Goal: Task Accomplishment & Management: Manage account settings

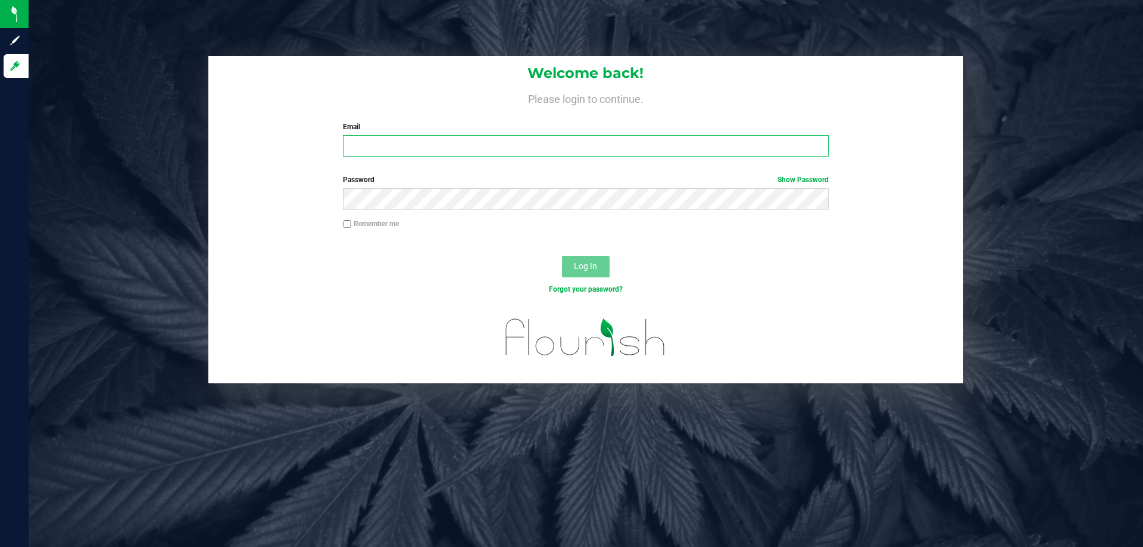
click at [668, 143] on input "Email" at bounding box center [585, 145] width 485 height 21
type input "[EMAIL_ADDRESS][DOMAIN_NAME]"
click at [562, 256] on button "Log In" at bounding box center [586, 266] width 48 height 21
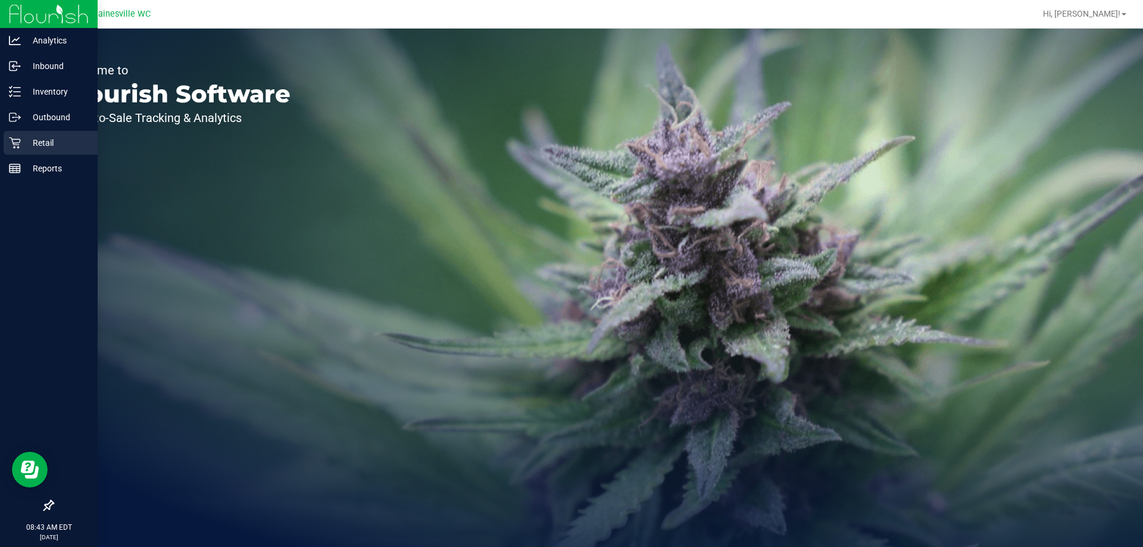
click at [14, 148] on icon at bounding box center [14, 142] width 11 height 11
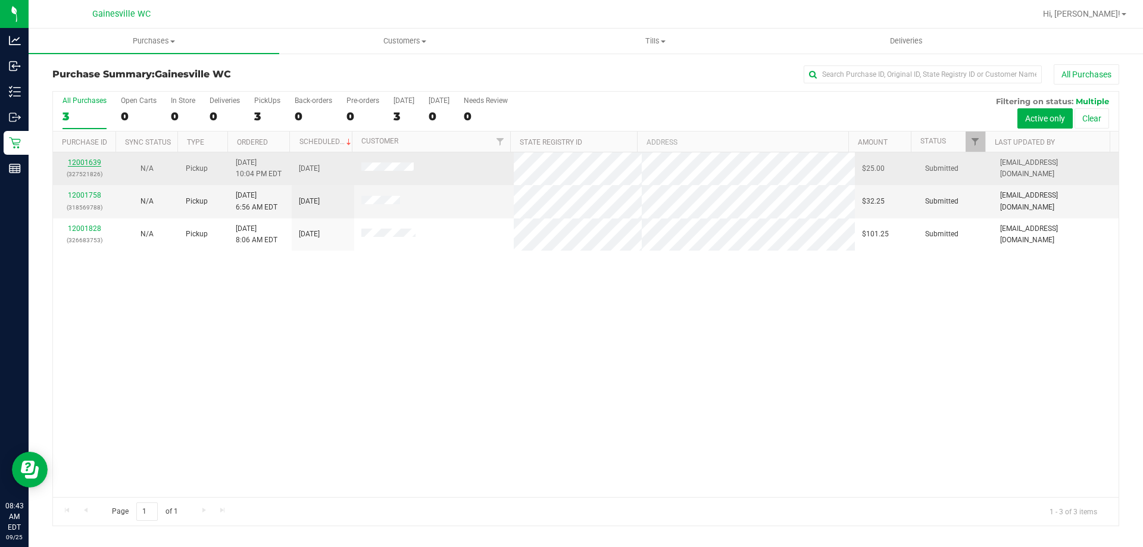
click at [92, 164] on link "12001639" at bounding box center [84, 162] width 33 height 8
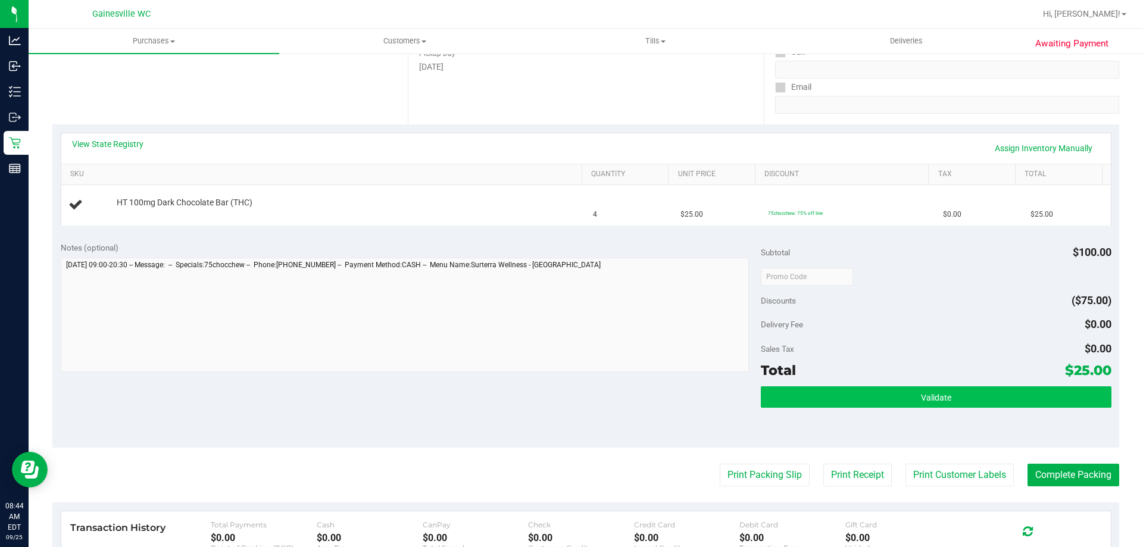
scroll to position [298, 0]
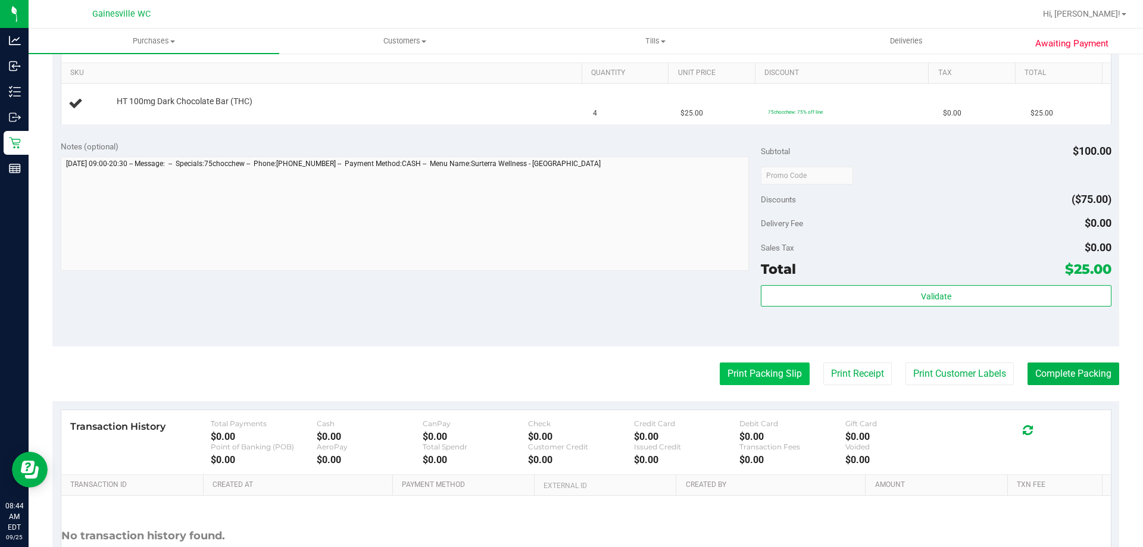
click at [765, 371] on button "Print Packing Slip" at bounding box center [765, 373] width 90 height 23
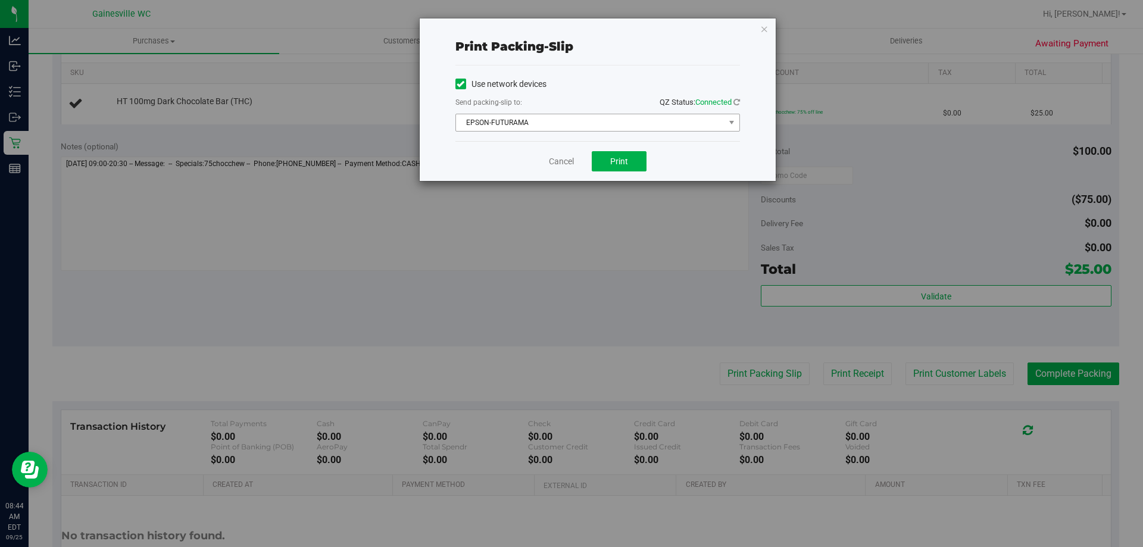
click at [548, 129] on span "EPSON-FUTURAMA" at bounding box center [590, 122] width 268 height 17
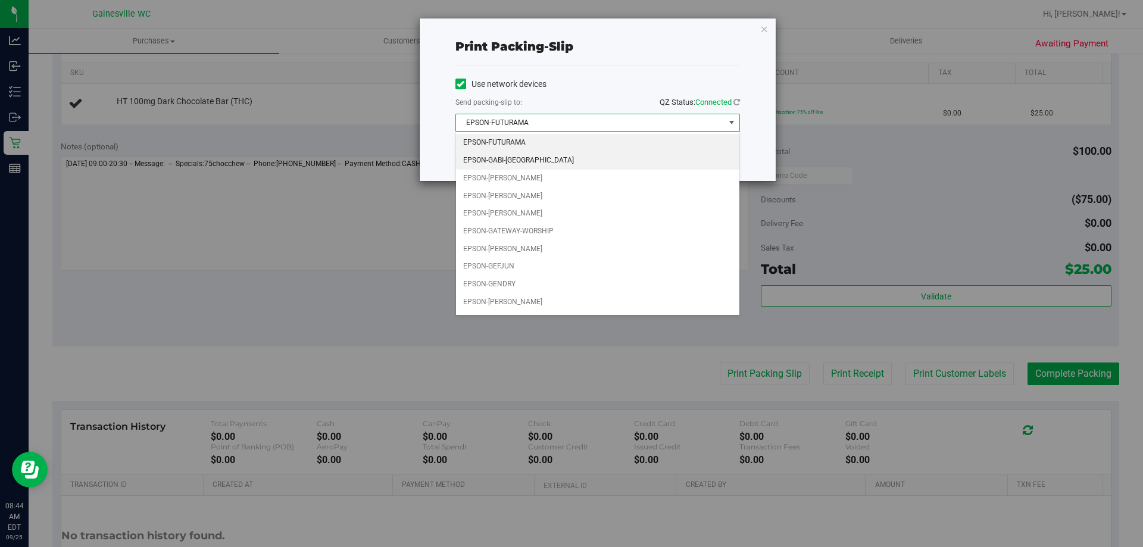
click at [539, 161] on li "EPSON-GABI-[GEOGRAPHIC_DATA]" at bounding box center [597, 161] width 283 height 18
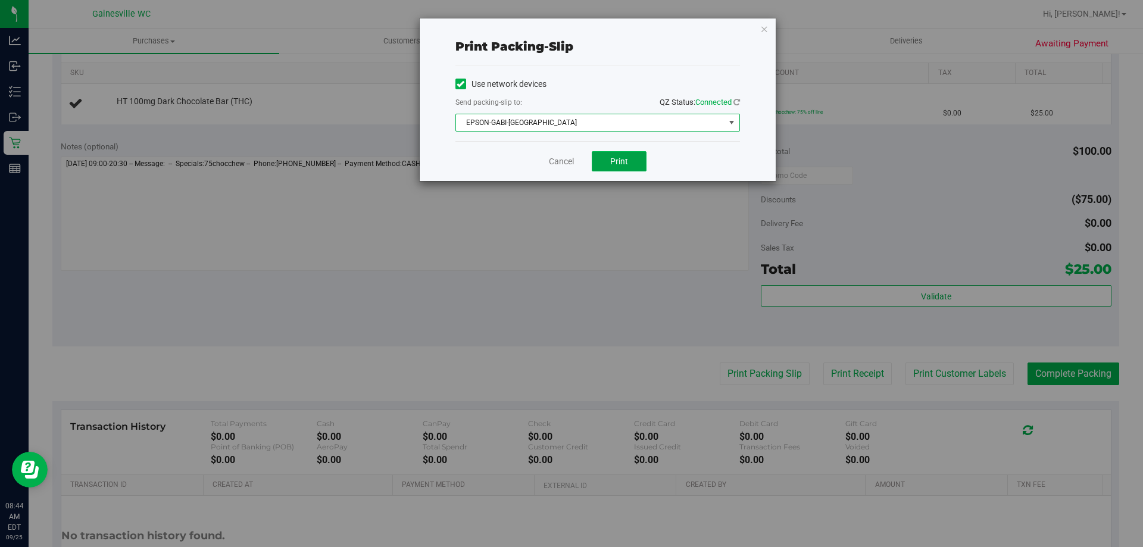
click at [611, 151] on button "Print" at bounding box center [619, 161] width 55 height 20
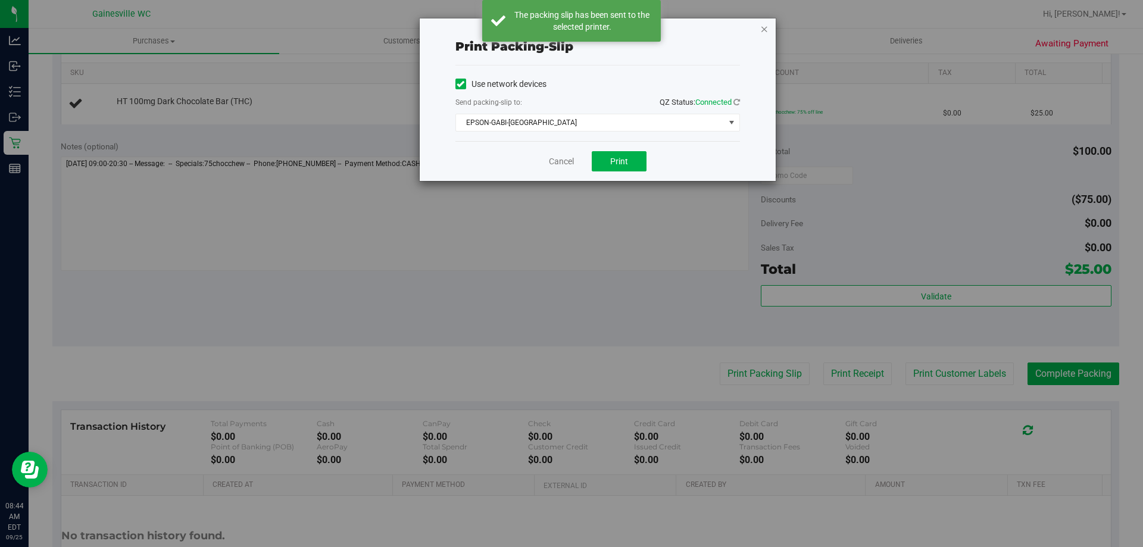
click at [765, 30] on icon "button" at bounding box center [764, 28] width 8 height 14
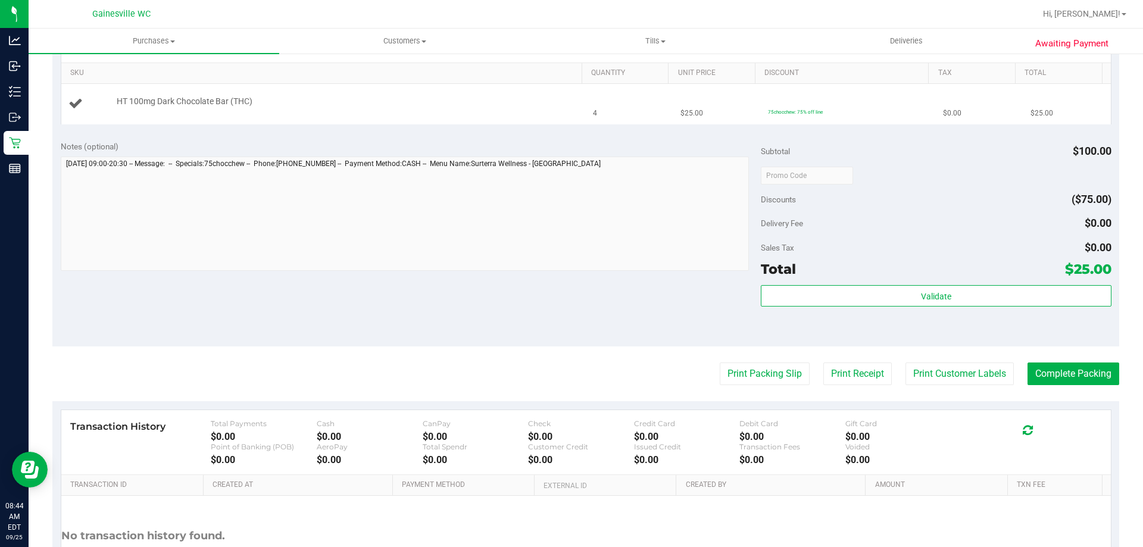
click at [720, 362] on button "Print Packing Slip" at bounding box center [765, 373] width 90 height 23
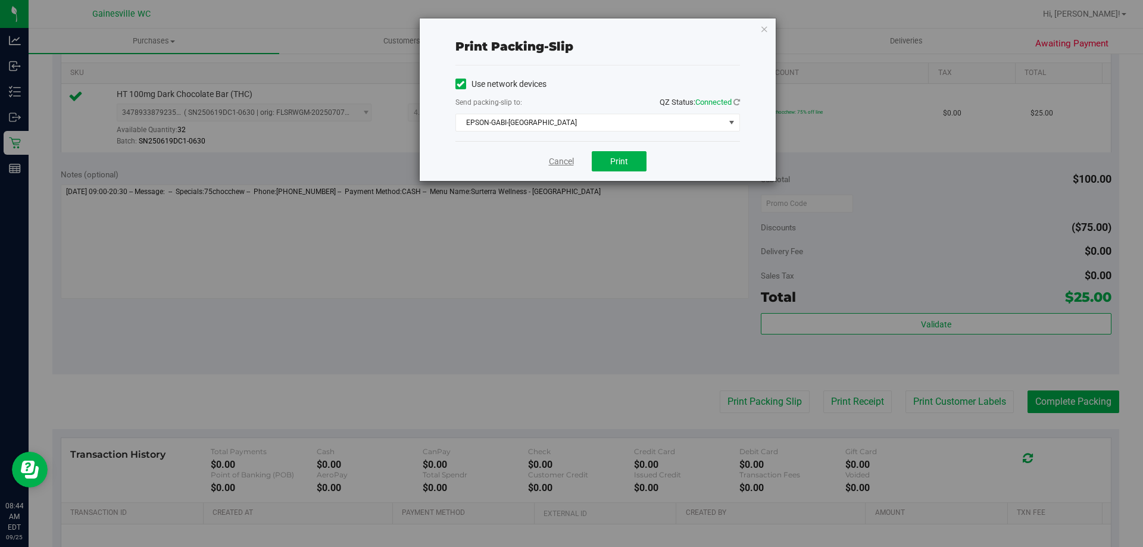
click at [564, 161] on link "Cancel" at bounding box center [561, 161] width 25 height 12
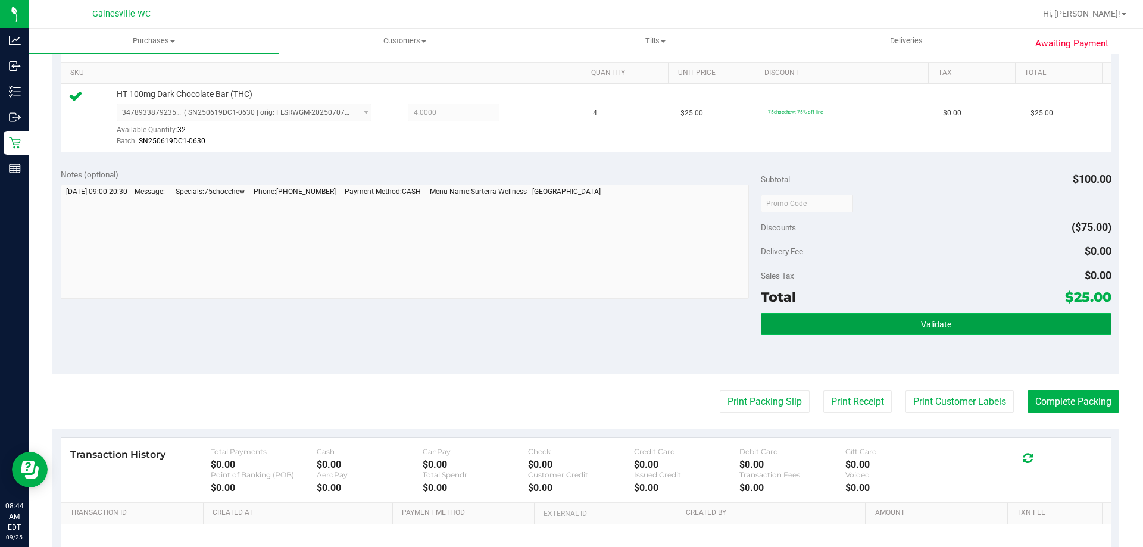
click at [912, 321] on button "Validate" at bounding box center [936, 323] width 350 height 21
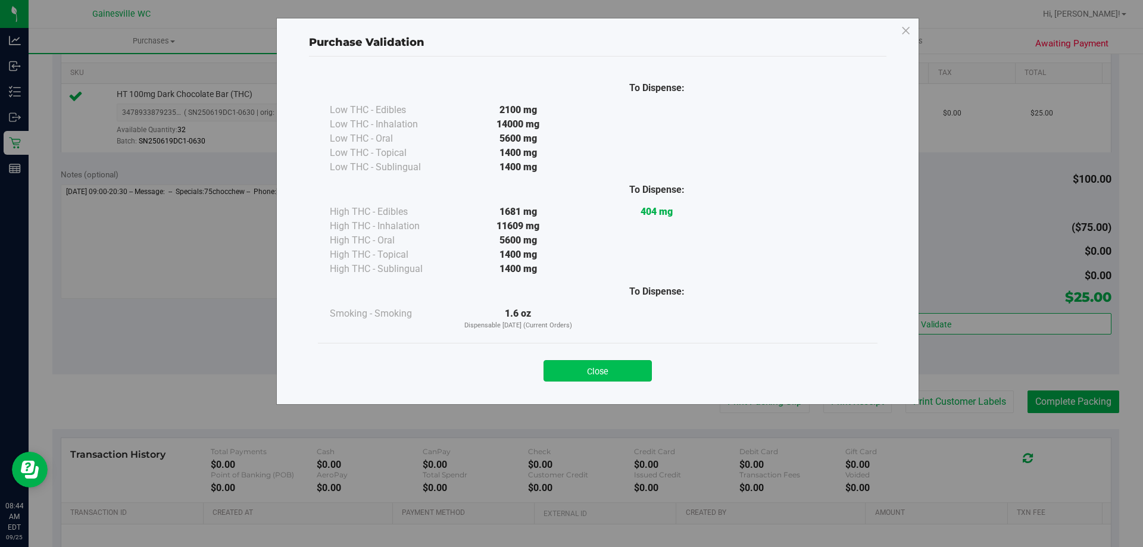
click at [628, 367] on button "Close" at bounding box center [597, 370] width 108 height 21
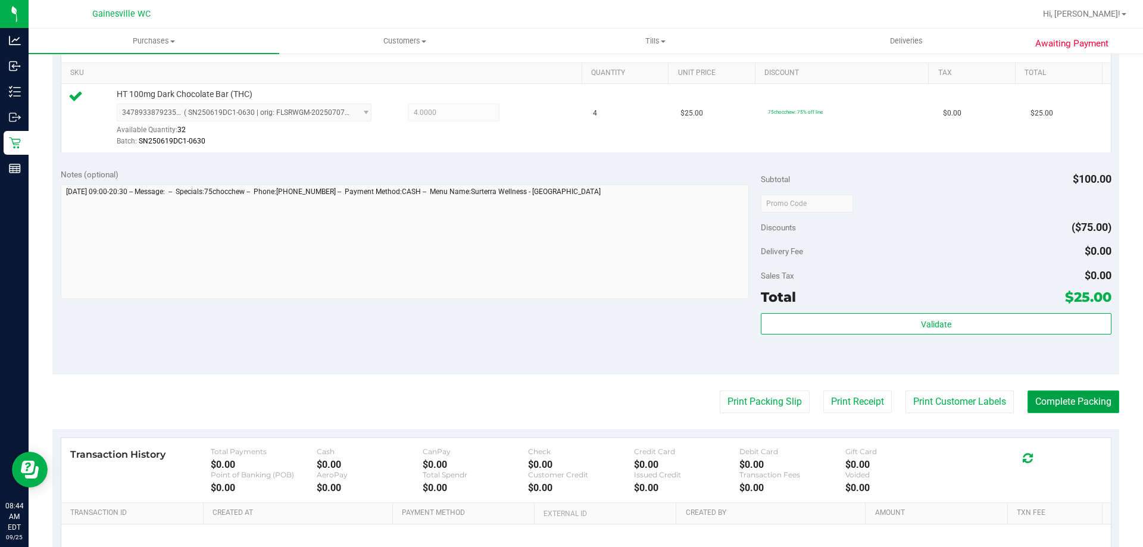
click at [1084, 397] on button "Complete Packing" at bounding box center [1073, 401] width 92 height 23
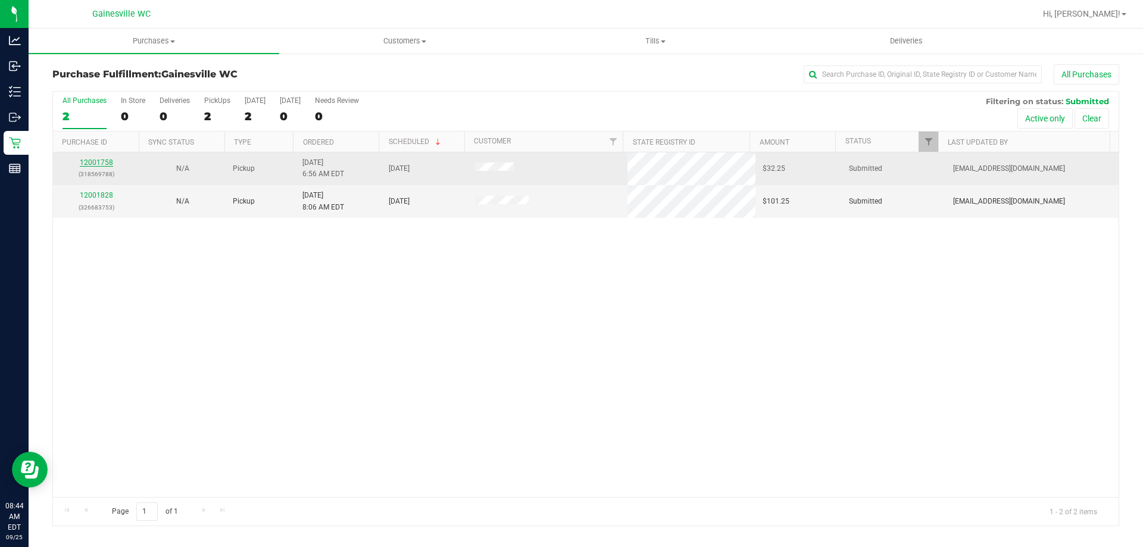
click at [110, 163] on link "12001758" at bounding box center [96, 162] width 33 height 8
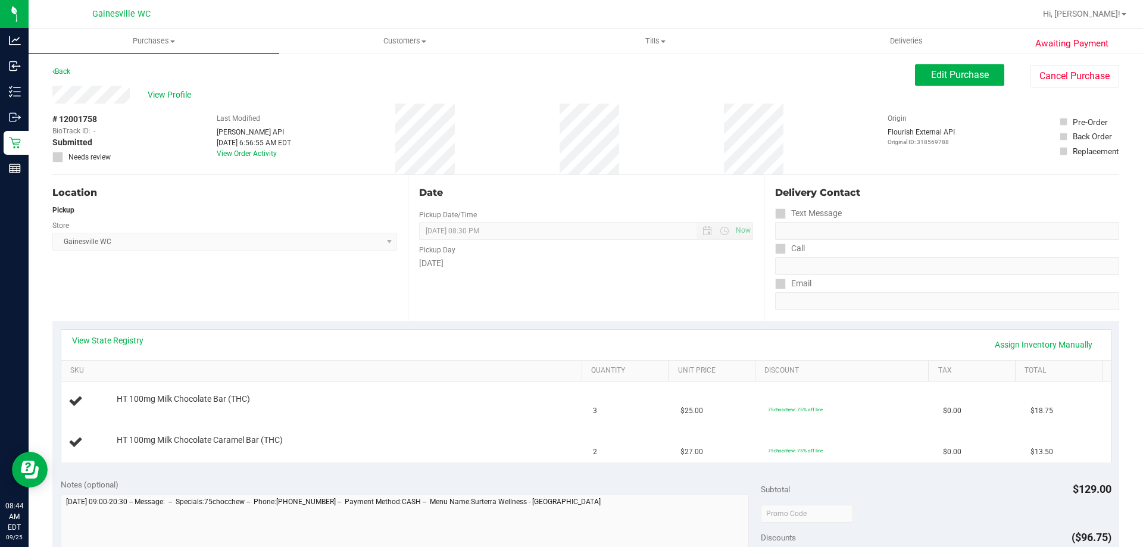
scroll to position [298, 0]
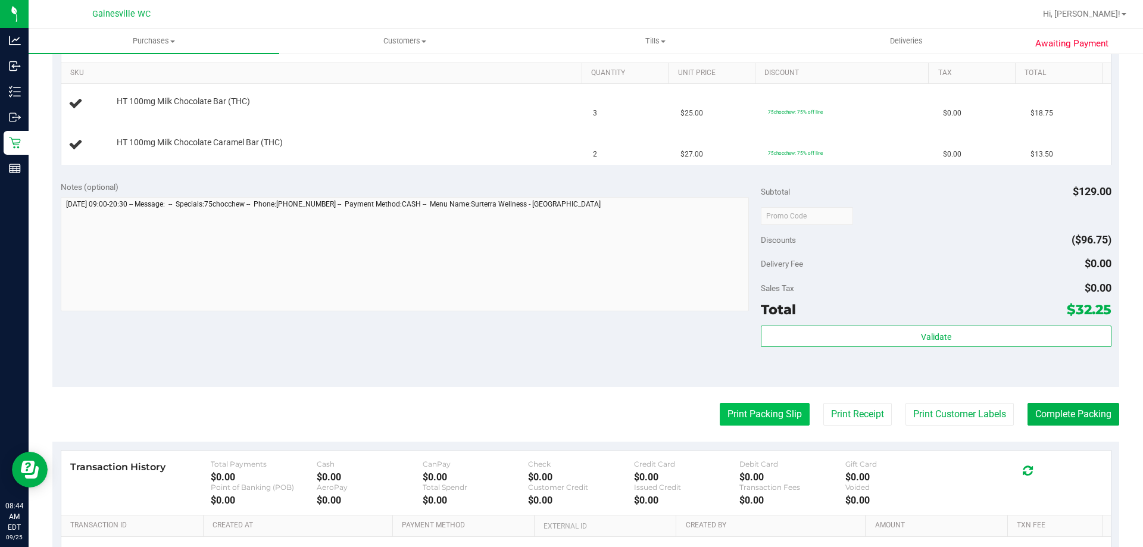
click at [752, 425] on button "Print Packing Slip" at bounding box center [765, 414] width 90 height 23
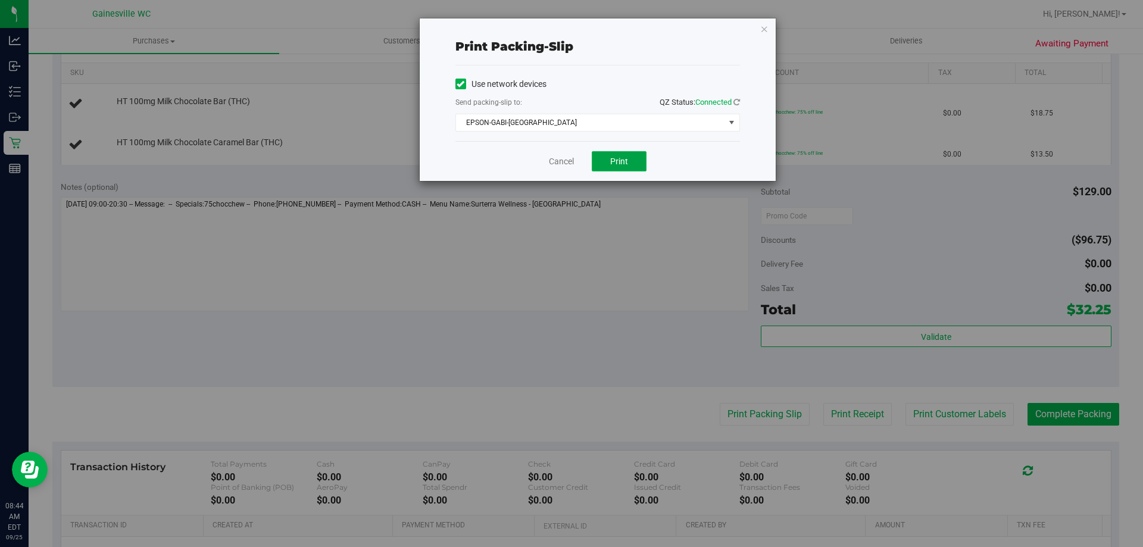
click at [639, 163] on button "Print" at bounding box center [619, 161] width 55 height 20
click at [568, 161] on link "Cancel" at bounding box center [561, 161] width 25 height 12
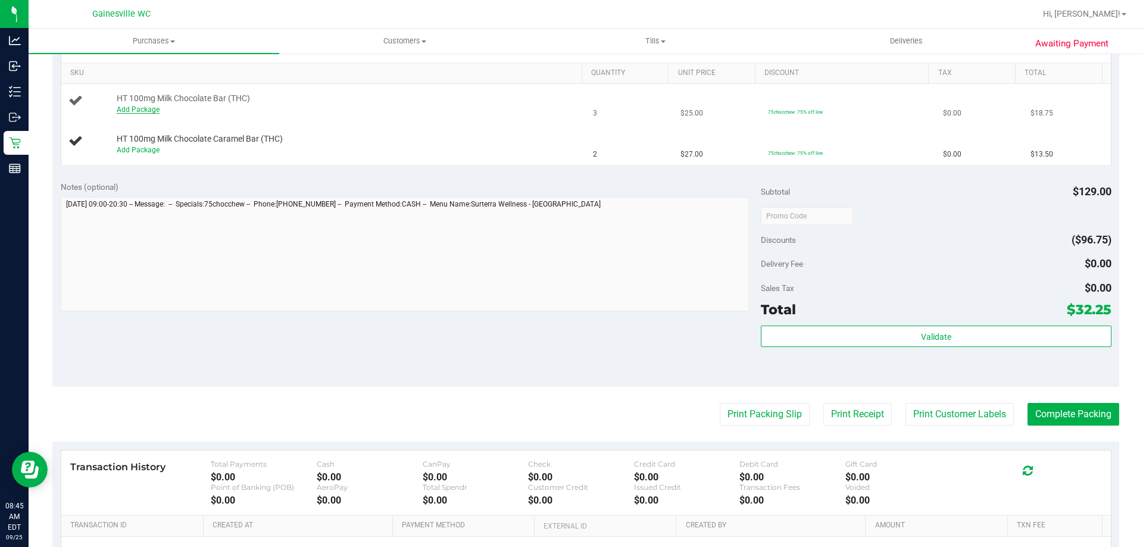
click at [123, 105] on link "Add Package" at bounding box center [138, 109] width 43 height 8
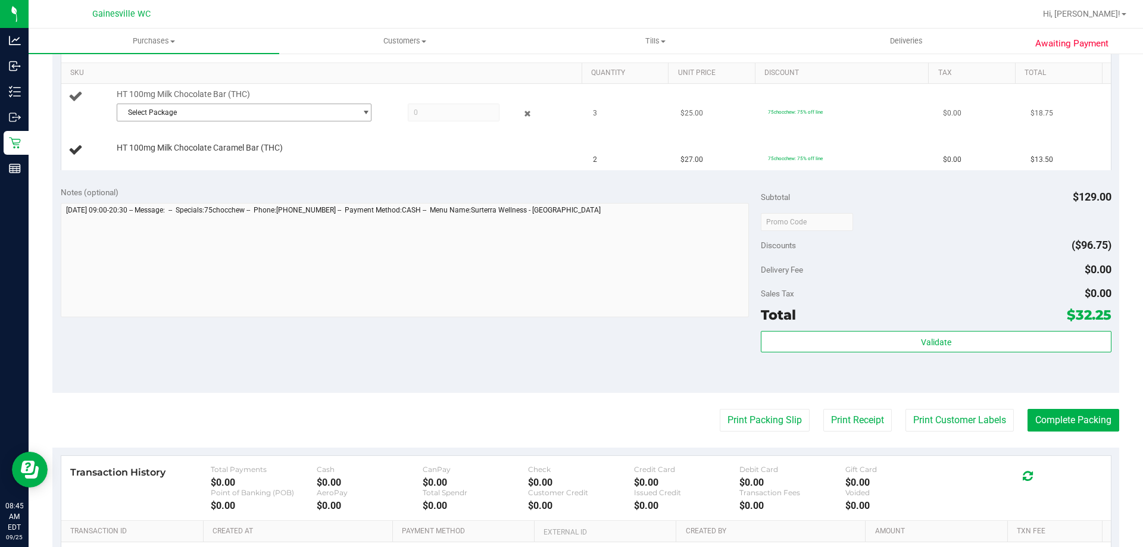
click at [224, 112] on span "Select Package" at bounding box center [236, 112] width 239 height 17
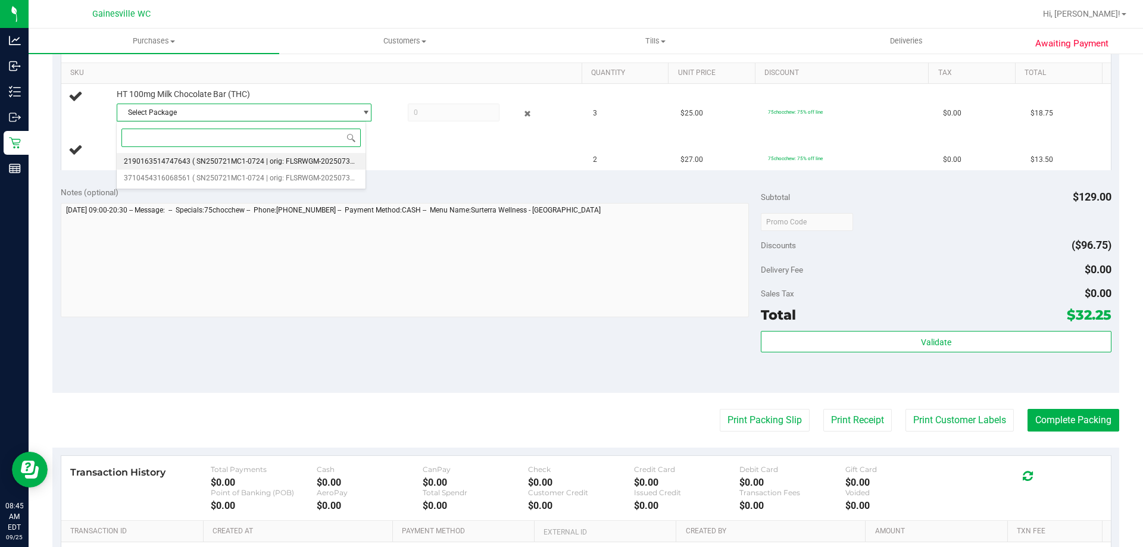
click at [240, 158] on span "( SN250721MC1-0724 | orig: FLSRWGM-20250730-033 )" at bounding box center [282, 161] width 180 height 8
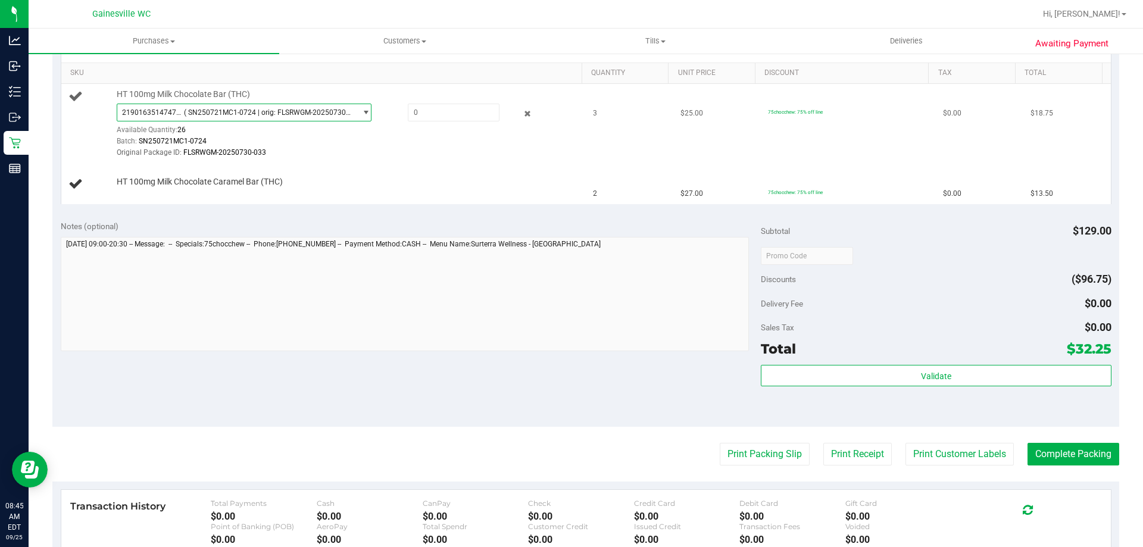
click at [270, 113] on span "( SN250721MC1-0724 | orig: FLSRWGM-20250730-033 )" at bounding box center [267, 112] width 167 height 8
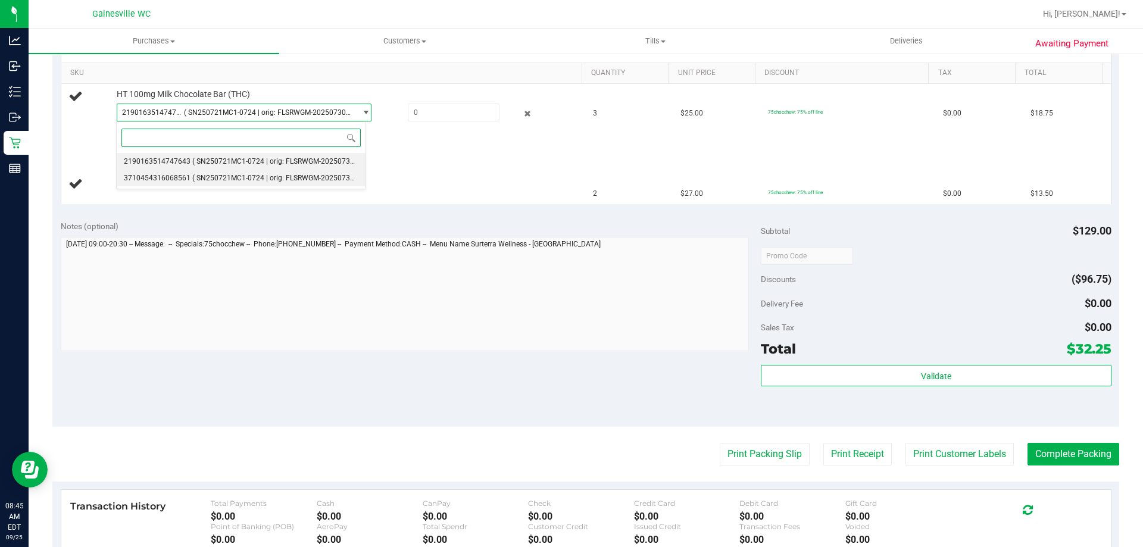
click at [260, 173] on li "3710454316068561 ( SN250721MC1-0724 | orig: FLSRWGM-20250730-097 )" at bounding box center [241, 178] width 249 height 17
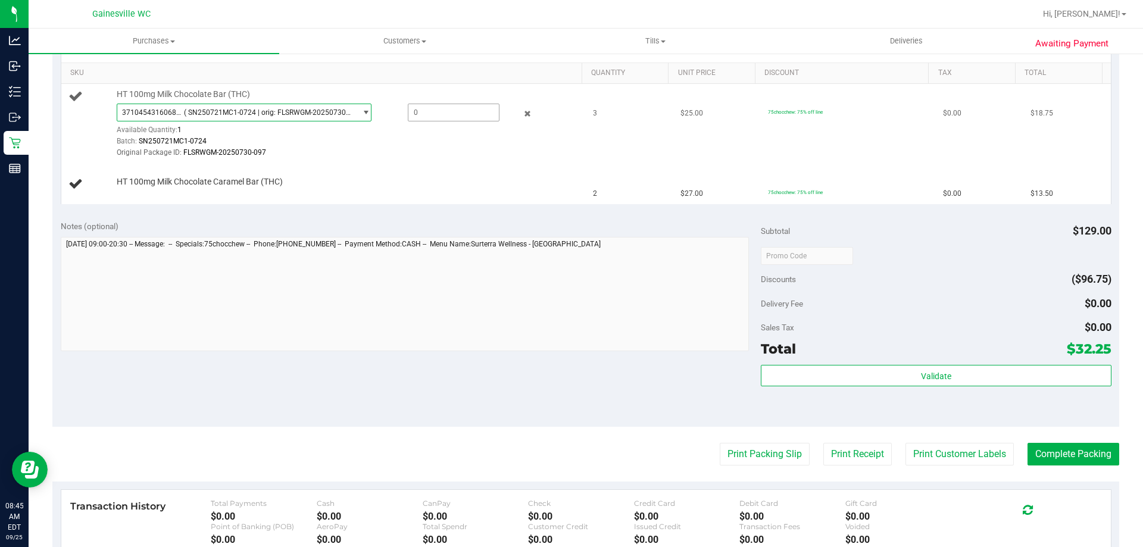
drag, startPoint x: 398, startPoint y: 114, endPoint x: 412, endPoint y: 110, distance: 14.9
click at [410, 110] on div at bounding box center [441, 113] width 115 height 18
click at [412, 110] on span at bounding box center [454, 113] width 92 height 18
type input "1"
type input "1.0000"
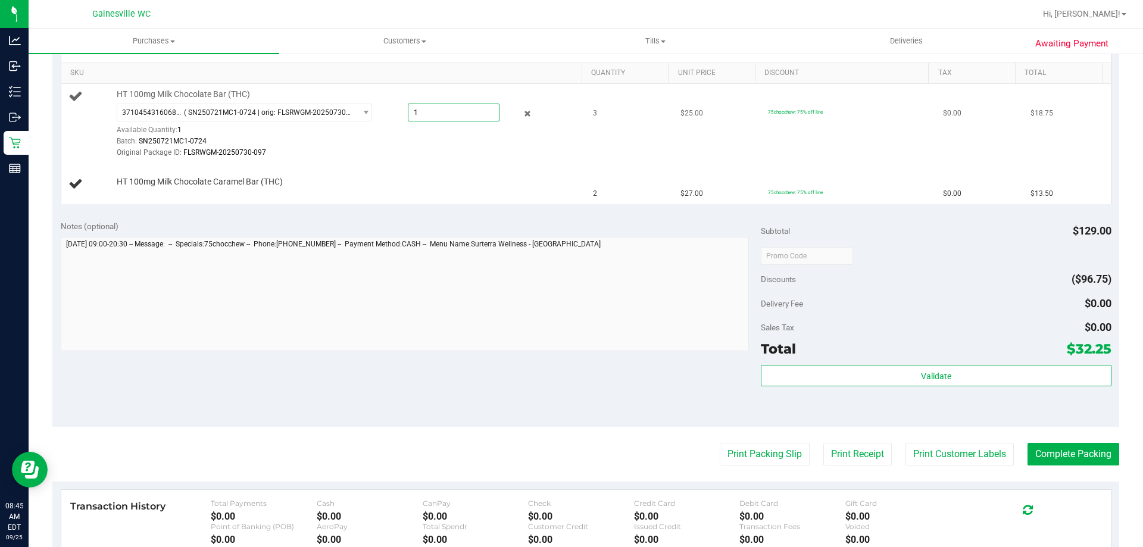
click at [412, 145] on div "Batch: SN250721MC1-0724" at bounding box center [346, 141] width 459 height 11
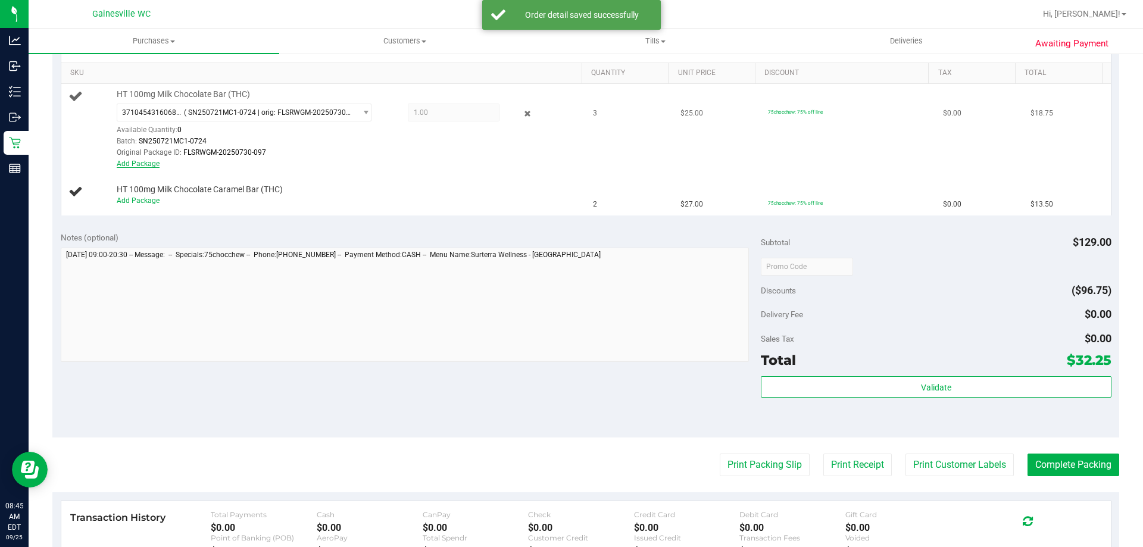
click at [151, 162] on link "Add Package" at bounding box center [138, 164] width 43 height 8
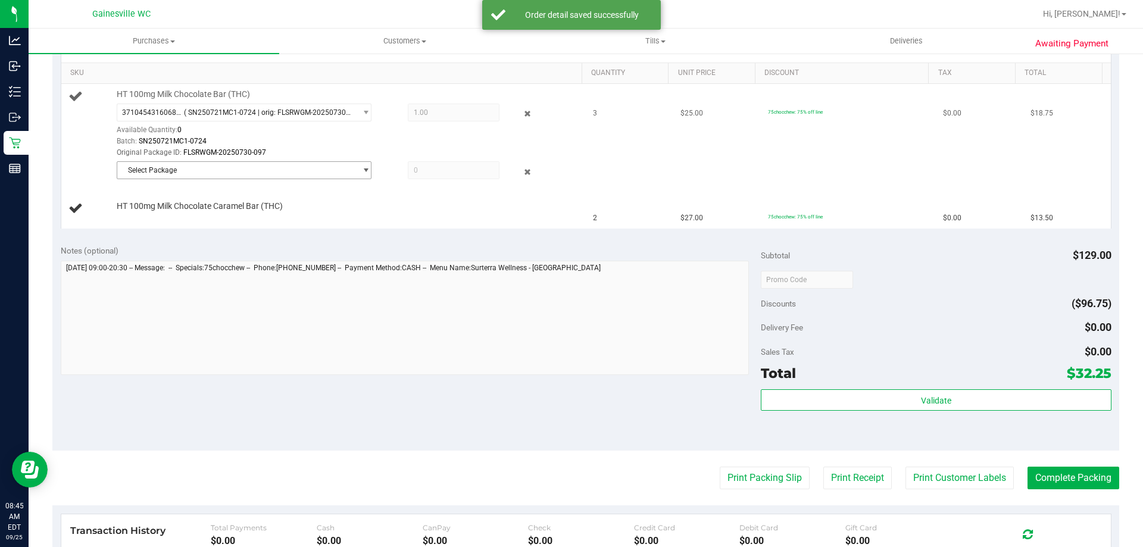
click at [312, 167] on span "Select Package" at bounding box center [236, 170] width 239 height 17
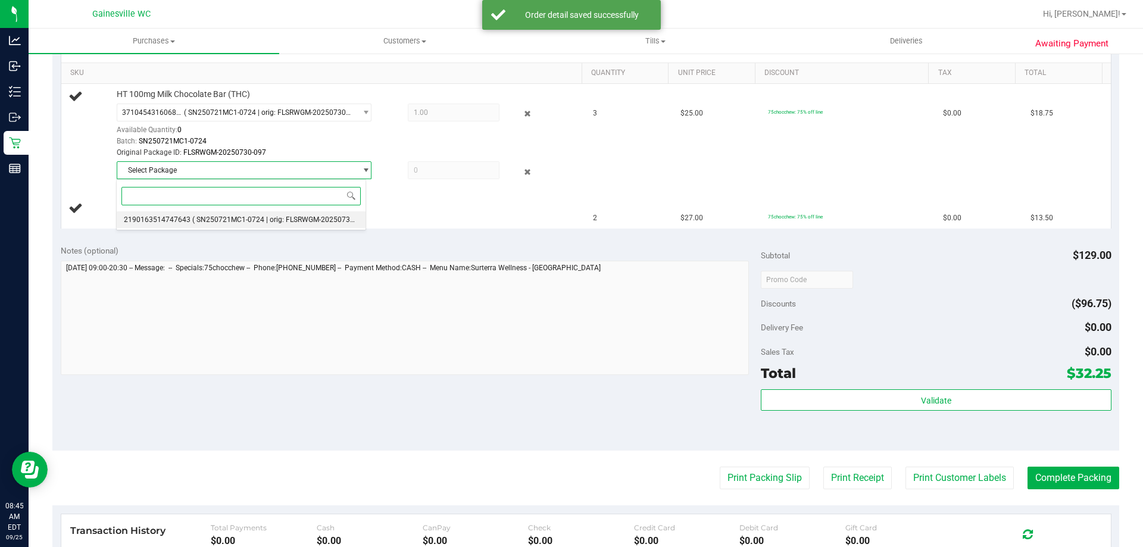
click at [255, 217] on span "( SN250721MC1-0724 | orig: FLSRWGM-20250730-033 )" at bounding box center [282, 219] width 180 height 8
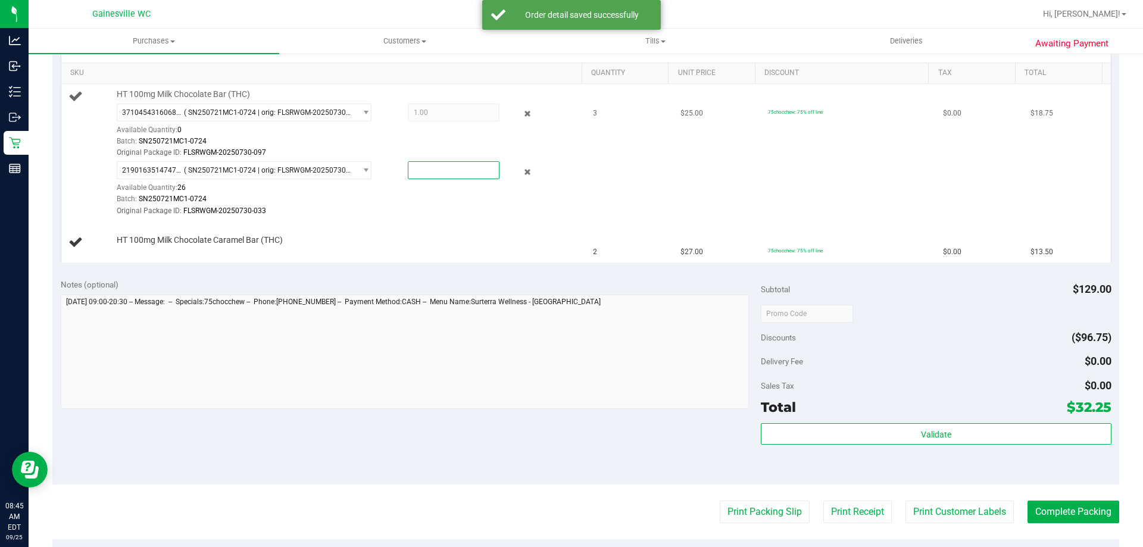
click at [471, 166] on span at bounding box center [454, 170] width 92 height 18
type input "2"
type input "2.0000"
click at [473, 192] on div "2190163514747643 ( SN250721MC1-0724 | orig: FLSRWGM-20250730-033 ) 219016351474…" at bounding box center [346, 188] width 459 height 55
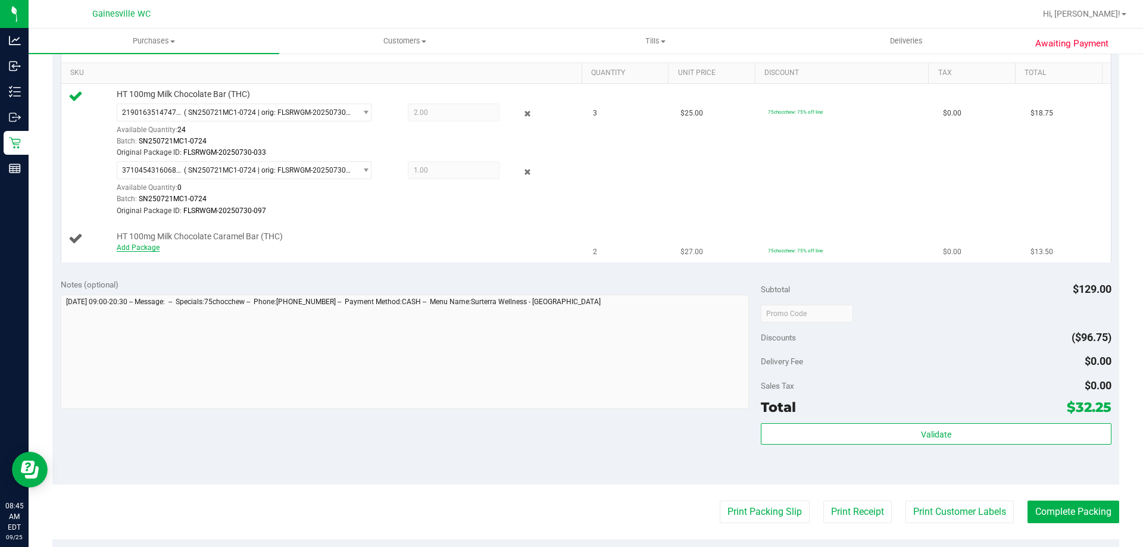
click at [132, 243] on link "Add Package" at bounding box center [138, 247] width 43 height 8
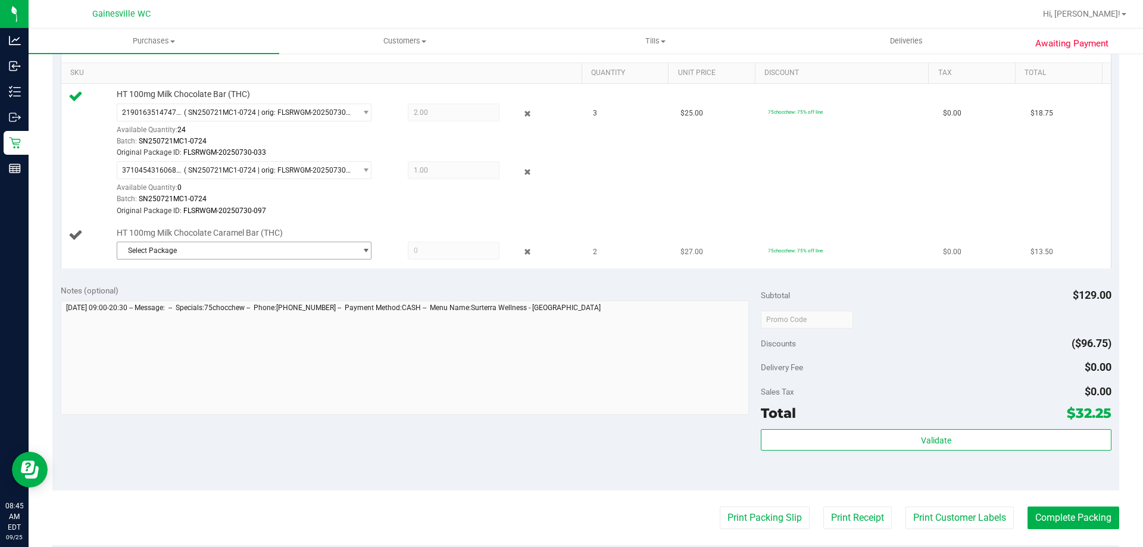
click at [239, 250] on span "Select Package" at bounding box center [236, 250] width 239 height 17
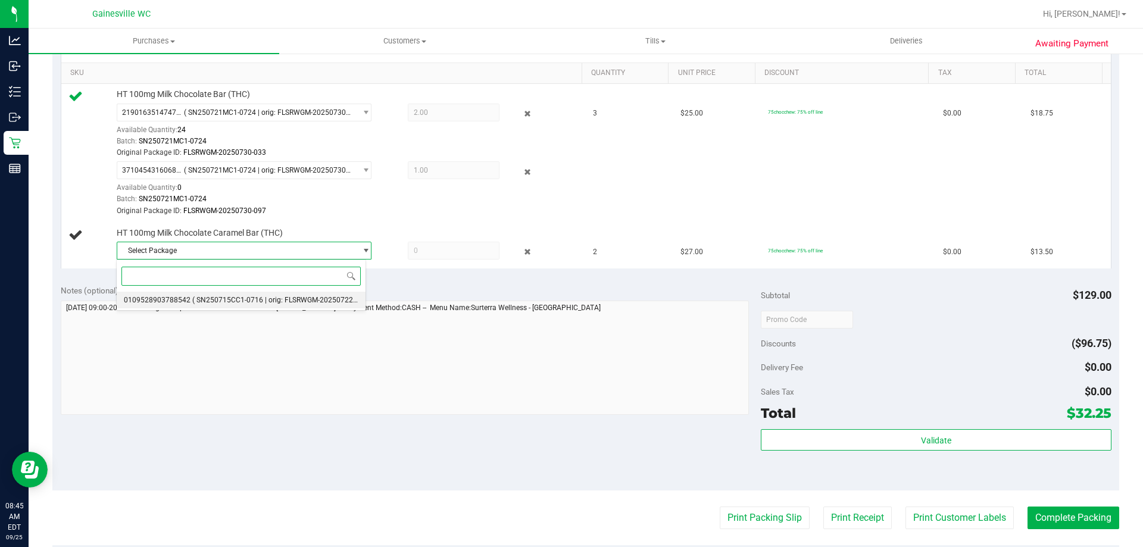
click at [247, 297] on li "0109528903788542 ( SN250715CC1-0716 | orig: FLSRWGM-20250722-305 )" at bounding box center [241, 300] width 249 height 17
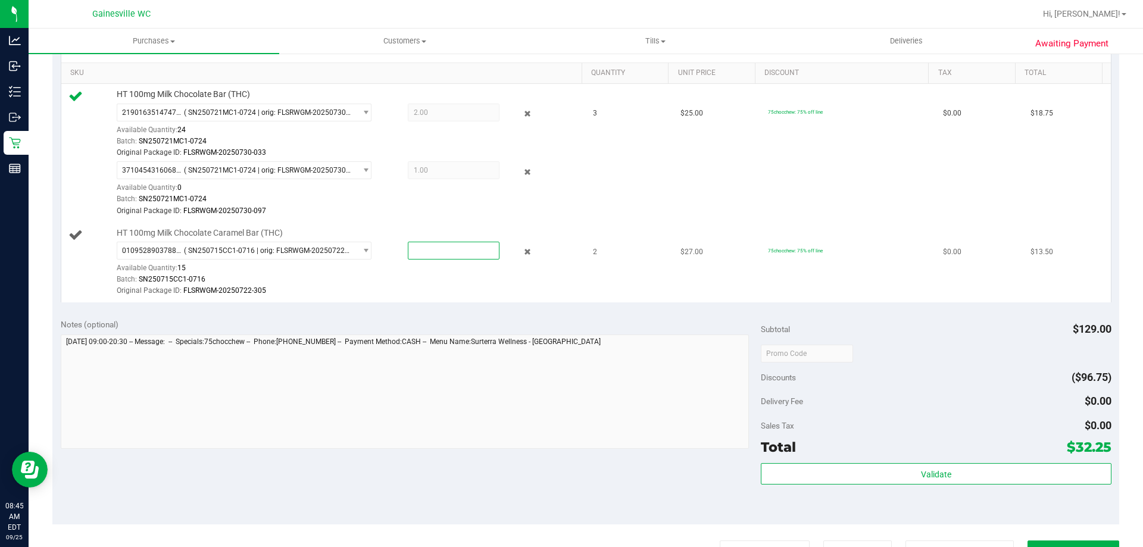
click at [411, 251] on span at bounding box center [454, 251] width 92 height 18
type input "2"
type input "2.0000"
click at [425, 277] on div "Batch: SN250715CC1-0716" at bounding box center [346, 279] width 459 height 11
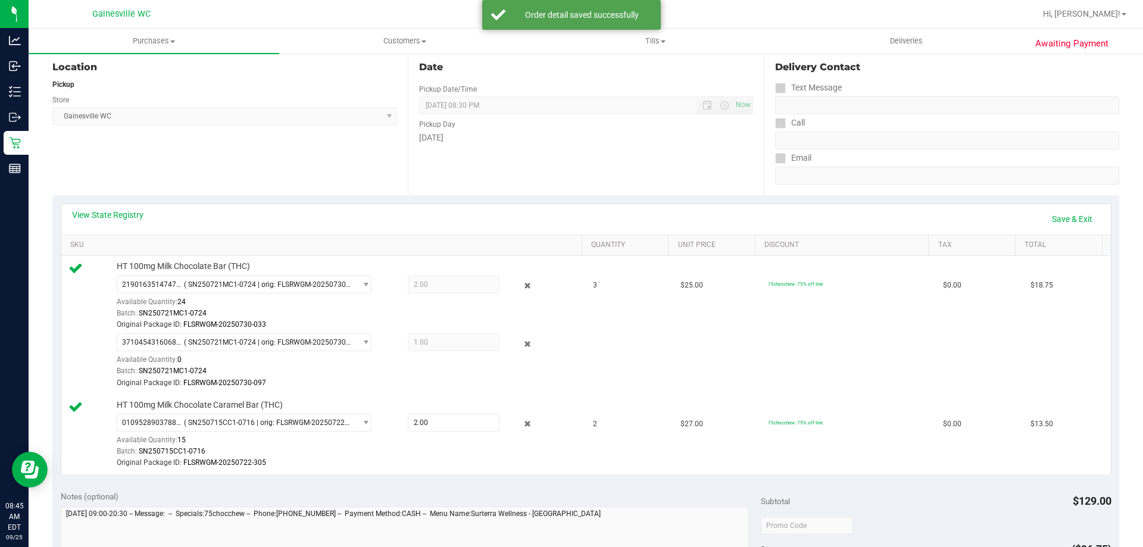
scroll to position [119, 0]
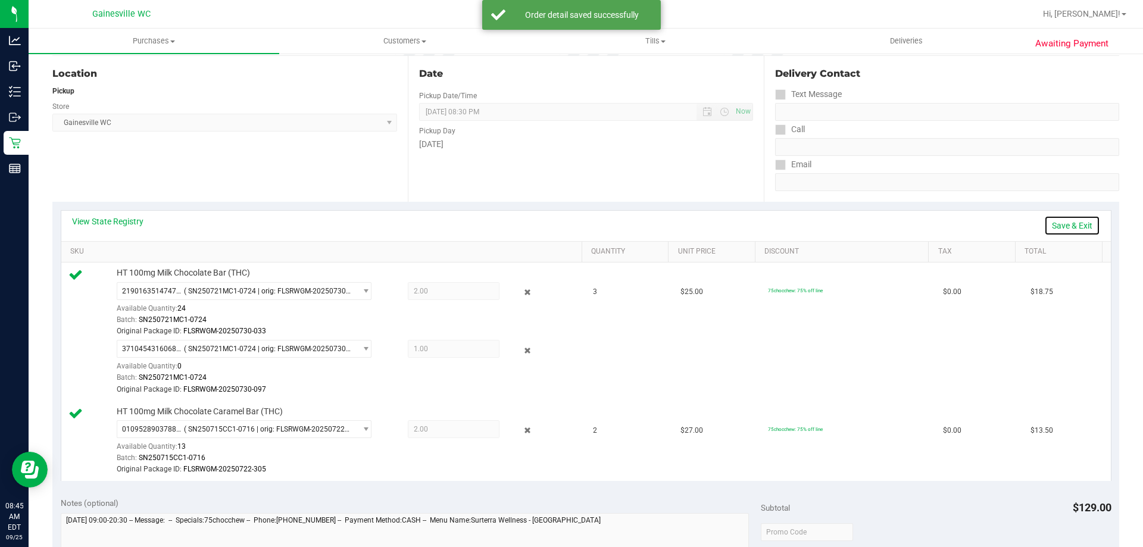
click at [1056, 220] on link "Save & Exit" at bounding box center [1072, 225] width 56 height 20
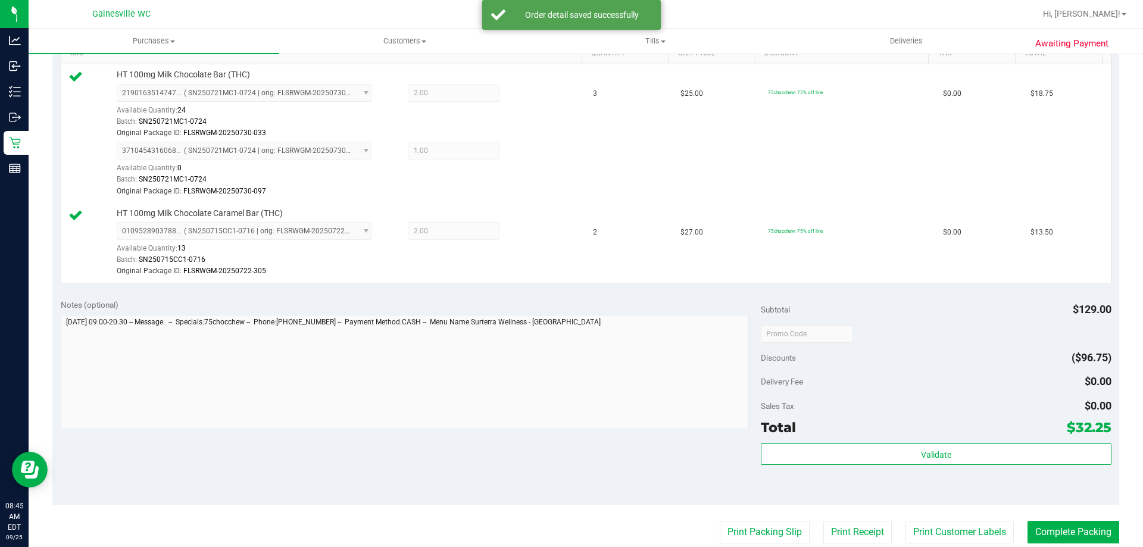
scroll to position [476, 0]
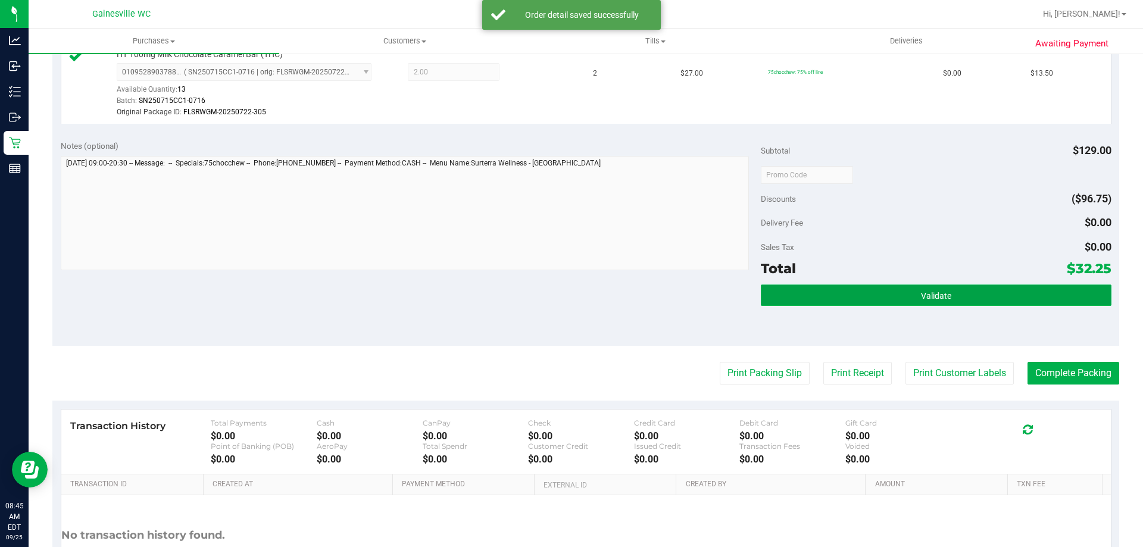
click at [986, 293] on button "Validate" at bounding box center [936, 295] width 350 height 21
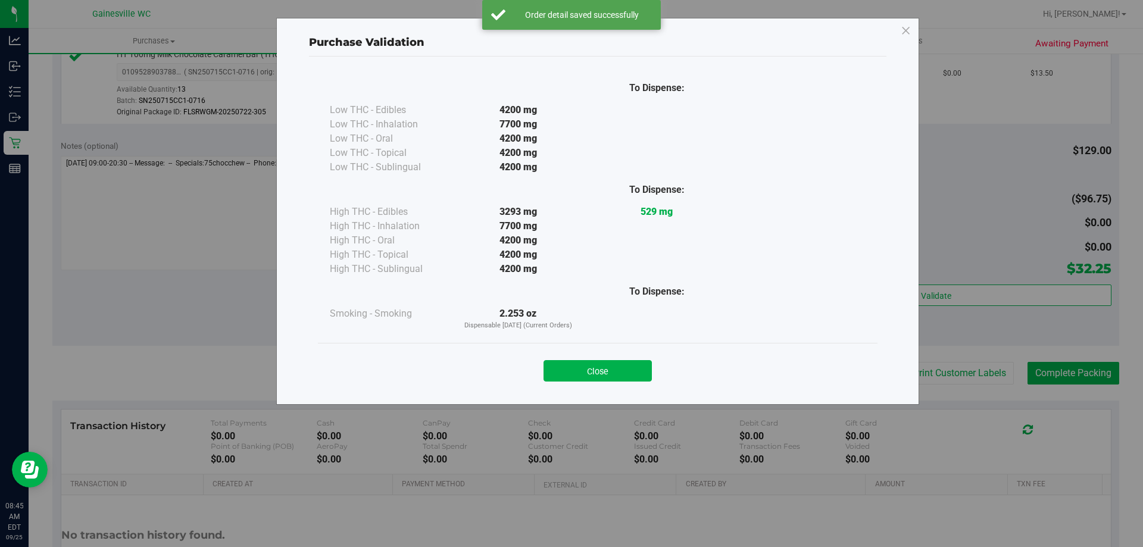
click at [608, 354] on div "Close" at bounding box center [598, 367] width 542 height 30
click at [607, 366] on button "Close" at bounding box center [597, 370] width 108 height 21
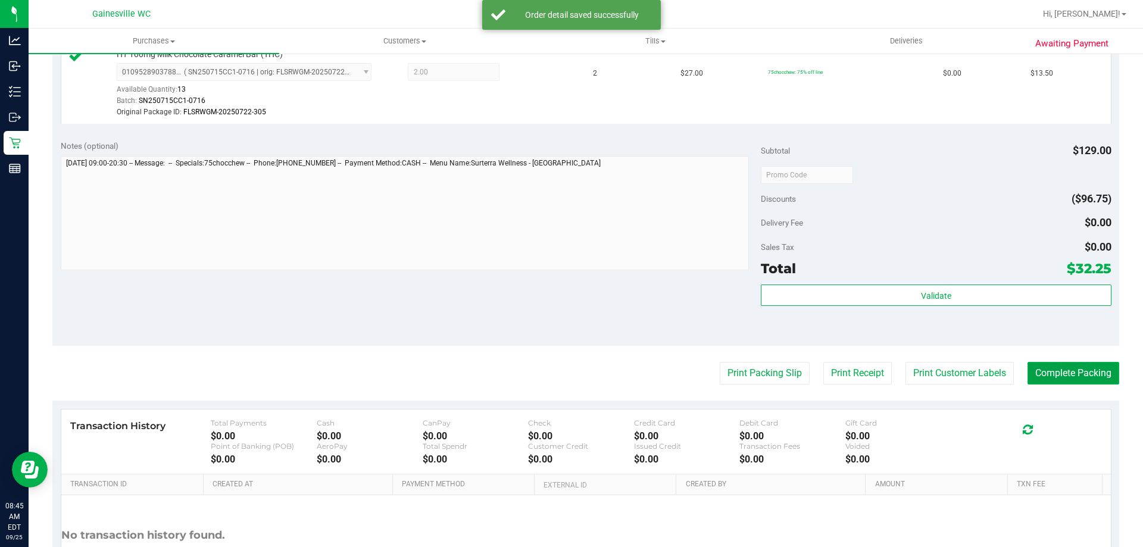
click at [1057, 376] on button "Complete Packing" at bounding box center [1073, 373] width 92 height 23
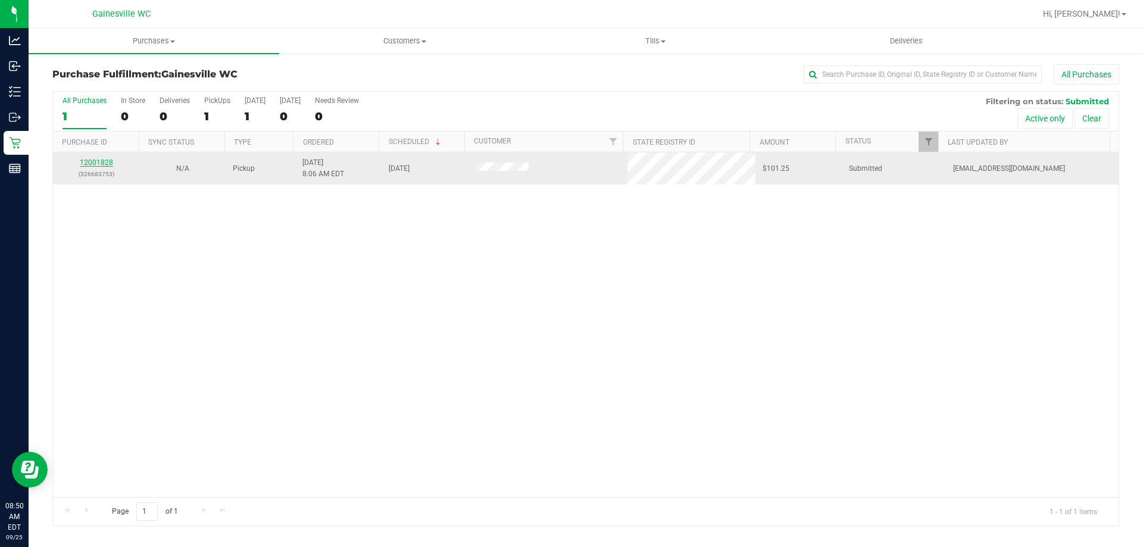
click at [106, 164] on link "12001828" at bounding box center [96, 162] width 33 height 8
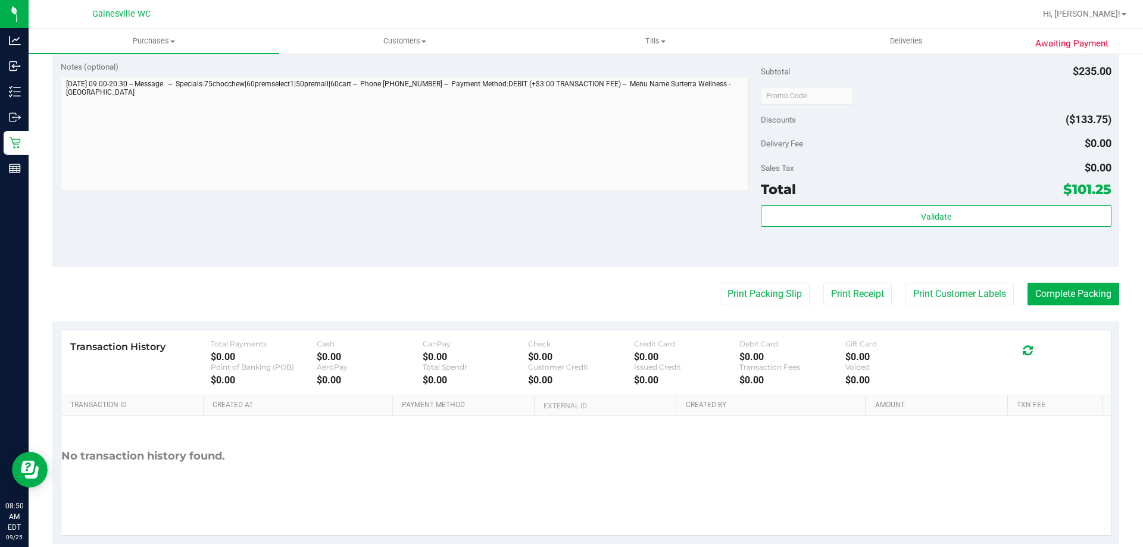
scroll to position [595, 0]
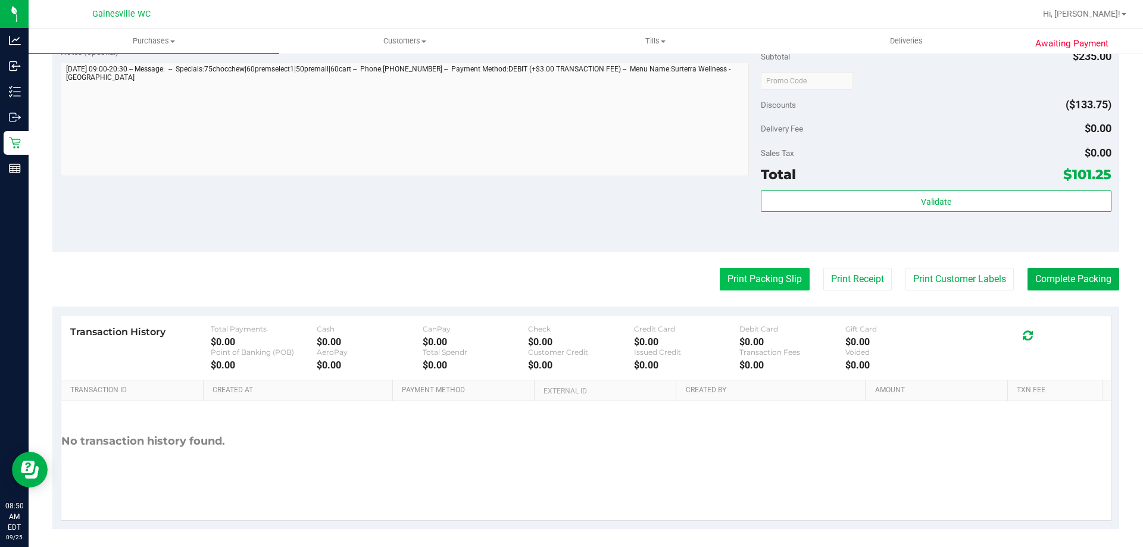
click at [784, 285] on button "Print Packing Slip" at bounding box center [765, 279] width 90 height 23
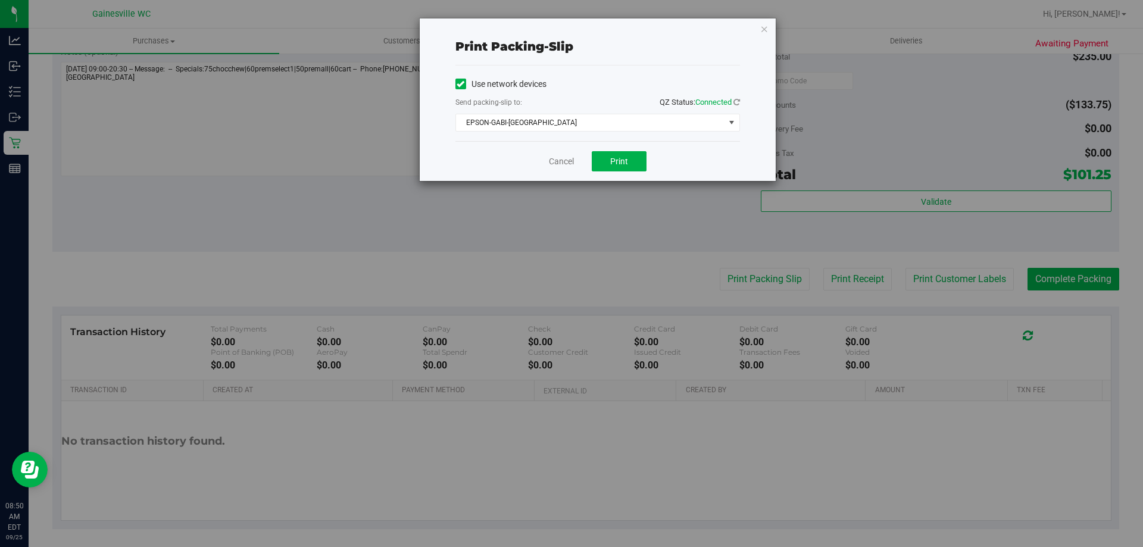
click at [625, 148] on div "Cancel Print" at bounding box center [597, 161] width 285 height 40
click at [625, 154] on button "Print" at bounding box center [619, 161] width 55 height 20
click at [764, 25] on icon "button" at bounding box center [764, 28] width 8 height 14
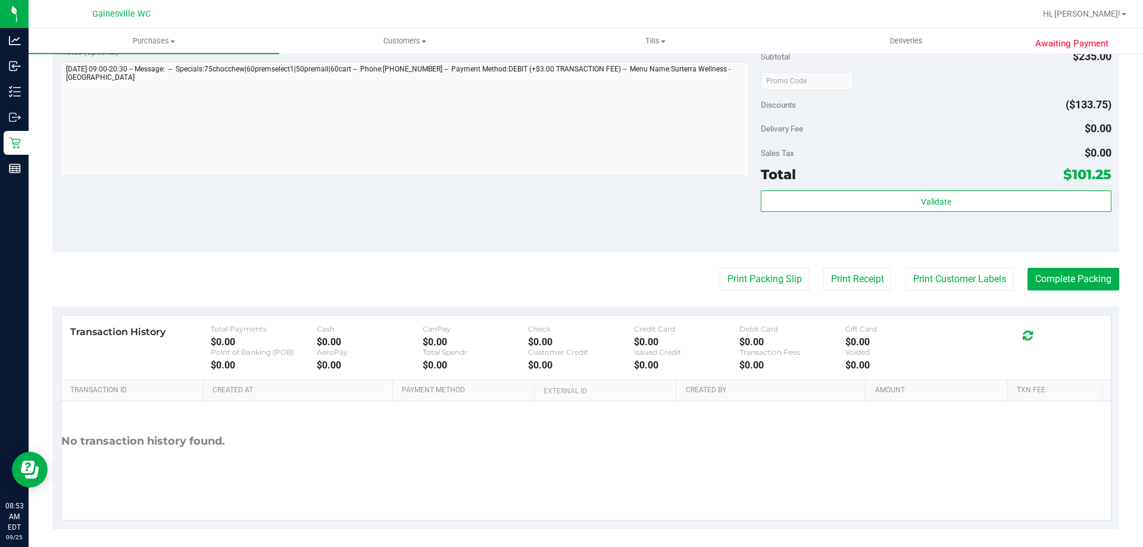
click at [720, 268] on button "Print Packing Slip" at bounding box center [765, 279] width 90 height 23
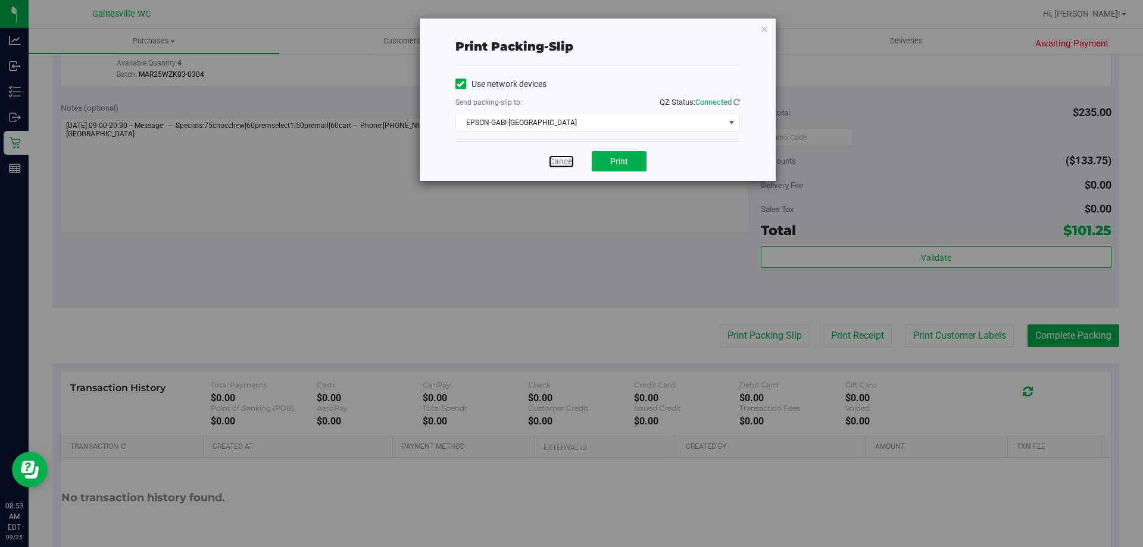
drag, startPoint x: 554, startPoint y: 161, endPoint x: 562, endPoint y: 159, distance: 8.5
click at [554, 160] on link "Cancel" at bounding box center [561, 161] width 25 height 12
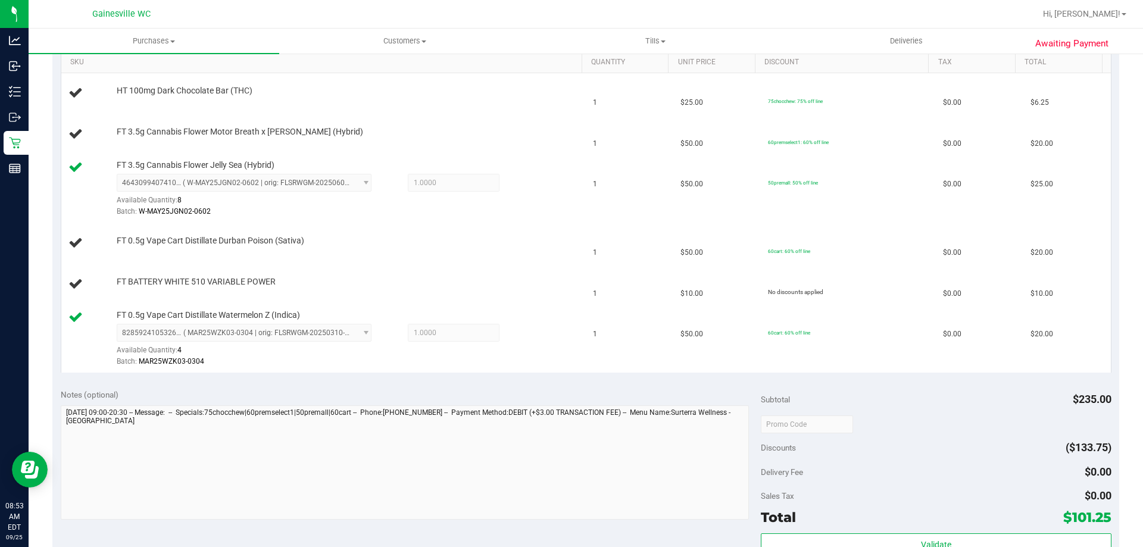
scroll to position [298, 0]
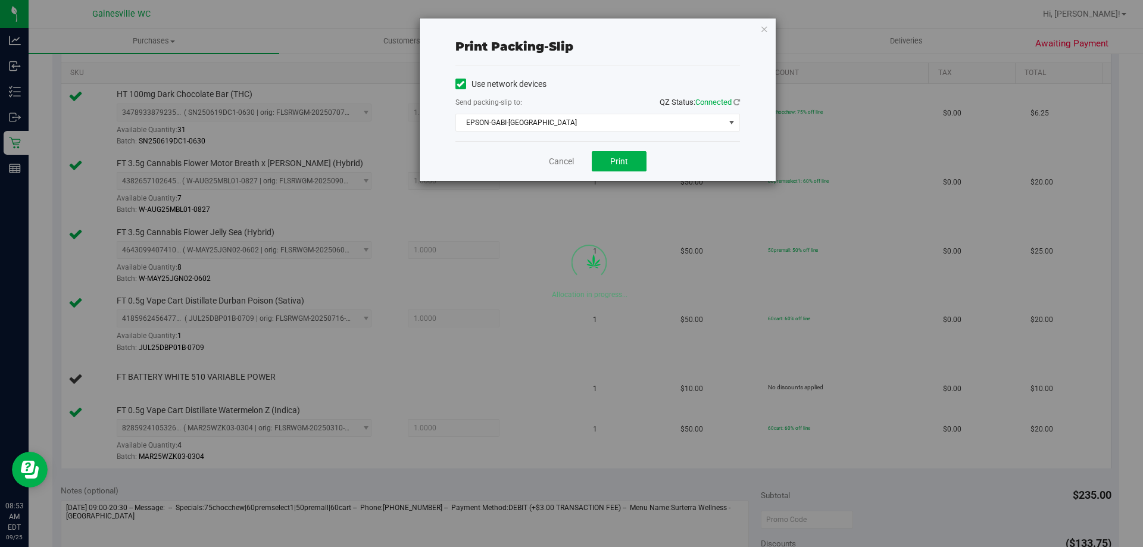
click at [577, 167] on div "Cancel Print" at bounding box center [597, 161] width 285 height 40
click at [565, 162] on link "Cancel" at bounding box center [561, 161] width 25 height 12
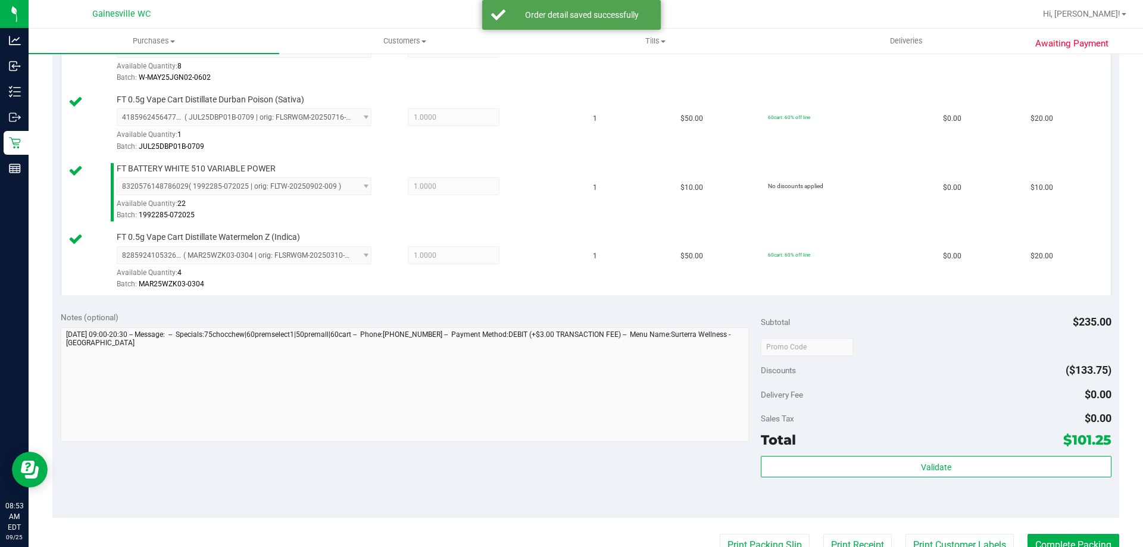
scroll to position [549, 0]
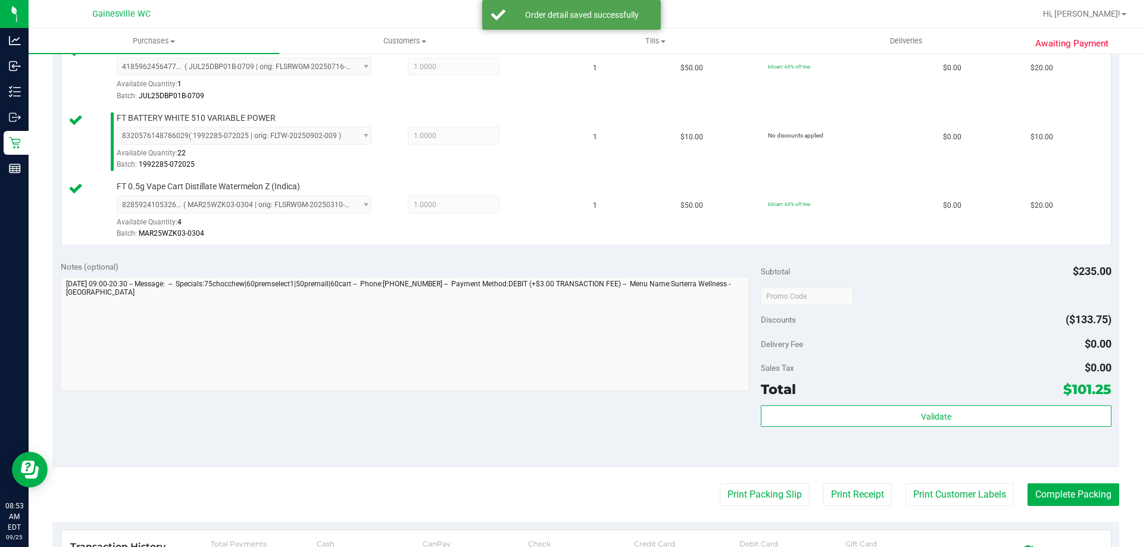
click at [901, 432] on div "Validate" at bounding box center [936, 432] width 350 height 54
click at [902, 427] on div "Validate" at bounding box center [936, 416] width 350 height 23
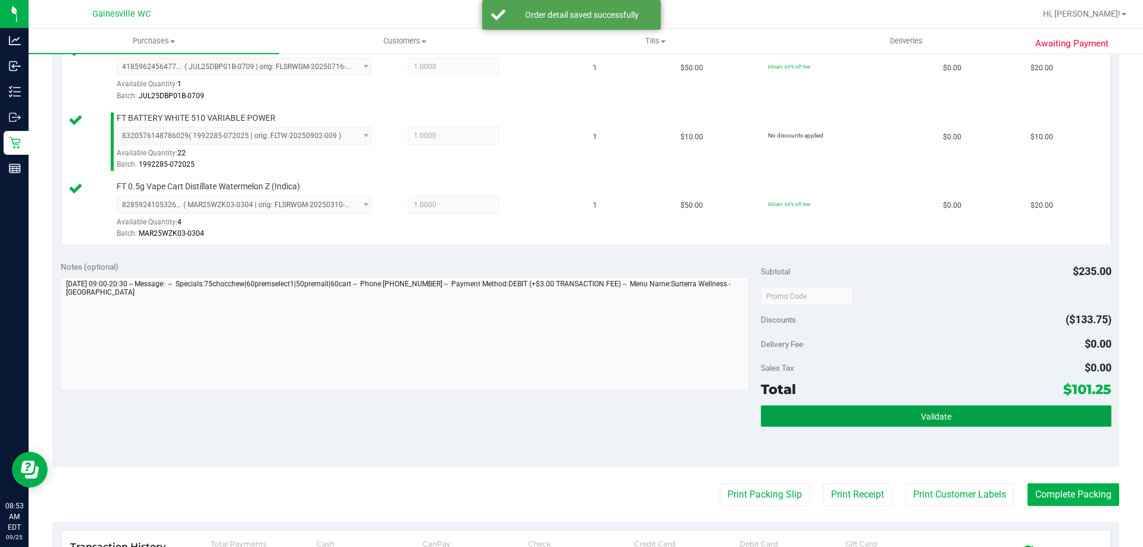
click at [905, 413] on button "Validate" at bounding box center [936, 415] width 350 height 21
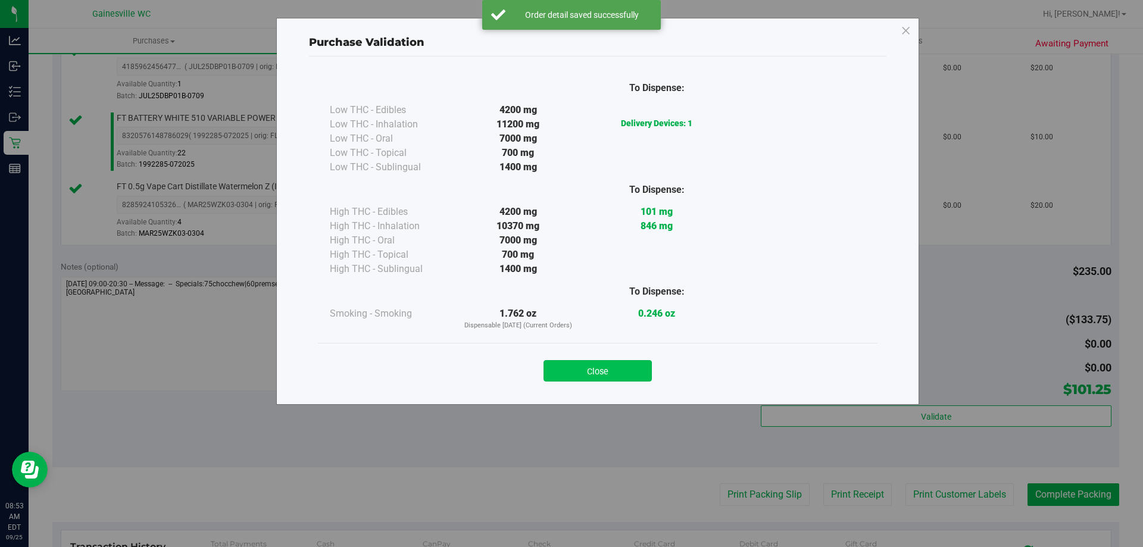
click at [616, 368] on button "Close" at bounding box center [597, 370] width 108 height 21
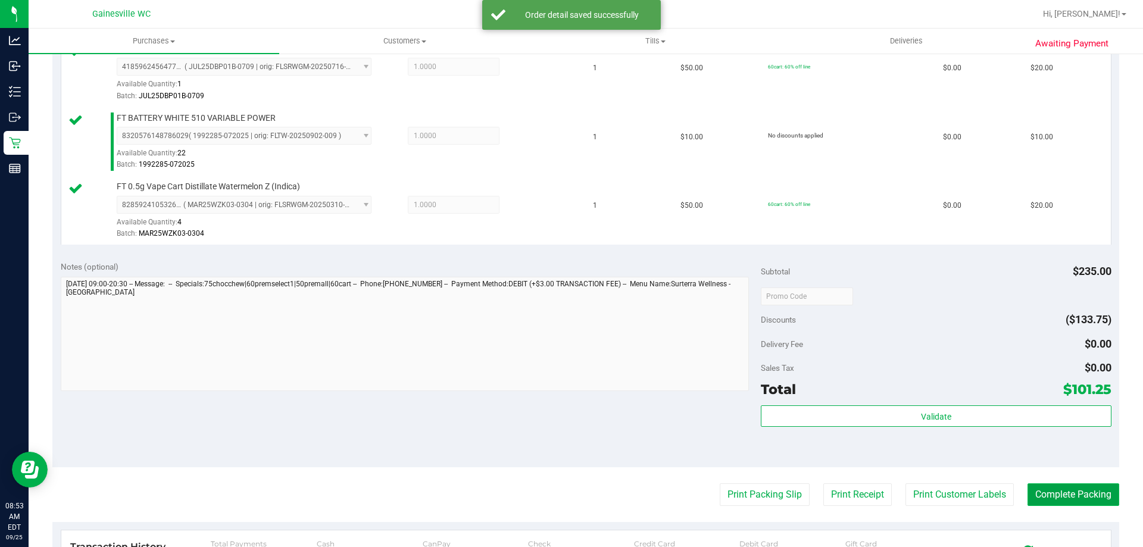
click at [1073, 499] on button "Complete Packing" at bounding box center [1073, 494] width 92 height 23
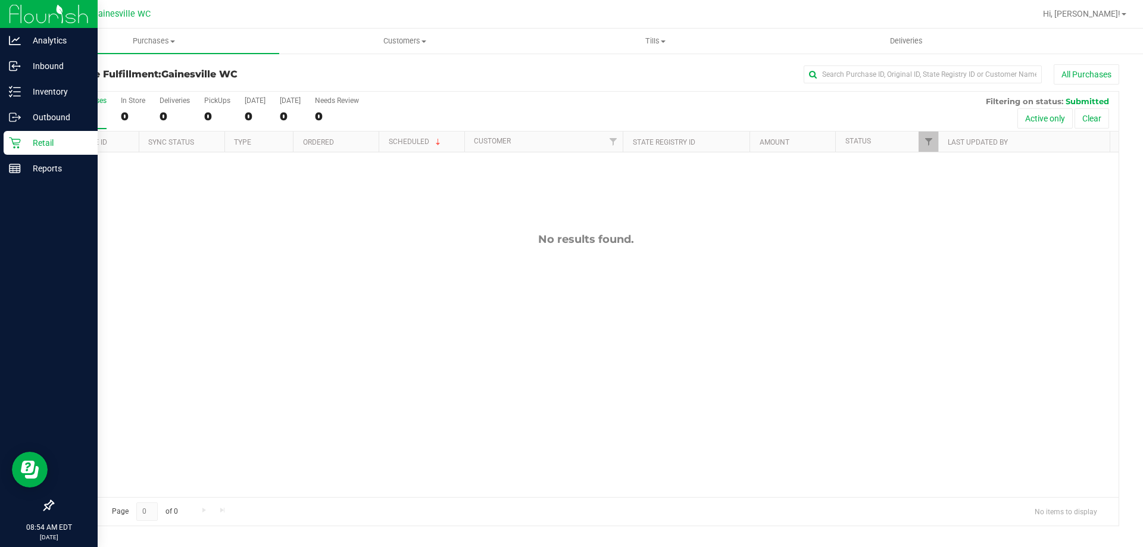
click at [42, 142] on p "Retail" at bounding box center [56, 143] width 71 height 14
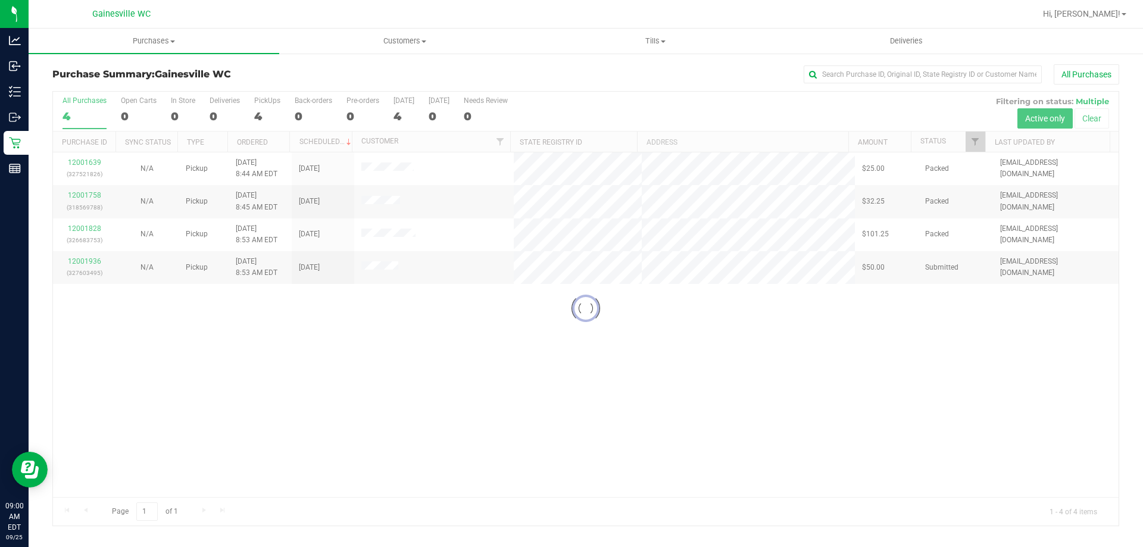
click at [88, 262] on div at bounding box center [585, 309] width 1065 height 434
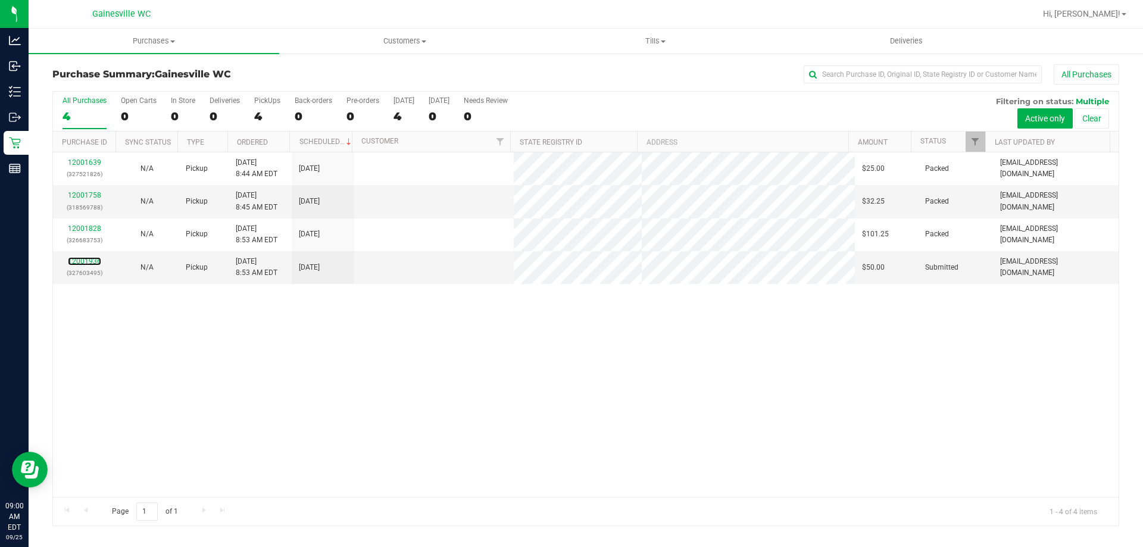
click at [92, 262] on link "12001936" at bounding box center [84, 261] width 33 height 8
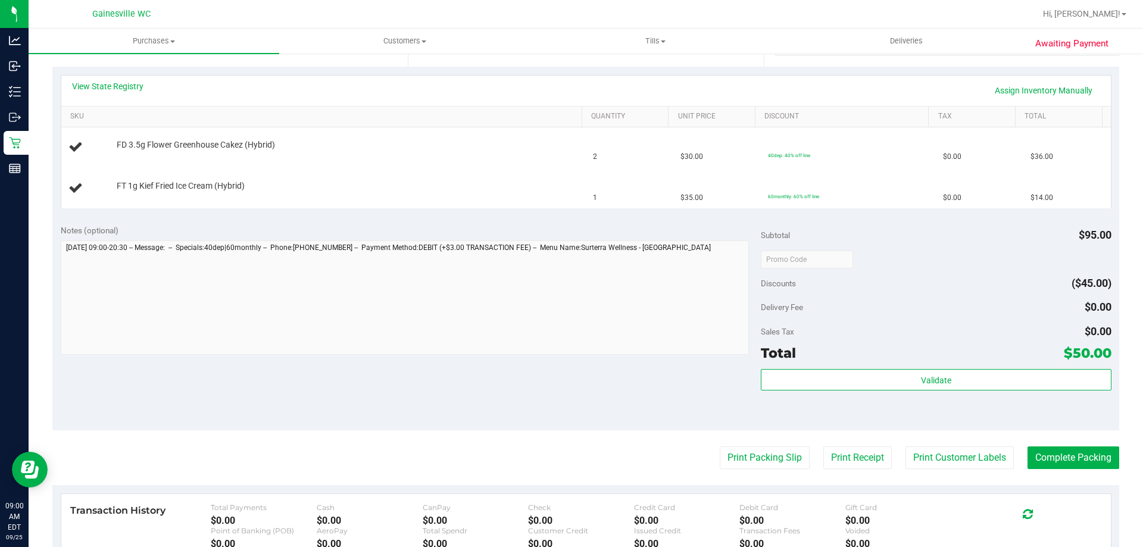
scroll to position [417, 0]
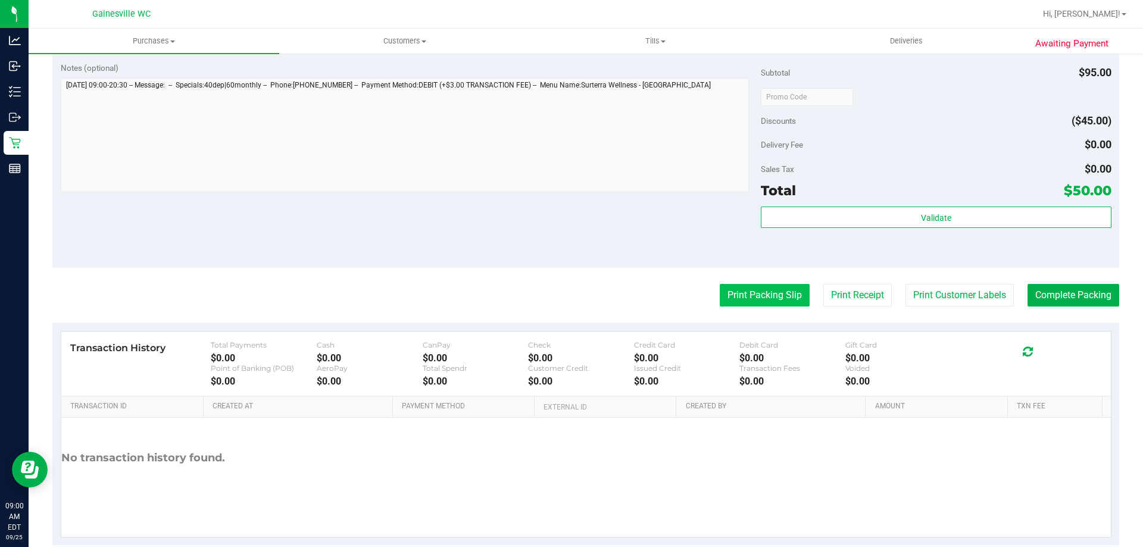
click at [746, 290] on button "Print Packing Slip" at bounding box center [765, 295] width 90 height 23
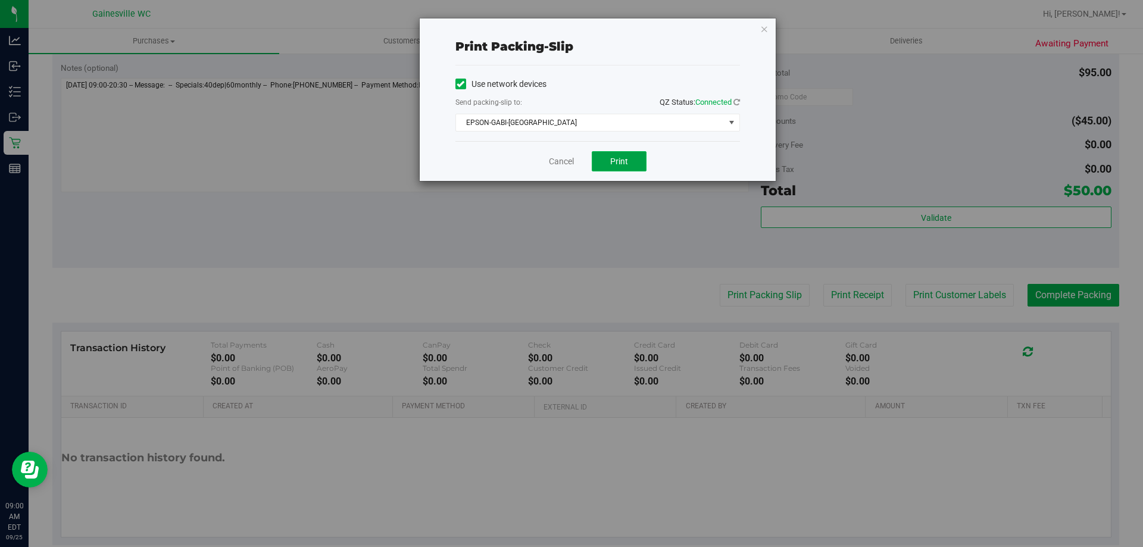
click at [626, 164] on span "Print" at bounding box center [619, 162] width 18 height 10
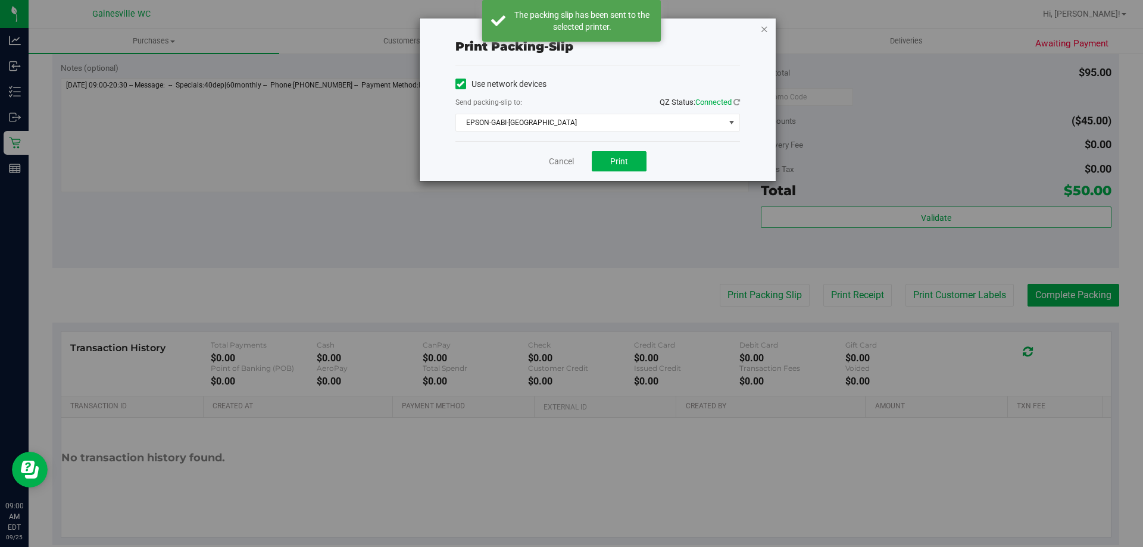
click at [763, 34] on icon "button" at bounding box center [764, 28] width 8 height 14
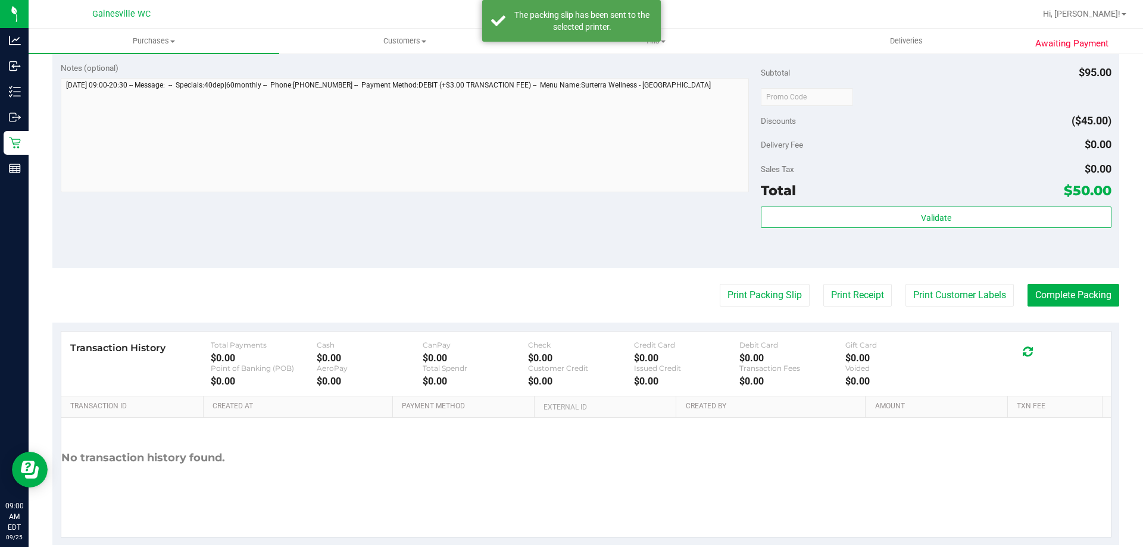
scroll to position [179, 0]
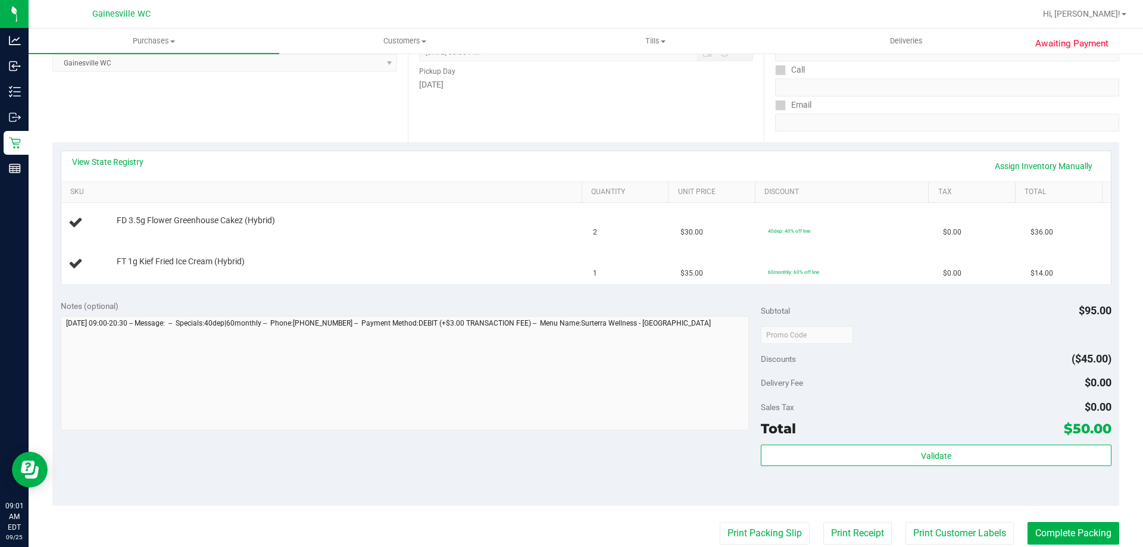
click at [720, 522] on button "Print Packing Slip" at bounding box center [765, 533] width 90 height 23
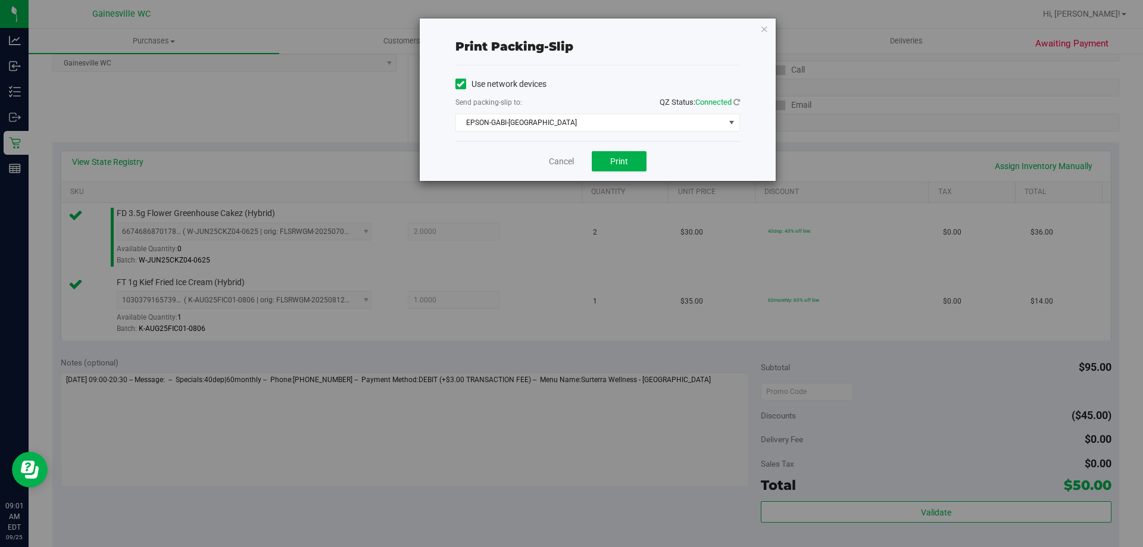
click at [576, 158] on div "Cancel Print" at bounding box center [597, 161] width 285 height 40
click at [573, 160] on link "Cancel" at bounding box center [561, 161] width 25 height 12
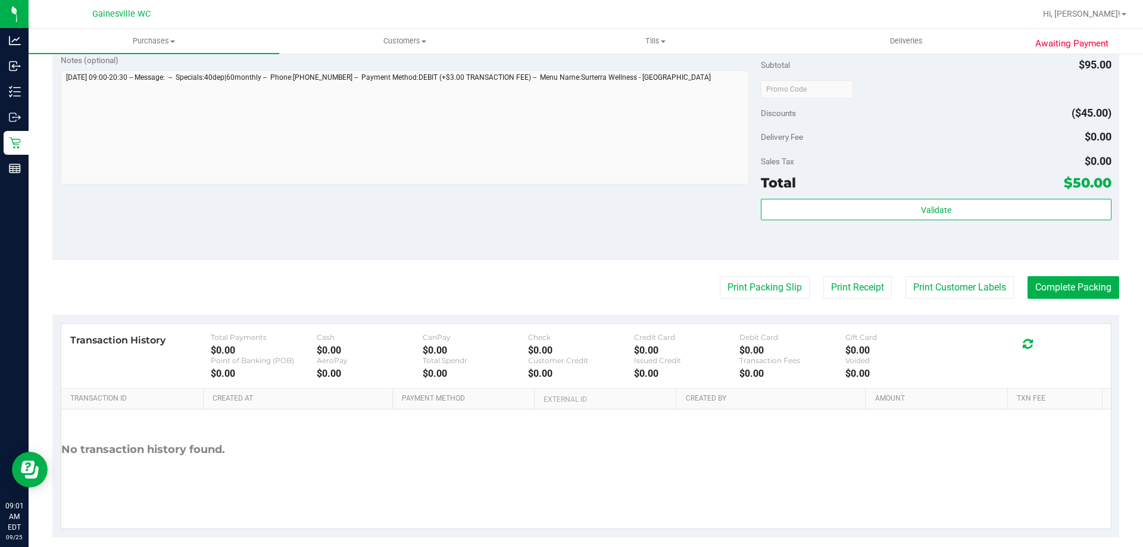
scroll to position [495, 0]
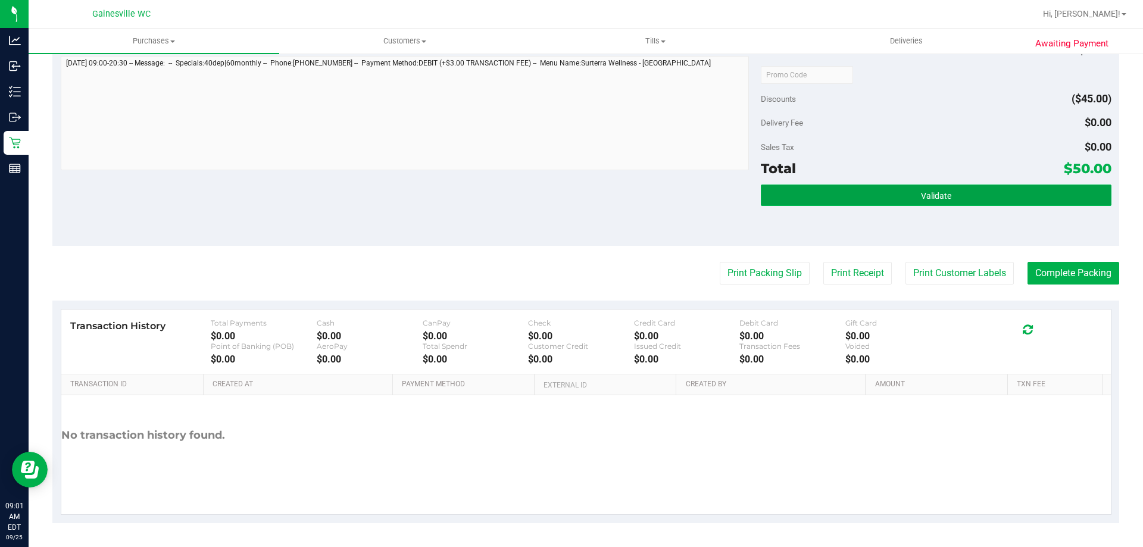
click at [882, 195] on button "Validate" at bounding box center [936, 195] width 350 height 21
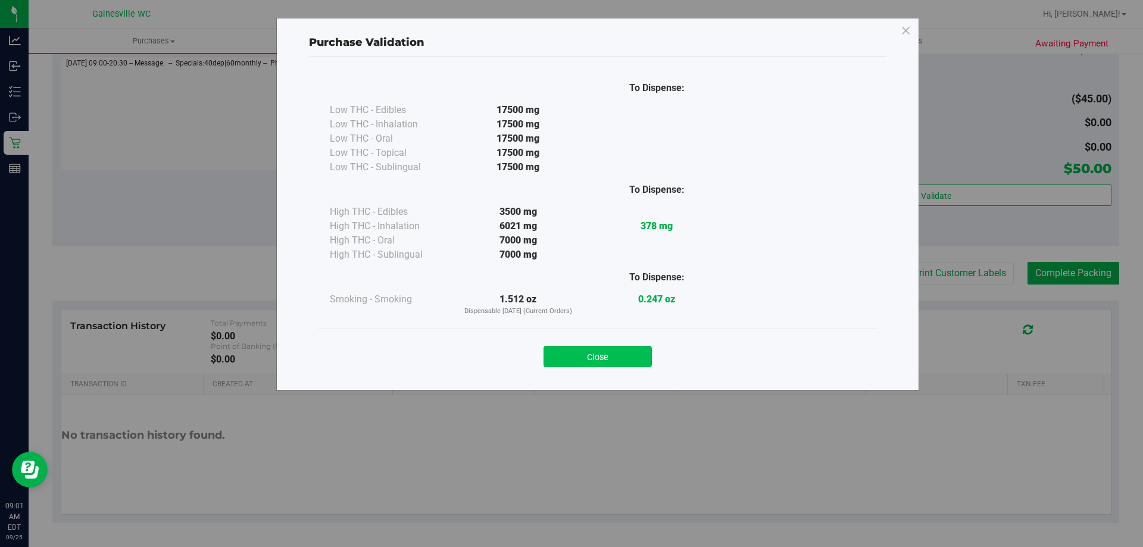
click at [575, 349] on button "Close" at bounding box center [597, 356] width 108 height 21
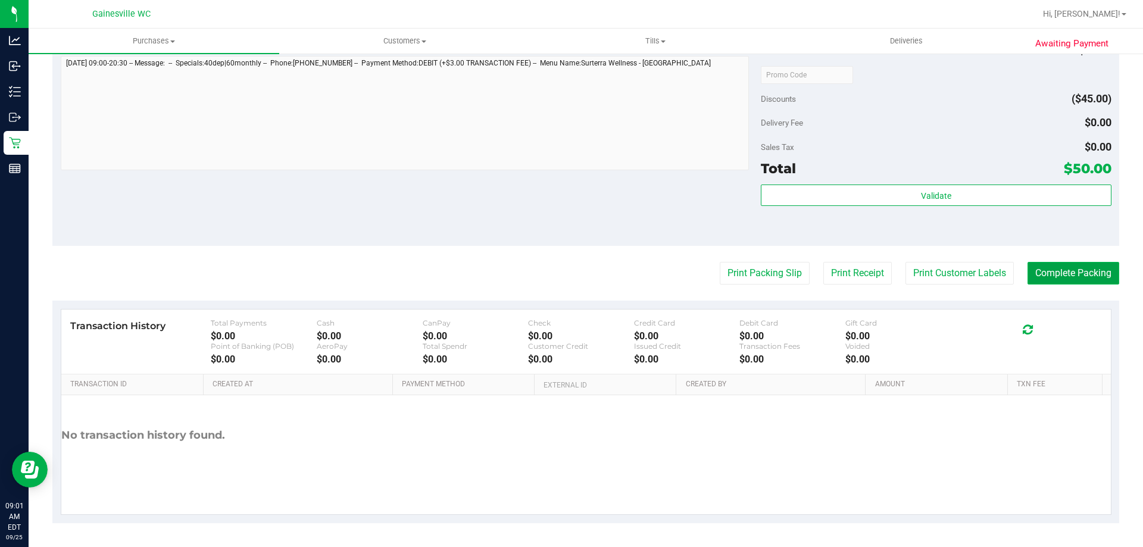
click at [1037, 273] on button "Complete Packing" at bounding box center [1073, 273] width 92 height 23
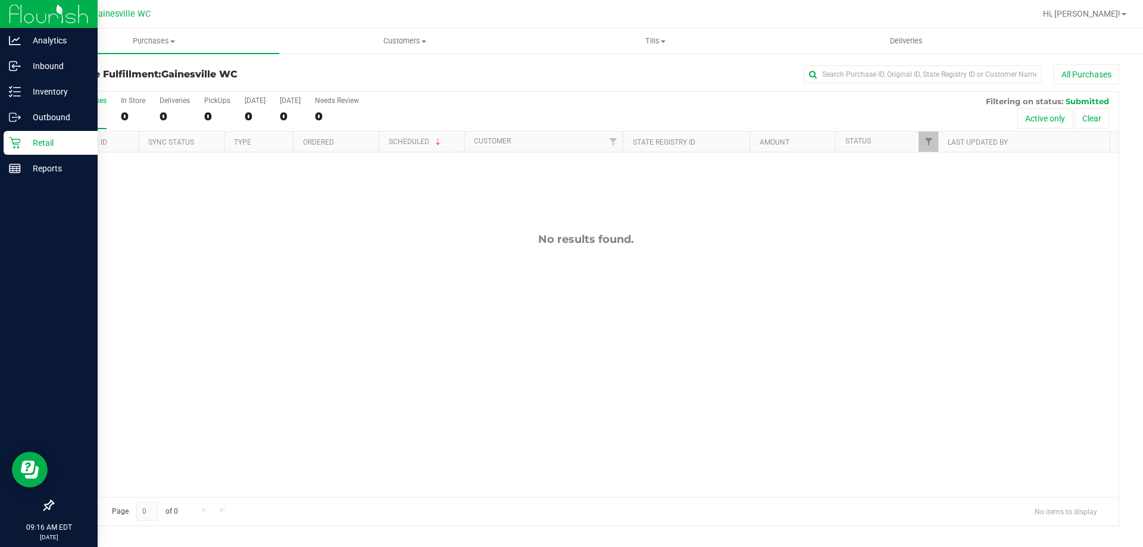
click at [4, 139] on div "Retail" at bounding box center [51, 143] width 94 height 24
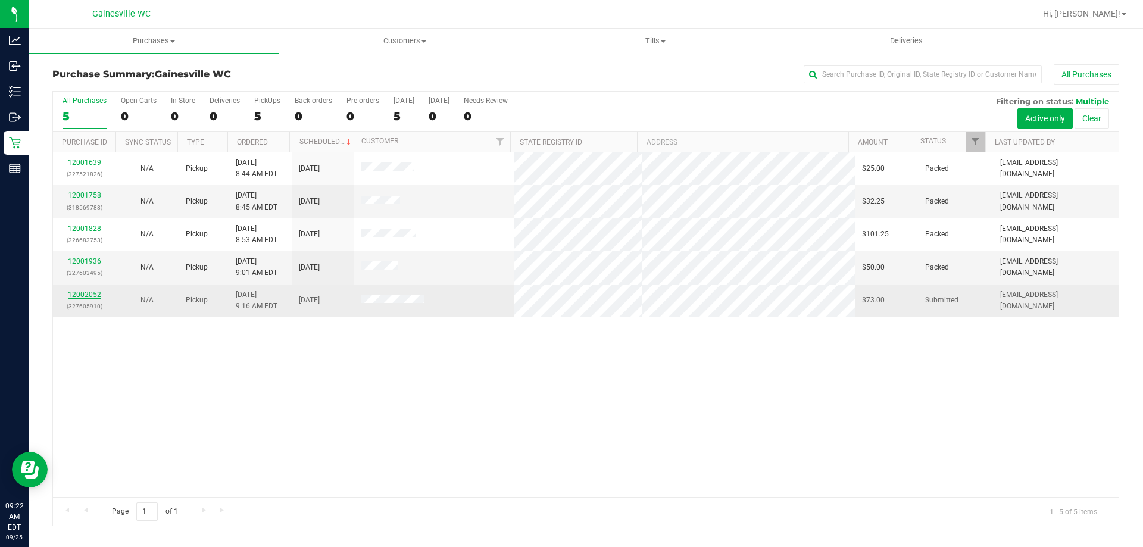
click at [95, 294] on link "12002052" at bounding box center [84, 294] width 33 height 8
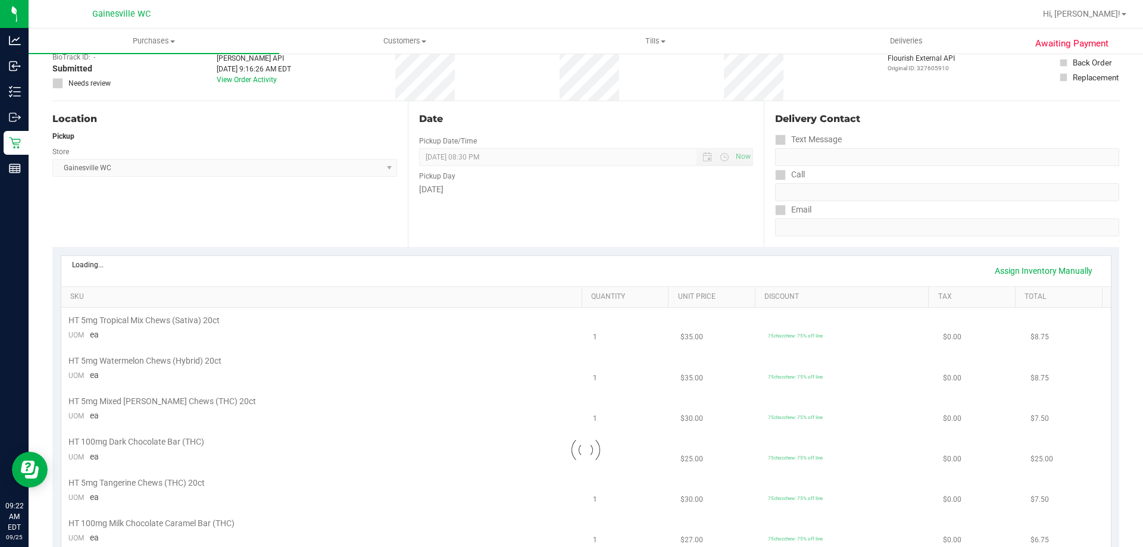
scroll to position [476, 0]
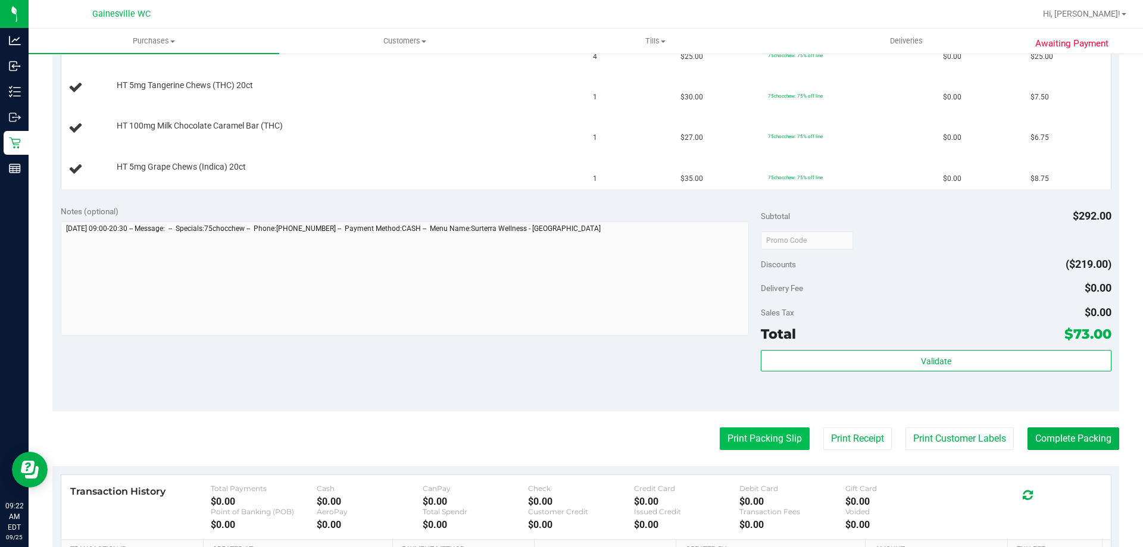
click at [756, 437] on button "Print Packing Slip" at bounding box center [765, 438] width 90 height 23
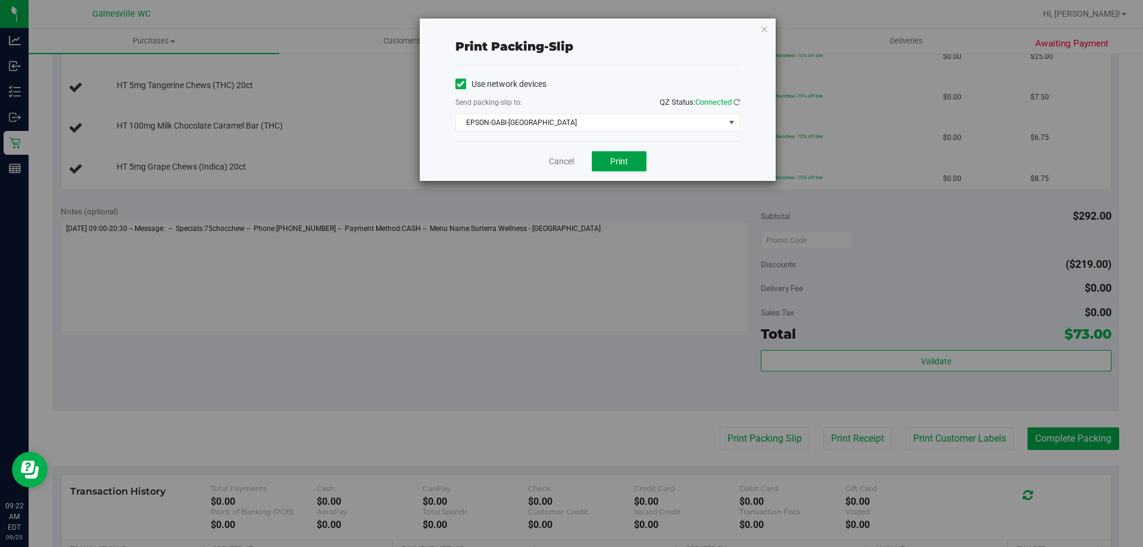
click at [620, 157] on span "Print" at bounding box center [619, 162] width 18 height 10
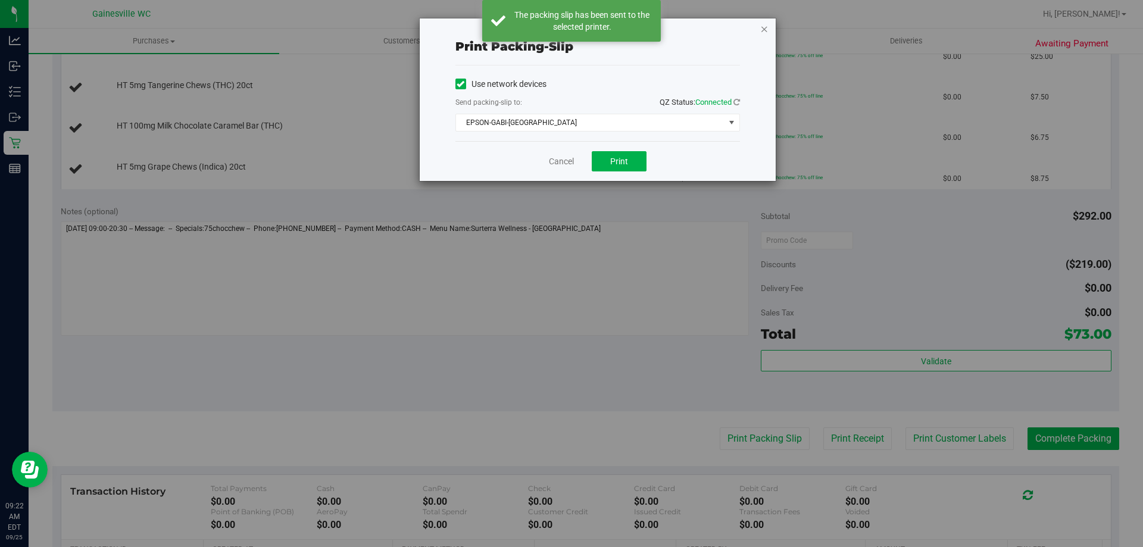
click at [765, 34] on icon "button" at bounding box center [764, 28] width 8 height 14
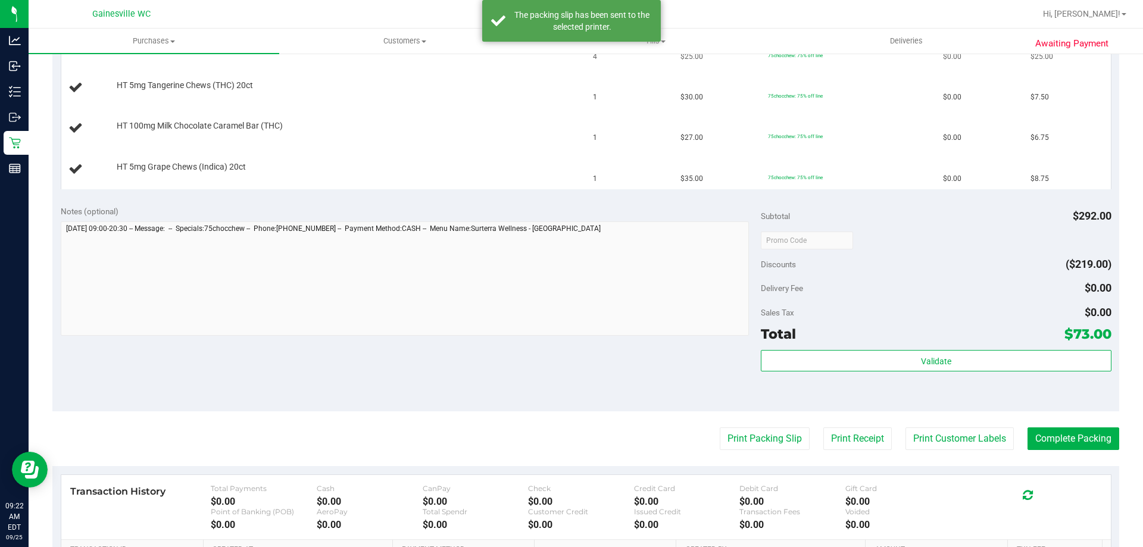
scroll to position [179, 0]
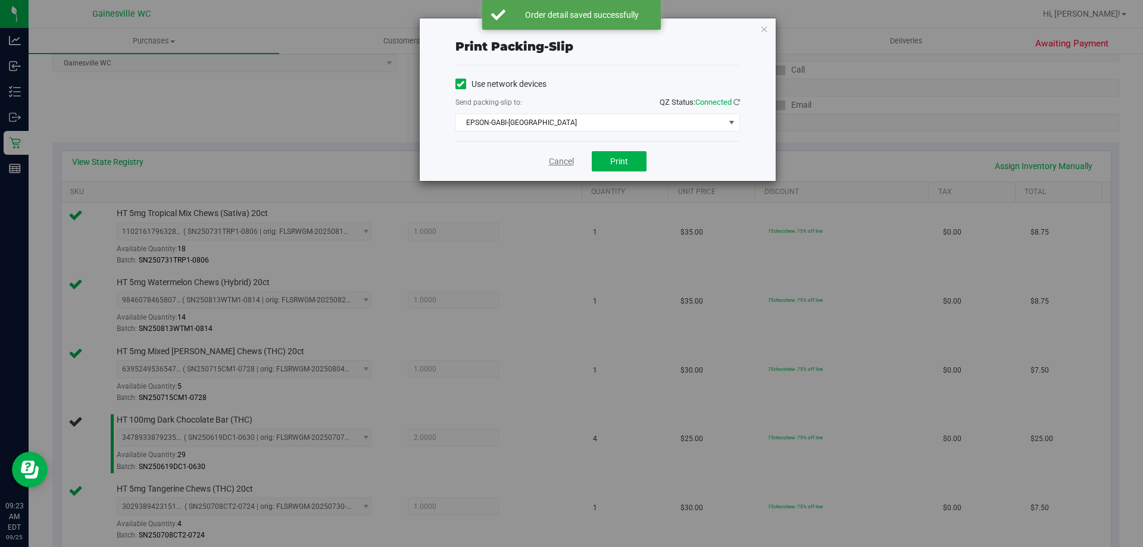
click at [567, 163] on link "Cancel" at bounding box center [561, 161] width 25 height 12
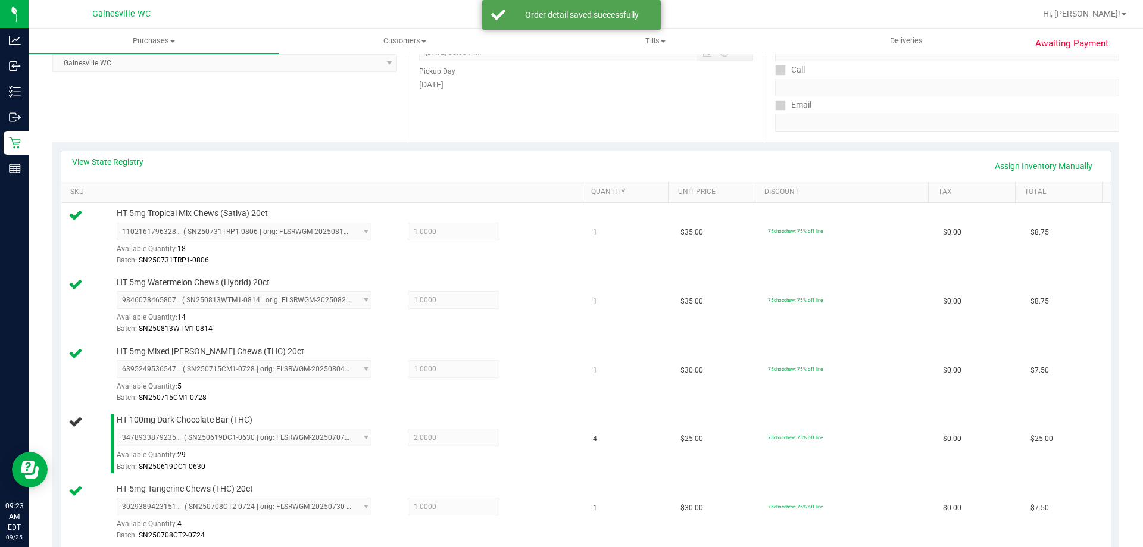
scroll to position [825, 0]
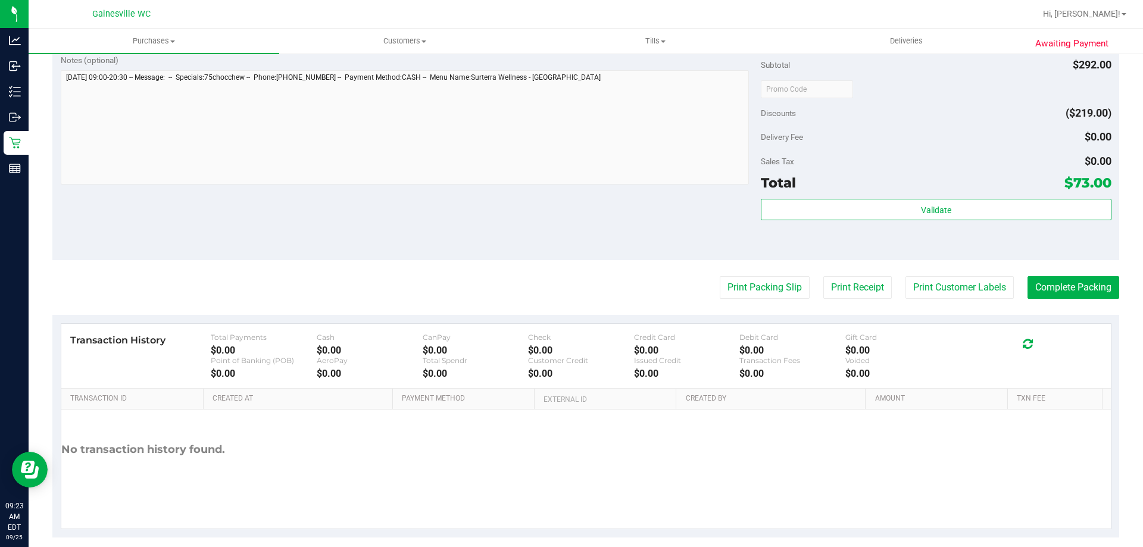
click at [720, 276] on button "Print Packing Slip" at bounding box center [765, 287] width 90 height 23
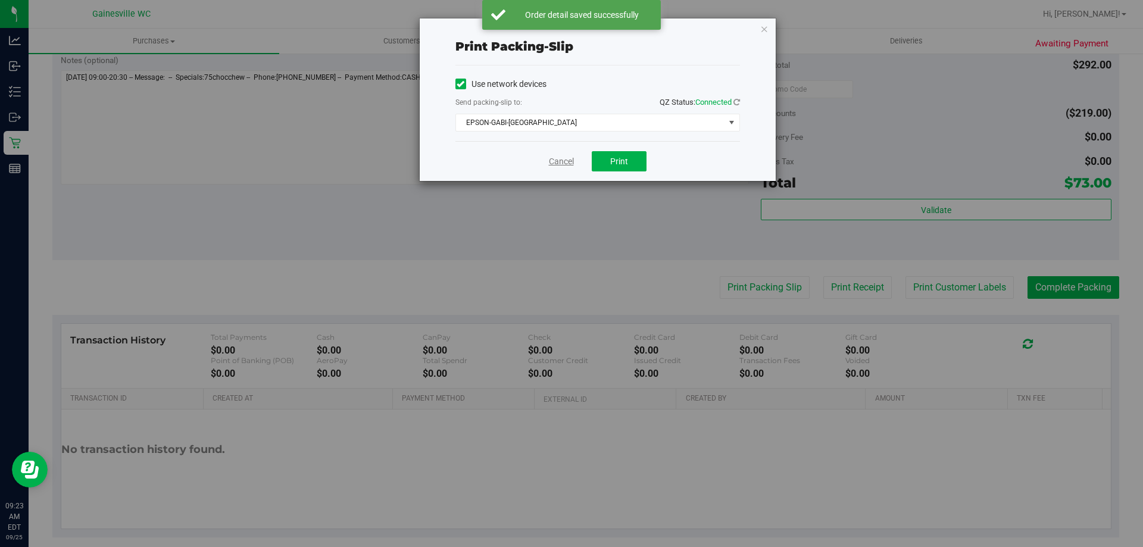
click at [558, 157] on link "Cancel" at bounding box center [561, 161] width 25 height 12
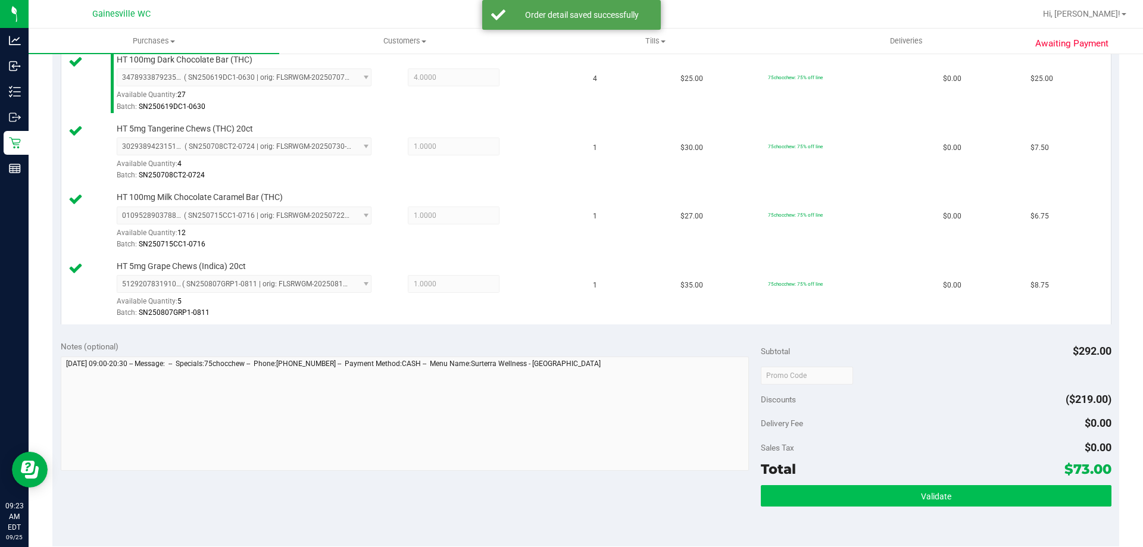
scroll to position [765, 0]
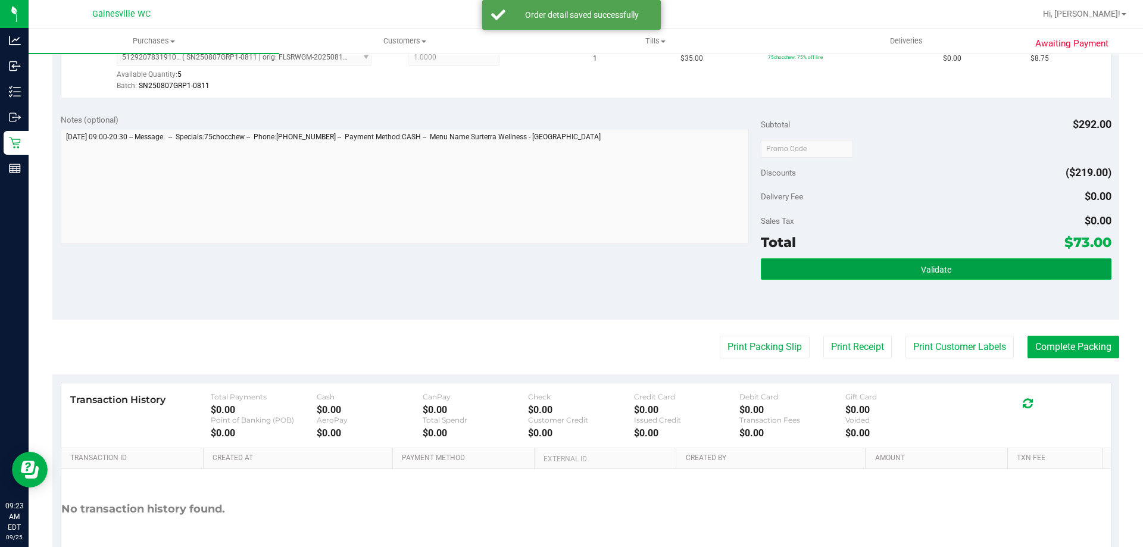
click at [896, 273] on button "Validate" at bounding box center [936, 268] width 350 height 21
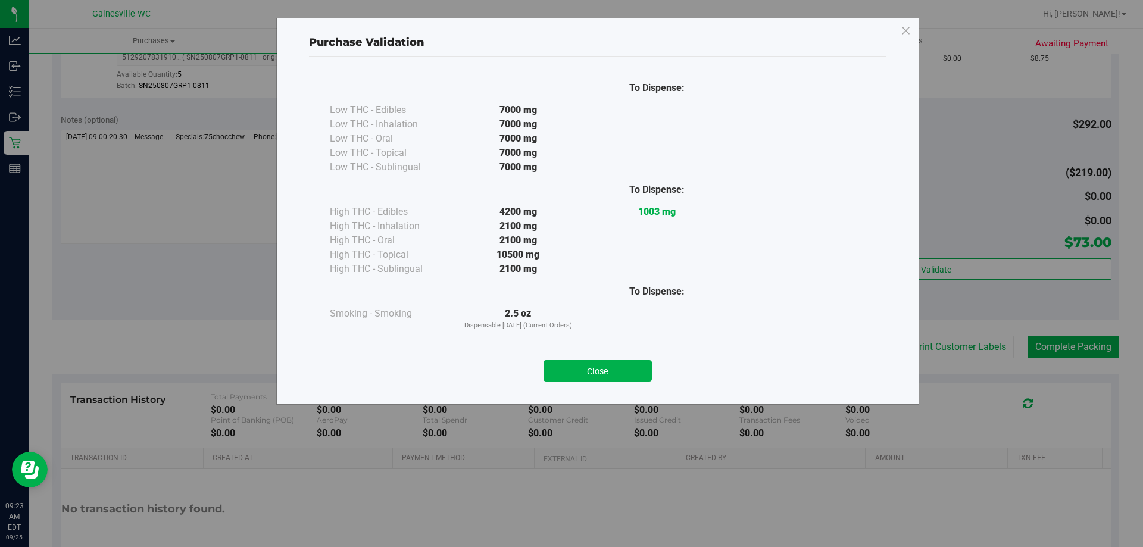
click at [614, 381] on button "Close" at bounding box center [597, 370] width 108 height 21
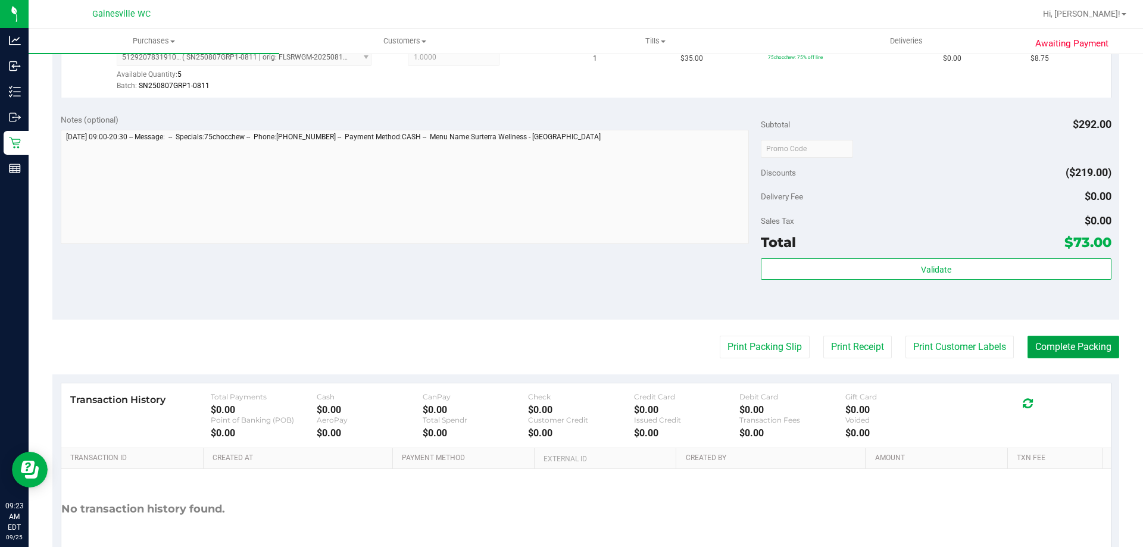
click at [1036, 339] on button "Complete Packing" at bounding box center [1073, 347] width 92 height 23
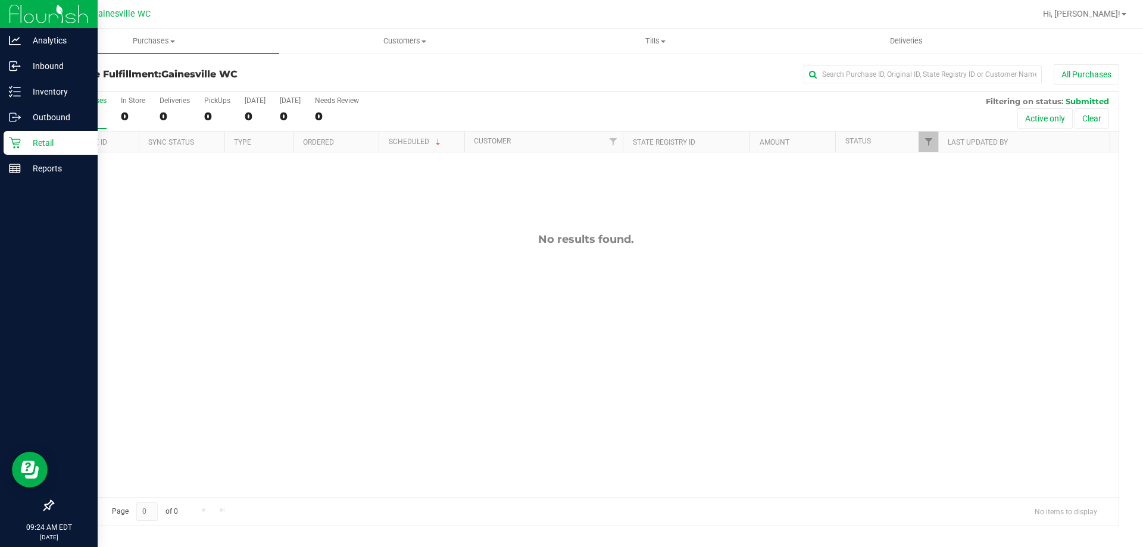
click at [40, 141] on p "Retail" at bounding box center [56, 143] width 71 height 14
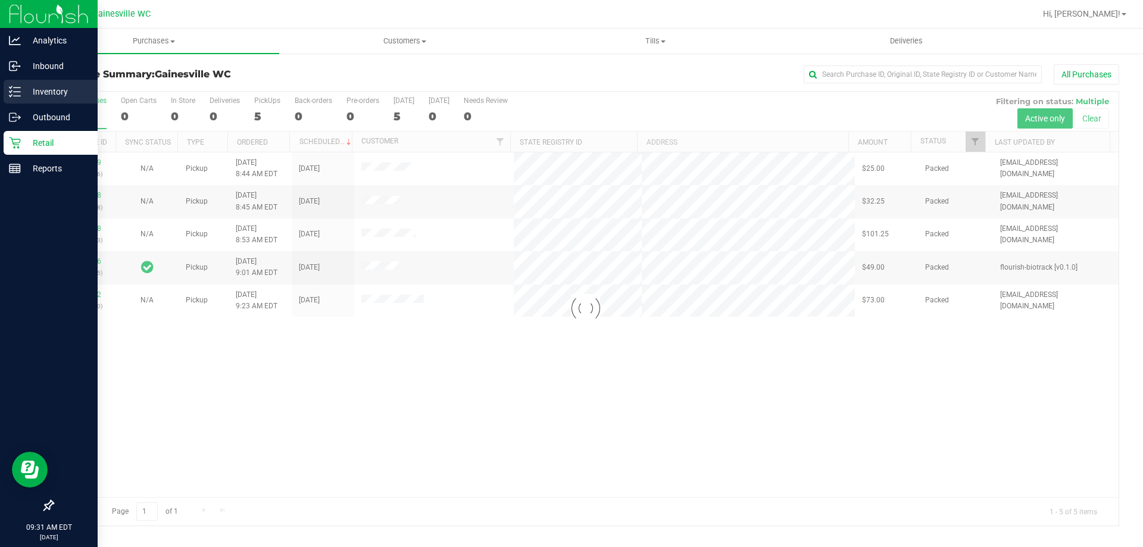
click at [31, 89] on p "Inventory" at bounding box center [56, 92] width 71 height 14
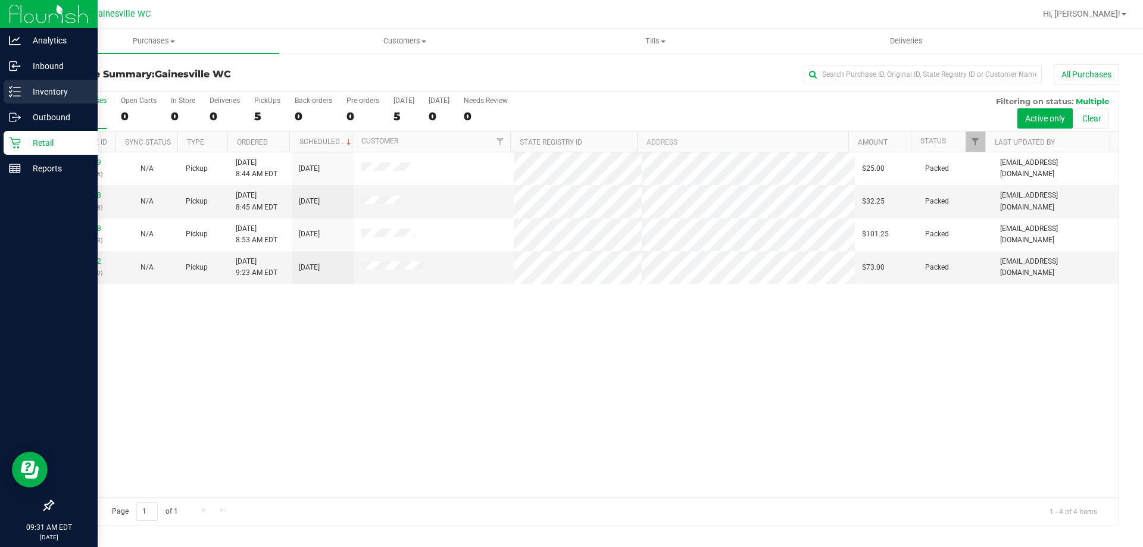
click at [52, 88] on p "Inventory" at bounding box center [56, 92] width 71 height 14
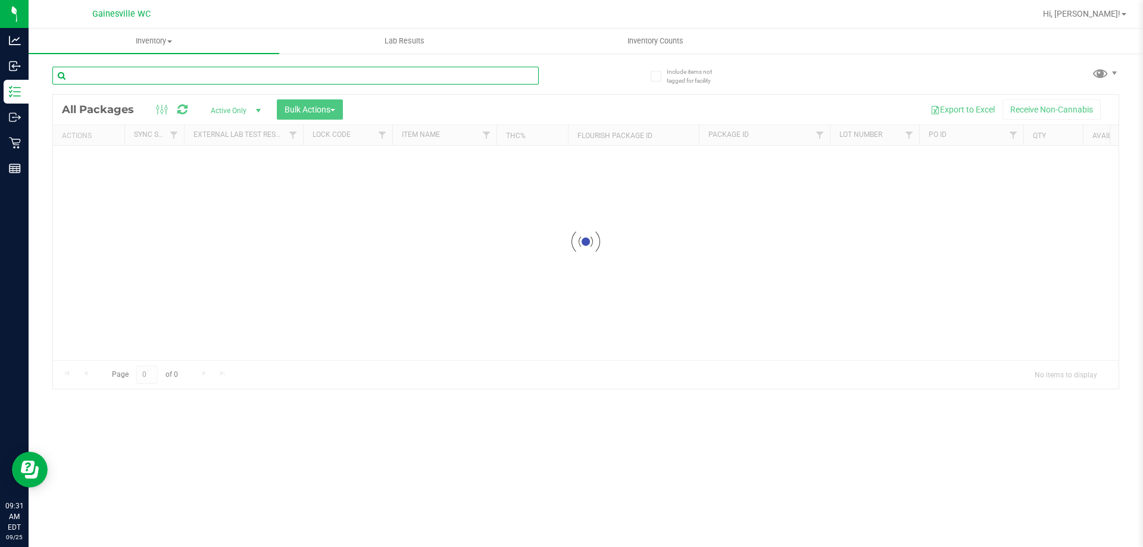
click at [411, 80] on input "text" at bounding box center [295, 76] width 486 height 18
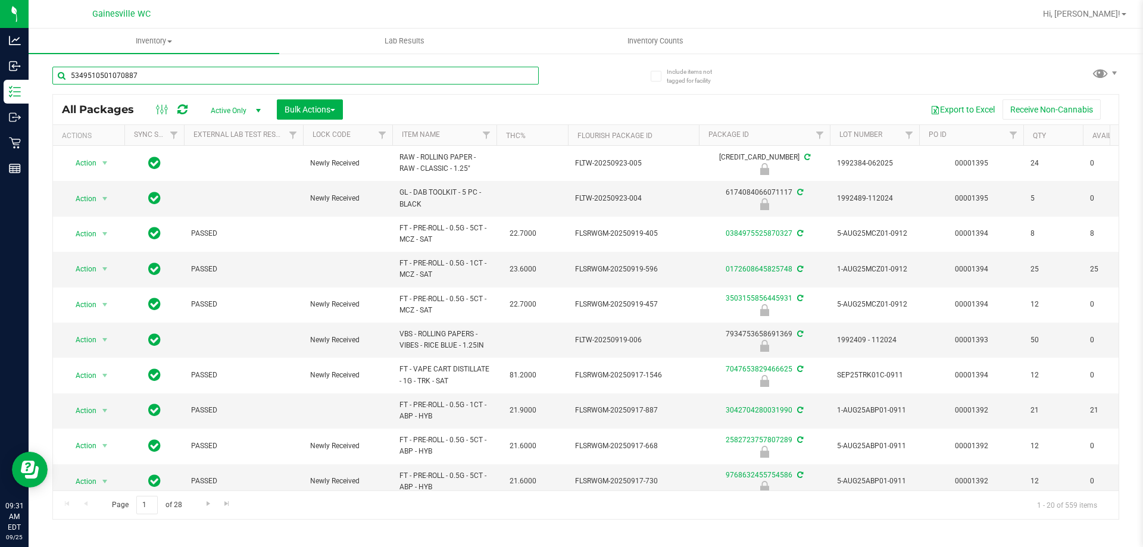
type input "5349510501070887"
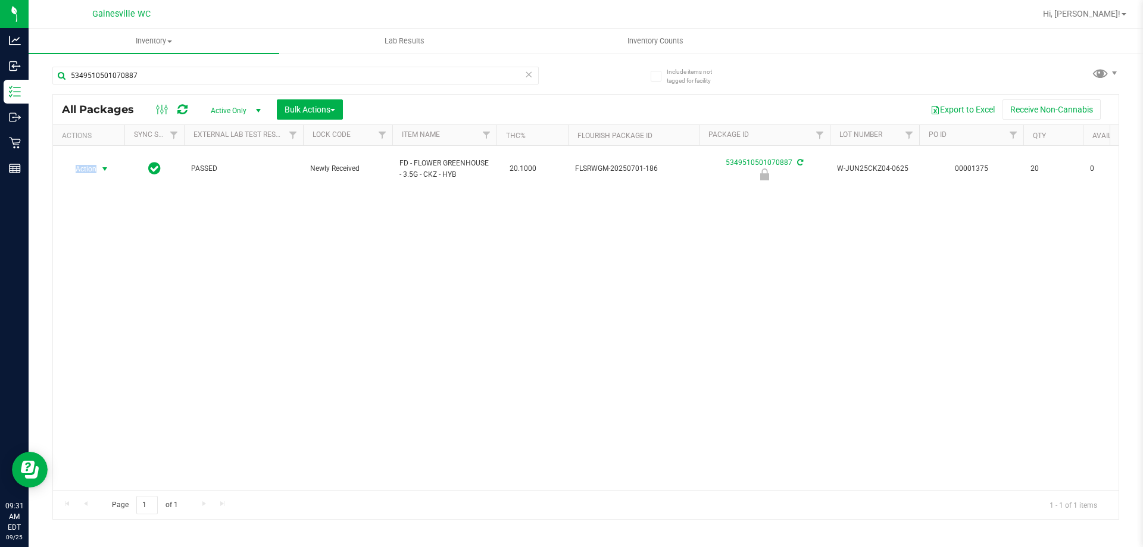
click at [93, 165] on span "Action" at bounding box center [81, 169] width 32 height 17
click at [102, 296] on li "Unlock package" at bounding box center [103, 305] width 76 height 18
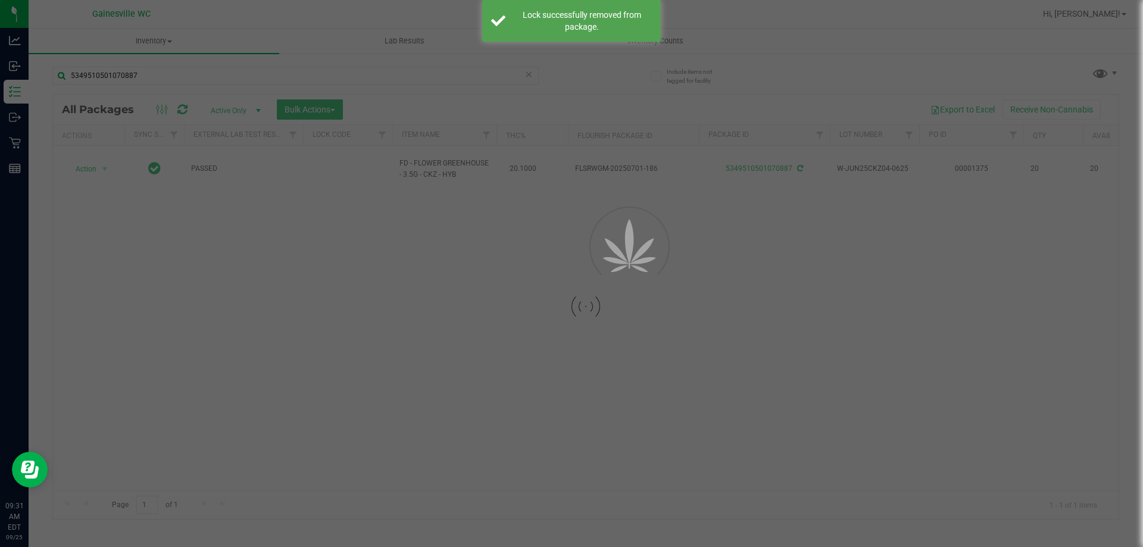
click at [527, 76] on div at bounding box center [571, 273] width 1143 height 547
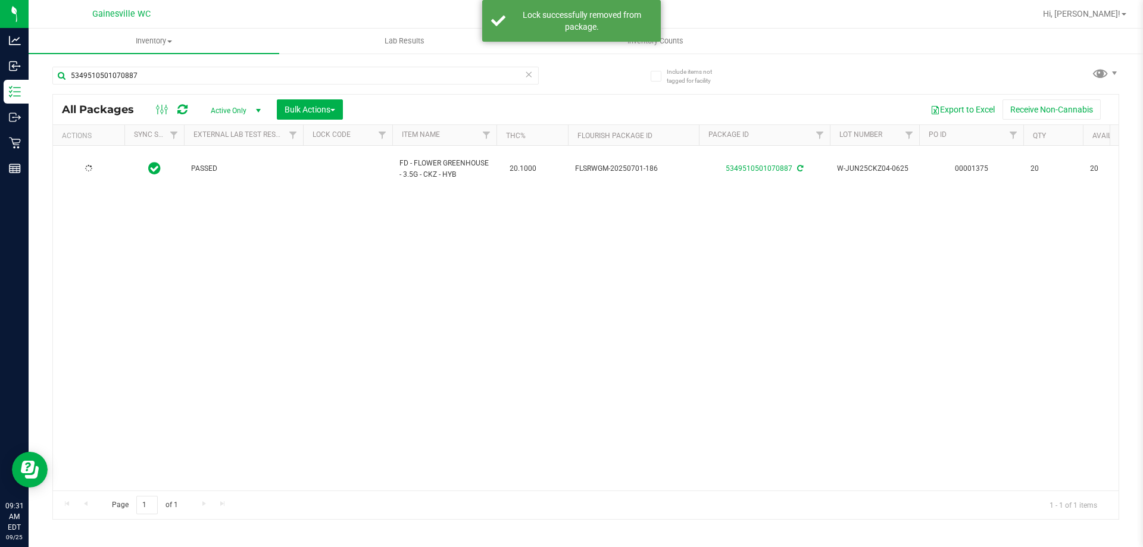
click at [527, 76] on icon at bounding box center [528, 74] width 8 height 14
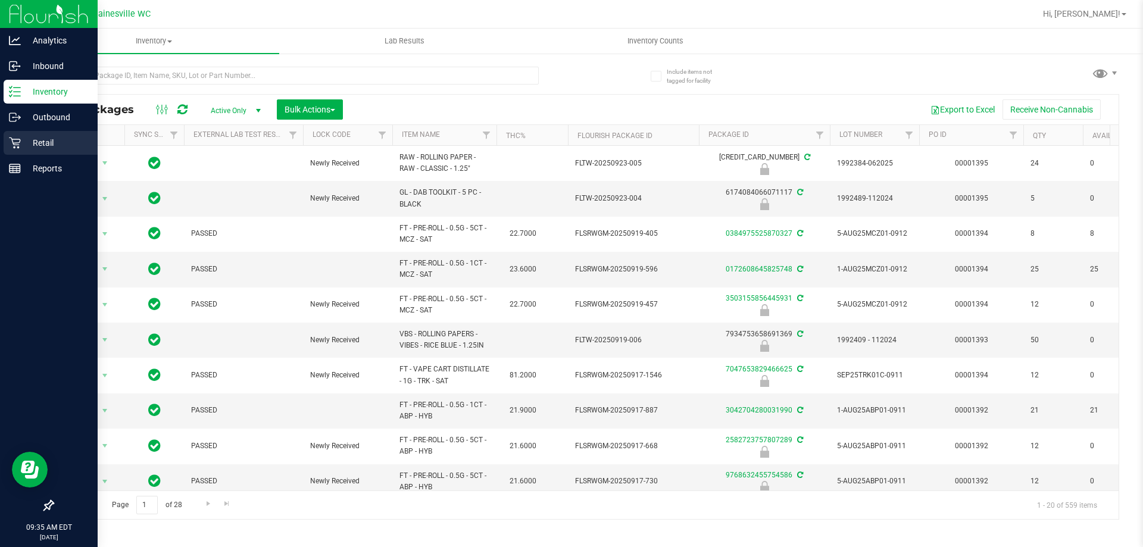
click at [41, 147] on p "Retail" at bounding box center [56, 143] width 71 height 14
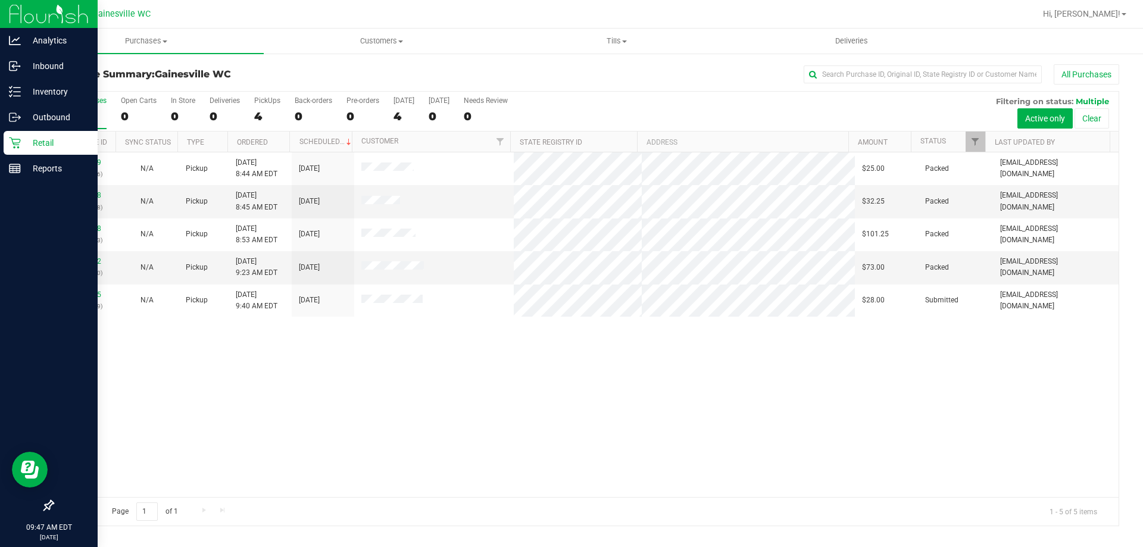
click at [62, 145] on p "Retail" at bounding box center [56, 143] width 71 height 14
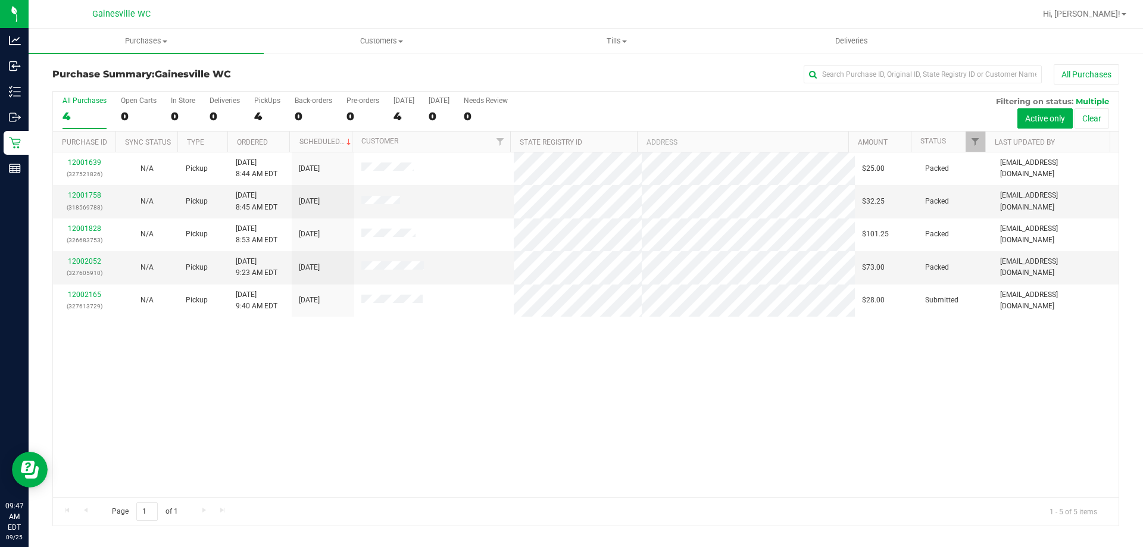
click at [90, 107] on label "All Purchases 4" at bounding box center [84, 112] width 44 height 33
click at [0, 0] on input "All Purchases 4" at bounding box center [0, 0] width 0 height 0
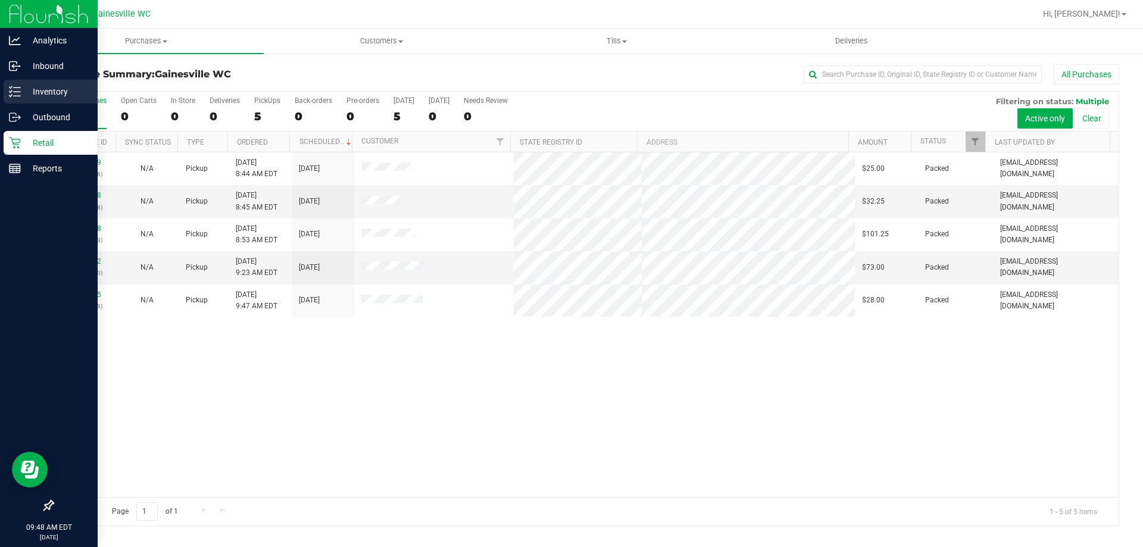
click at [23, 88] on p "Inventory" at bounding box center [56, 92] width 71 height 14
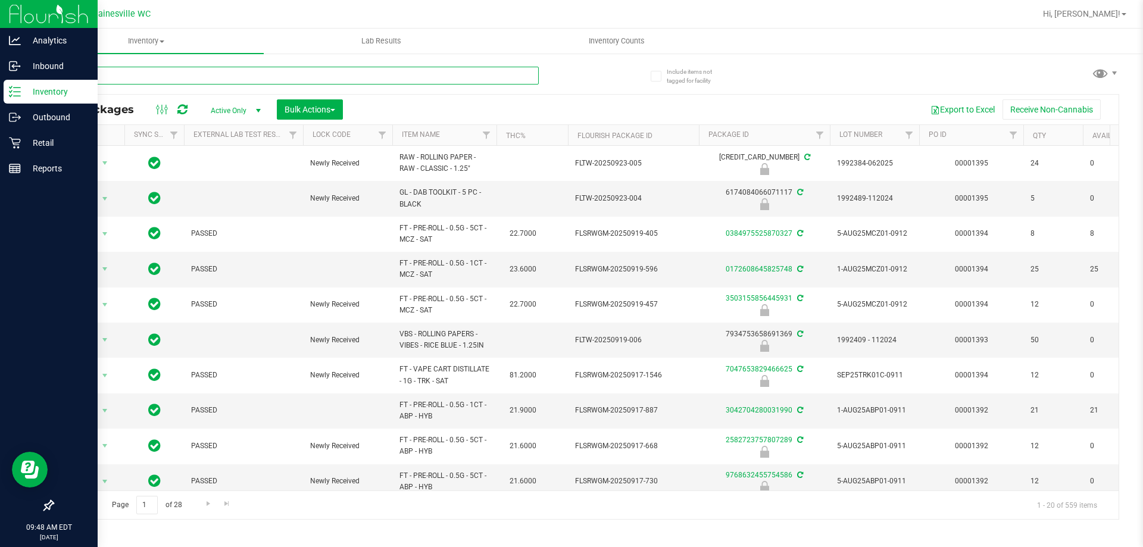
click at [196, 78] on input "text" at bounding box center [295, 76] width 486 height 18
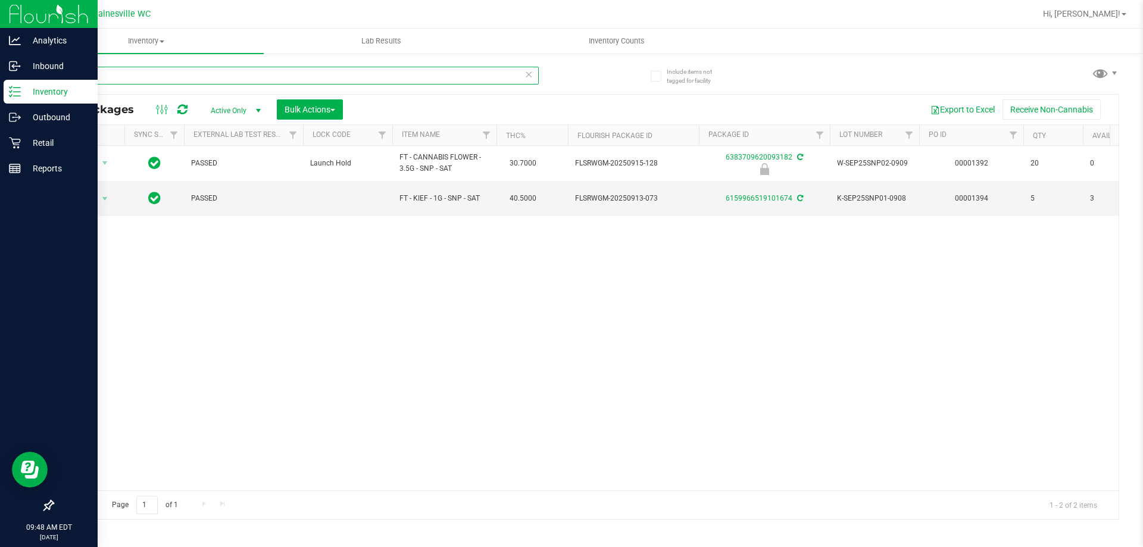
drag, startPoint x: 103, startPoint y: 77, endPoint x: 50, endPoint y: 79, distance: 53.0
click at [50, 79] on div "Include items not tagged for facility snp All Packages Active Only Active Only …" at bounding box center [586, 233] width 1114 height 363
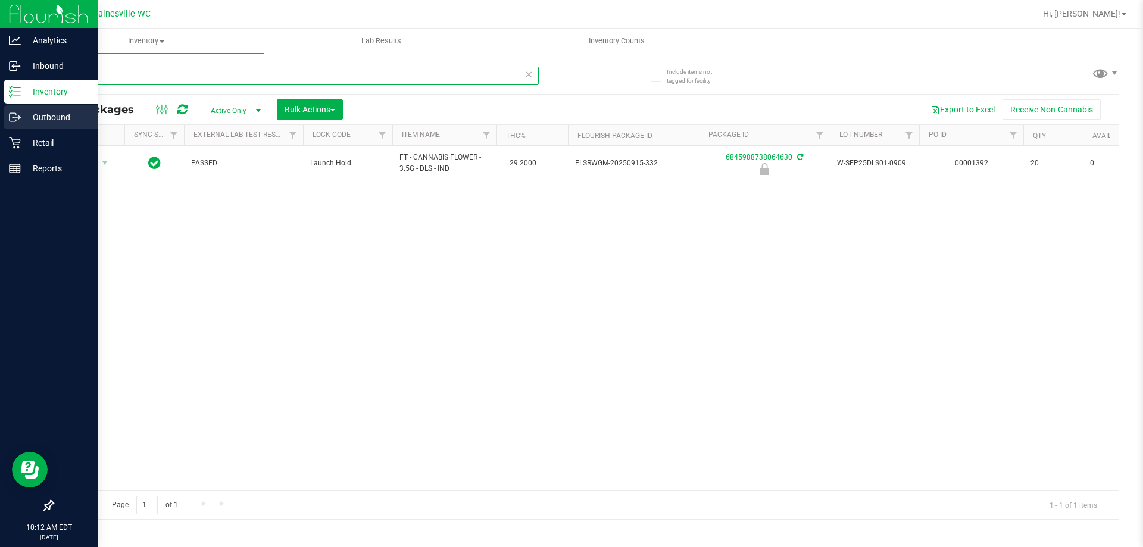
type input "dls"
click at [39, 129] on div "Outbound" at bounding box center [51, 117] width 94 height 24
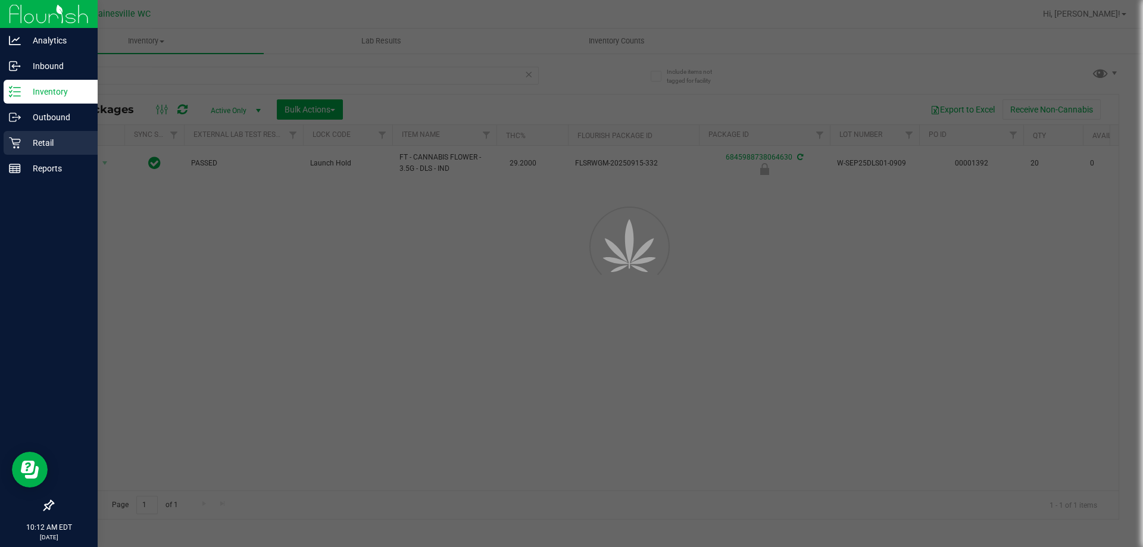
click at [43, 143] on p "Retail" at bounding box center [56, 143] width 71 height 14
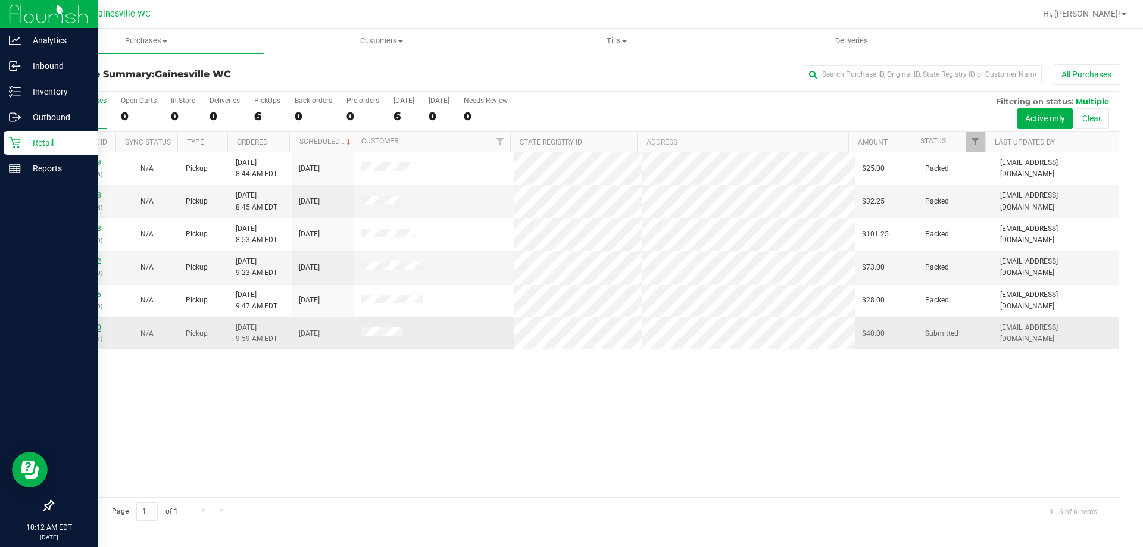
click at [79, 328] on link "12002260" at bounding box center [84, 327] width 33 height 8
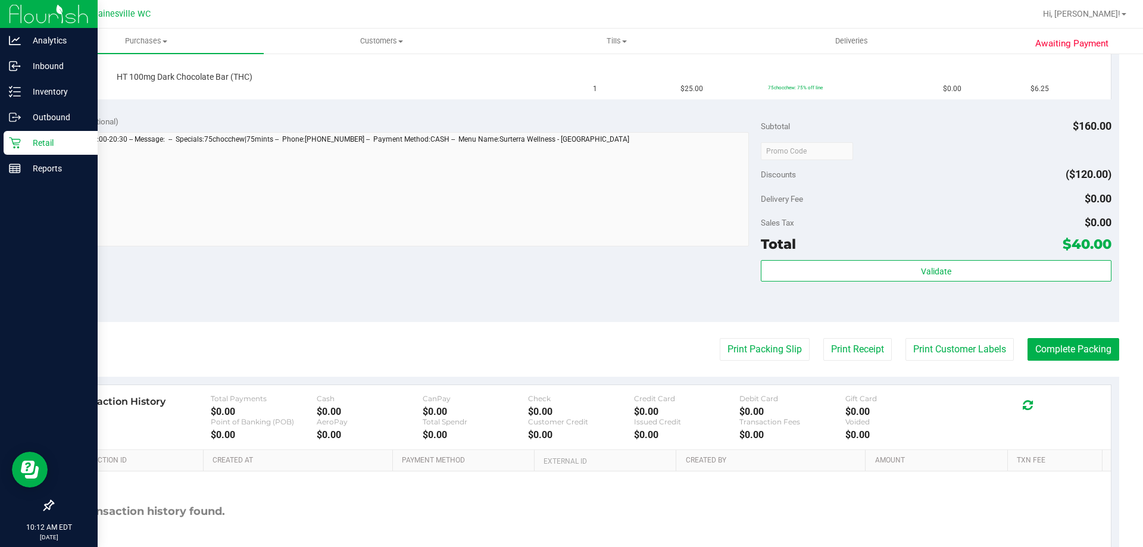
scroll to position [520, 0]
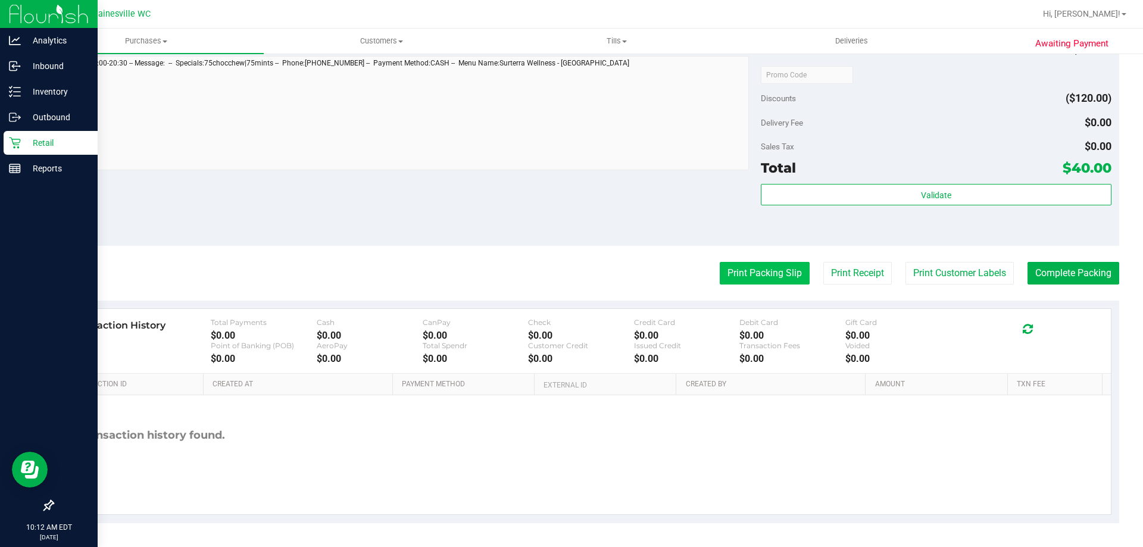
click at [729, 276] on button "Print Packing Slip" at bounding box center [765, 273] width 90 height 23
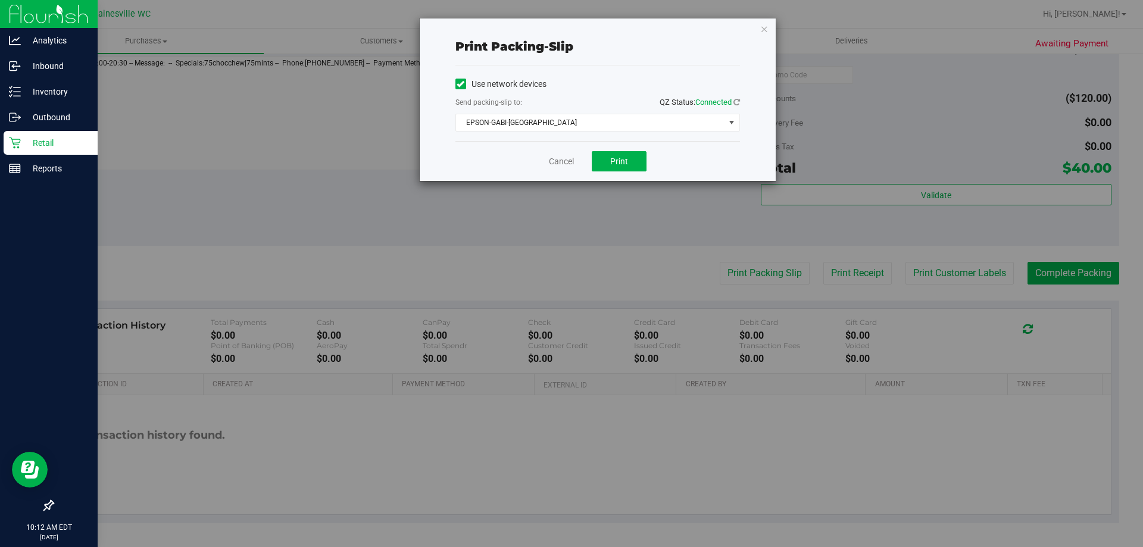
click at [618, 177] on div "Cancel Print" at bounding box center [597, 161] width 285 height 40
click at [620, 168] on button "Print" at bounding box center [619, 161] width 55 height 20
click at [766, 30] on icon "button" at bounding box center [764, 28] width 8 height 14
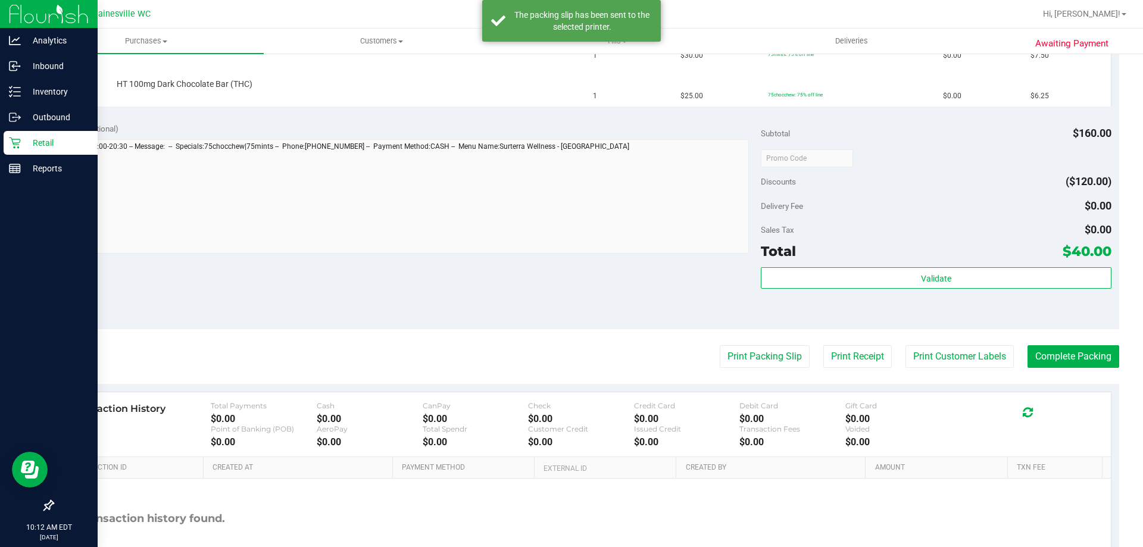
scroll to position [223, 0]
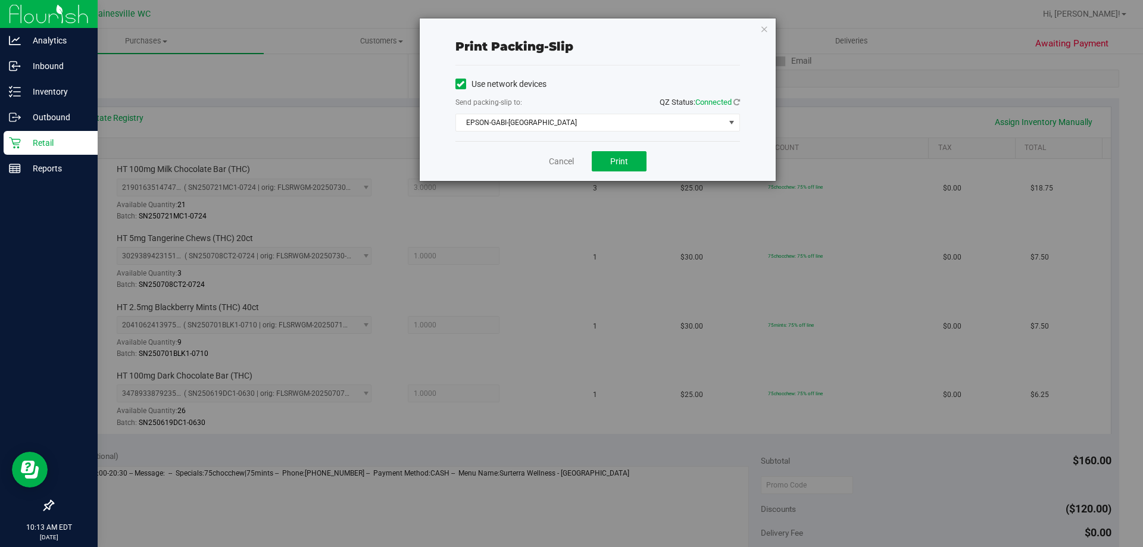
click at [545, 162] on div "Cancel Print" at bounding box center [597, 161] width 285 height 40
click at [551, 161] on link "Cancel" at bounding box center [561, 161] width 25 height 12
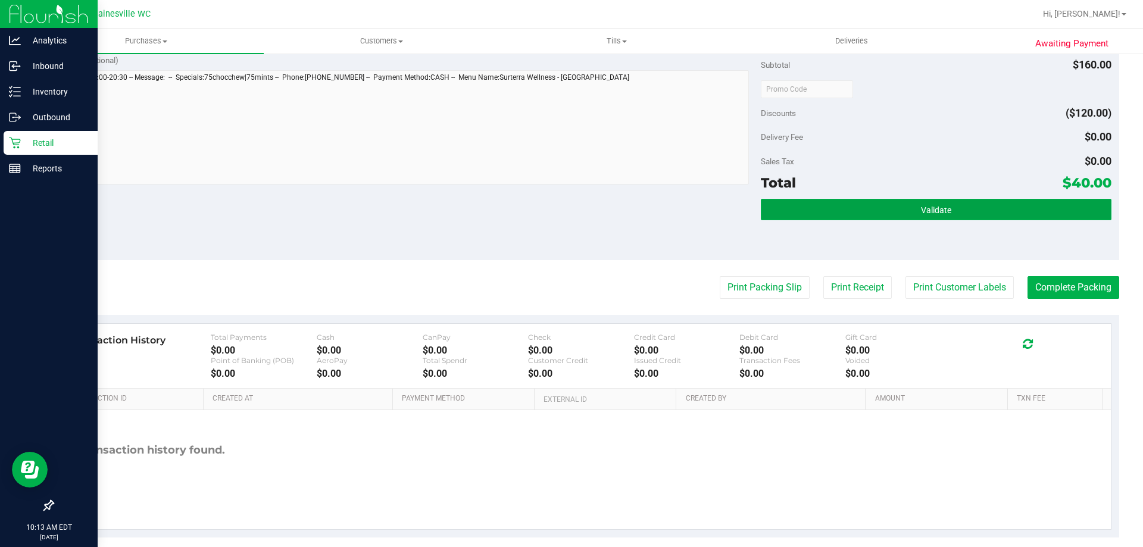
click at [977, 217] on button "Validate" at bounding box center [936, 209] width 350 height 21
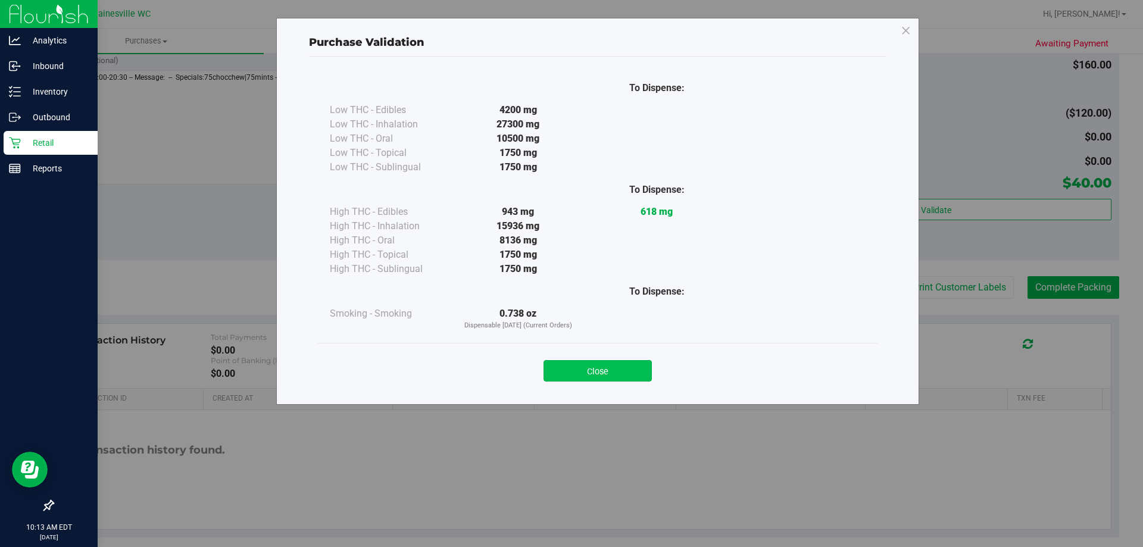
click at [588, 361] on div "Close" at bounding box center [598, 367] width 542 height 30
click at [588, 367] on button "Close" at bounding box center [597, 370] width 108 height 21
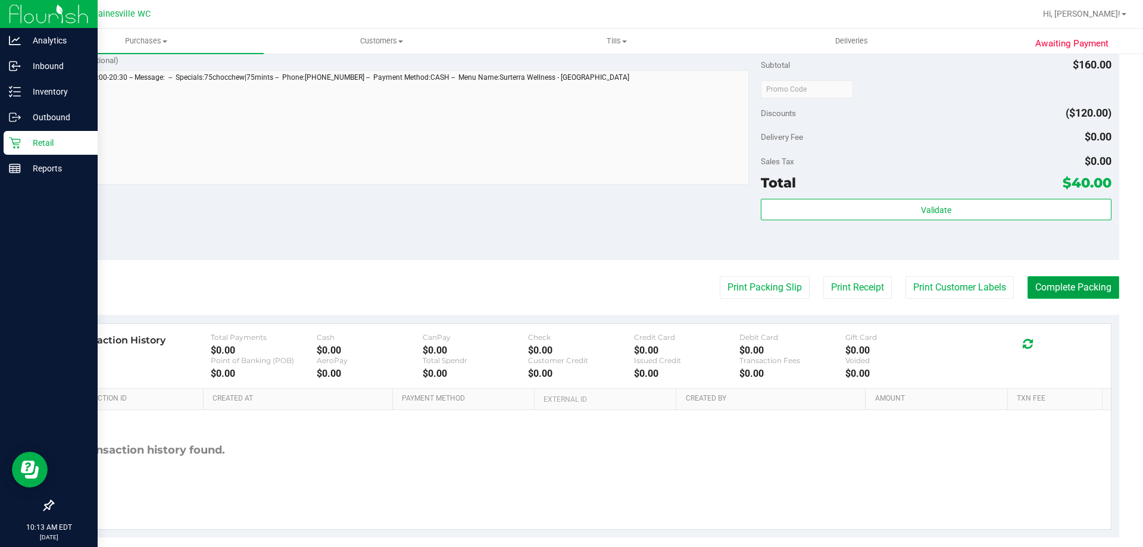
click at [1086, 283] on button "Complete Packing" at bounding box center [1073, 287] width 92 height 23
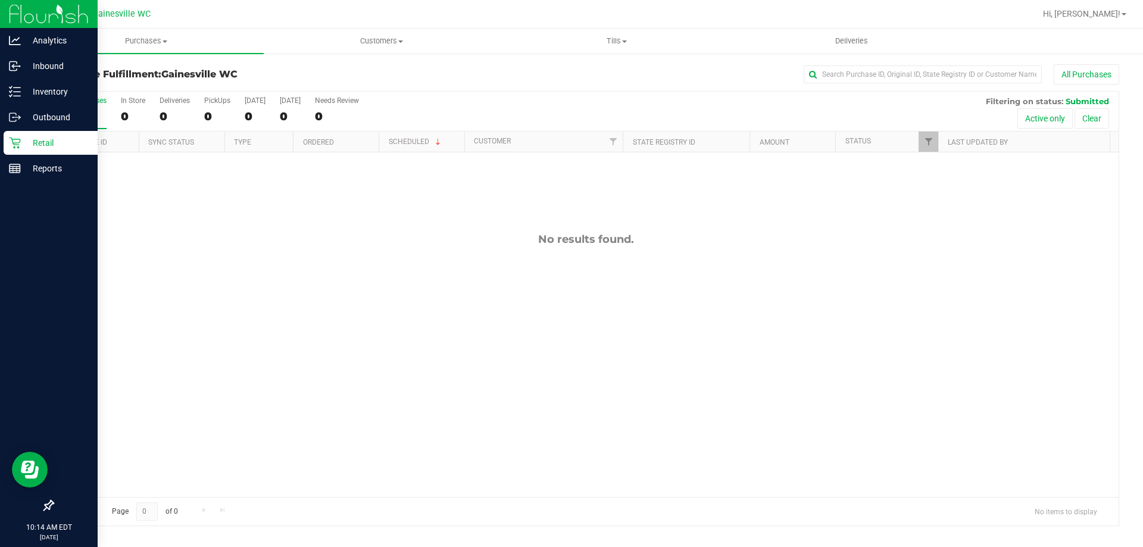
click at [0, 150] on link "Retail" at bounding box center [49, 144] width 98 height 26
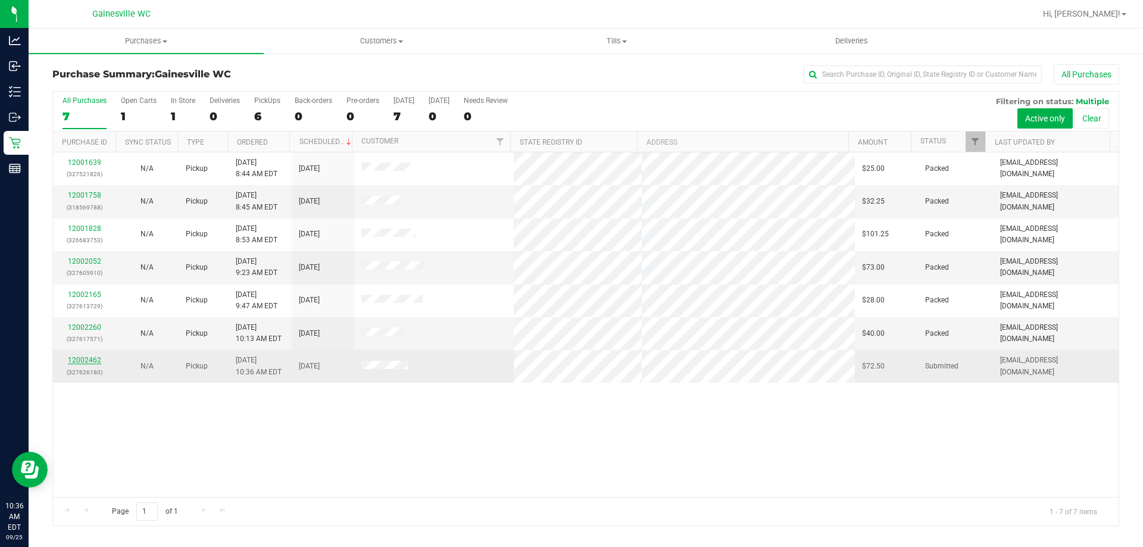
click at [79, 363] on link "12002462" at bounding box center [84, 360] width 33 height 8
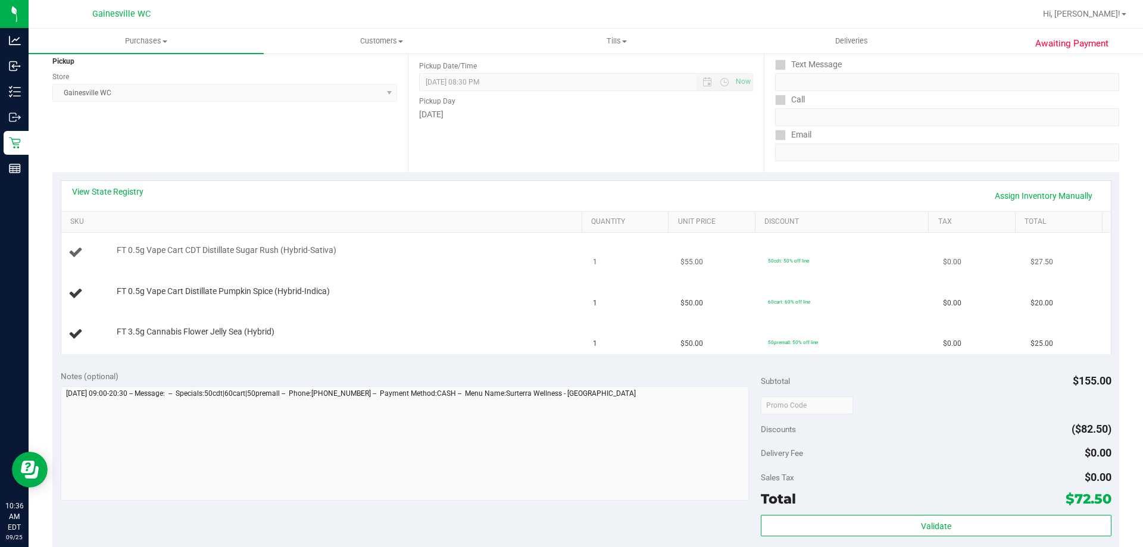
scroll to position [476, 0]
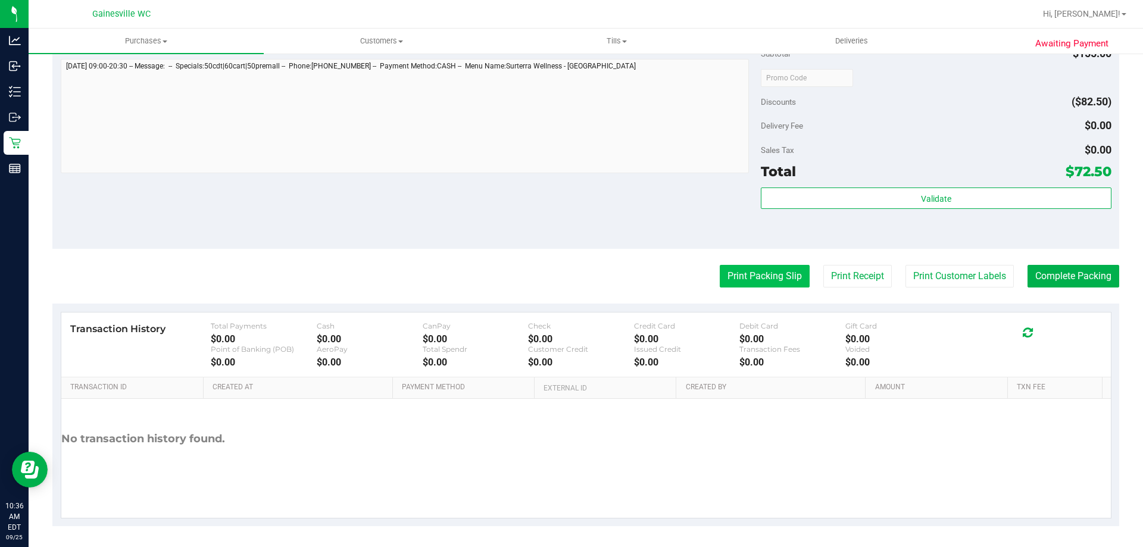
click at [759, 277] on button "Print Packing Slip" at bounding box center [765, 276] width 90 height 23
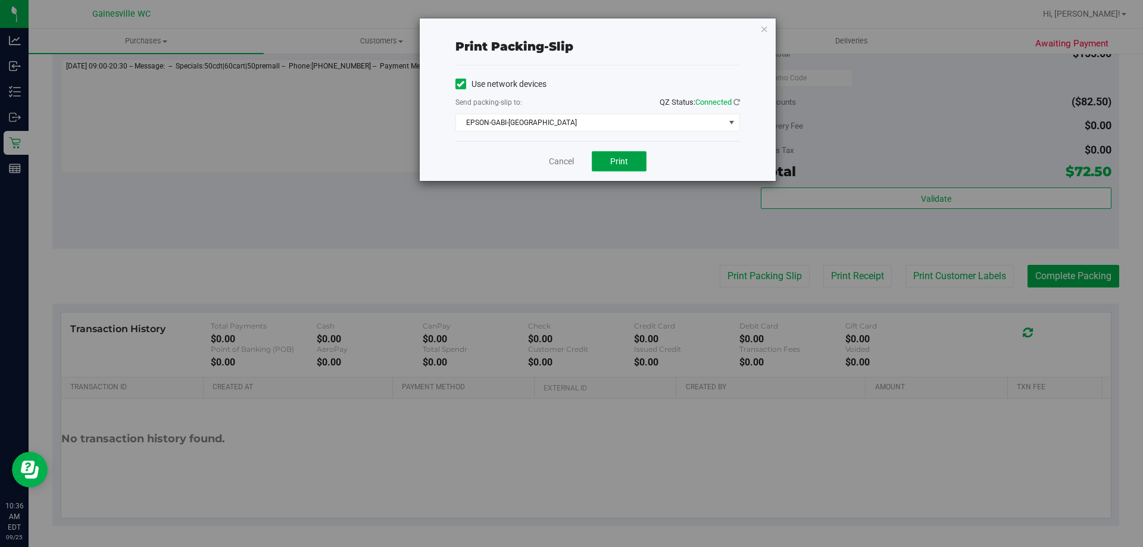
click at [620, 154] on button "Print" at bounding box center [619, 161] width 55 height 20
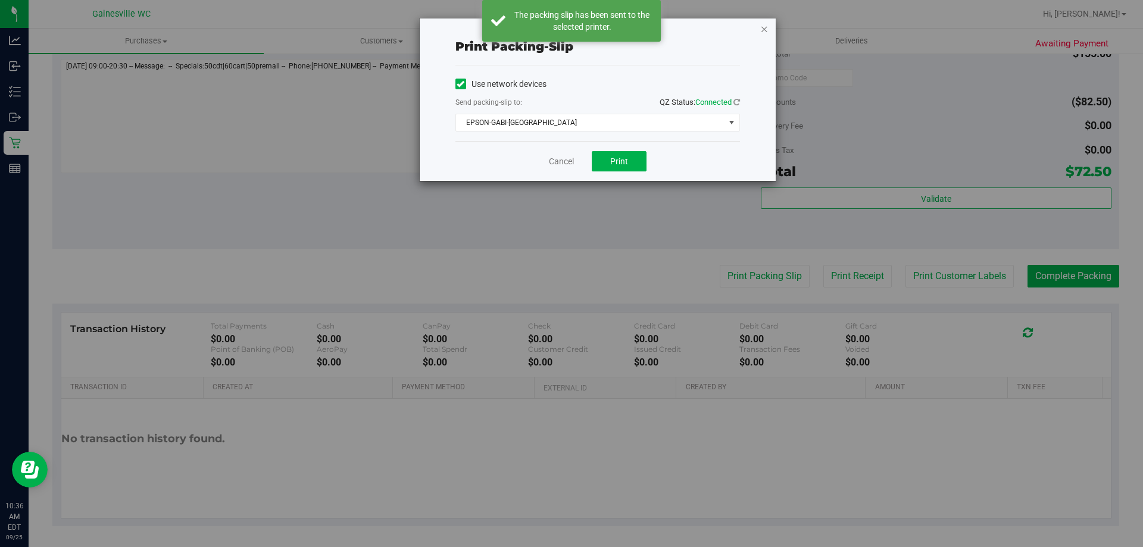
click at [763, 32] on icon "button" at bounding box center [764, 28] width 8 height 14
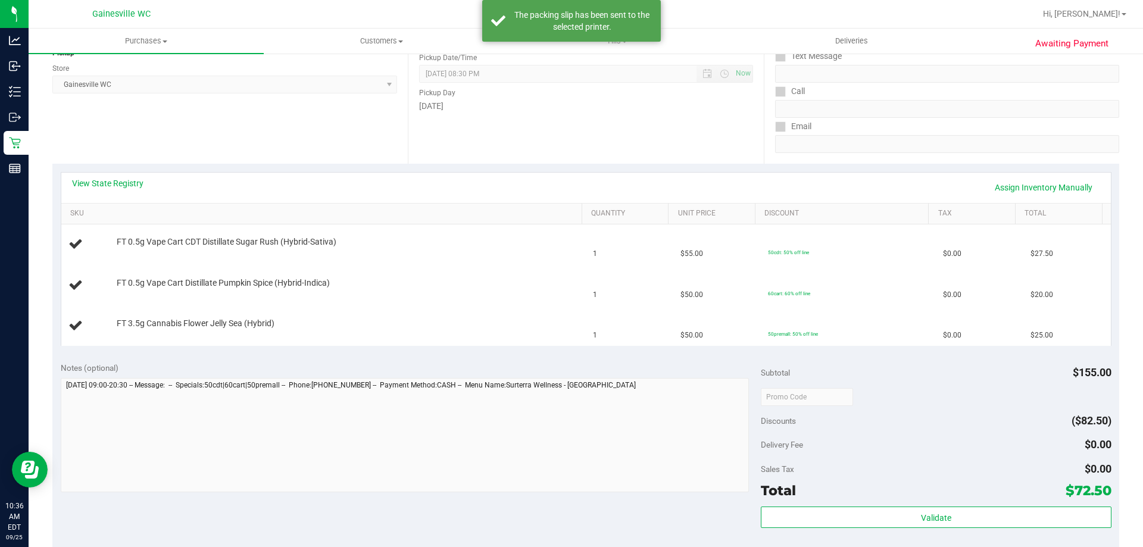
scroll to position [119, 0]
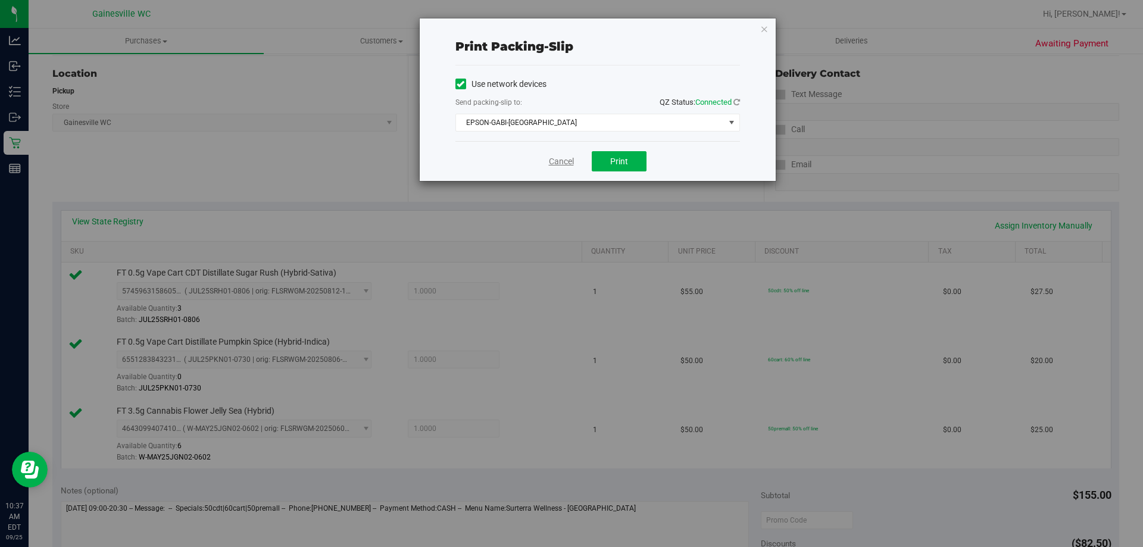
click at [567, 156] on link "Cancel" at bounding box center [561, 161] width 25 height 12
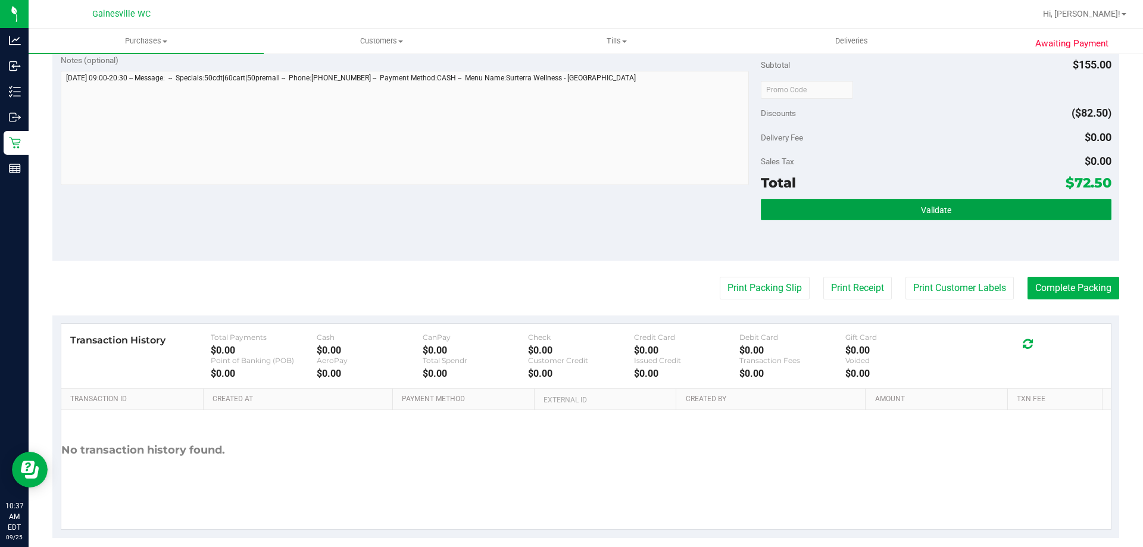
click at [815, 220] on button "Validate" at bounding box center [936, 209] width 350 height 21
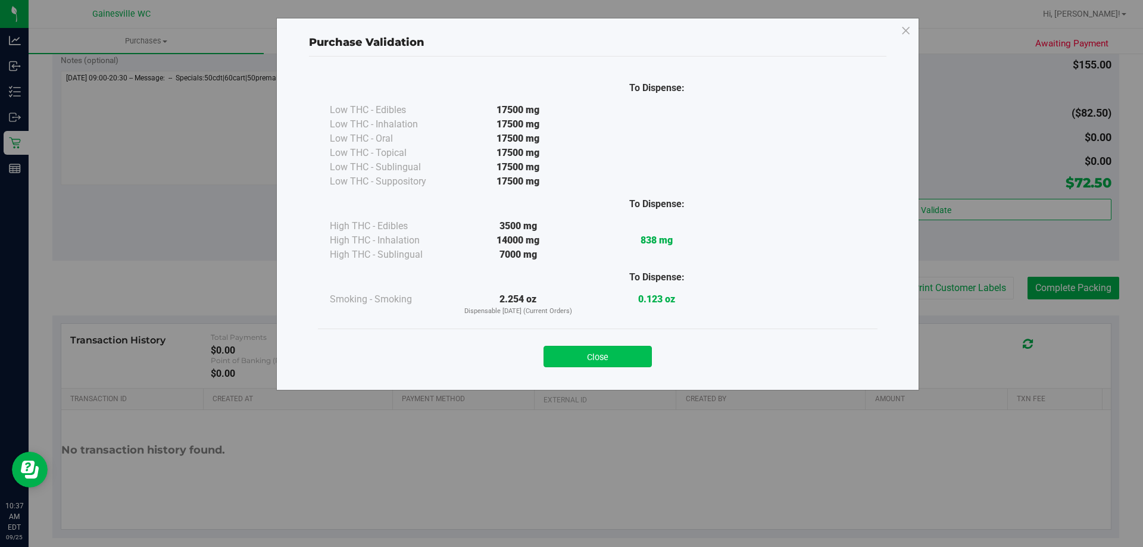
click at [610, 359] on button "Close" at bounding box center [597, 356] width 108 height 21
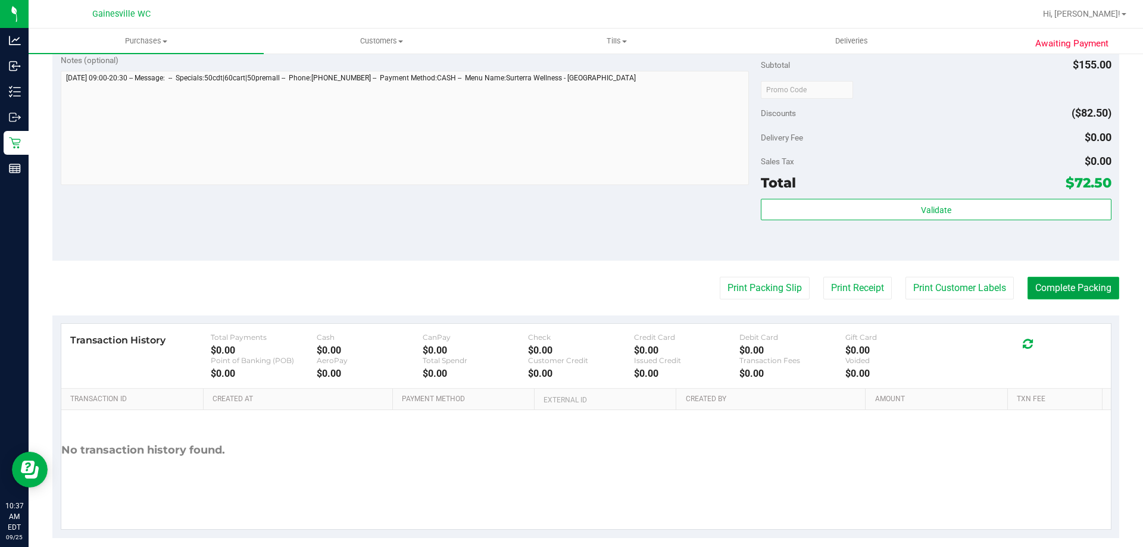
click at [1084, 287] on button "Complete Packing" at bounding box center [1073, 288] width 92 height 23
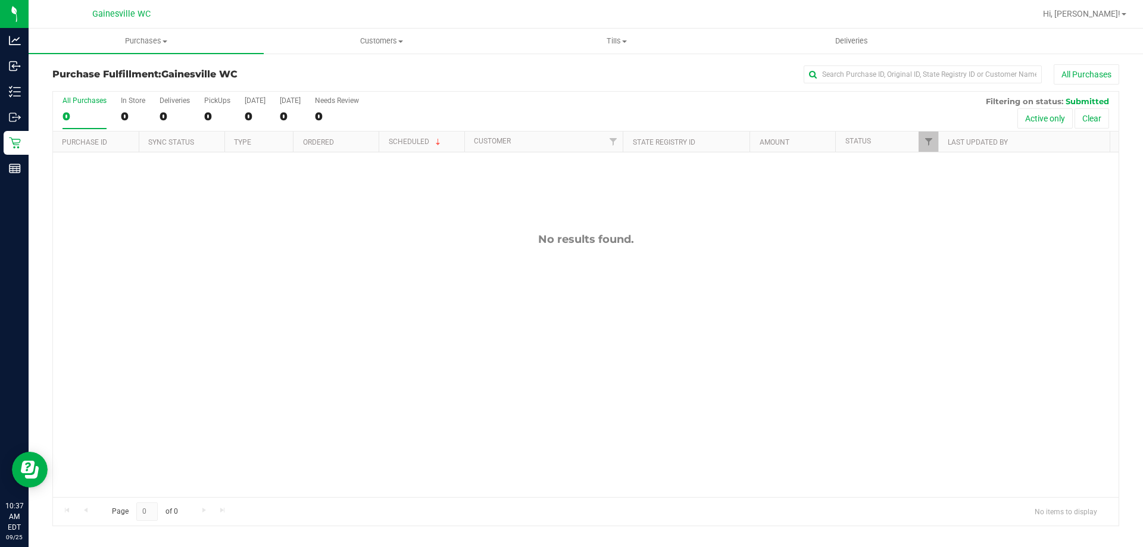
click at [624, 119] on div "All Purchases 0 In Store 0 Deliveries 0 PickUps 0 [DATE] 0 [DATE] 0 Needs Revie…" at bounding box center [585, 112] width 1065 height 40
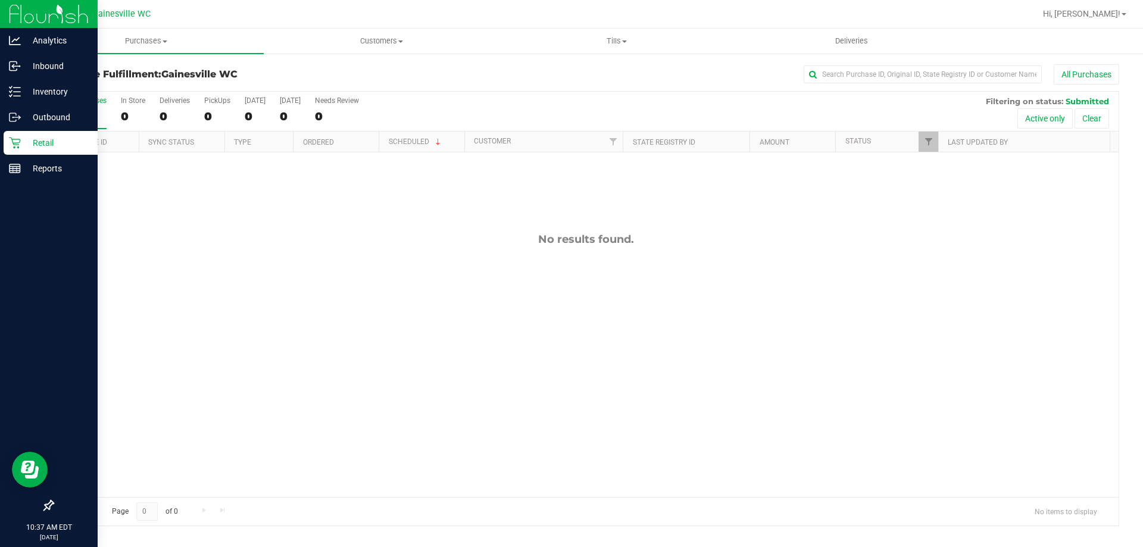
click at [23, 142] on p "Retail" at bounding box center [56, 143] width 71 height 14
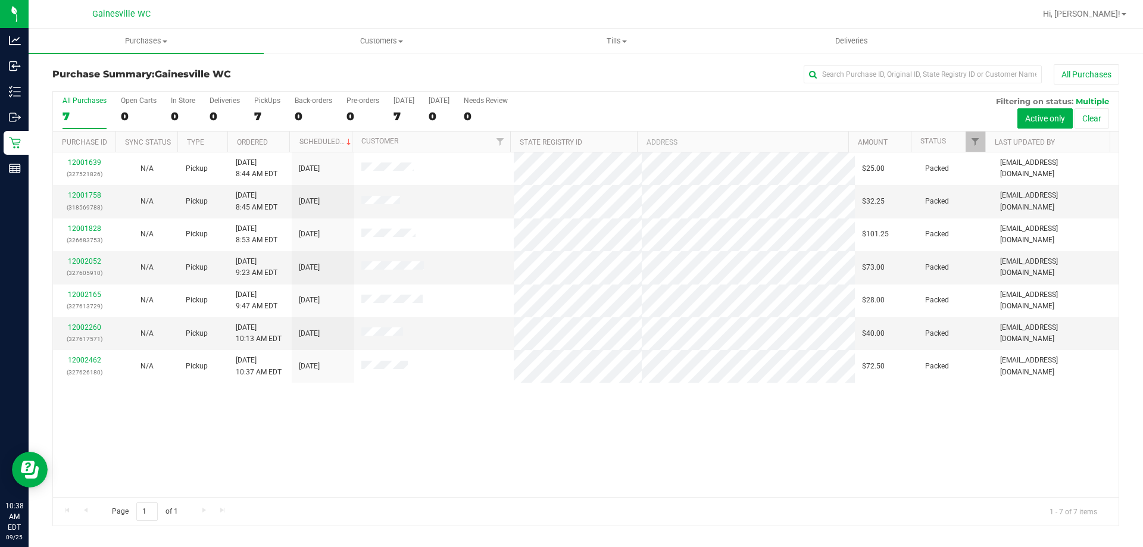
click at [367, 71] on h3 "Purchase Summary: [GEOGRAPHIC_DATA] WC" at bounding box center [229, 74] width 355 height 11
click at [264, 10] on div at bounding box center [624, 13] width 822 height 23
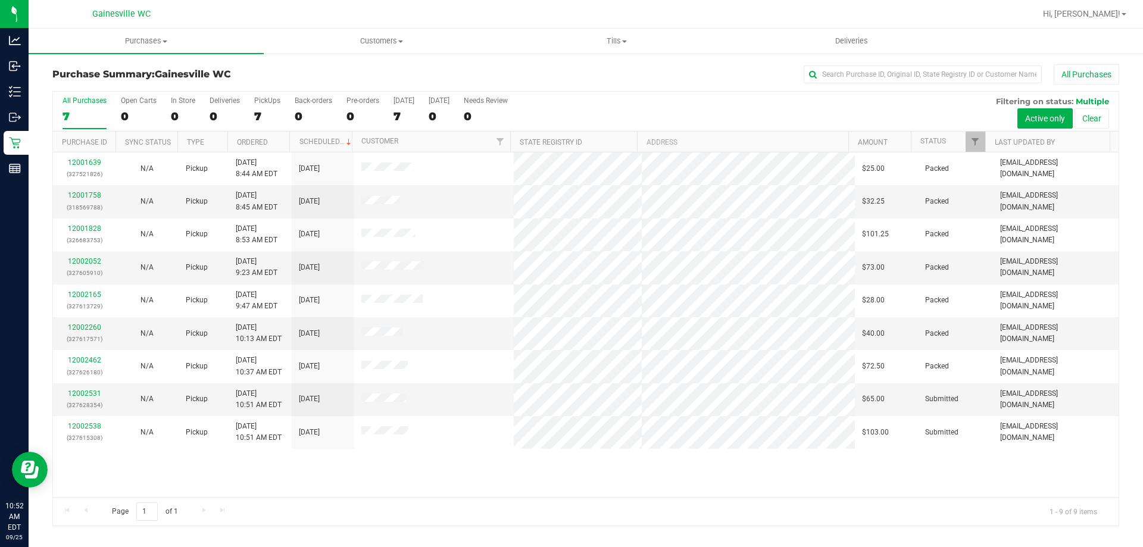
click at [95, 398] on div "12002531 (327628354)" at bounding box center [84, 399] width 48 height 23
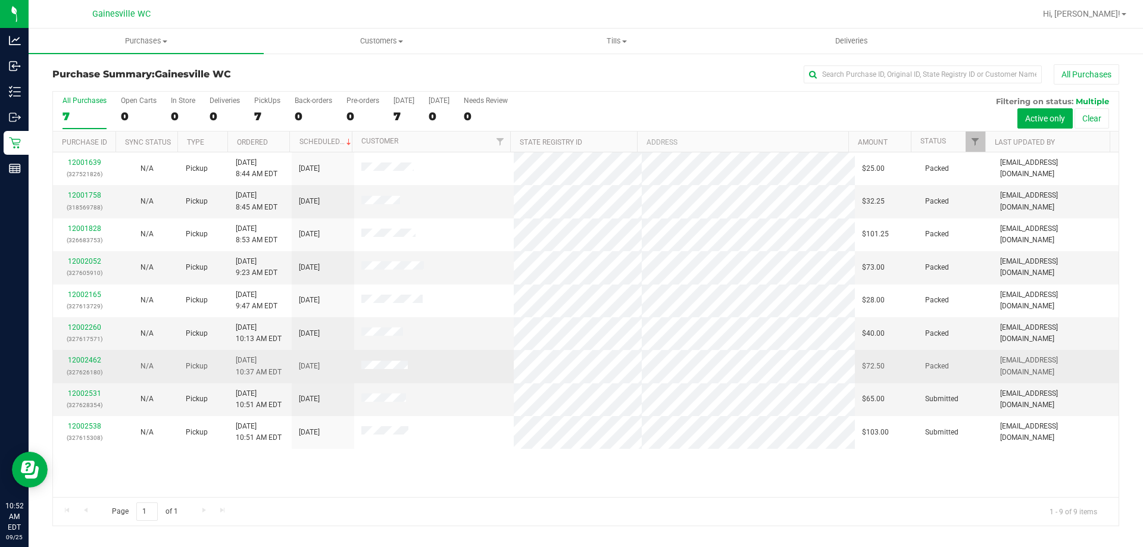
click at [86, 382] on td "12002462 (327626180)" at bounding box center [84, 366] width 62 height 33
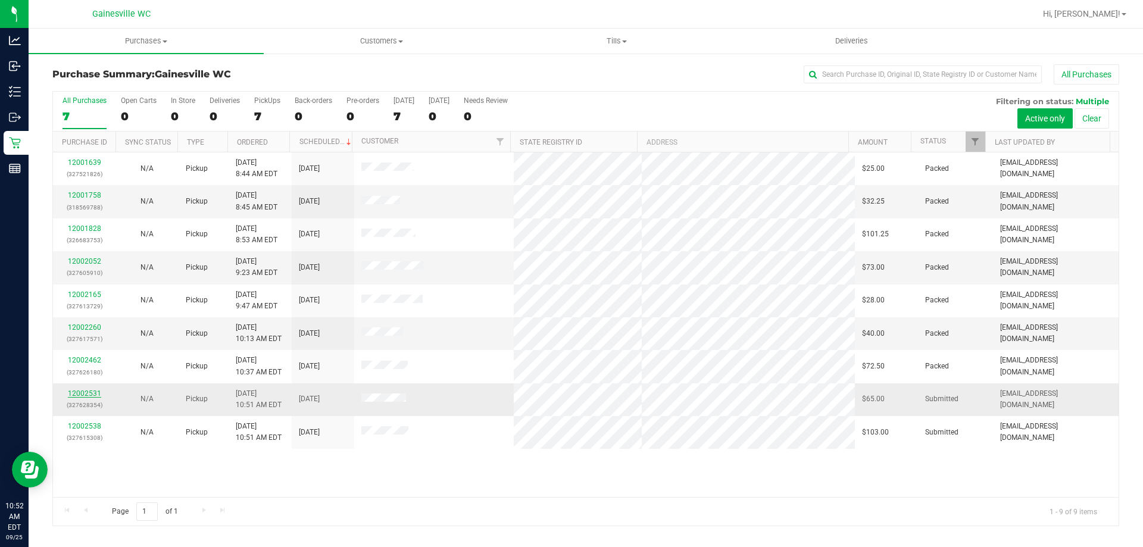
click at [87, 390] on link "12002531" at bounding box center [84, 393] width 33 height 8
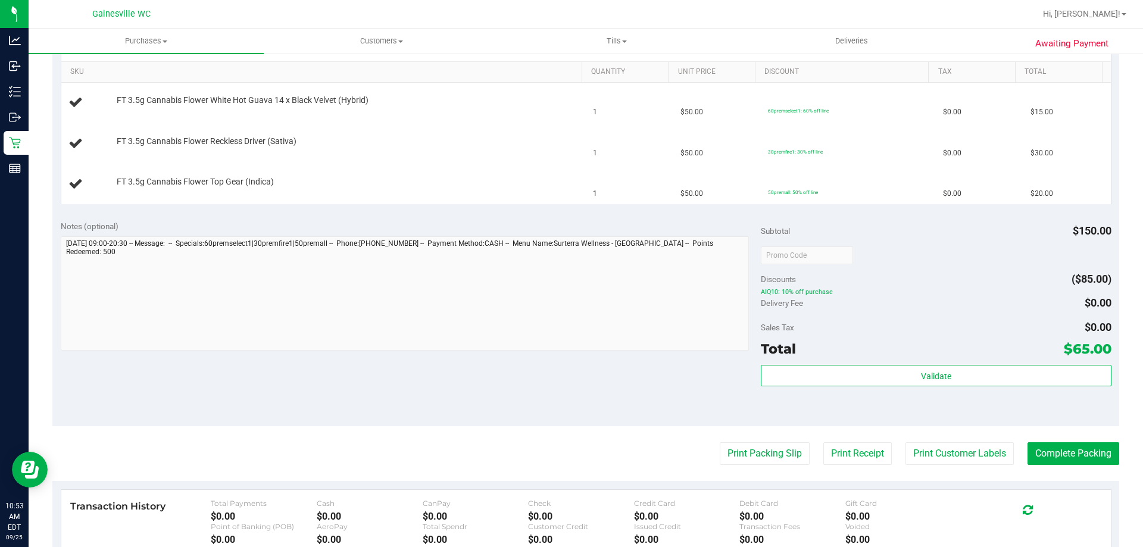
scroll to position [357, 0]
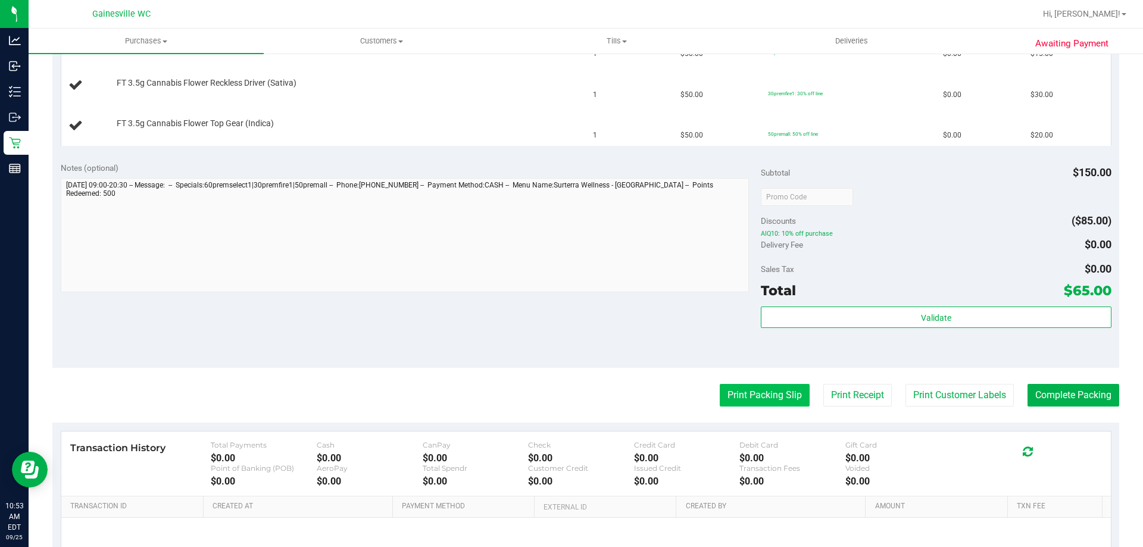
click at [753, 399] on button "Print Packing Slip" at bounding box center [765, 395] width 90 height 23
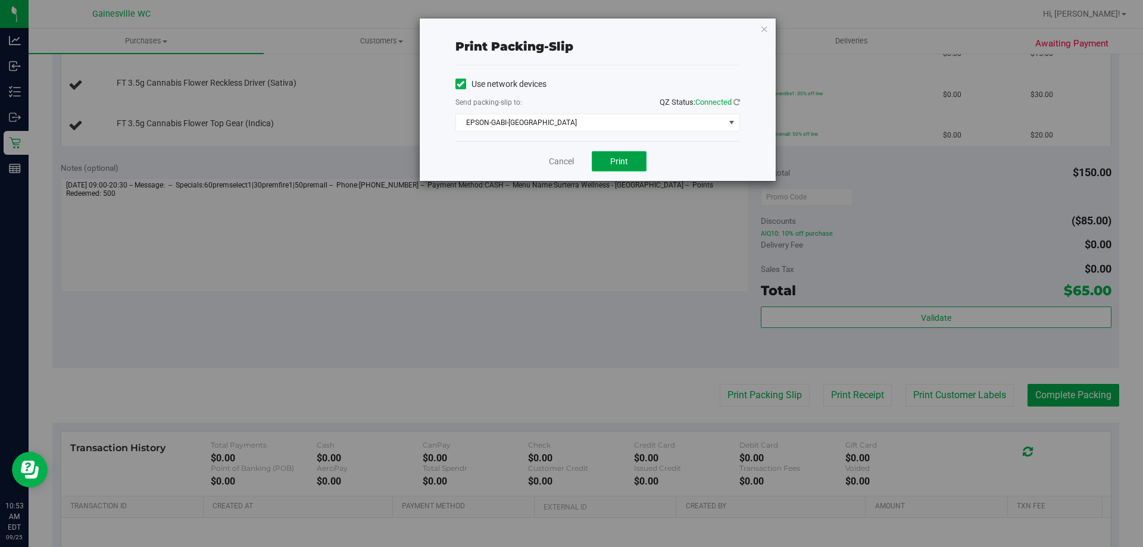
click at [632, 165] on button "Print" at bounding box center [619, 161] width 55 height 20
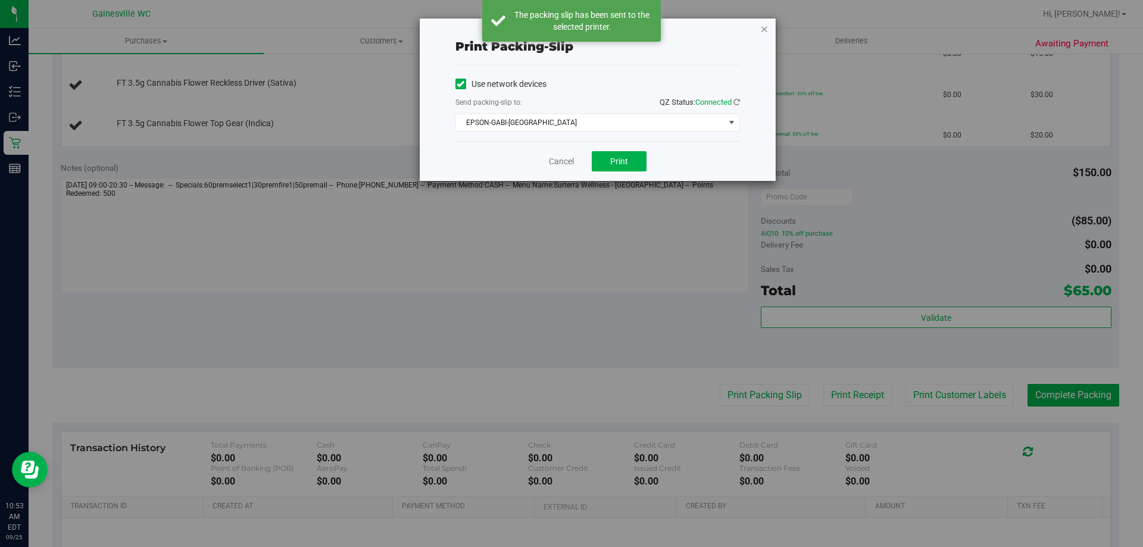
click at [765, 30] on icon "button" at bounding box center [764, 28] width 8 height 14
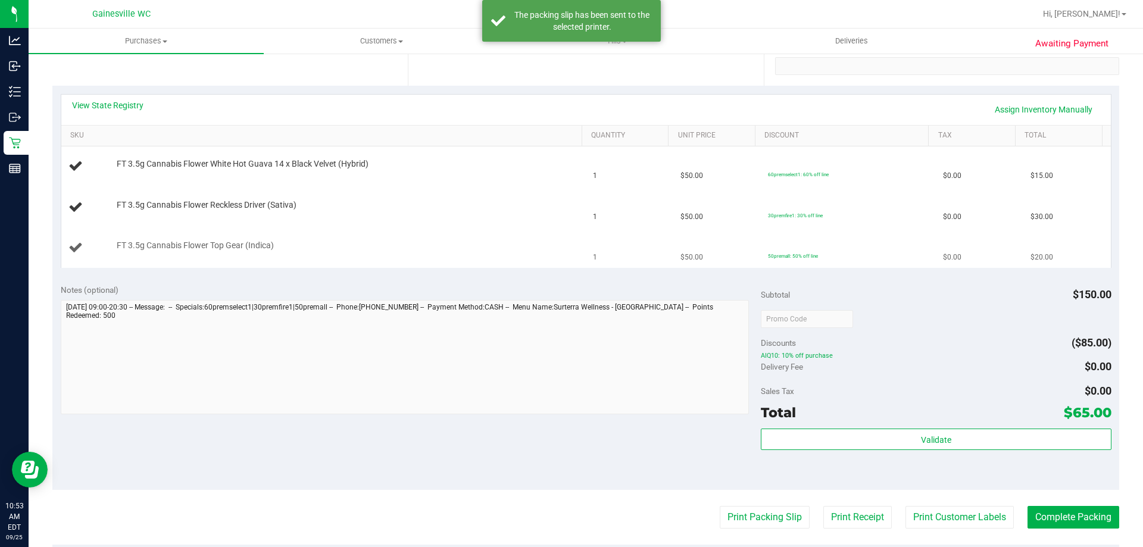
scroll to position [60, 0]
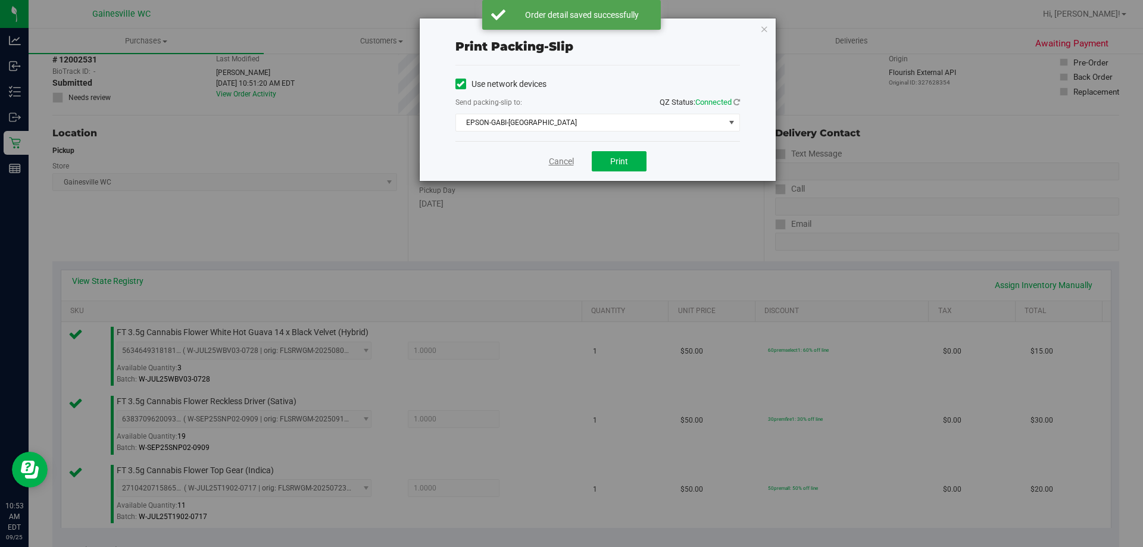
click at [555, 163] on link "Cancel" at bounding box center [561, 161] width 25 height 12
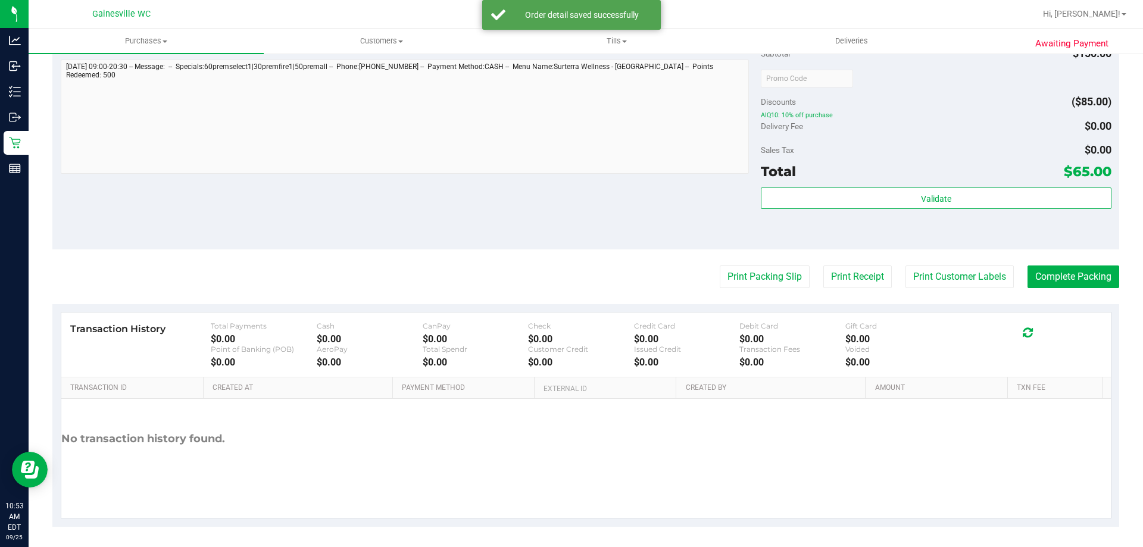
scroll to position [564, 0]
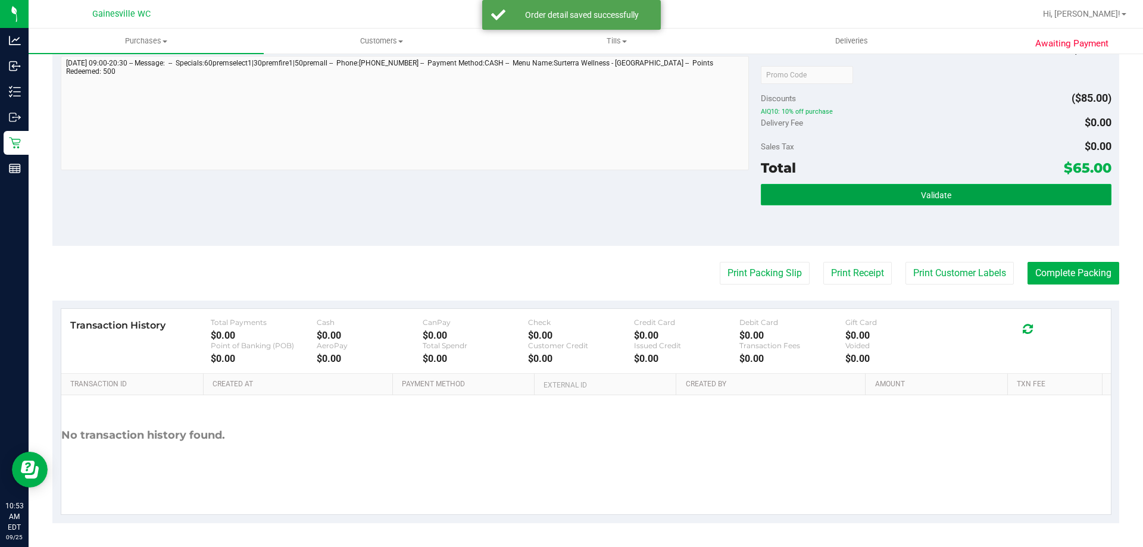
click at [936, 189] on button "Validate" at bounding box center [936, 194] width 350 height 21
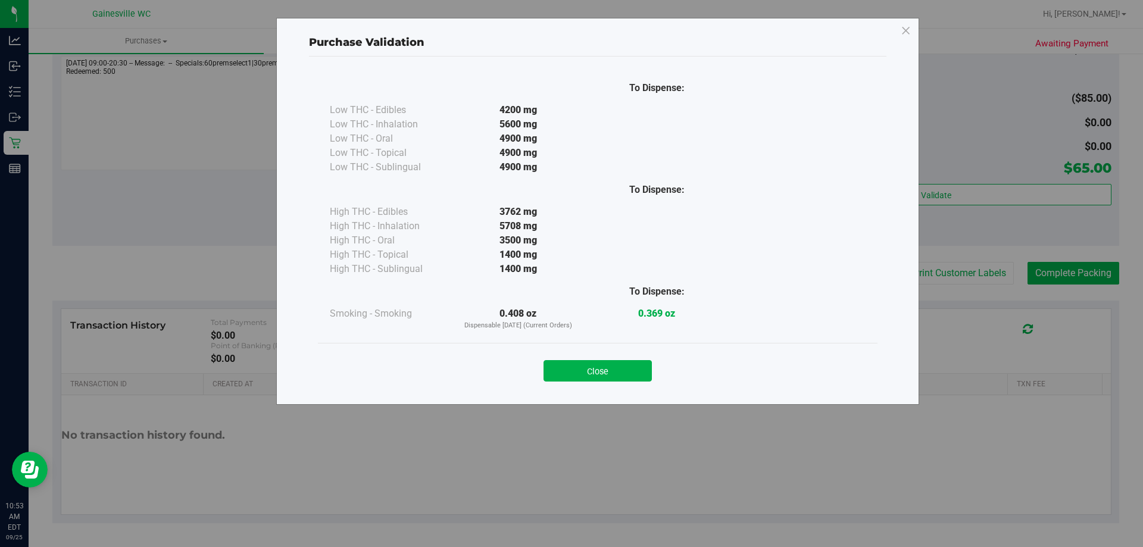
click at [602, 382] on div "Close" at bounding box center [597, 367] width 559 height 48
click at [638, 368] on button "Close" at bounding box center [597, 370] width 108 height 21
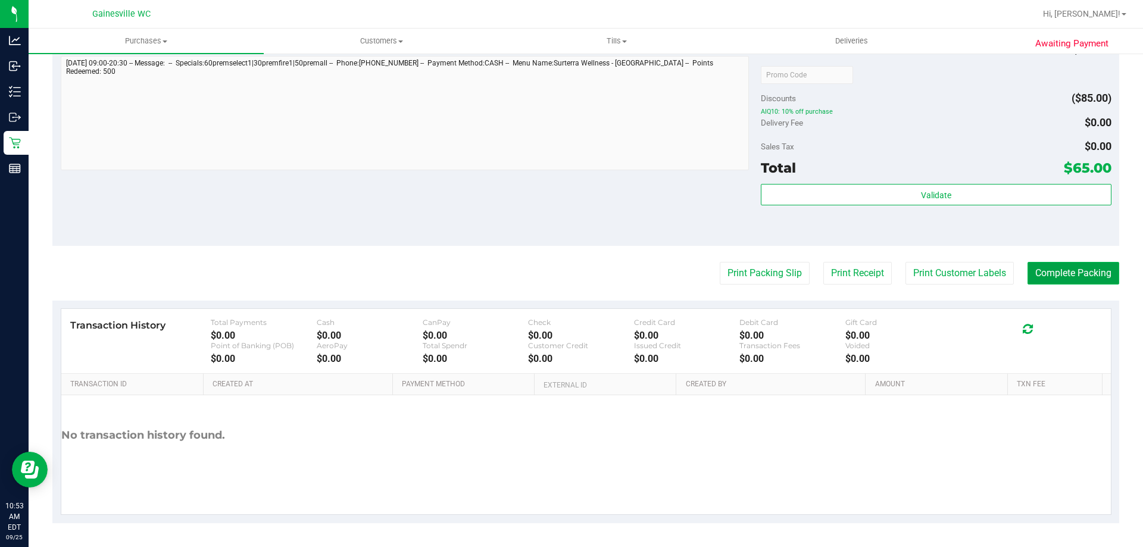
click at [1044, 275] on button "Complete Packing" at bounding box center [1073, 273] width 92 height 23
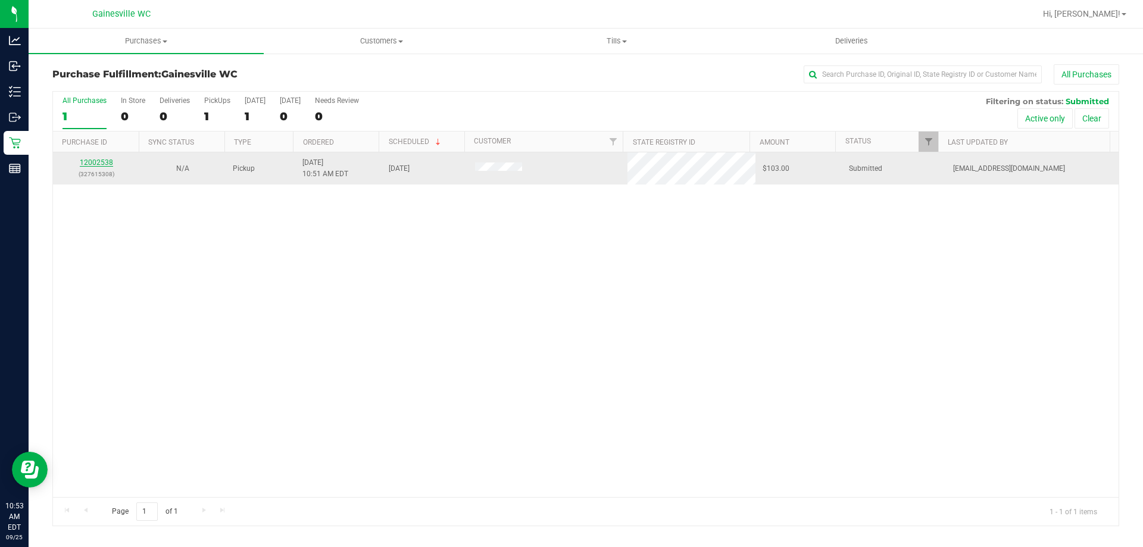
drag, startPoint x: 97, startPoint y: 157, endPoint x: 100, endPoint y: 162, distance: 6.1
click at [97, 158] on td "12002538 (327615308)" at bounding box center [96, 168] width 86 height 32
click at [101, 162] on link "12002538" at bounding box center [96, 162] width 33 height 8
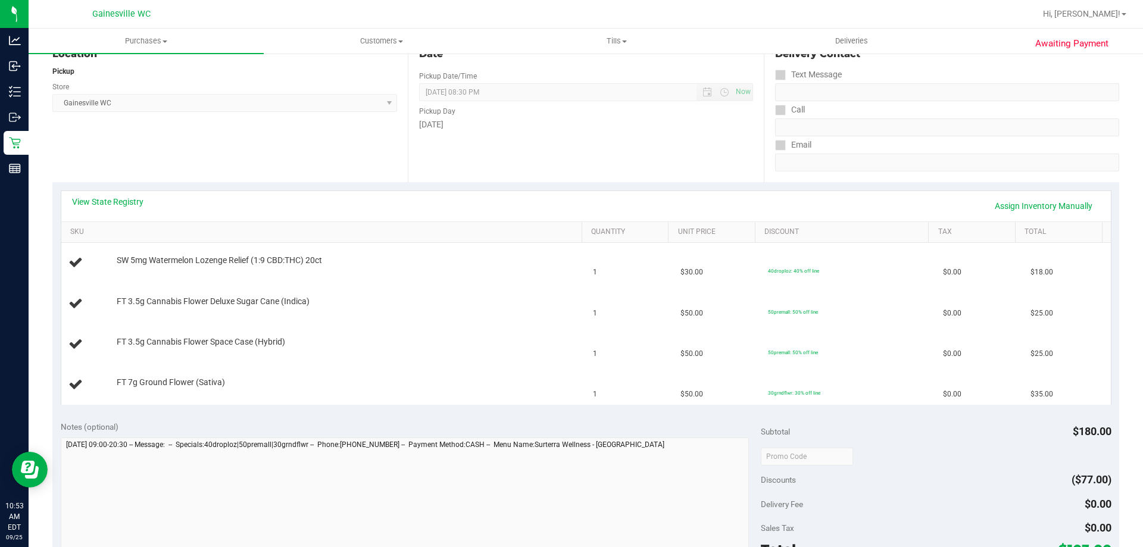
scroll to position [357, 0]
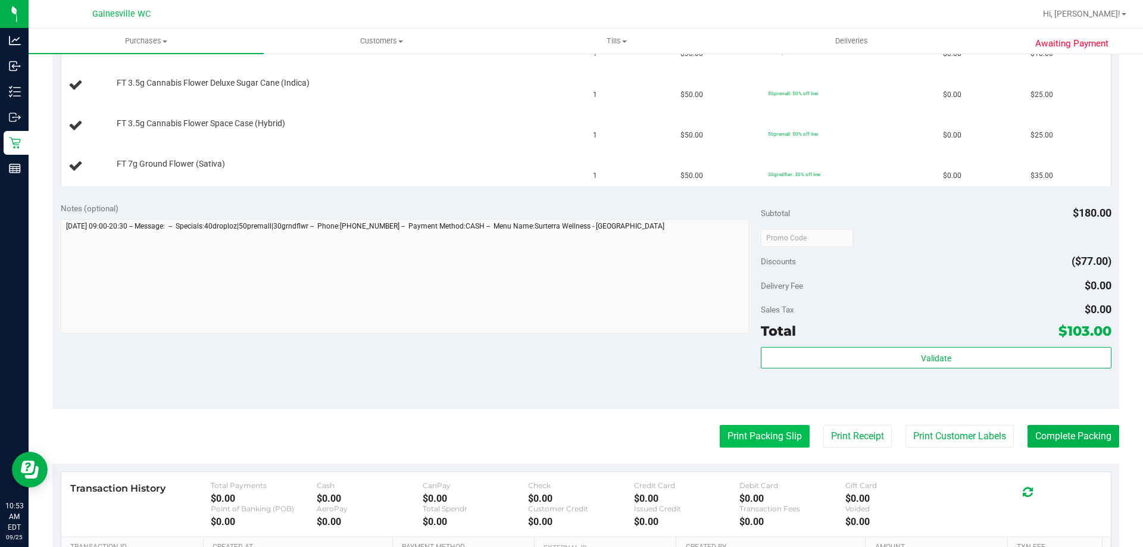
click at [774, 429] on button "Print Packing Slip" at bounding box center [765, 436] width 90 height 23
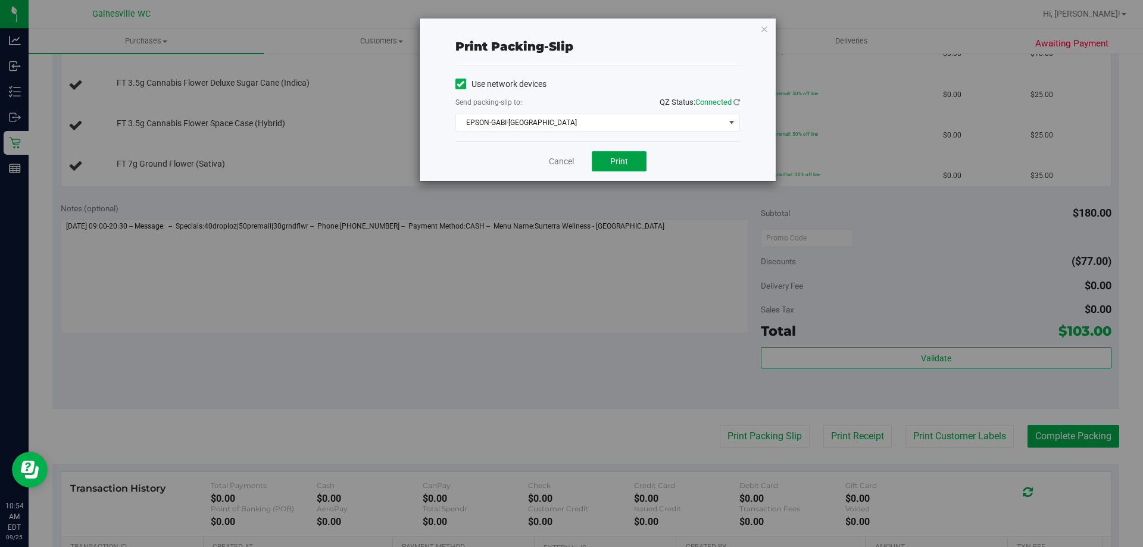
click at [598, 156] on button "Print" at bounding box center [619, 161] width 55 height 20
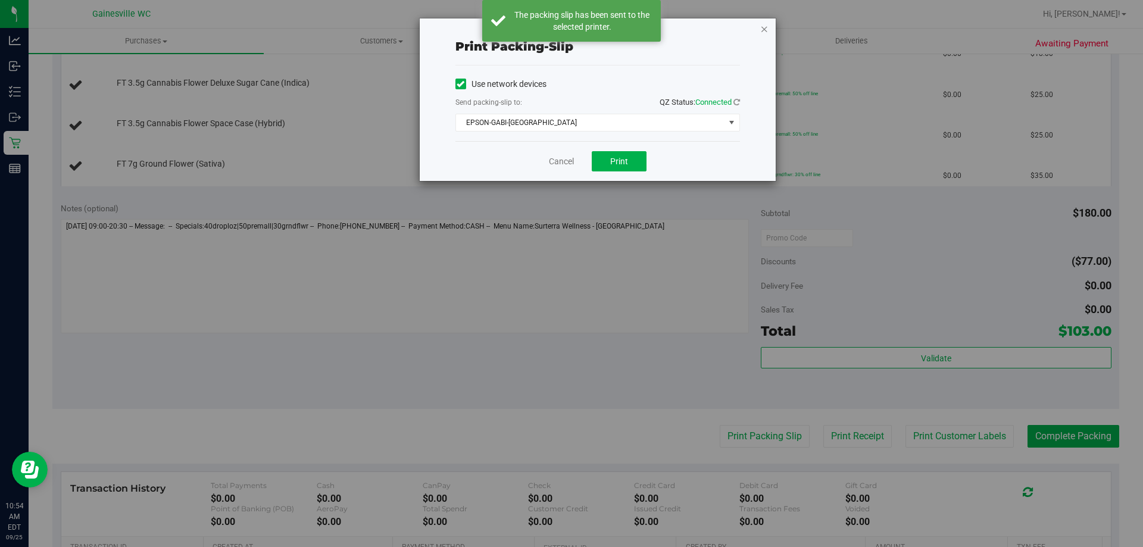
click at [766, 32] on icon "button" at bounding box center [764, 28] width 8 height 14
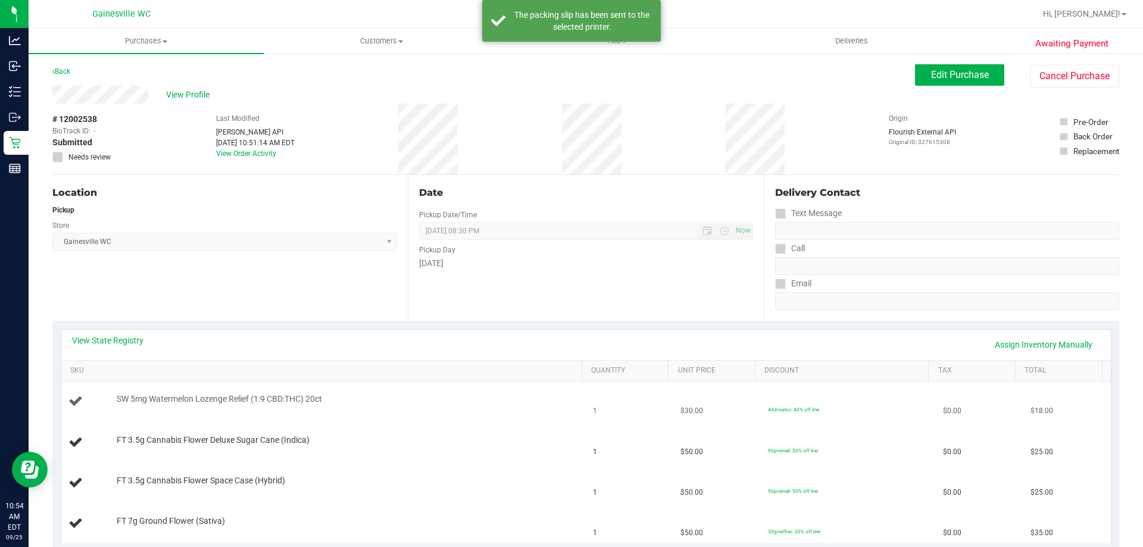
scroll to position [119, 0]
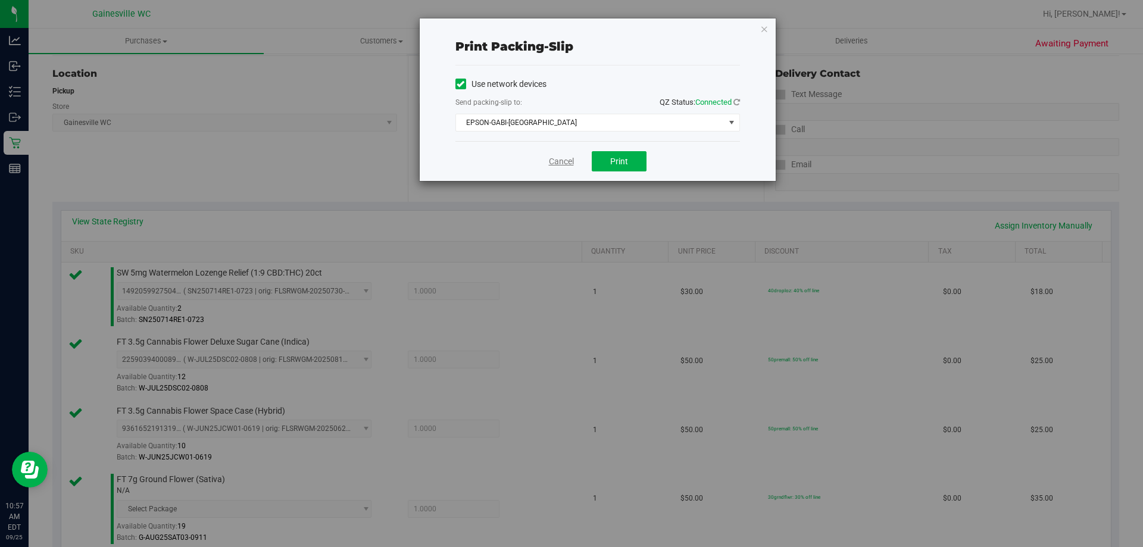
click at [555, 164] on link "Cancel" at bounding box center [561, 161] width 25 height 12
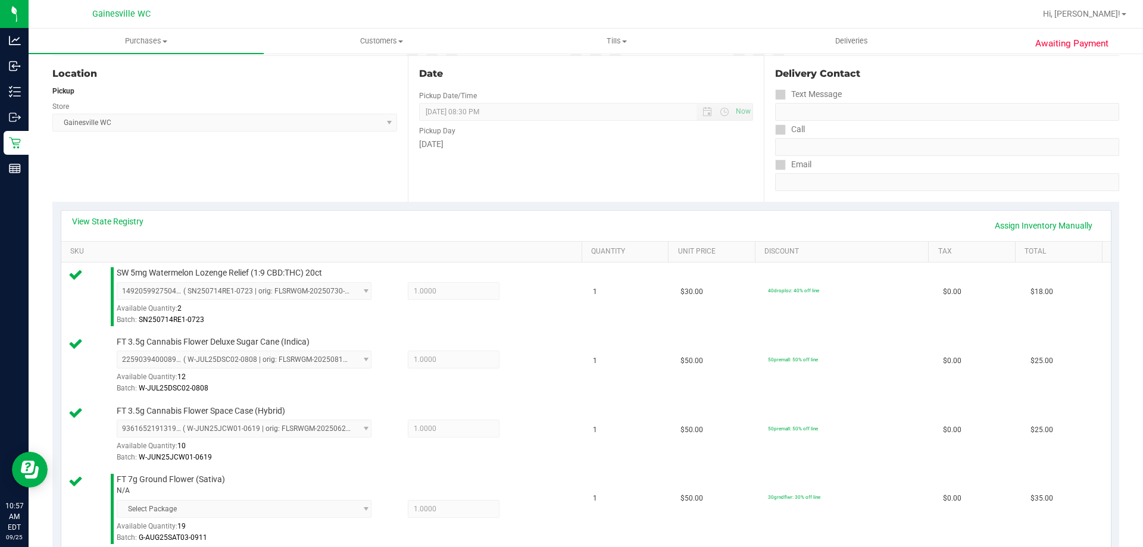
scroll to position [630, 0]
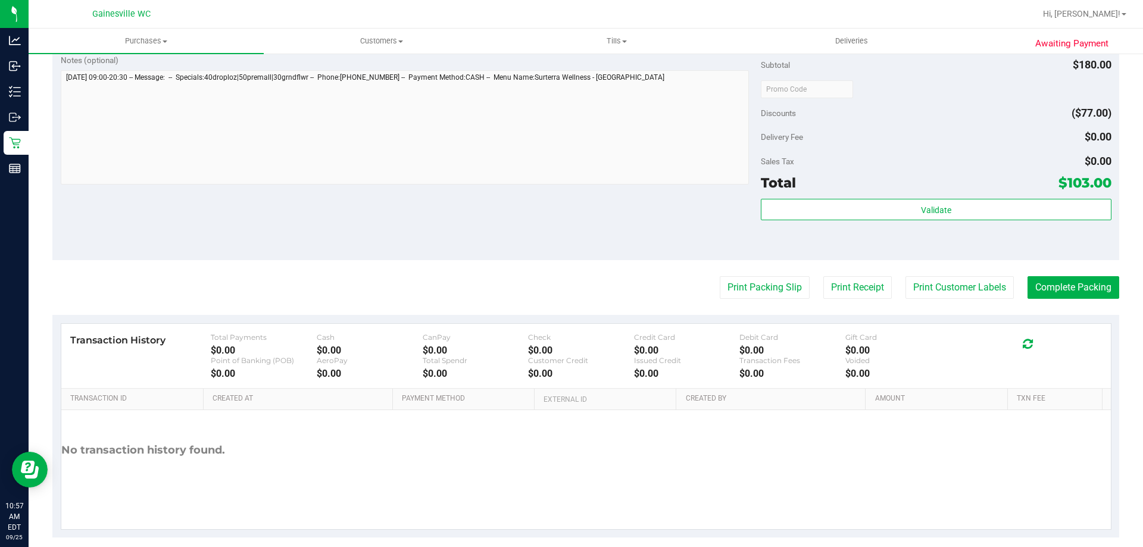
click at [1025, 220] on div "Validate" at bounding box center [936, 210] width 350 height 23
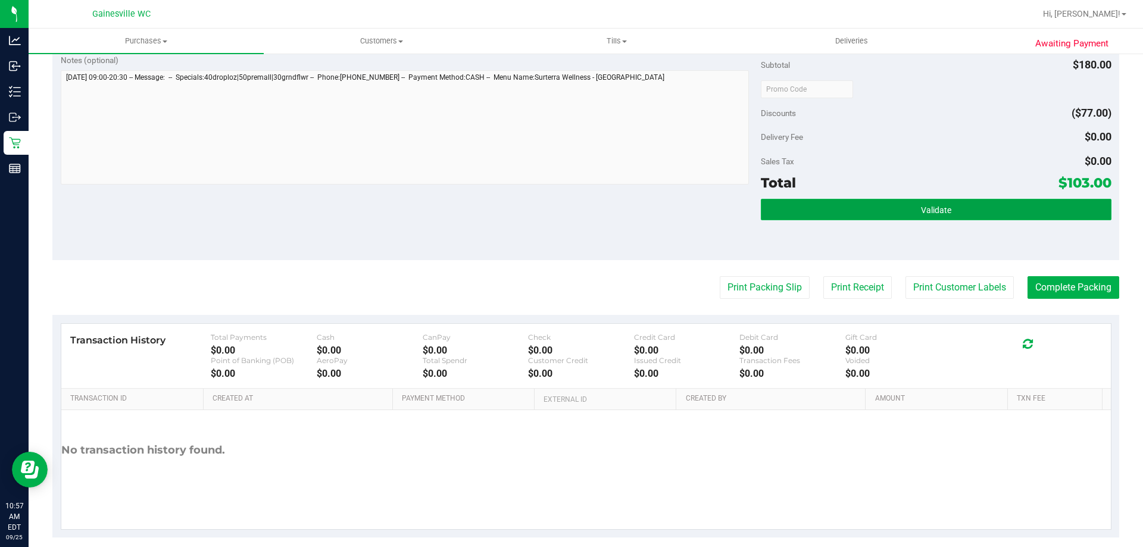
click at [1026, 211] on button "Validate" at bounding box center [936, 209] width 350 height 21
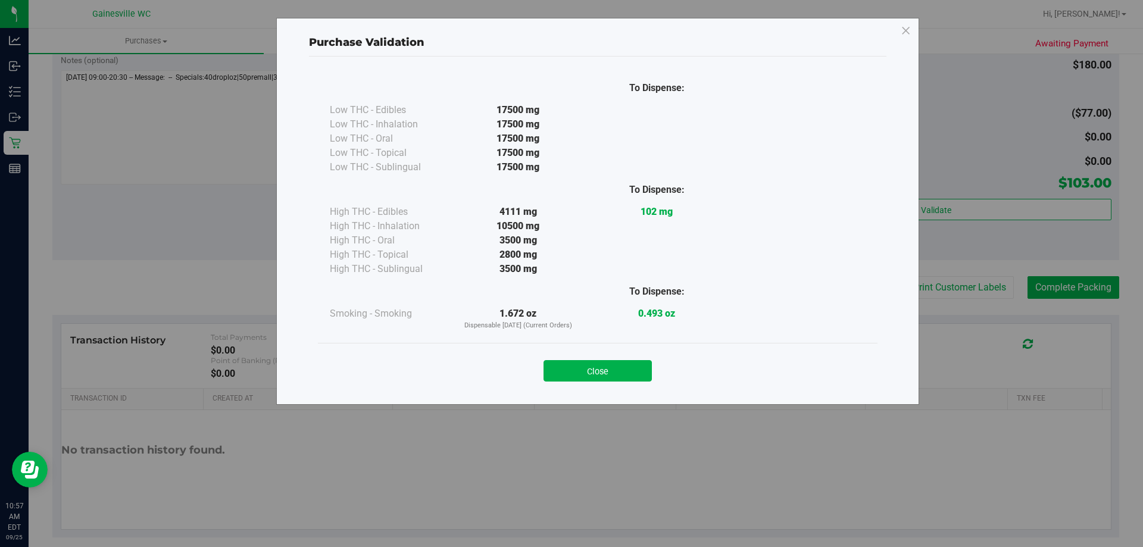
click at [636, 384] on div "Close" at bounding box center [597, 367] width 559 height 48
click at [636, 369] on button "Close" at bounding box center [597, 370] width 108 height 21
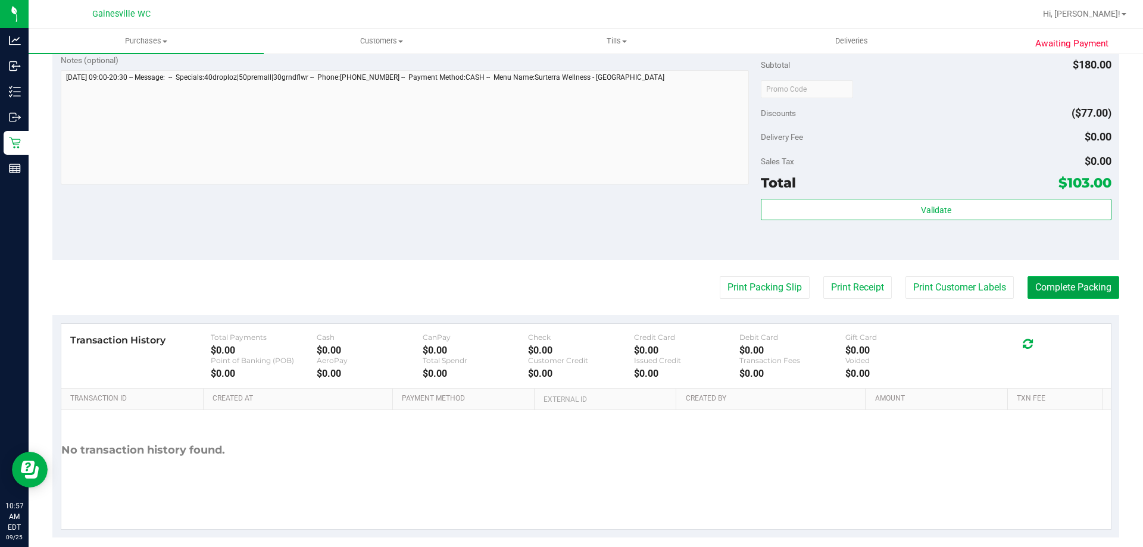
click at [1074, 296] on button "Complete Packing" at bounding box center [1073, 287] width 92 height 23
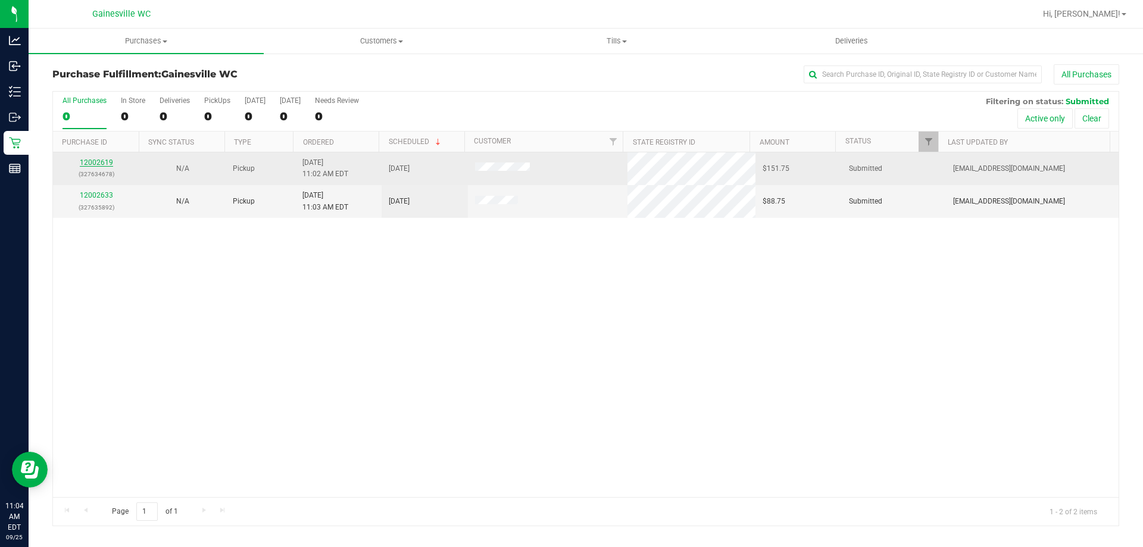
click at [104, 162] on link "12002619" at bounding box center [96, 162] width 33 height 8
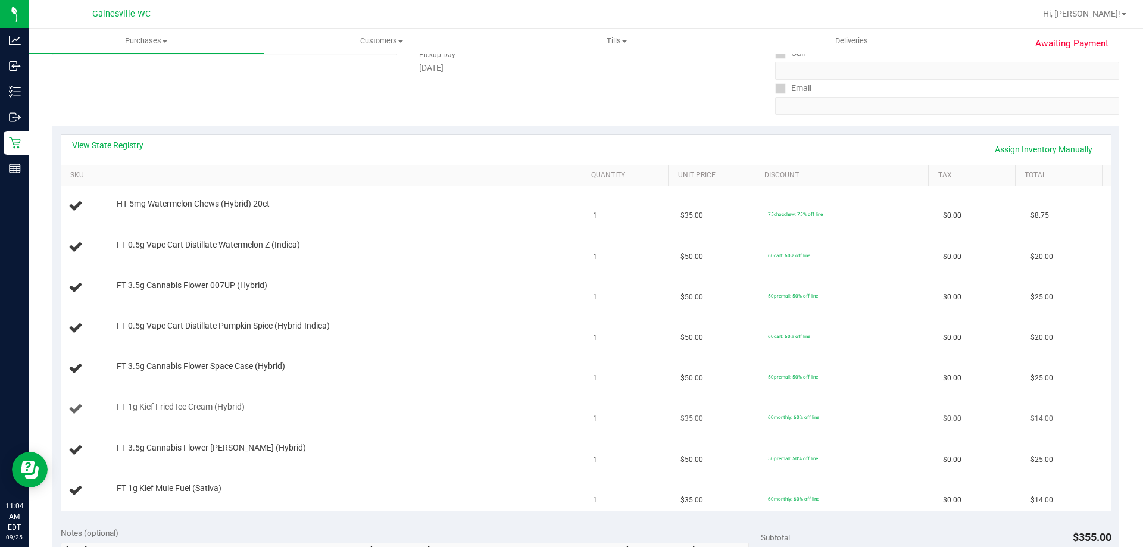
scroll to position [179, 0]
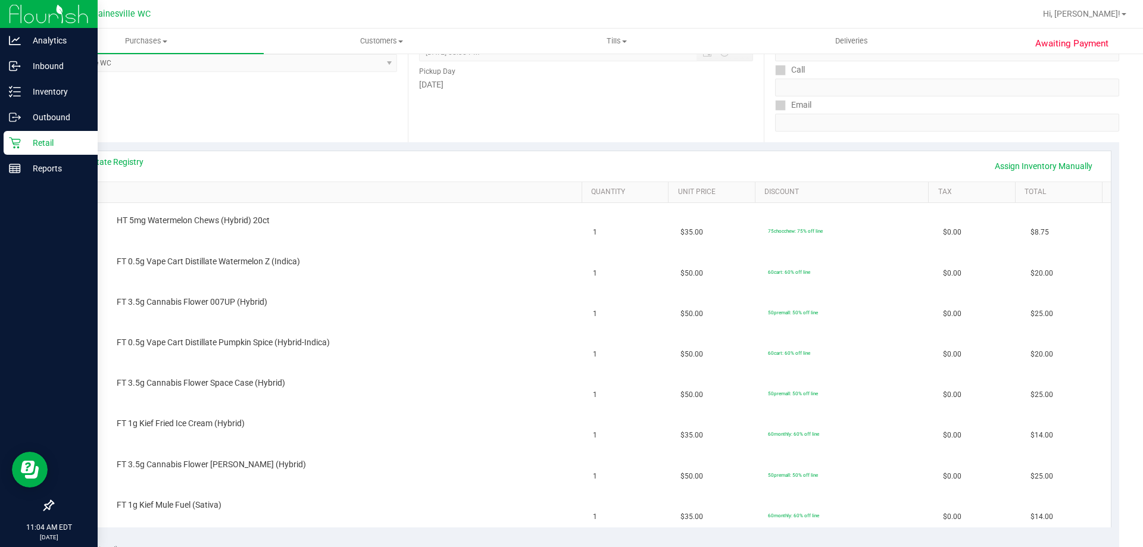
click at [24, 139] on p "Retail" at bounding box center [56, 143] width 71 height 14
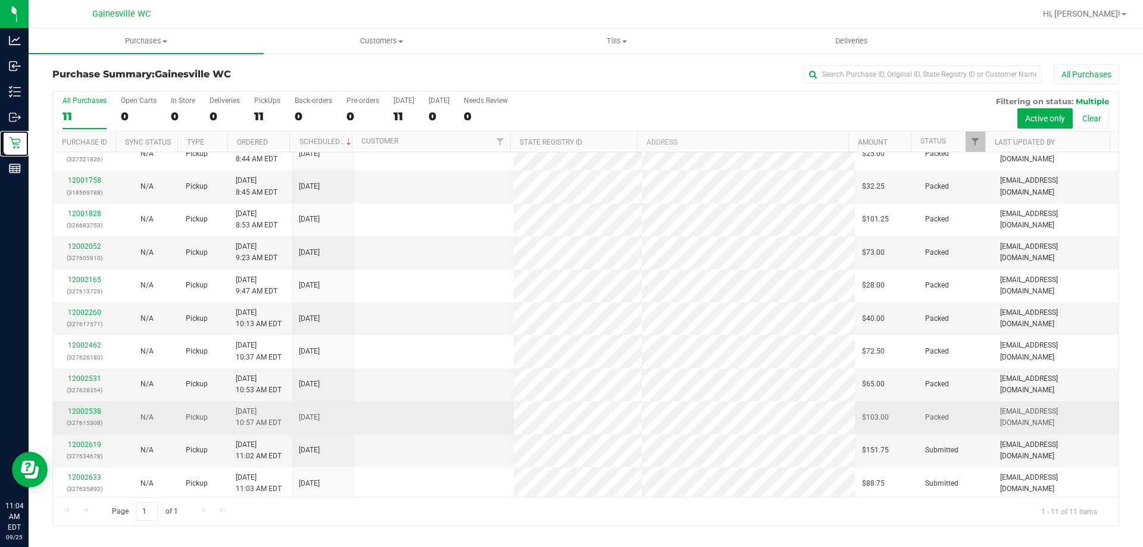
scroll to position [17, 0]
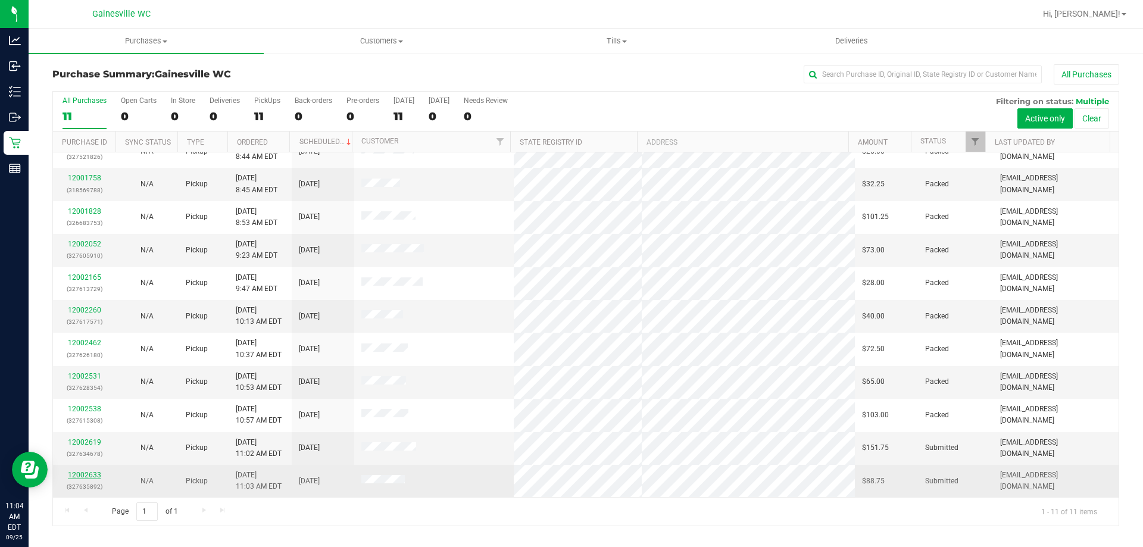
click at [86, 476] on link "12002633" at bounding box center [84, 475] width 33 height 8
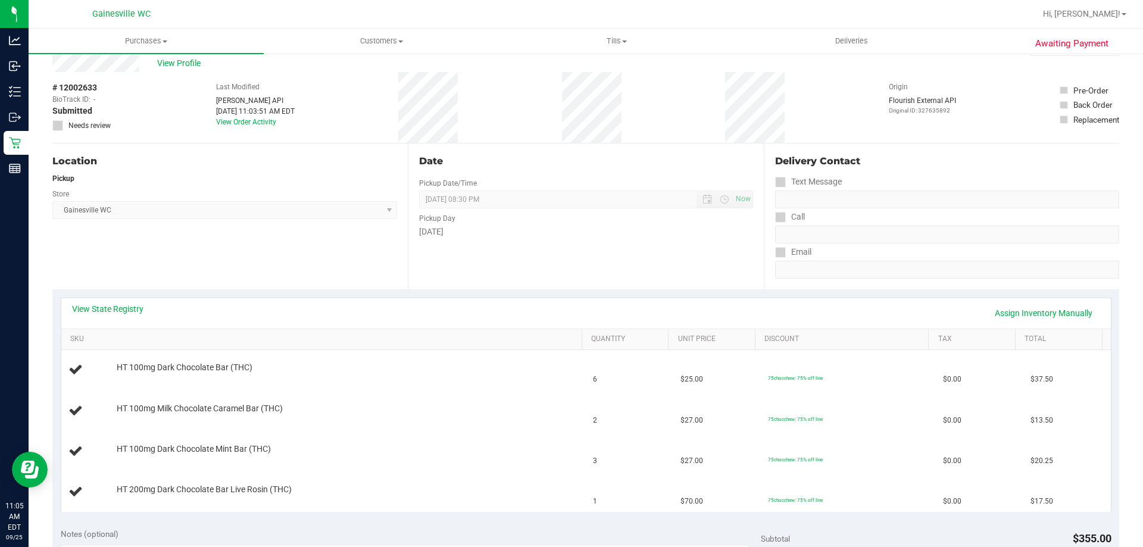
scroll to position [60, 0]
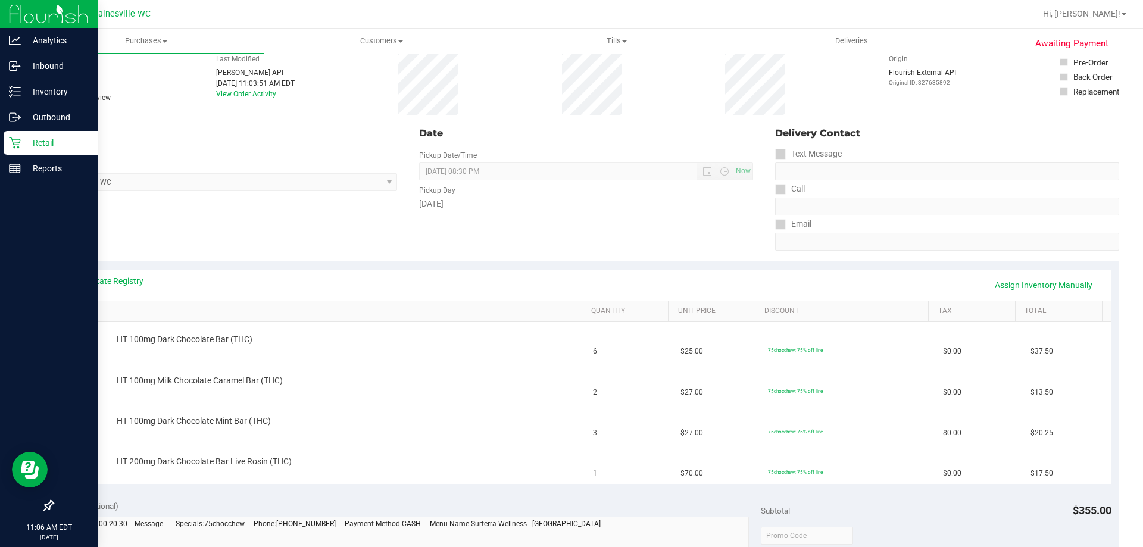
click at [38, 140] on p "Retail" at bounding box center [56, 143] width 71 height 14
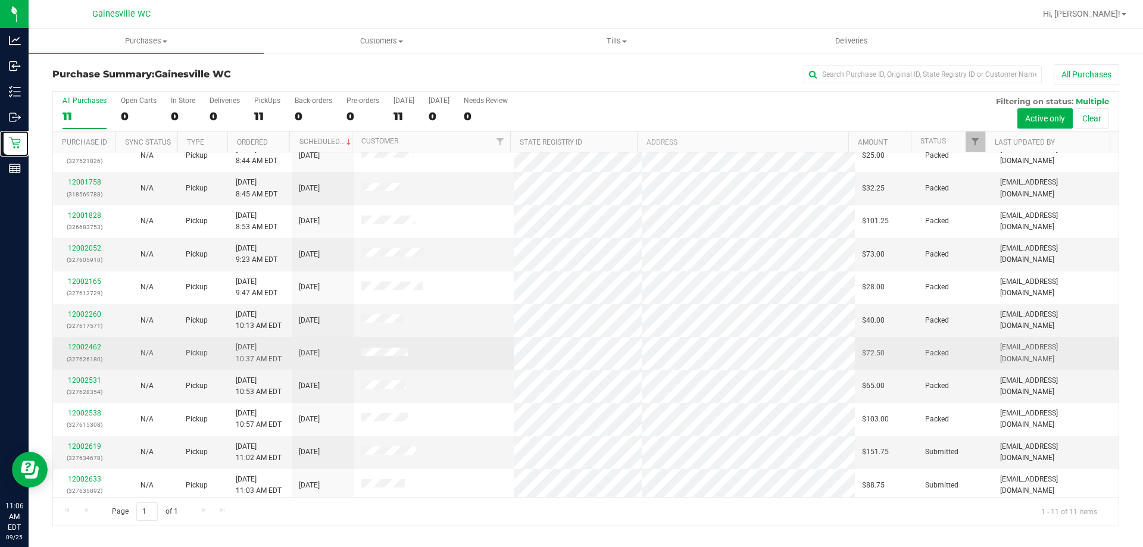
scroll to position [17, 0]
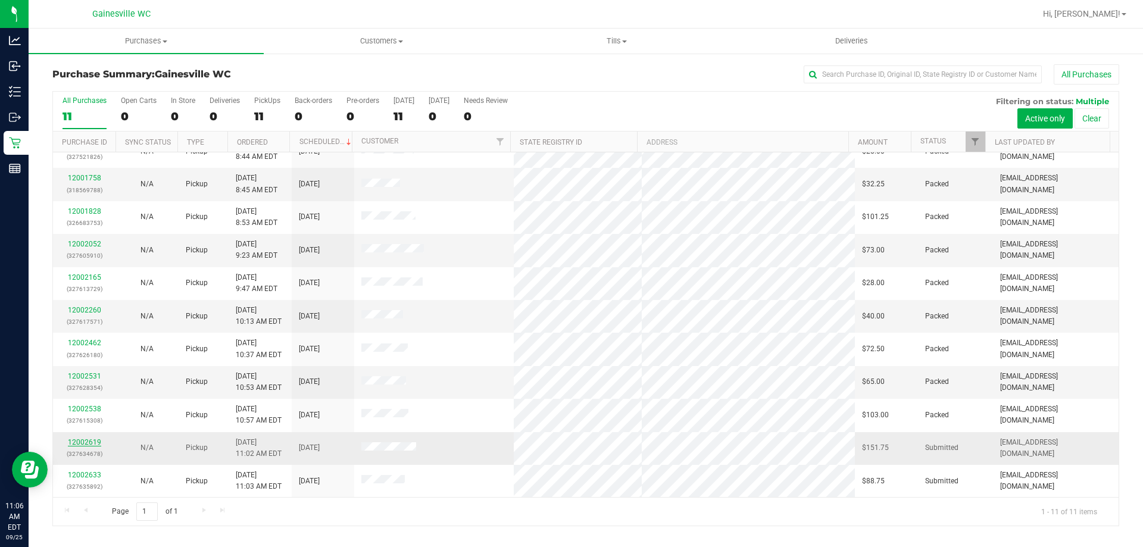
click at [82, 439] on link "12002619" at bounding box center [84, 442] width 33 height 8
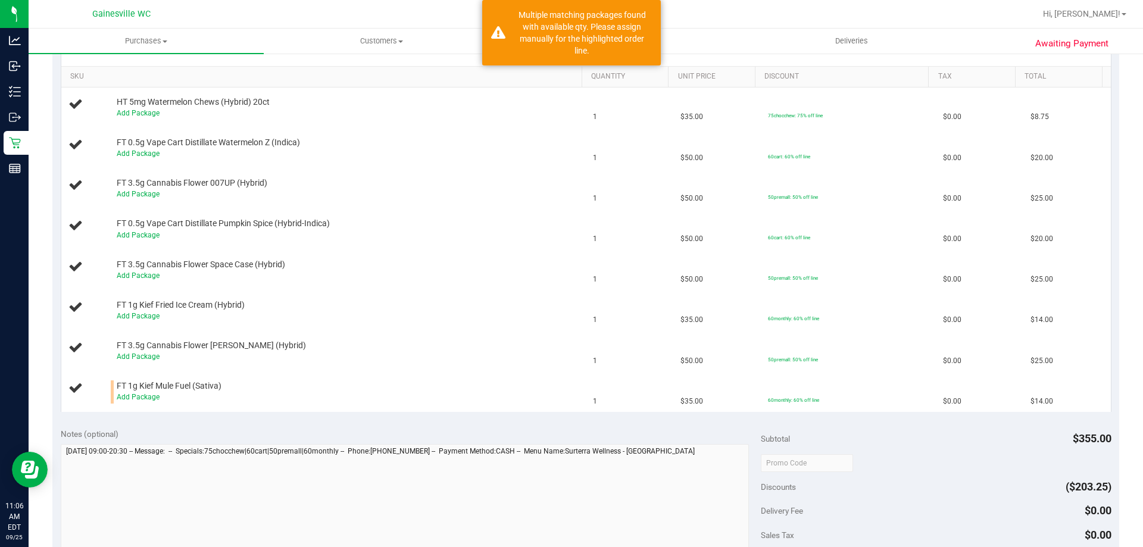
scroll to position [298, 0]
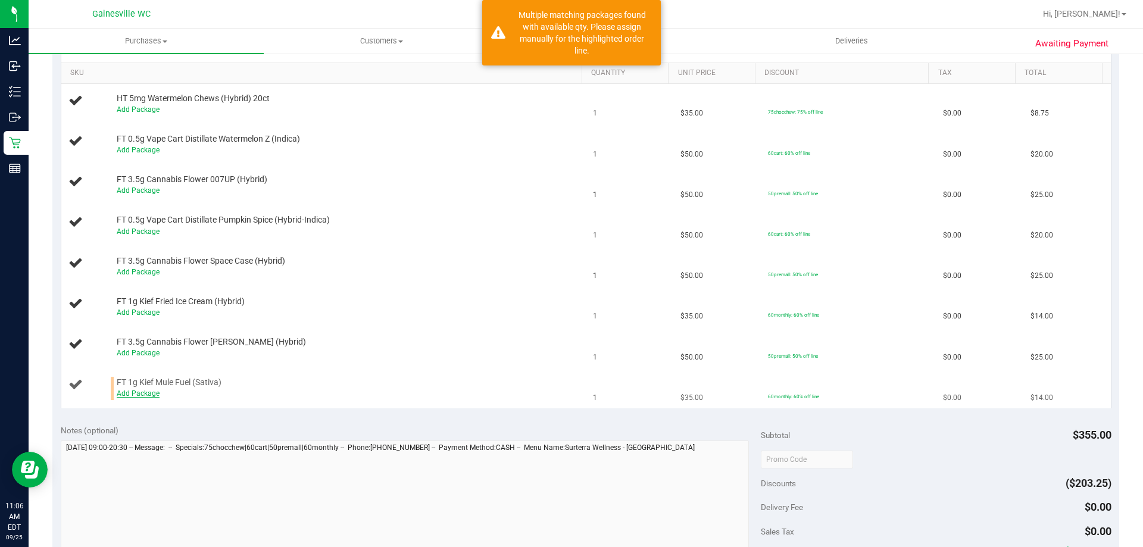
click at [139, 392] on link "Add Package" at bounding box center [138, 393] width 43 height 8
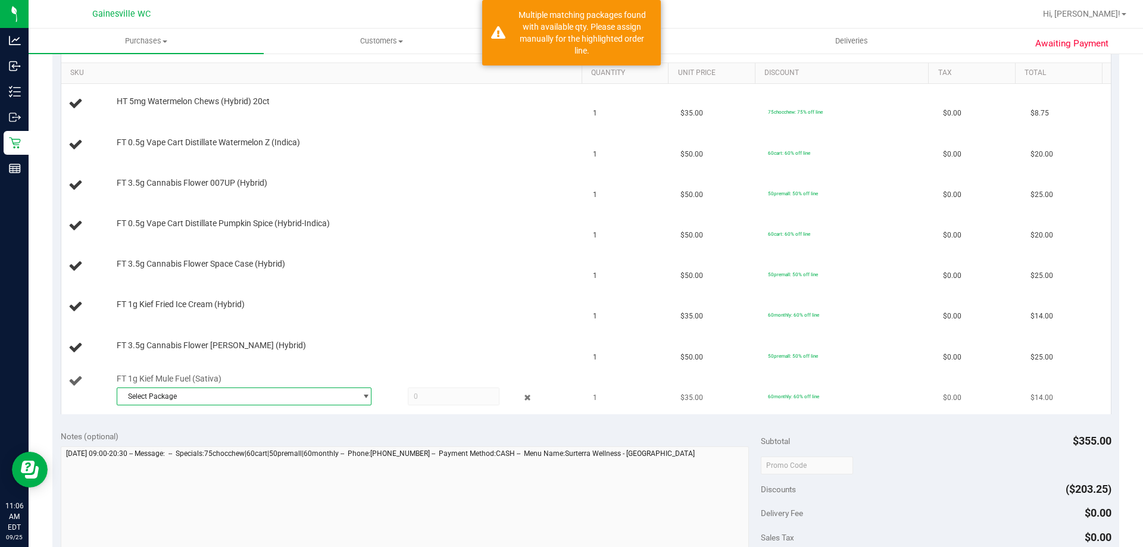
click at [170, 398] on span "Select Package" at bounding box center [236, 396] width 239 height 17
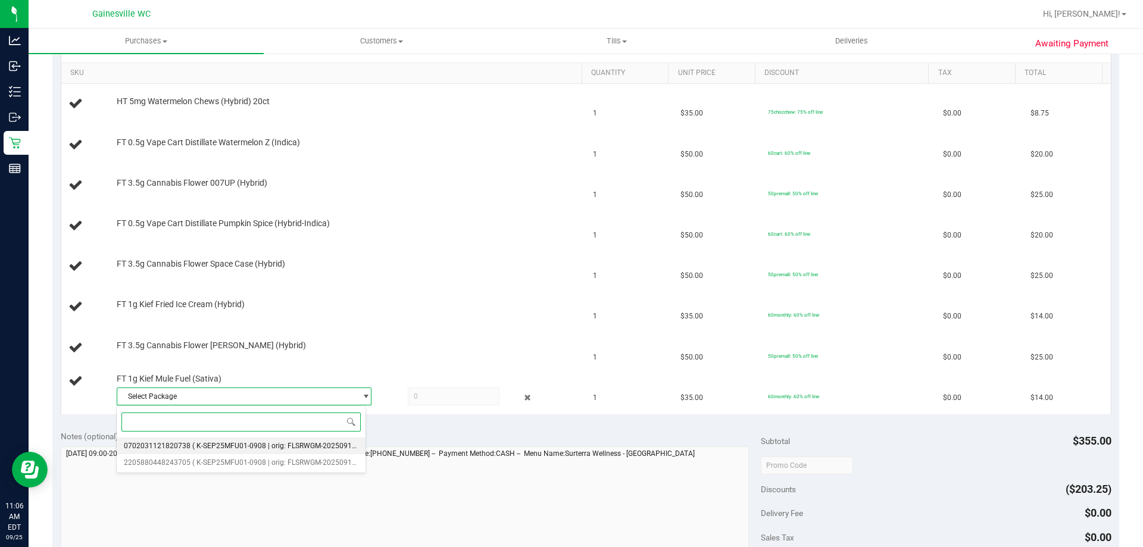
click at [167, 449] on span "0702031121820738" at bounding box center [157, 446] width 67 height 8
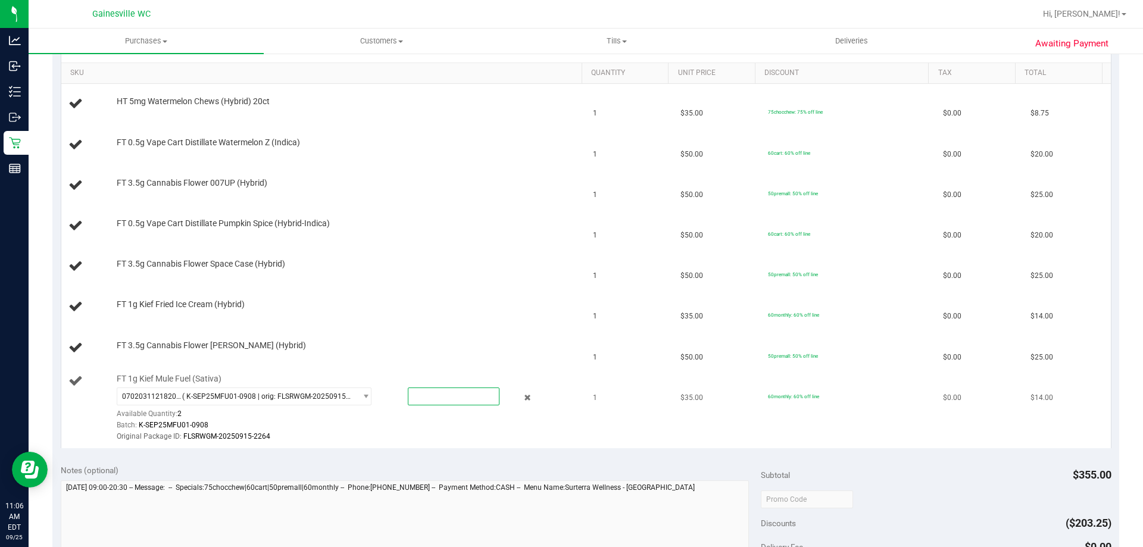
click at [462, 401] on span at bounding box center [454, 396] width 92 height 18
type input "1"
type input "1.0000"
click at [451, 451] on div "View State Registry Save & Exit SKU Quantity Unit Price Discount Tax Total HT 5…" at bounding box center [585, 239] width 1067 height 433
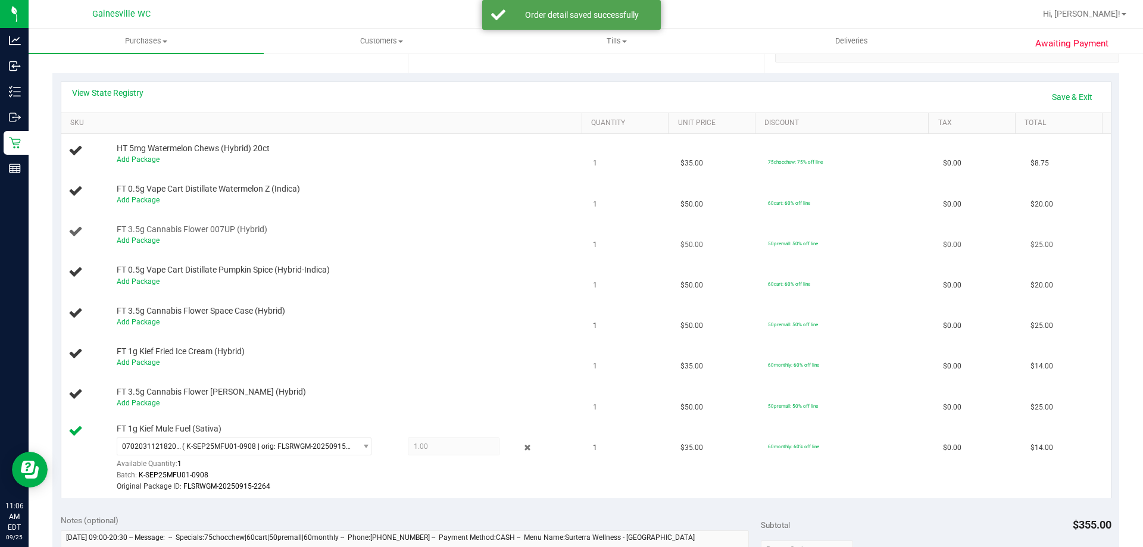
scroll to position [179, 0]
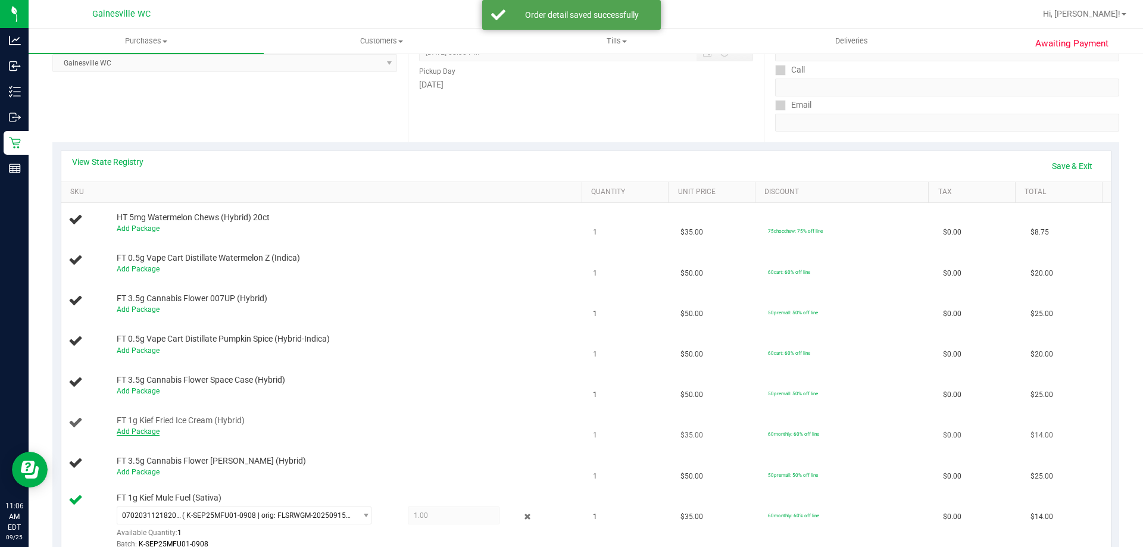
click at [129, 432] on link "Add Package" at bounding box center [138, 431] width 43 height 8
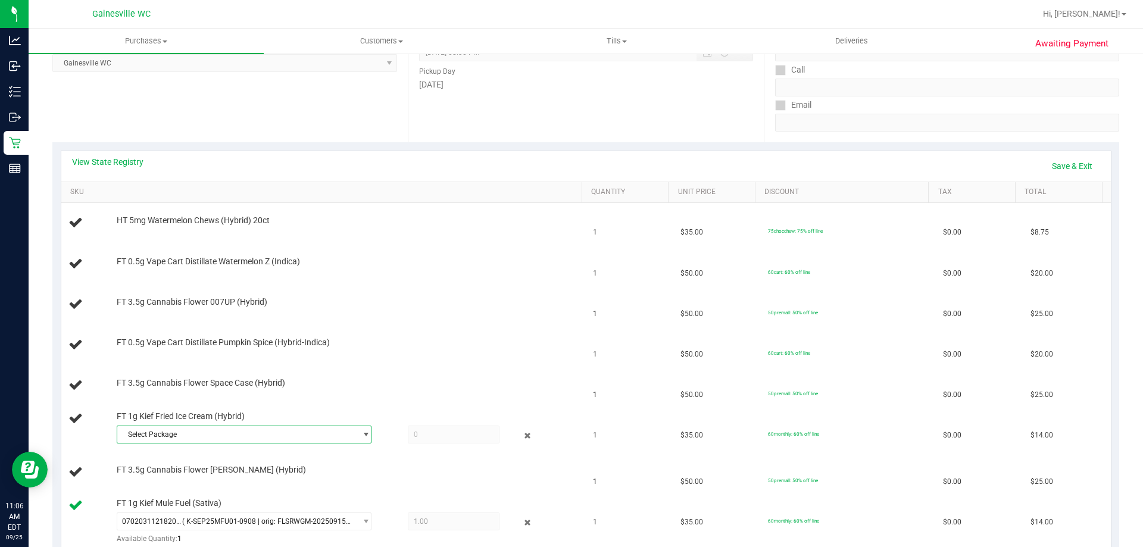
click at [159, 435] on span "Select Package" at bounding box center [236, 434] width 239 height 17
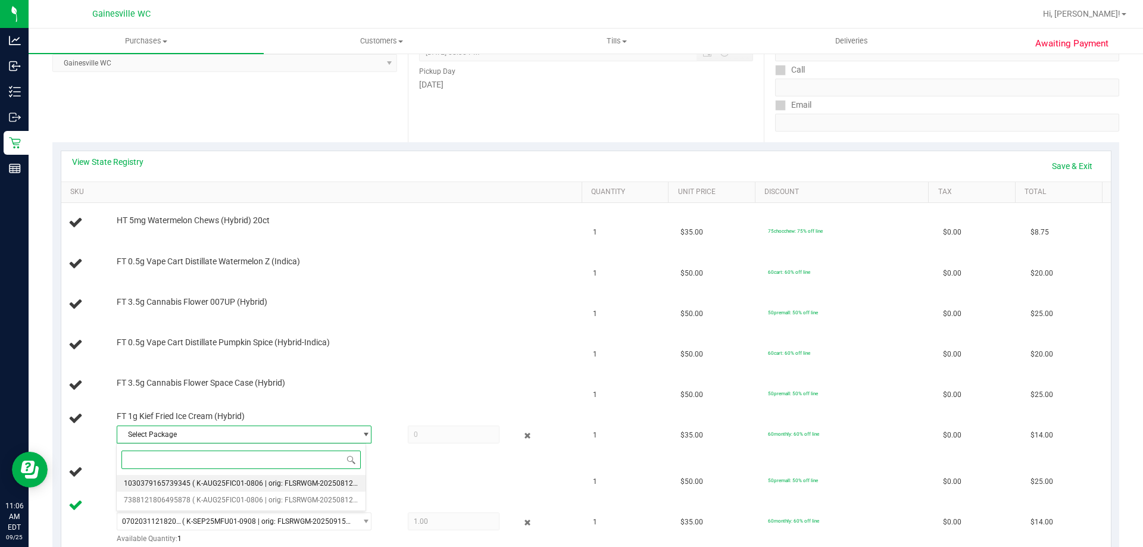
click at [160, 491] on li "1030379165739345 ( K-AUG25FIC01-0806 | orig: FLSRWGM-20250812-913 )" at bounding box center [241, 483] width 249 height 17
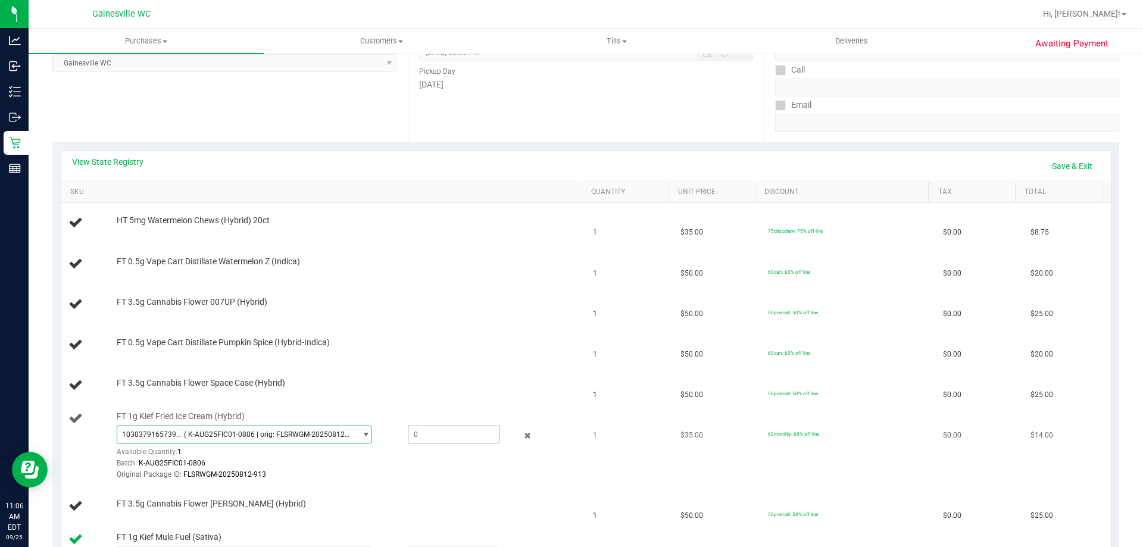
click at [429, 433] on span at bounding box center [454, 435] width 92 height 18
type input "1"
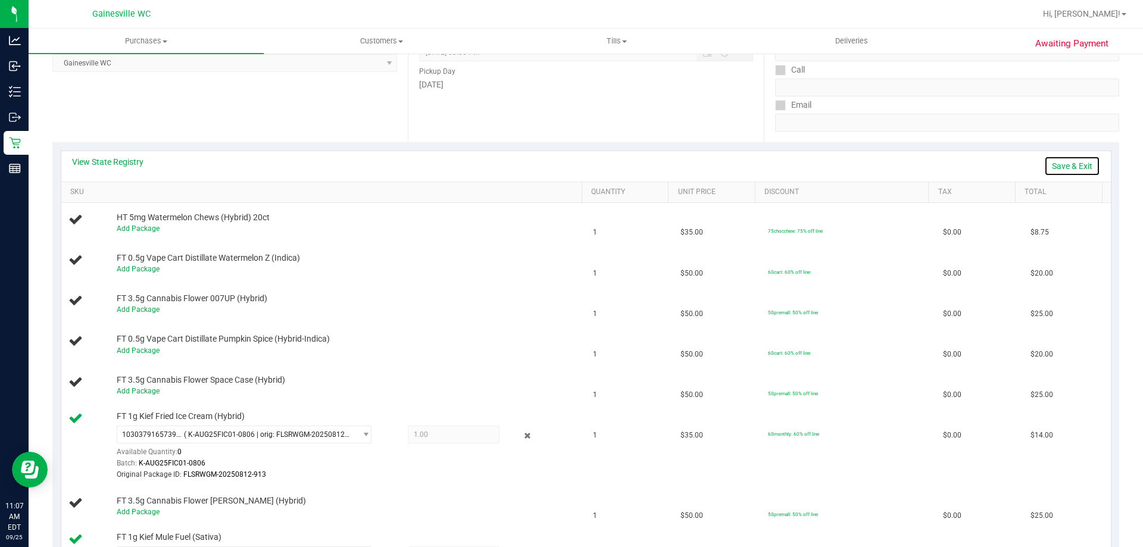
click at [1075, 166] on link "Save & Exit" at bounding box center [1072, 166] width 56 height 20
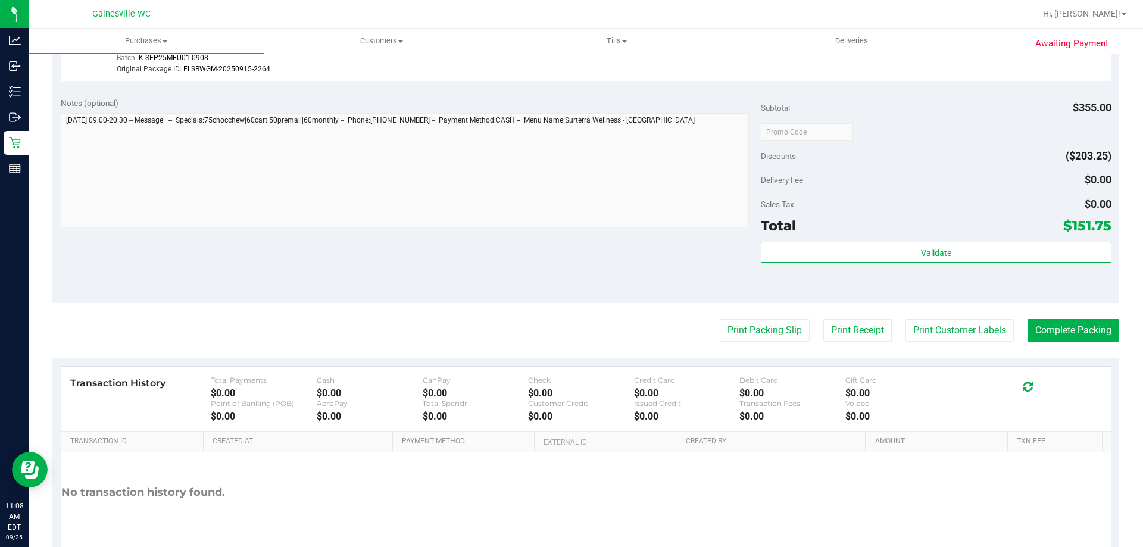
scroll to position [893, 0]
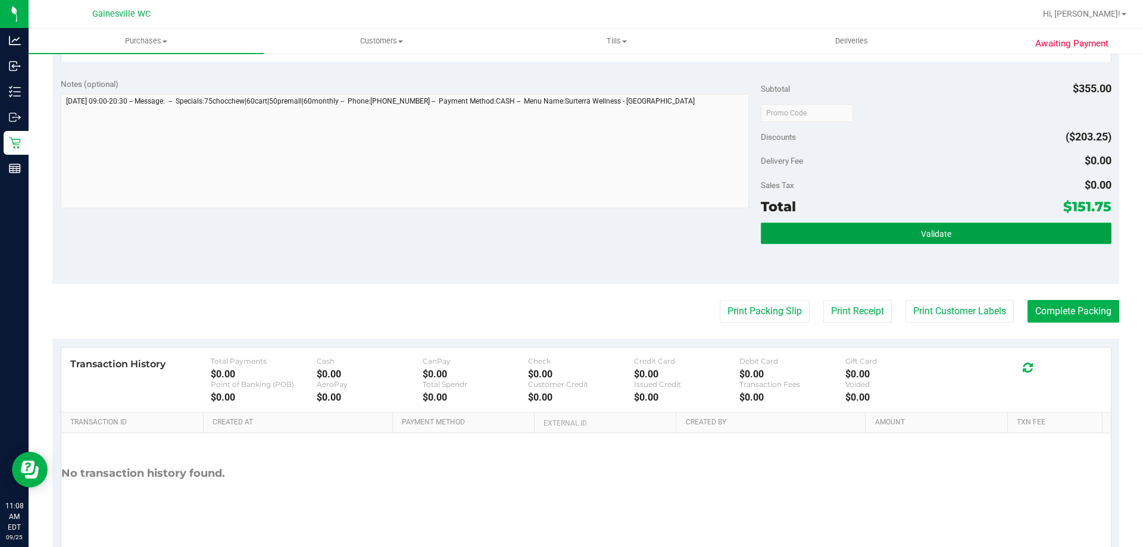
click at [852, 227] on button "Validate" at bounding box center [936, 233] width 350 height 21
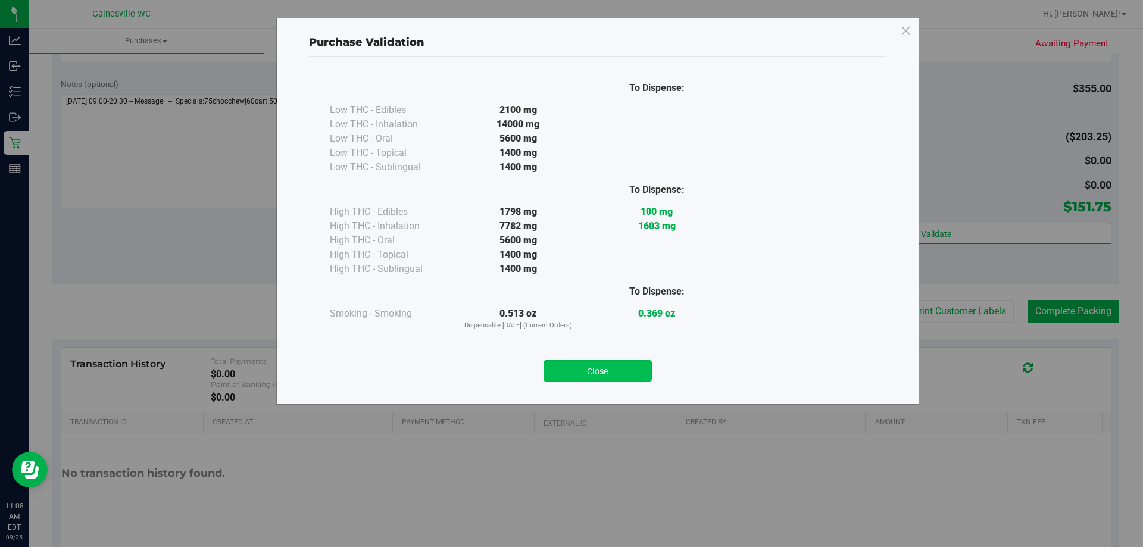
click at [602, 373] on button "Close" at bounding box center [597, 370] width 108 height 21
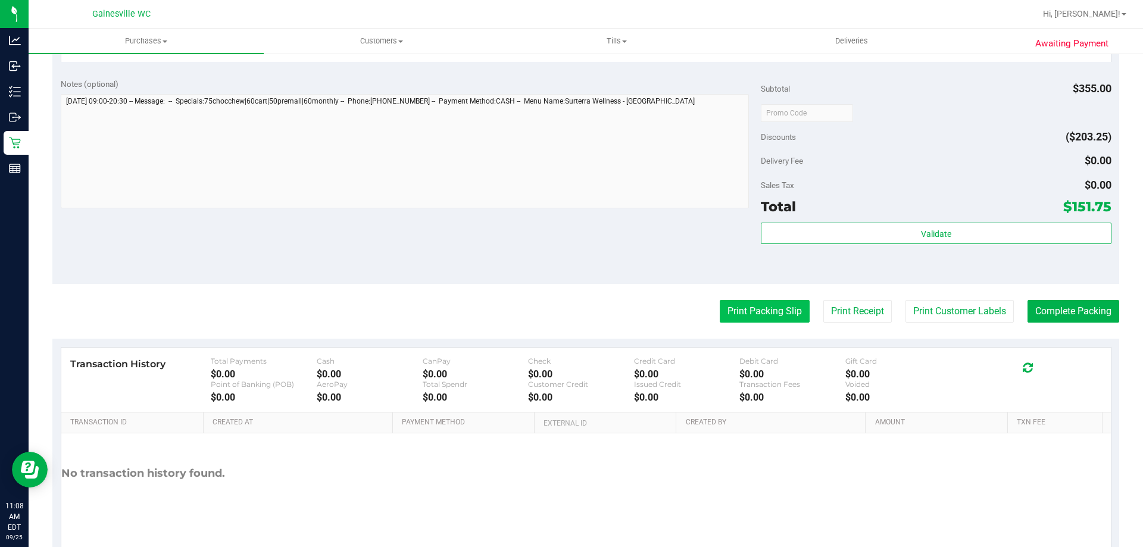
click at [743, 318] on button "Print Packing Slip" at bounding box center [765, 311] width 90 height 23
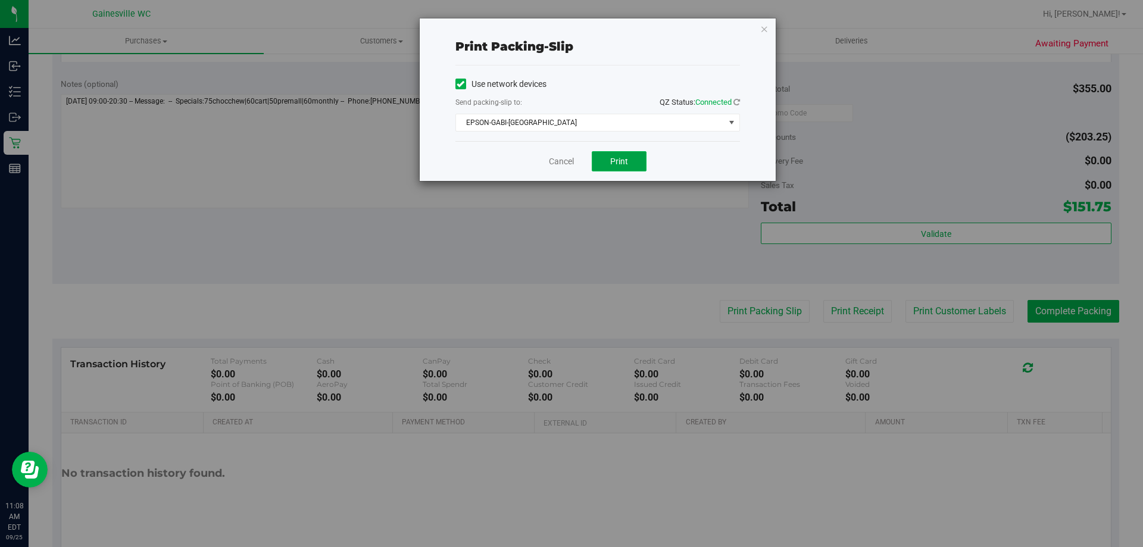
click at [615, 164] on span "Print" at bounding box center [619, 162] width 18 height 10
click at [567, 164] on link "Cancel" at bounding box center [561, 161] width 25 height 12
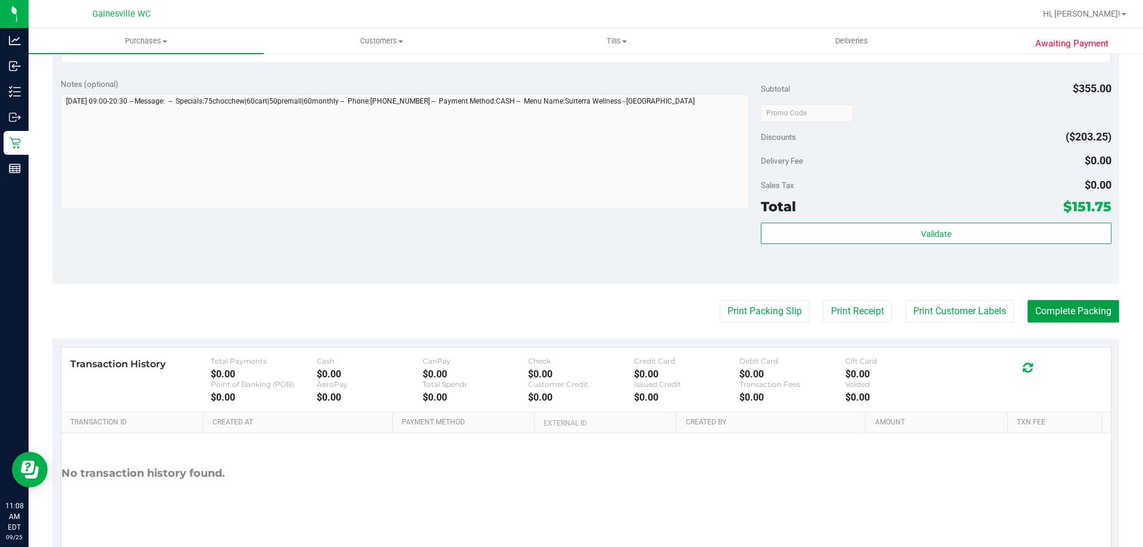
click at [1062, 314] on button "Complete Packing" at bounding box center [1073, 311] width 92 height 23
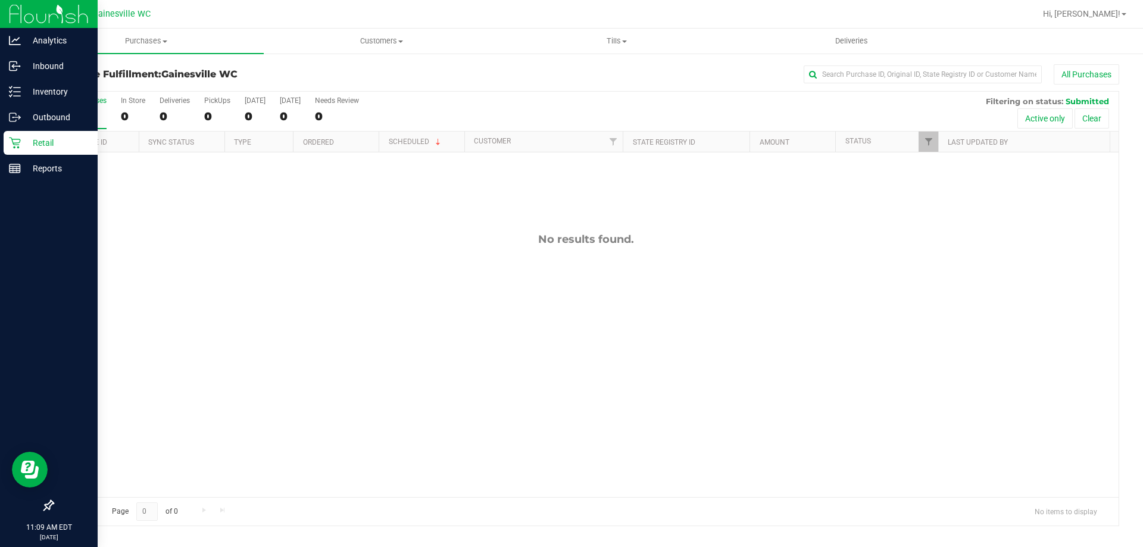
click at [36, 143] on p "Retail" at bounding box center [56, 143] width 71 height 14
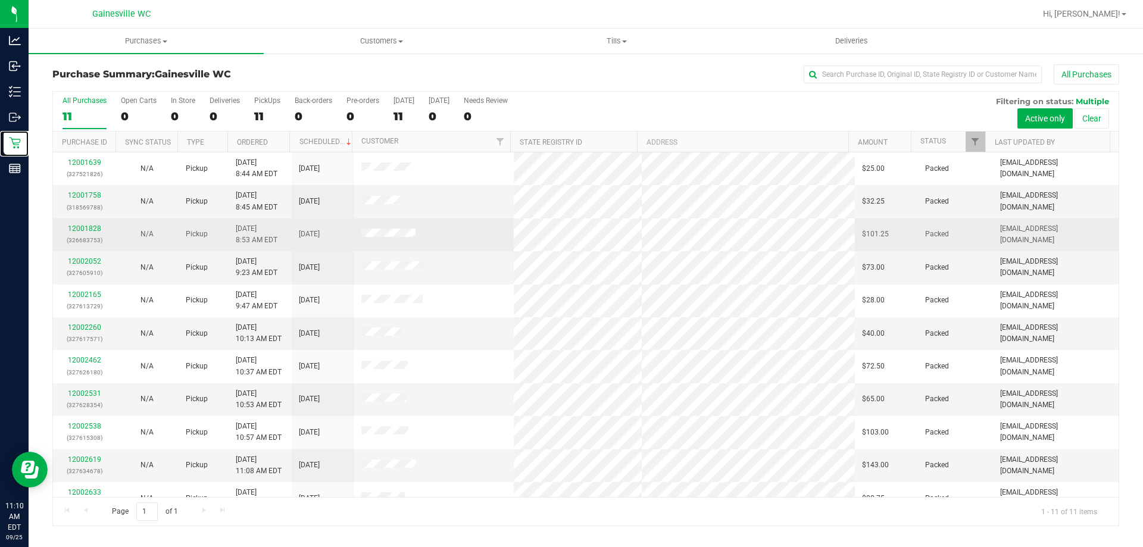
scroll to position [17, 0]
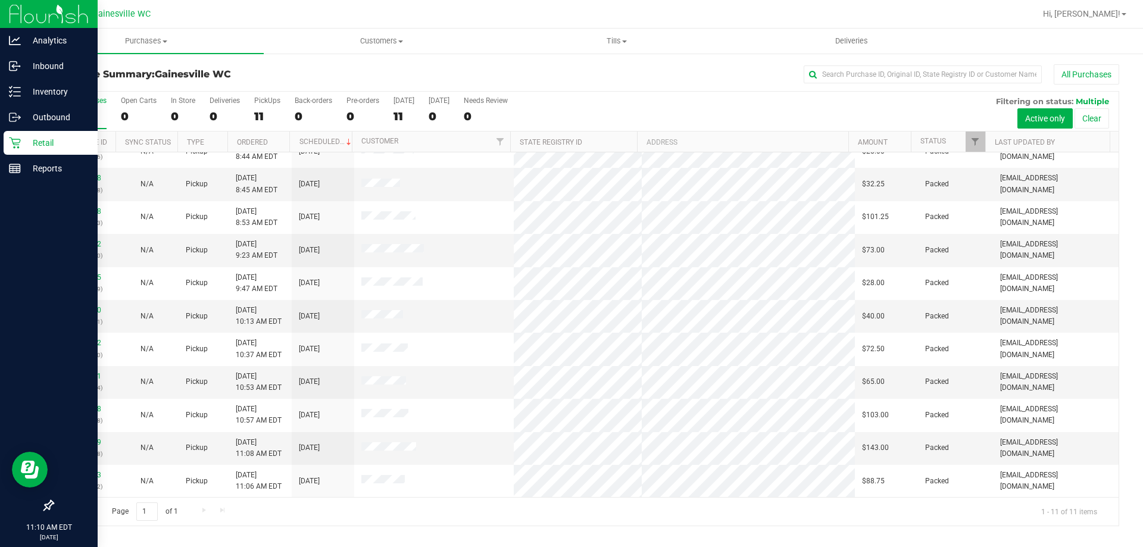
click at [54, 144] on p "Retail" at bounding box center [56, 143] width 71 height 14
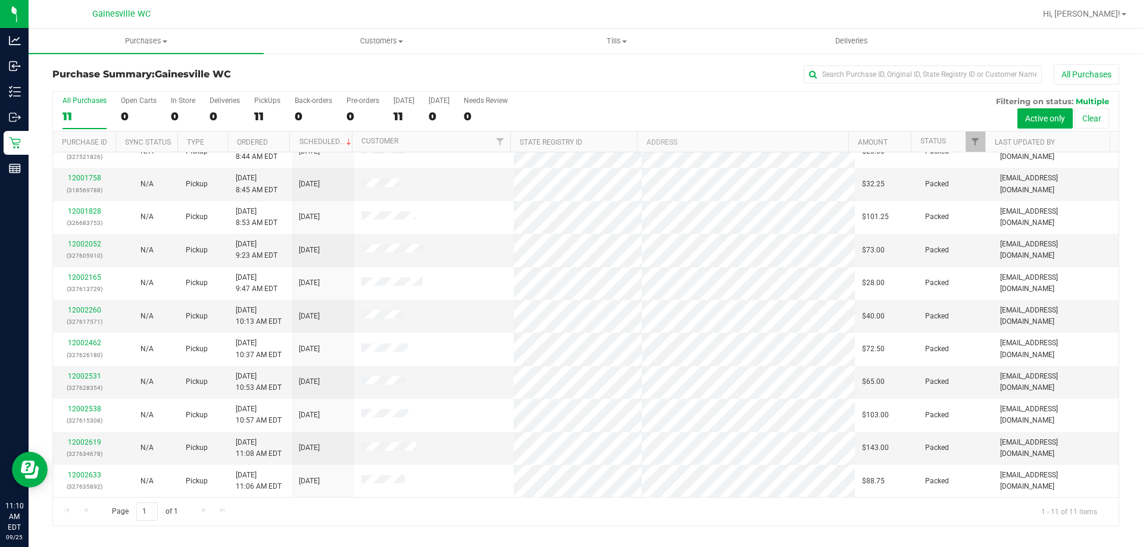
click at [84, 113] on div "11" at bounding box center [84, 117] width 44 height 14
click at [0, 0] on input "All Purchases 11" at bounding box center [0, 0] width 0 height 0
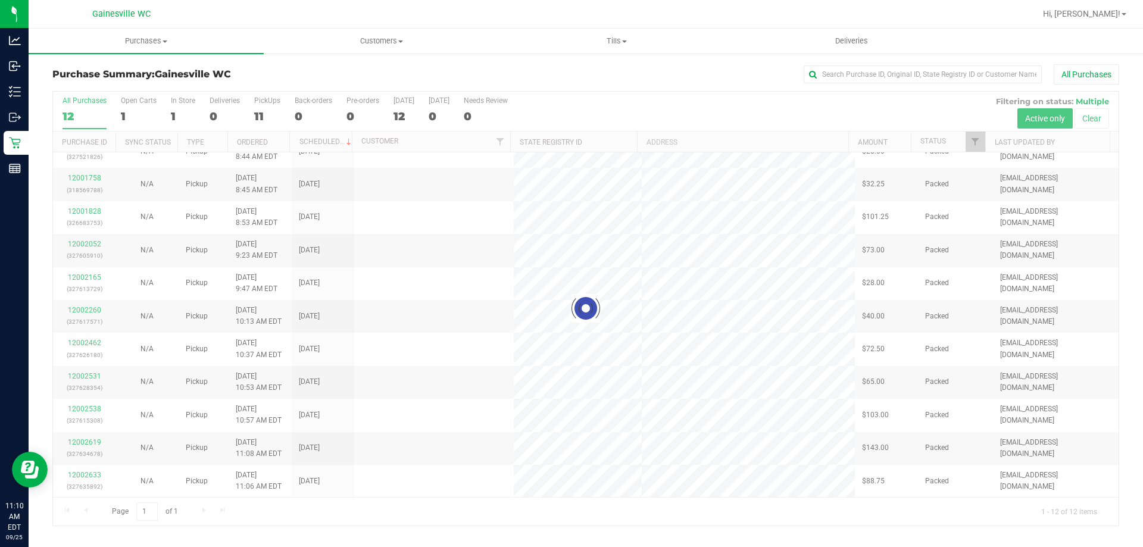
scroll to position [0, 0]
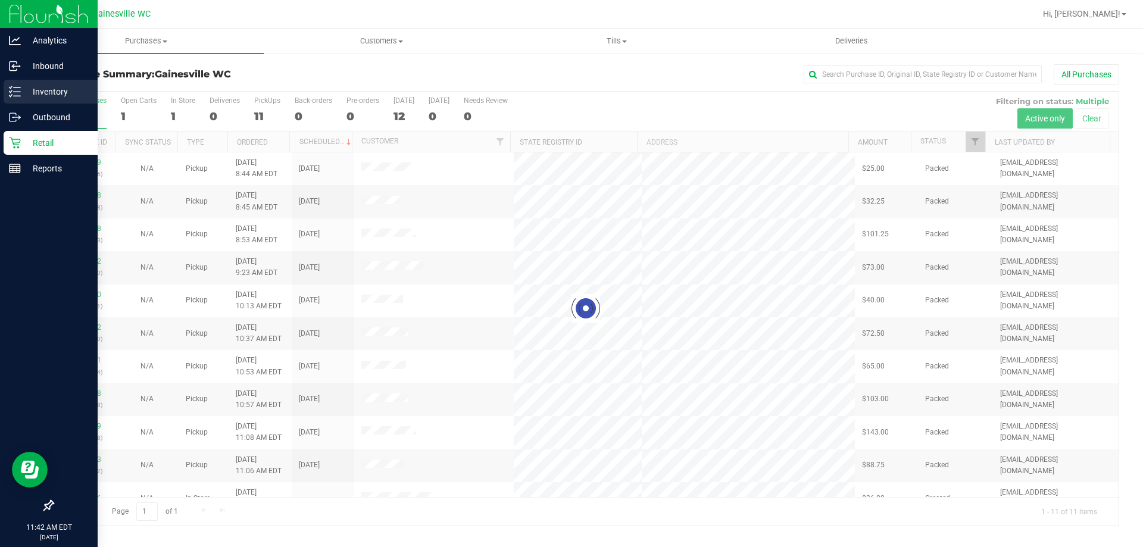
click at [35, 102] on div "Inventory" at bounding box center [51, 92] width 94 height 24
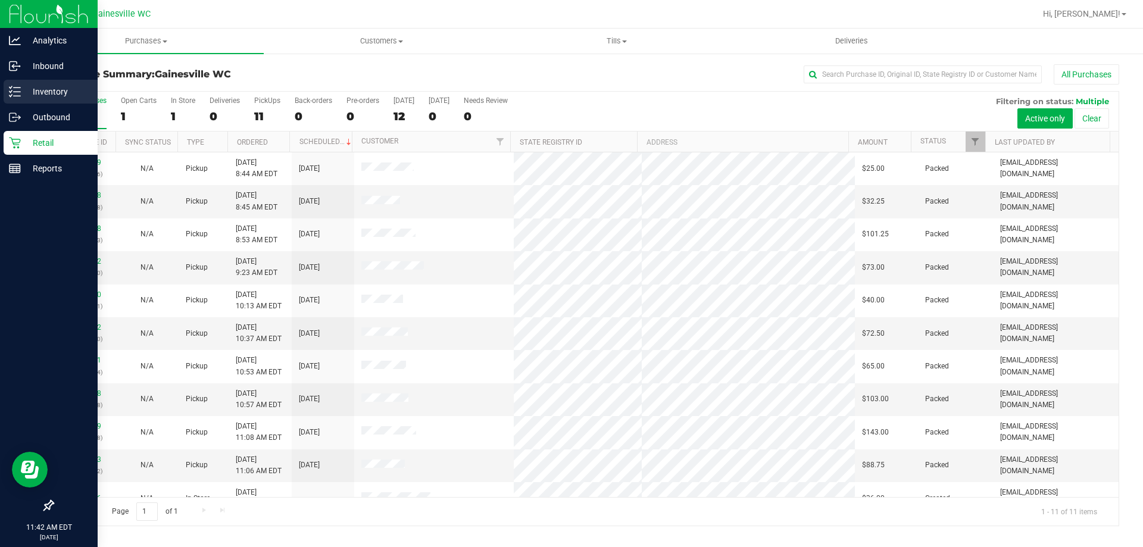
click at [40, 87] on p "Inventory" at bounding box center [56, 92] width 71 height 14
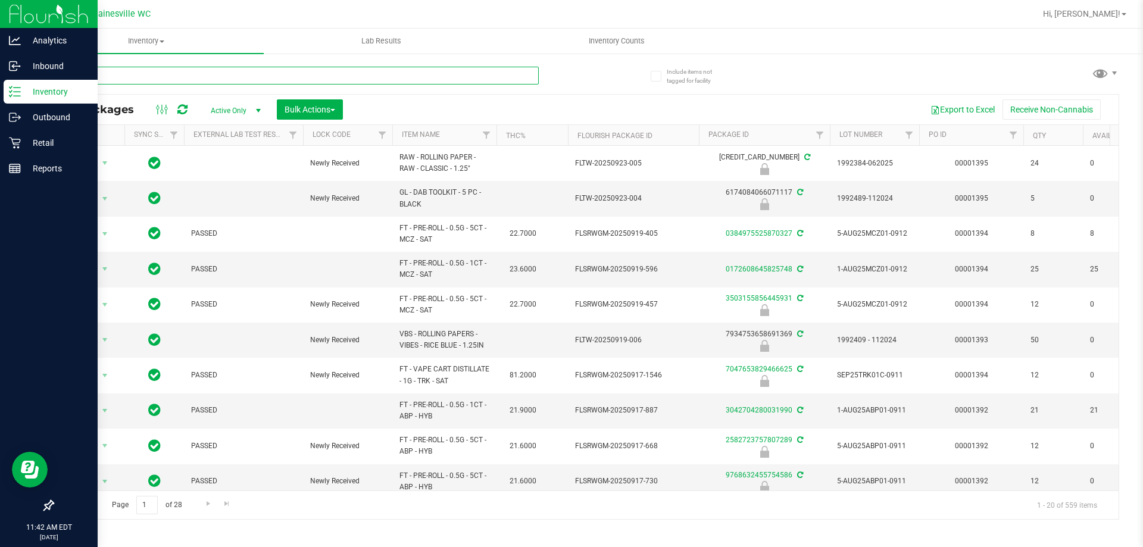
click at [124, 74] on input "text" at bounding box center [295, 76] width 486 height 18
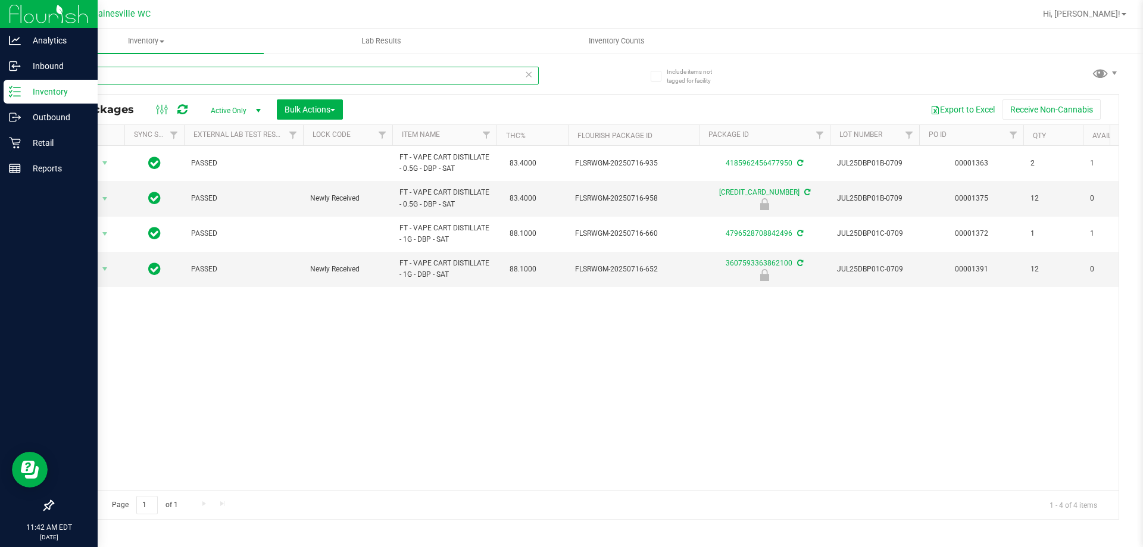
type input "dbp"
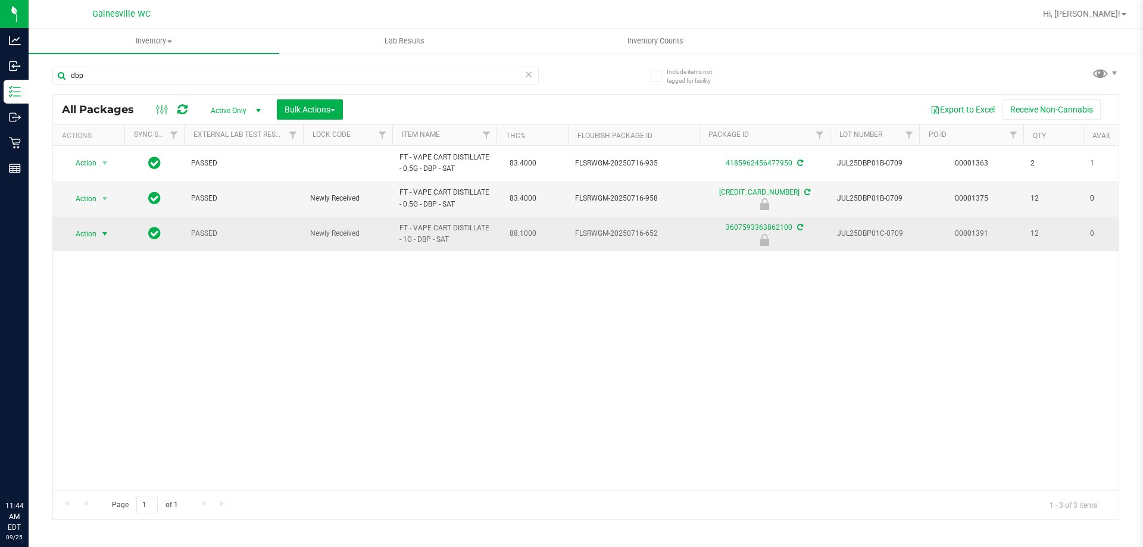
click at [101, 238] on span "select" at bounding box center [105, 234] width 10 height 10
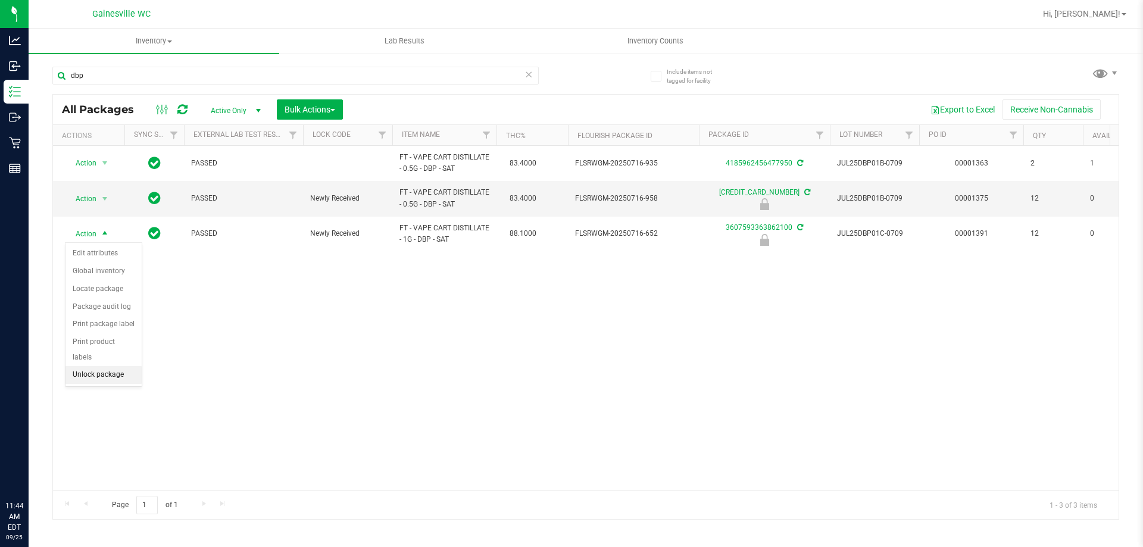
click at [95, 366] on li "Unlock package" at bounding box center [103, 375] width 76 height 18
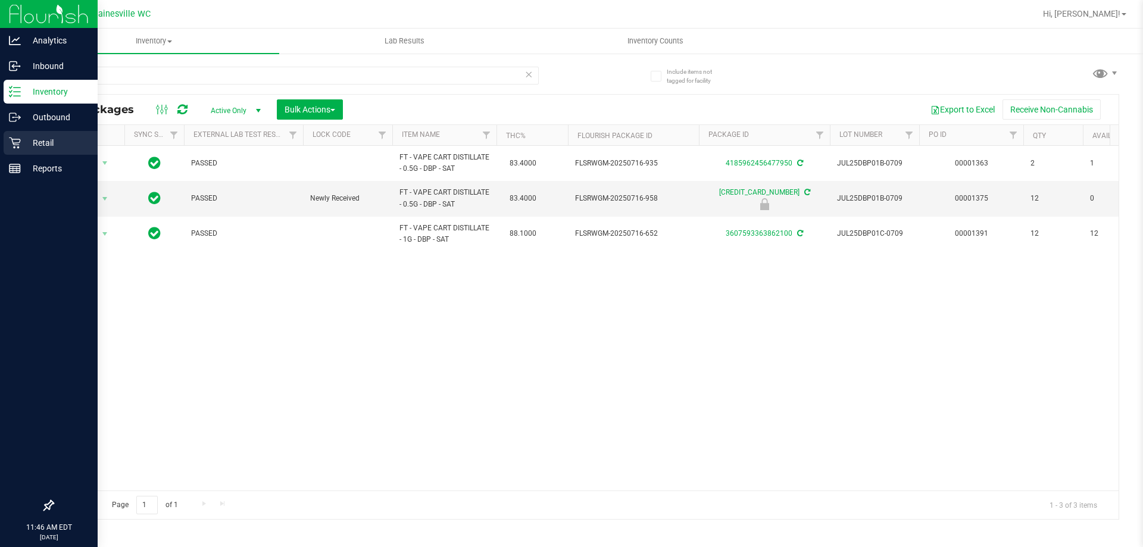
click at [33, 152] on div "Retail" at bounding box center [51, 143] width 94 height 24
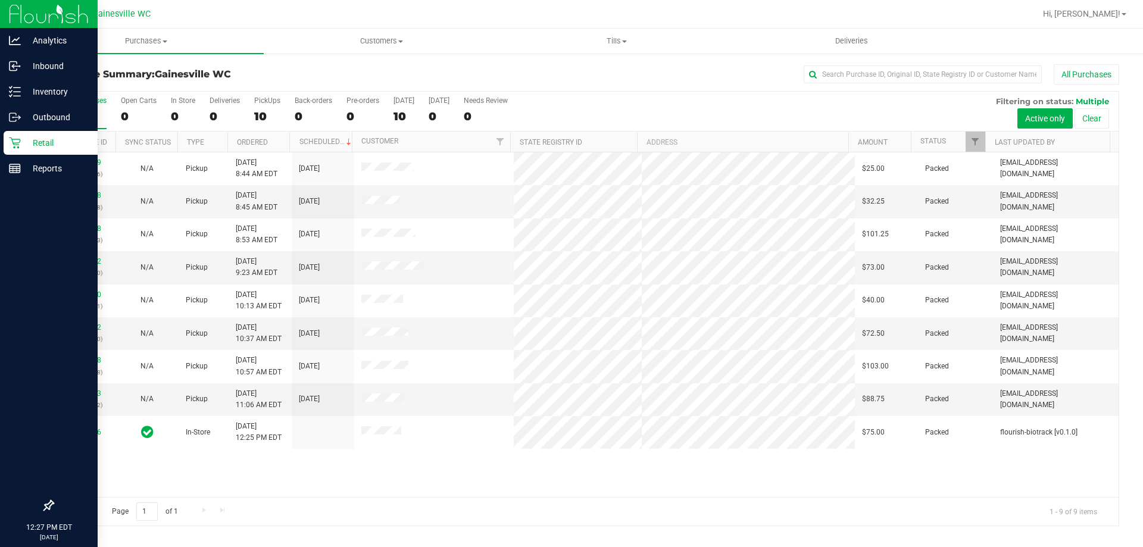
click at [10, 150] on div "Retail" at bounding box center [51, 143] width 94 height 24
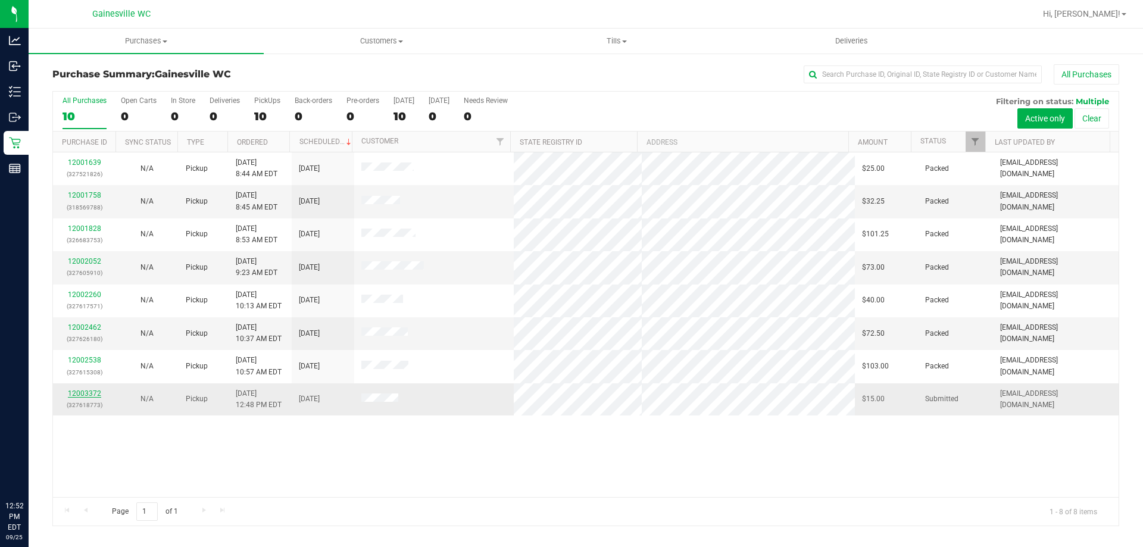
click at [85, 396] on link "12003372" at bounding box center [84, 393] width 33 height 8
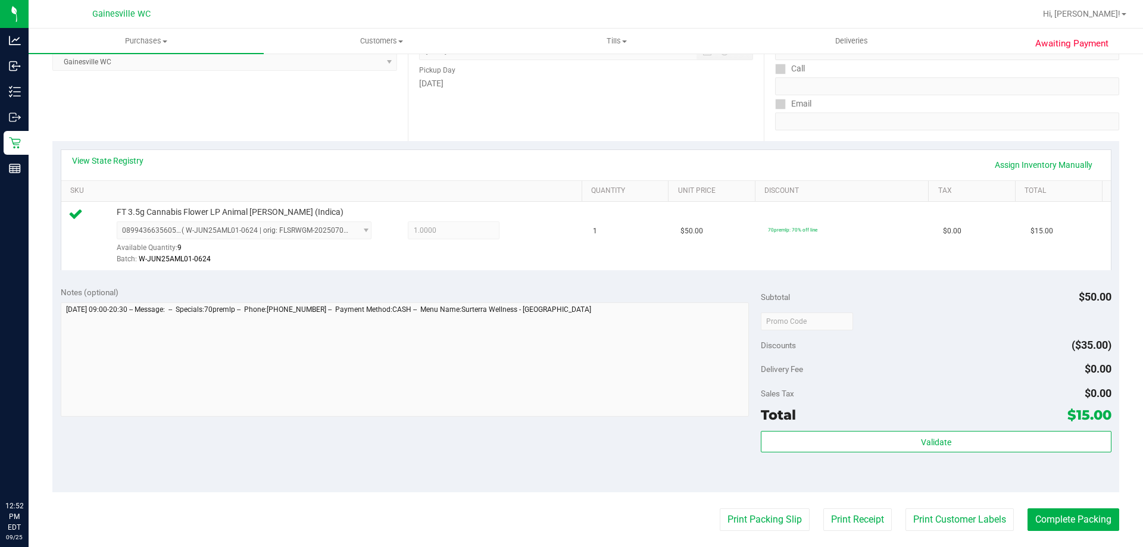
scroll to position [357, 0]
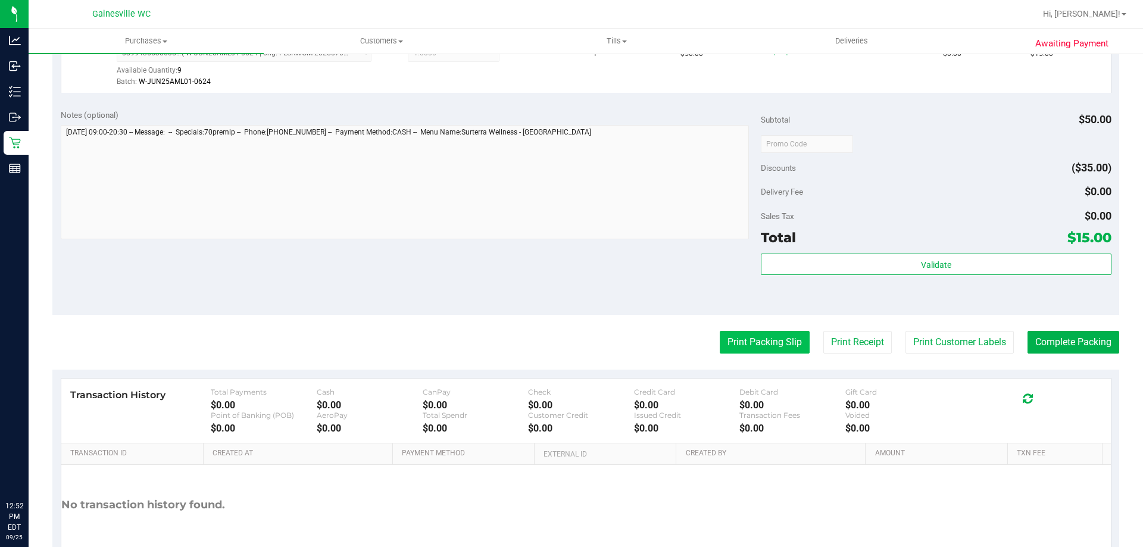
click at [771, 349] on button "Print Packing Slip" at bounding box center [765, 342] width 90 height 23
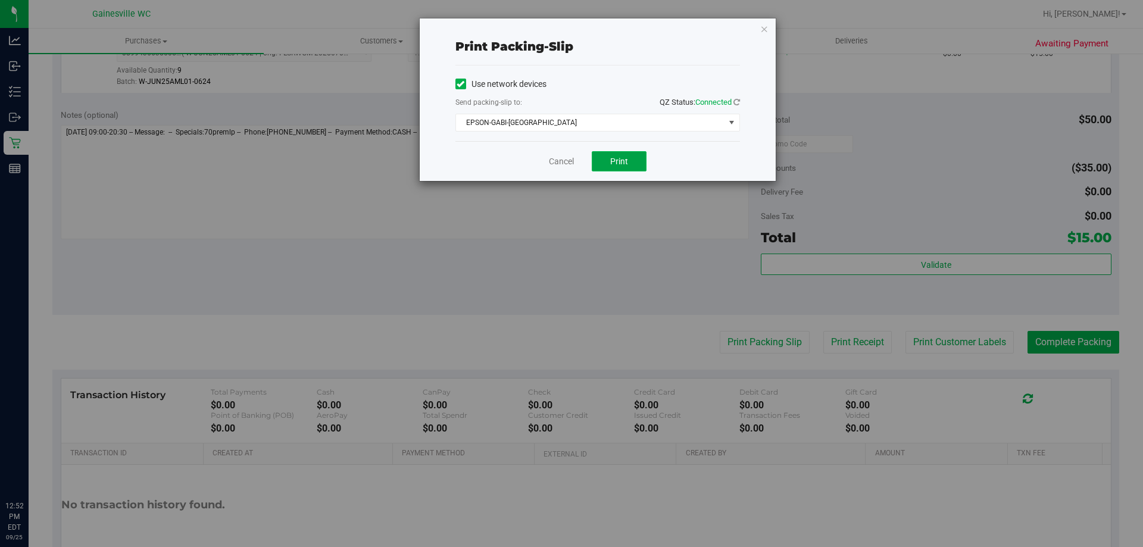
click at [605, 163] on button "Print" at bounding box center [619, 161] width 55 height 20
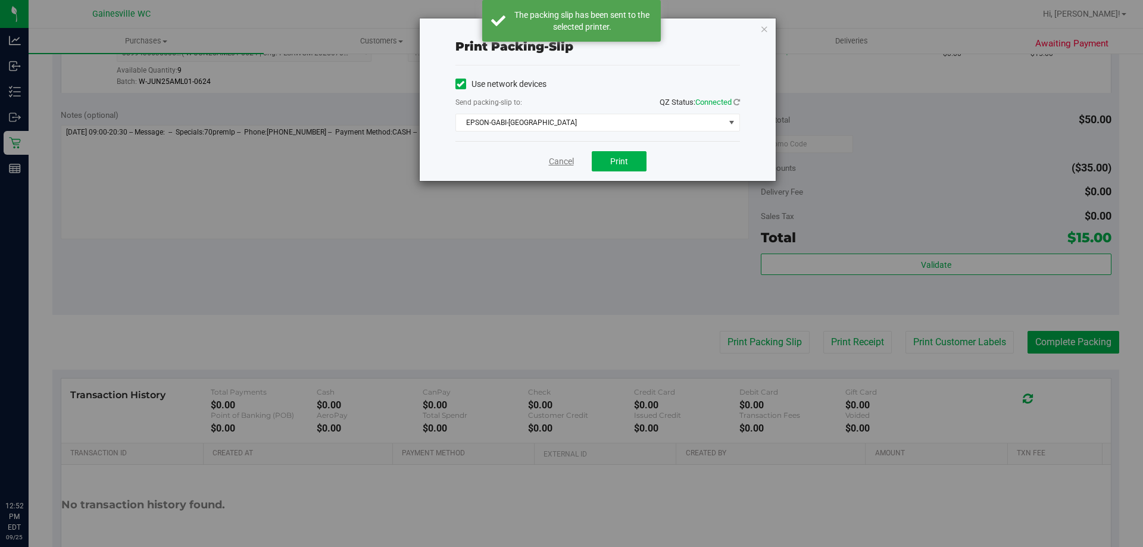
click at [558, 164] on link "Cancel" at bounding box center [561, 161] width 25 height 12
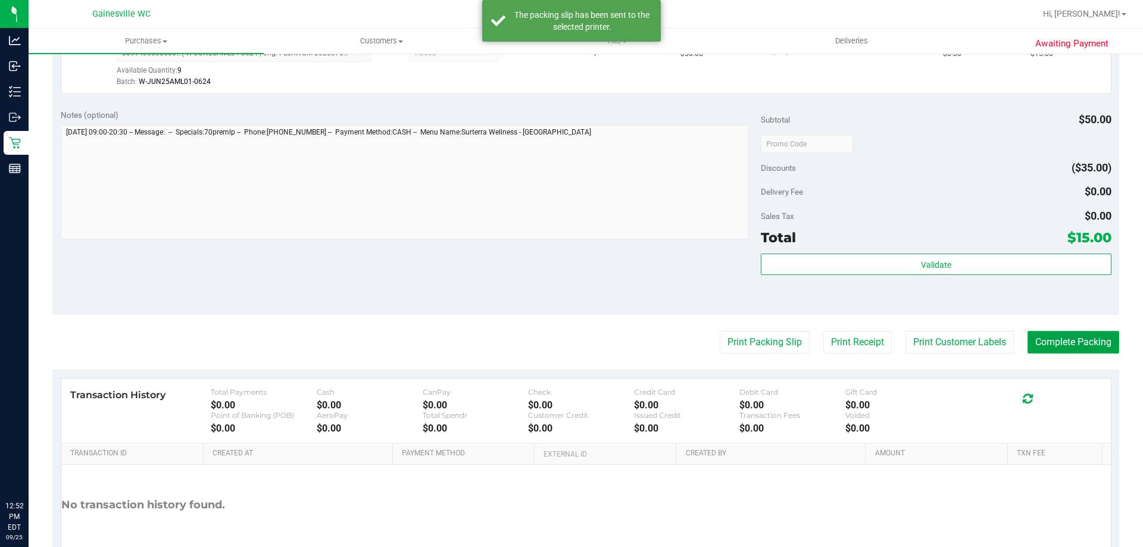
click at [1083, 343] on button "Complete Packing" at bounding box center [1073, 342] width 92 height 23
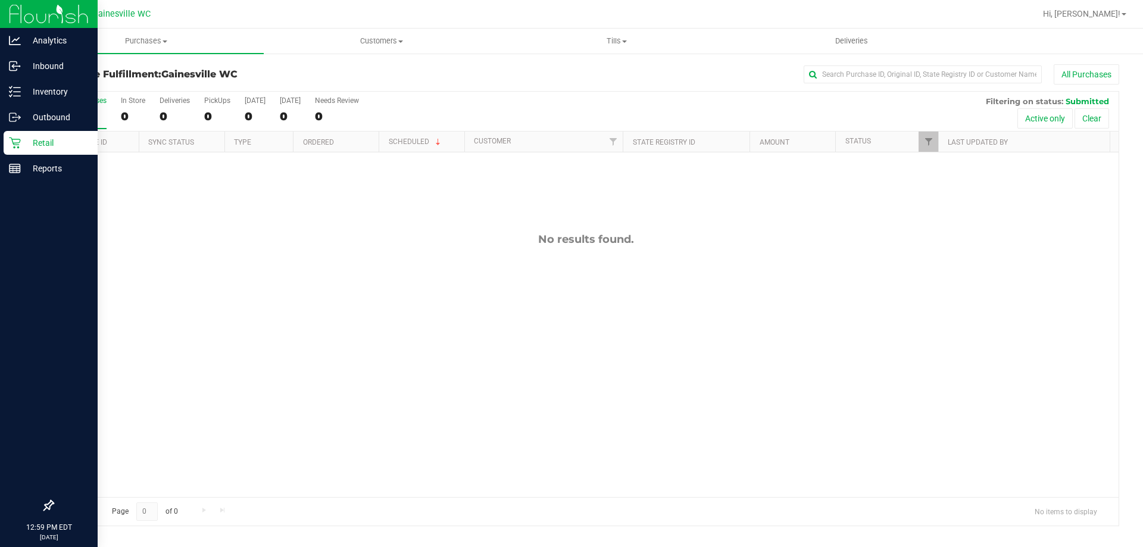
click at [47, 145] on p "Retail" at bounding box center [56, 143] width 71 height 14
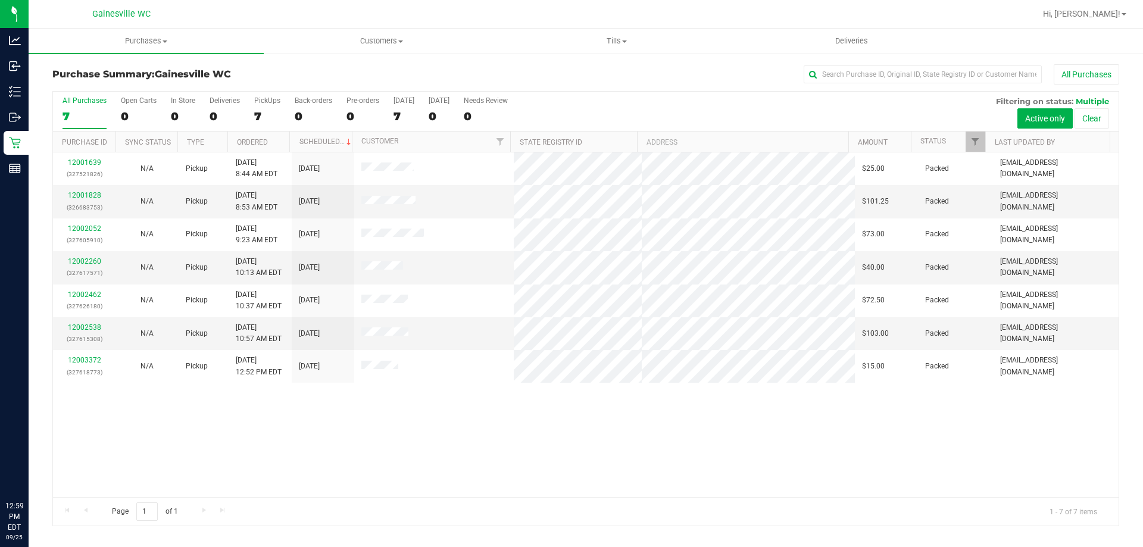
click at [799, 392] on div "12001639 (327521826) N/A Pickup 9/25/2025 8:44 AM EDT 9/25/2025 $25.00 Packed h…" at bounding box center [585, 324] width 1065 height 345
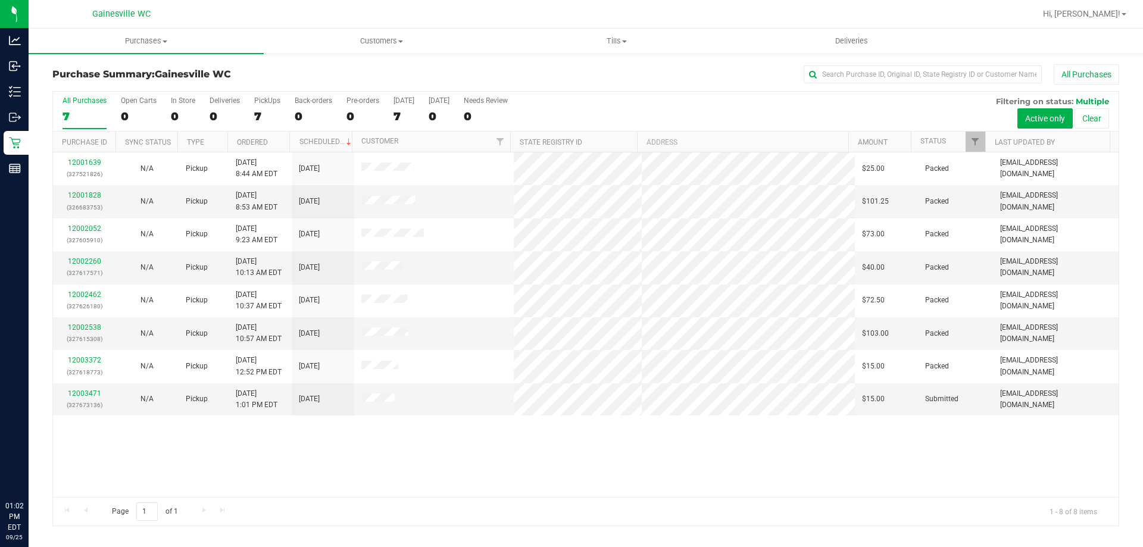
click at [826, 456] on div "12001639 (327521826) N/A Pickup 9/25/2025 8:44 AM EDT 9/25/2025 $25.00 Packed h…" at bounding box center [585, 324] width 1065 height 345
click at [81, 390] on link "12003471" at bounding box center [84, 393] width 33 height 8
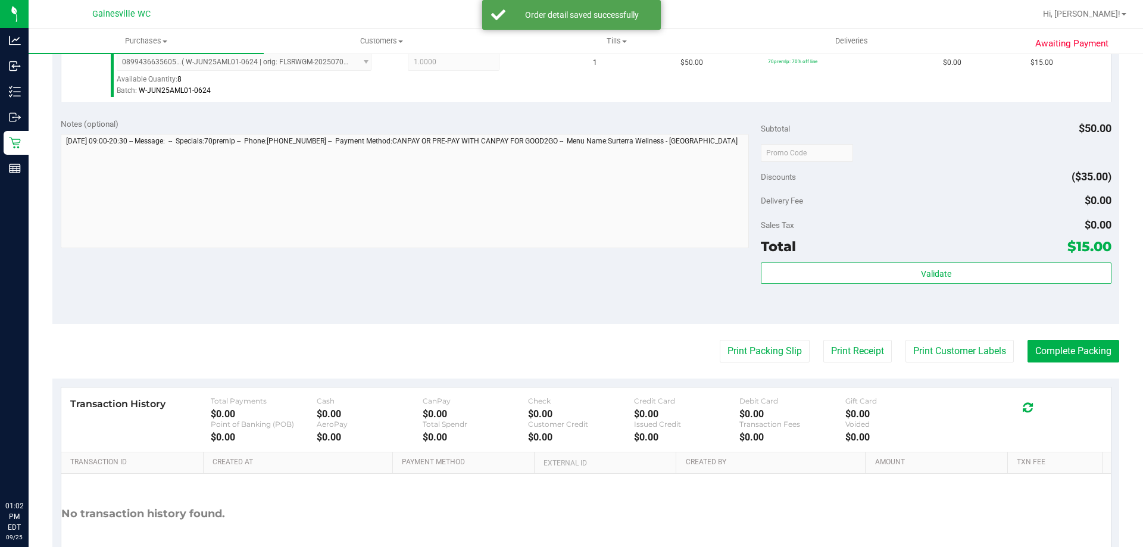
scroll to position [417, 0]
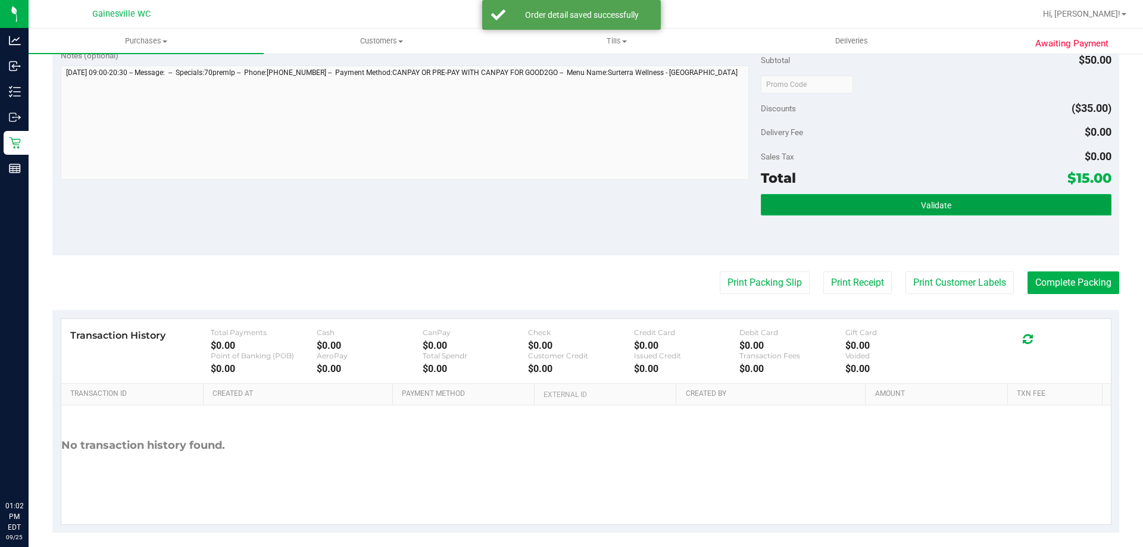
click at [811, 199] on button "Validate" at bounding box center [936, 204] width 350 height 21
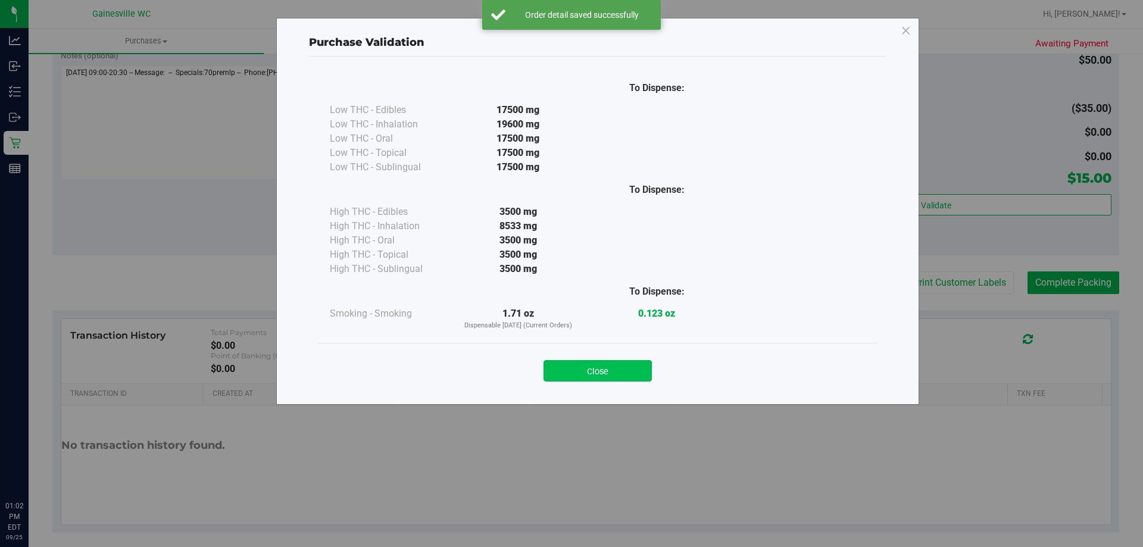
click at [595, 361] on button "Close" at bounding box center [597, 370] width 108 height 21
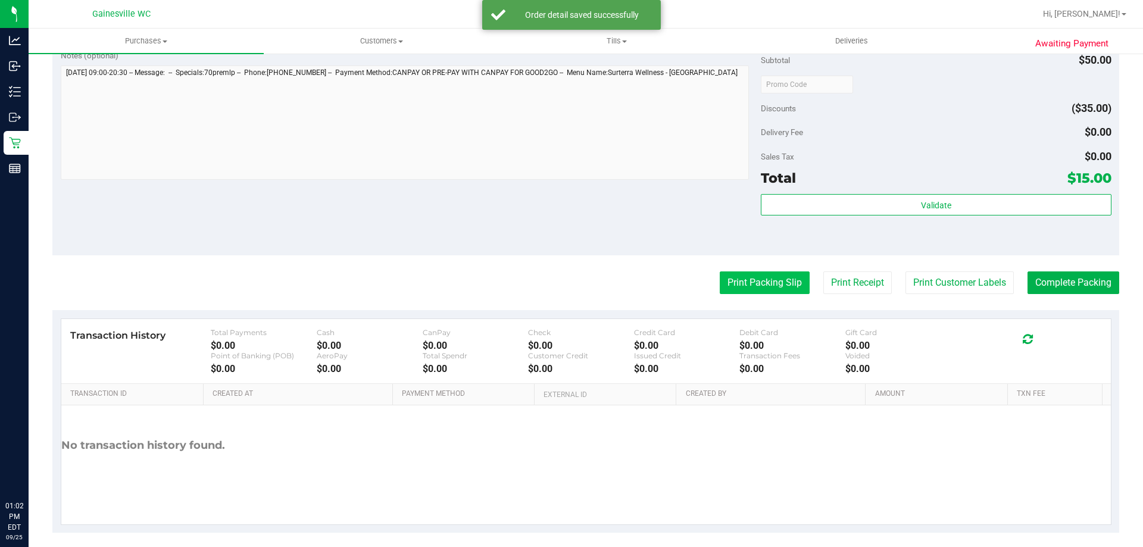
click at [758, 277] on button "Print Packing Slip" at bounding box center [765, 282] width 90 height 23
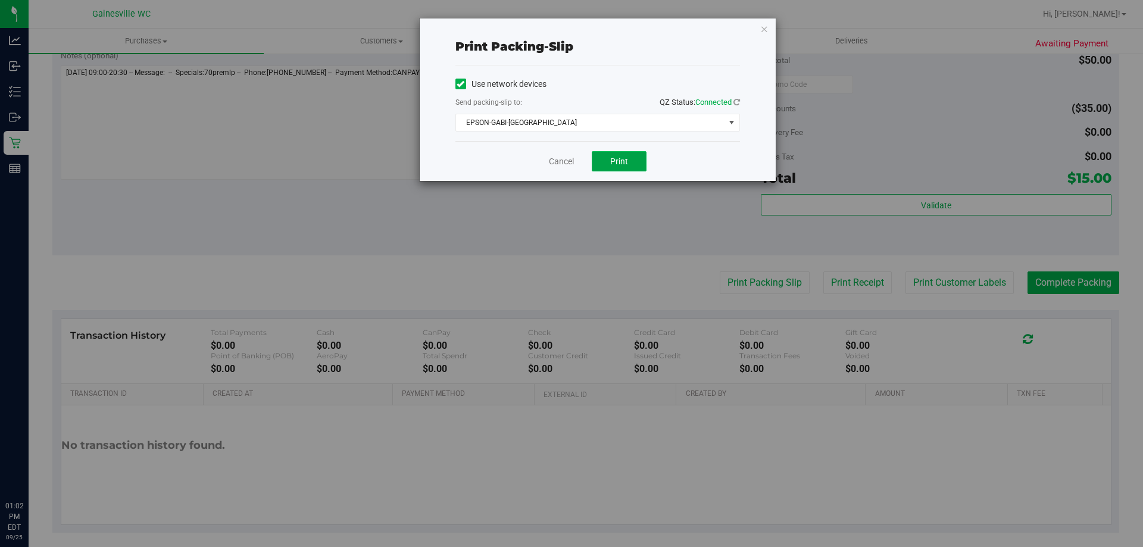
click at [630, 154] on button "Print" at bounding box center [619, 161] width 55 height 20
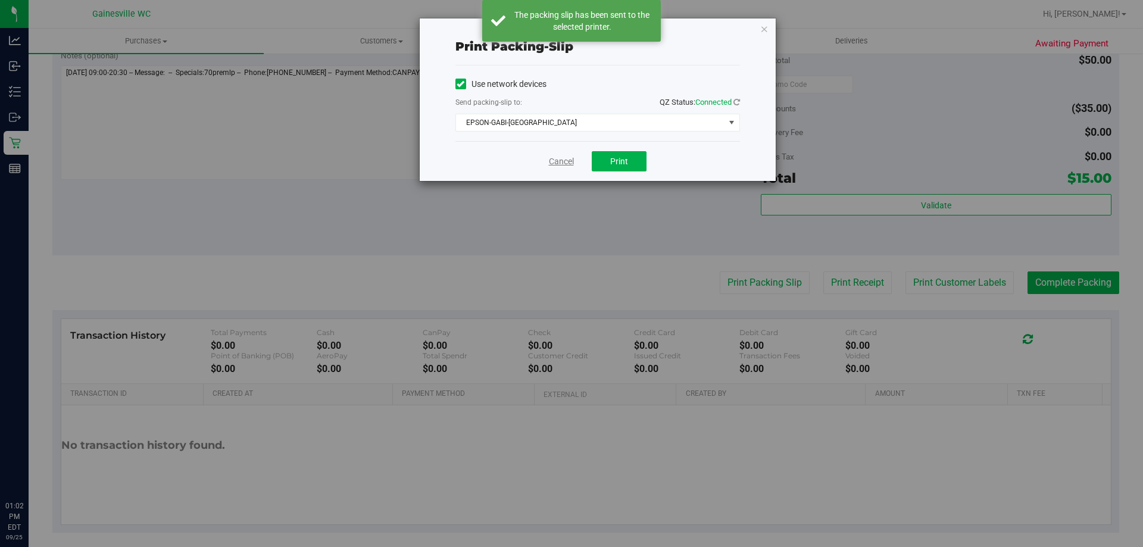
click at [554, 161] on link "Cancel" at bounding box center [561, 161] width 25 height 12
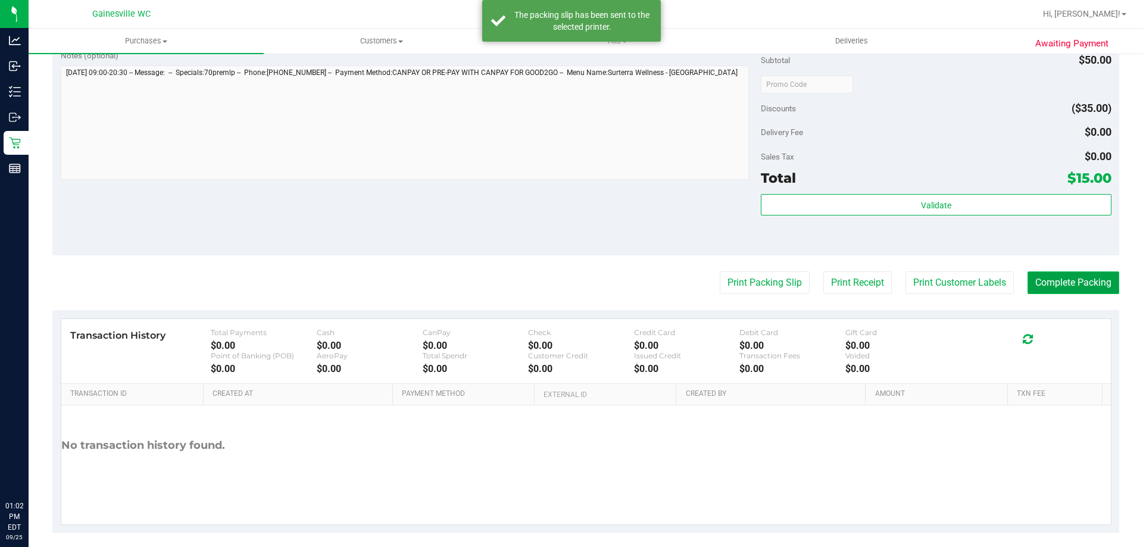
click at [1037, 282] on button "Complete Packing" at bounding box center [1073, 282] width 92 height 23
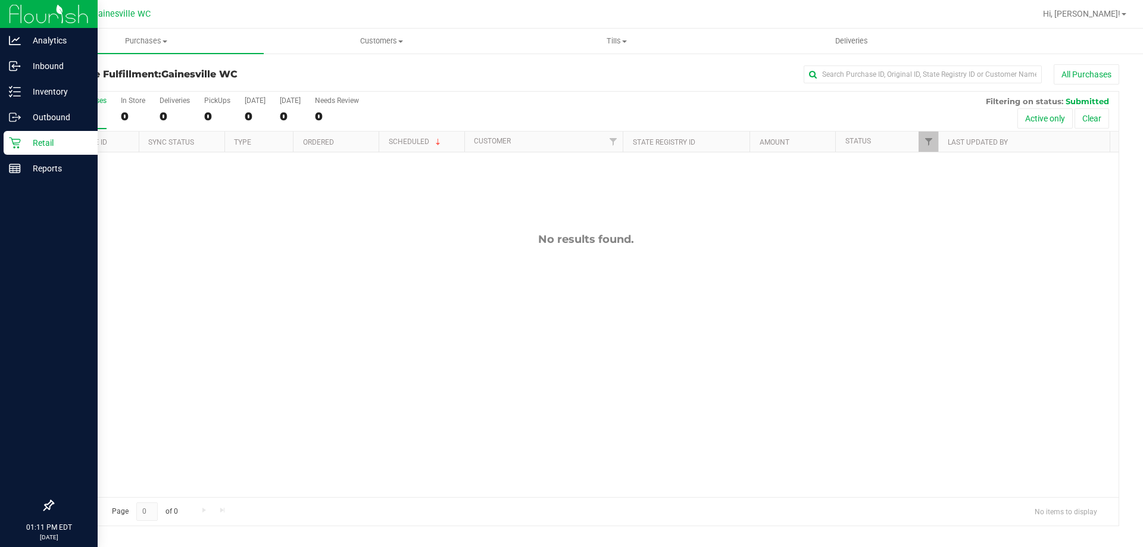
click at [10, 139] on icon at bounding box center [15, 143] width 12 height 12
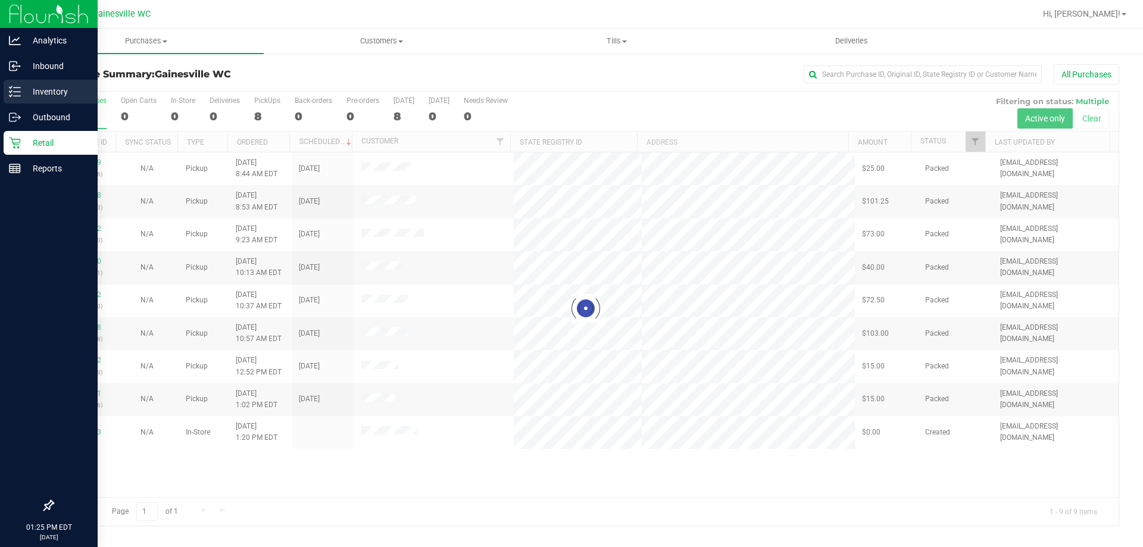
click at [28, 96] on p "Inventory" at bounding box center [56, 92] width 71 height 14
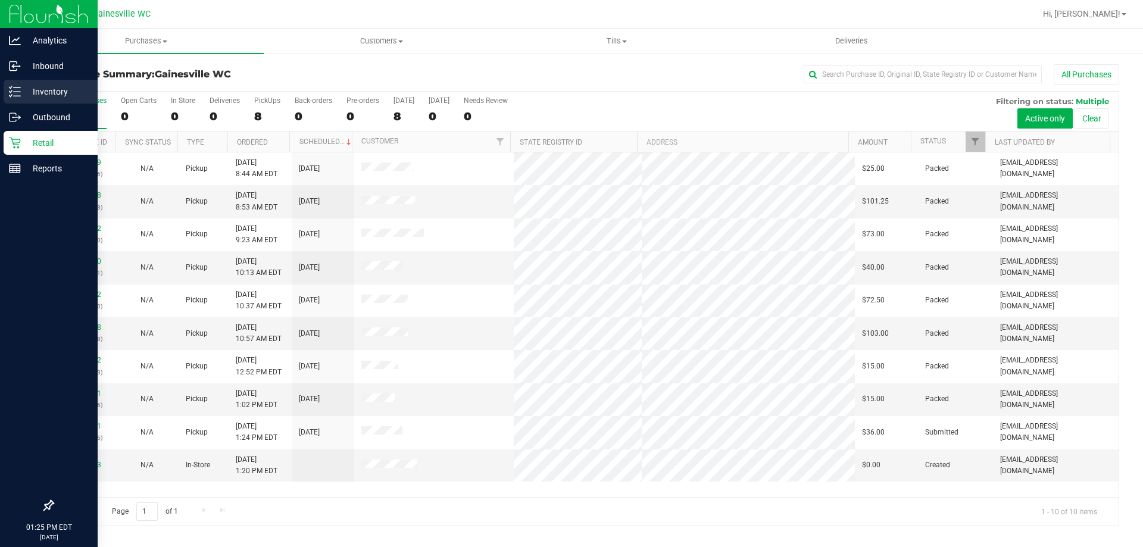
click at [37, 92] on p "Inventory" at bounding box center [56, 92] width 71 height 14
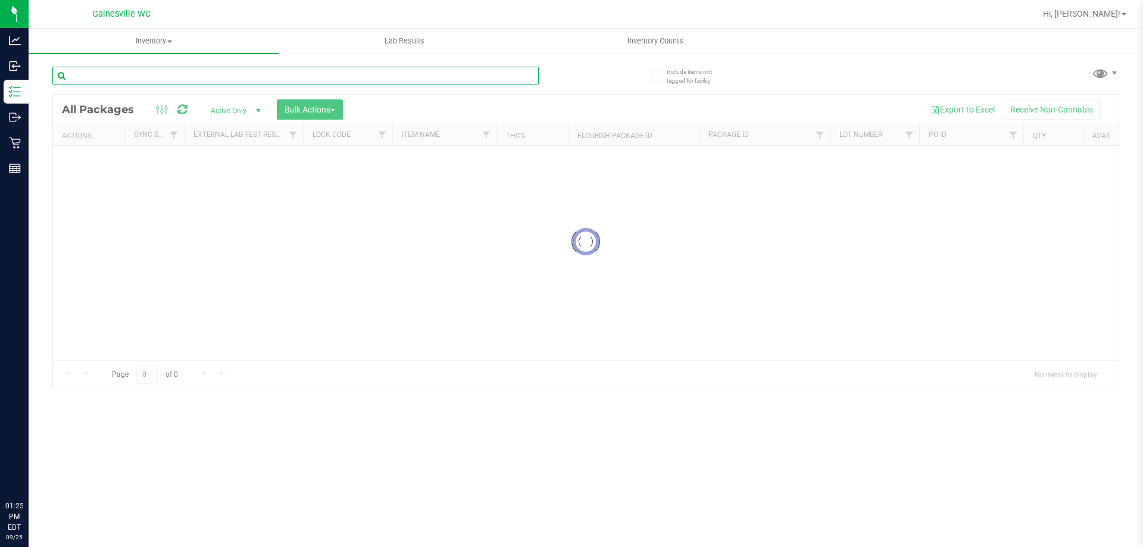
click at [206, 73] on input "text" at bounding box center [295, 76] width 486 height 18
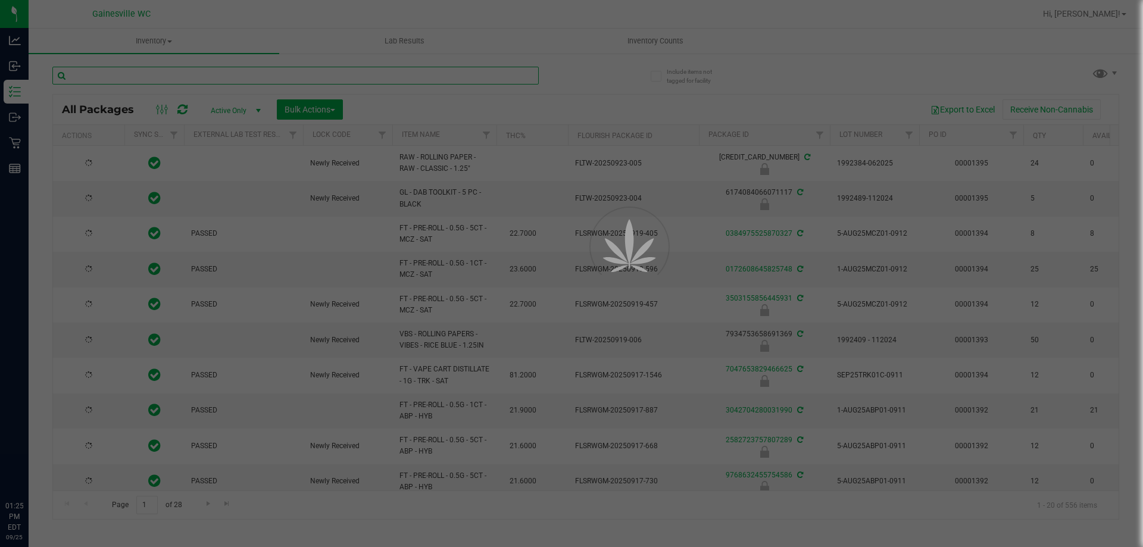
type input "[DATE]"
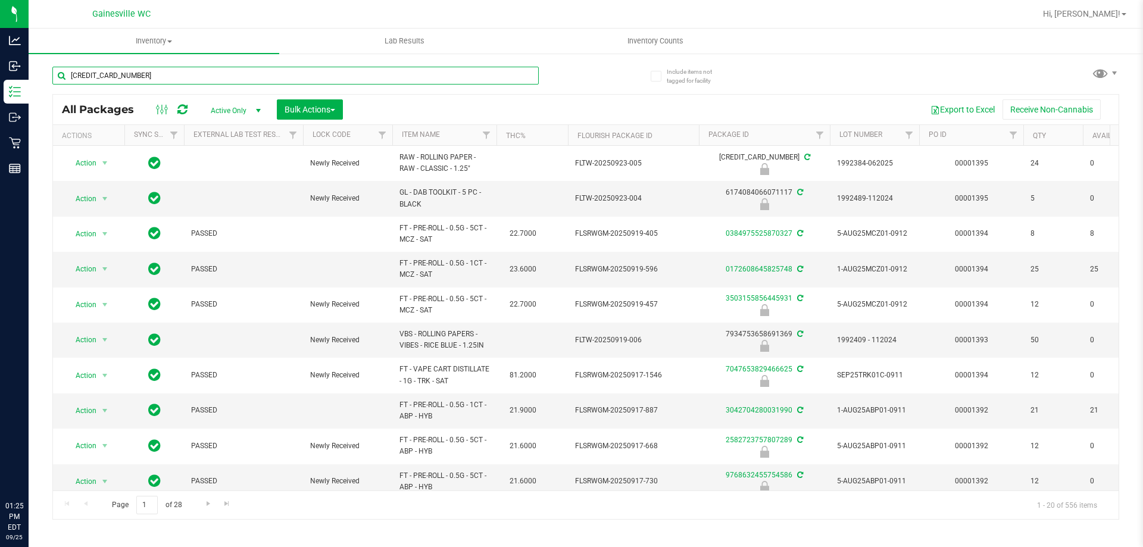
type input "1239579834402421"
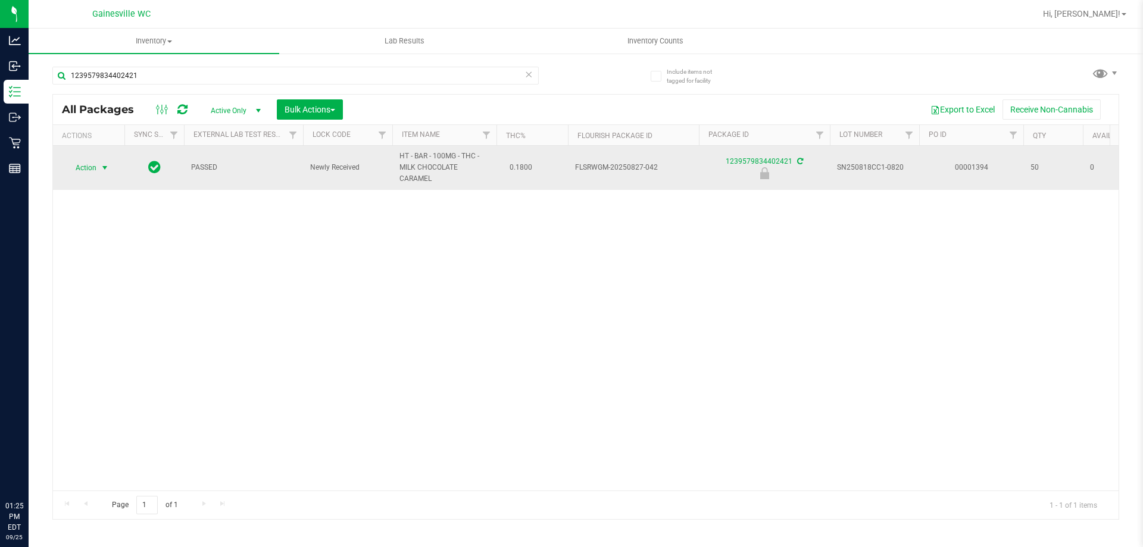
click at [93, 170] on span "Action" at bounding box center [81, 168] width 32 height 17
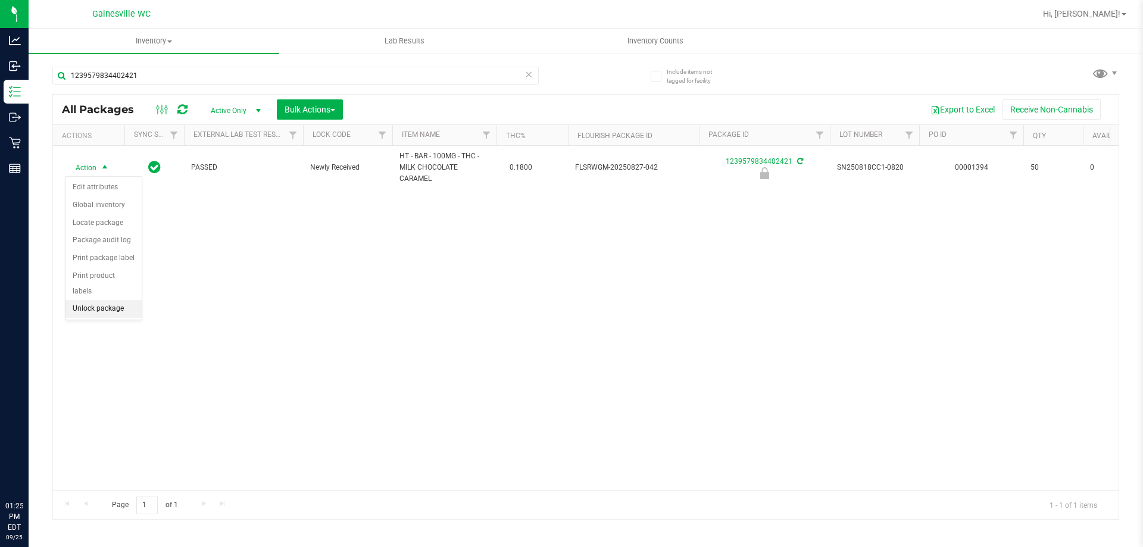
click at [108, 300] on li "Unlock package" at bounding box center [103, 309] width 76 height 18
click at [532, 78] on icon at bounding box center [528, 74] width 8 height 14
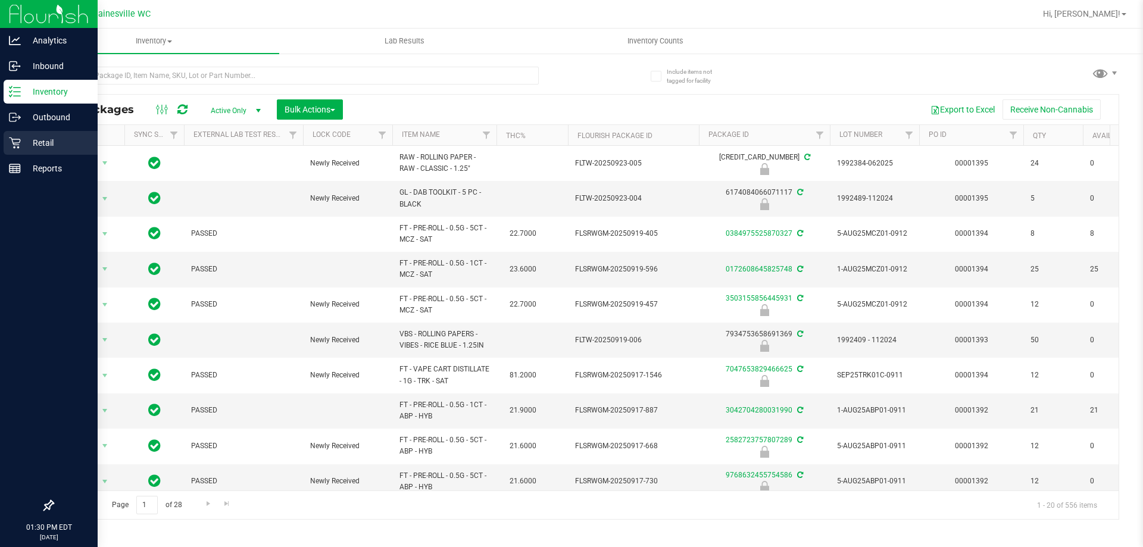
click at [15, 134] on div "Retail" at bounding box center [51, 143] width 94 height 24
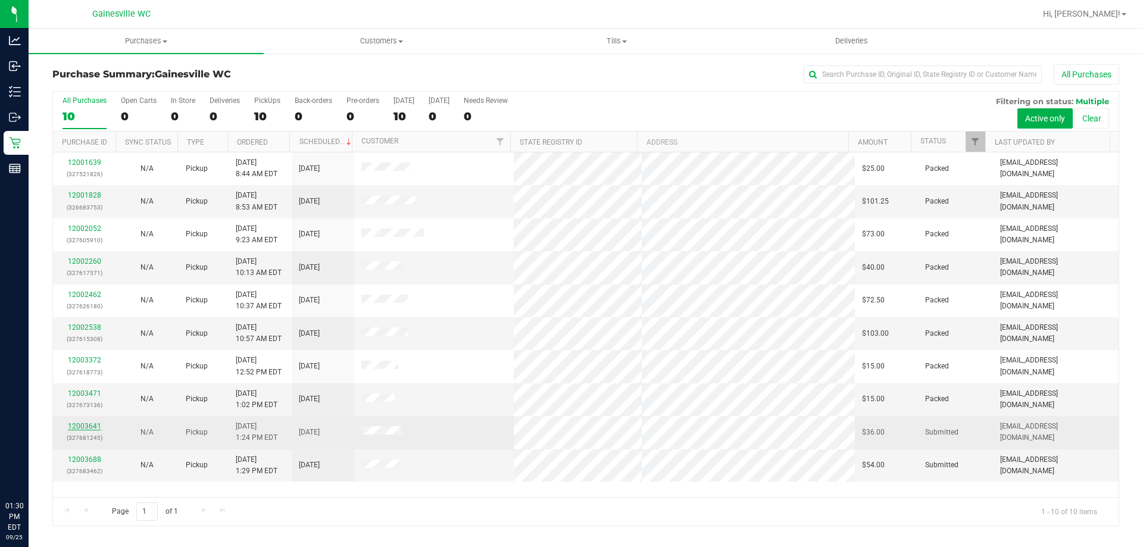
click at [85, 427] on link "12003641" at bounding box center [84, 426] width 33 height 8
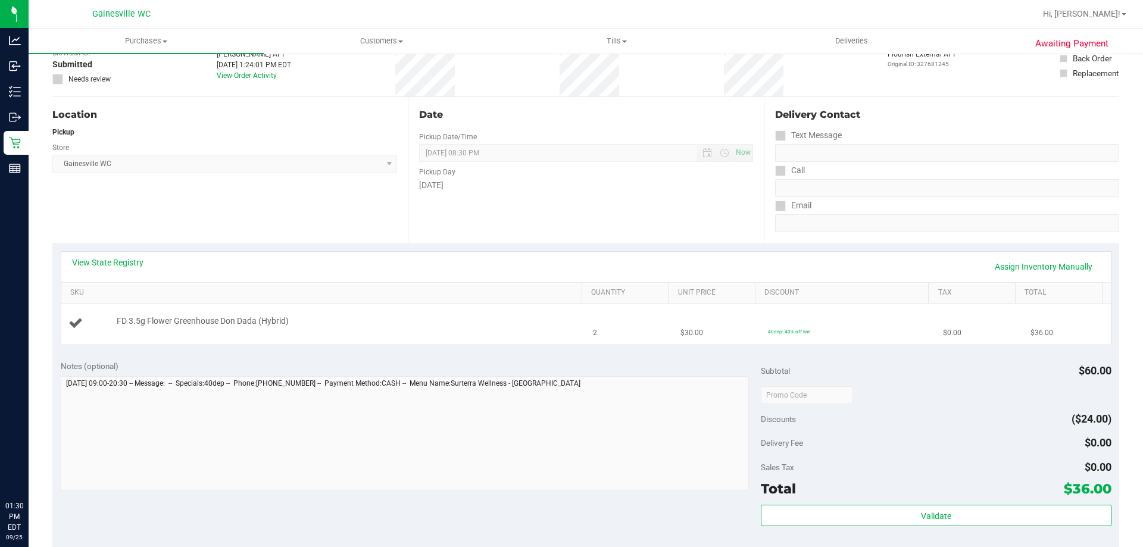
scroll to position [398, 0]
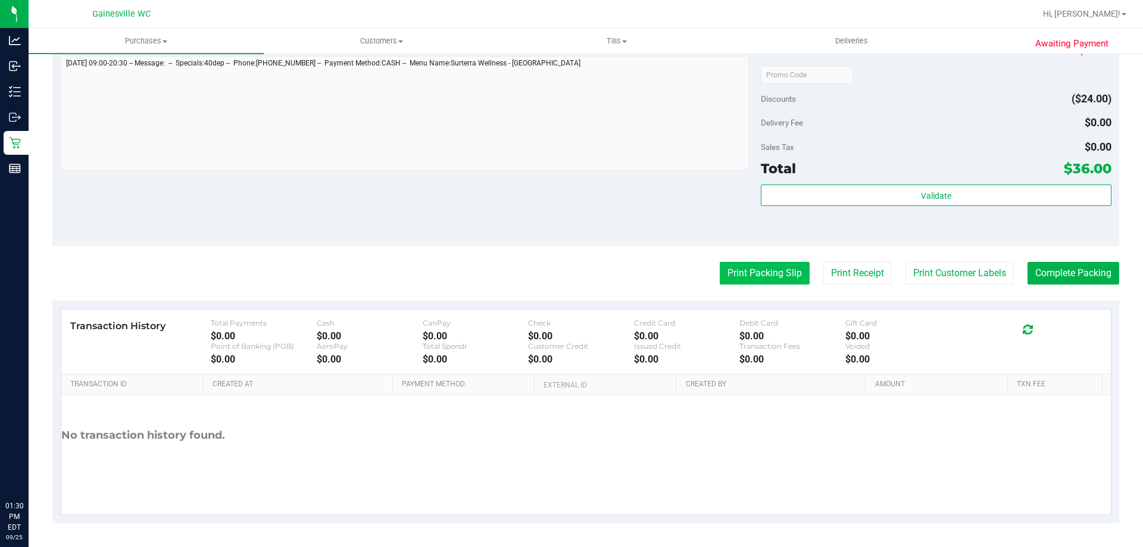
click at [785, 275] on button "Print Packing Slip" at bounding box center [765, 273] width 90 height 23
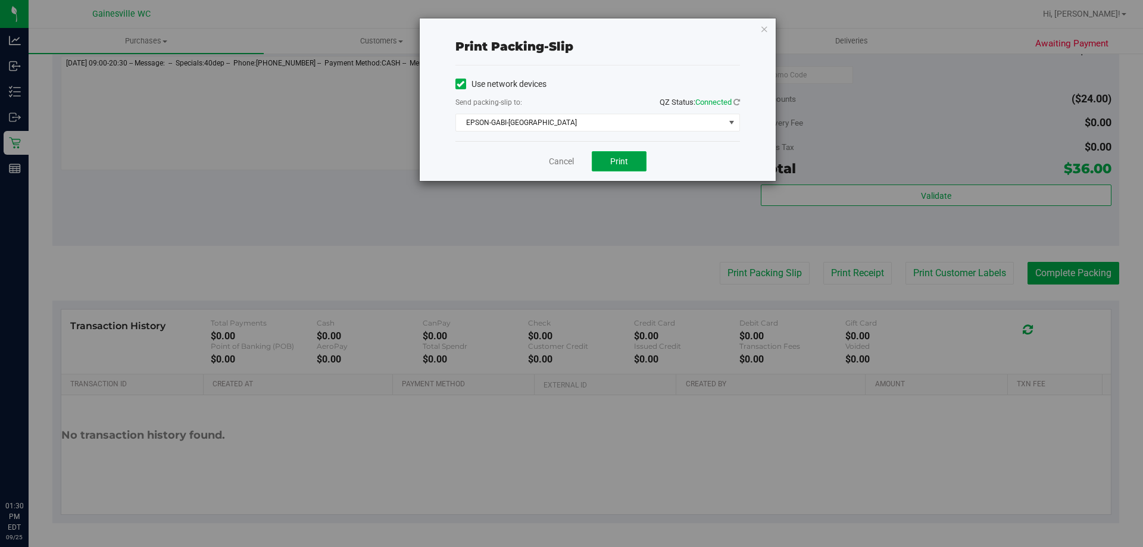
click at [626, 157] on span "Print" at bounding box center [619, 162] width 18 height 10
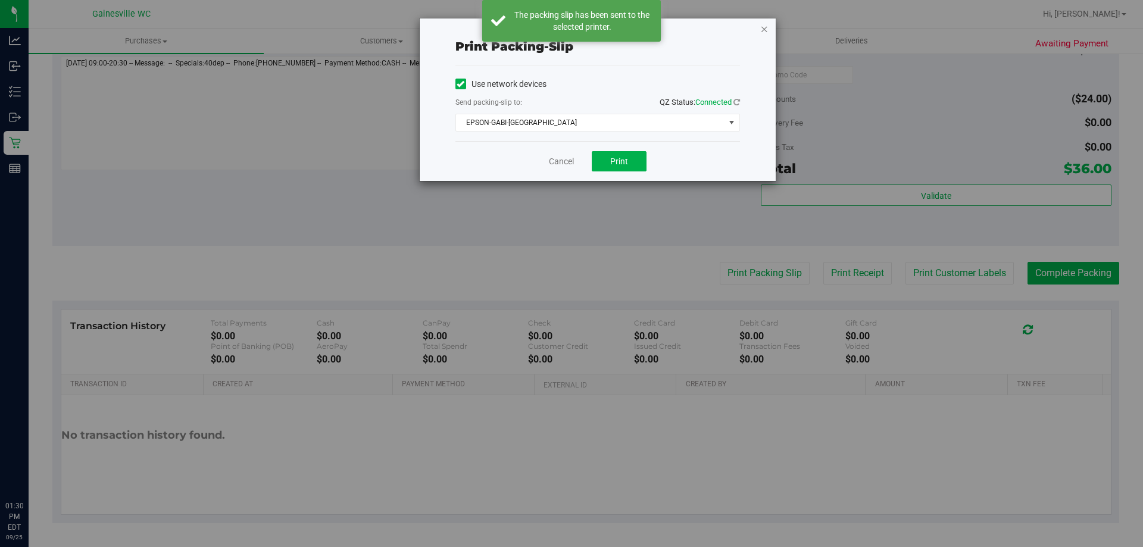
click at [762, 32] on icon "button" at bounding box center [764, 28] width 8 height 14
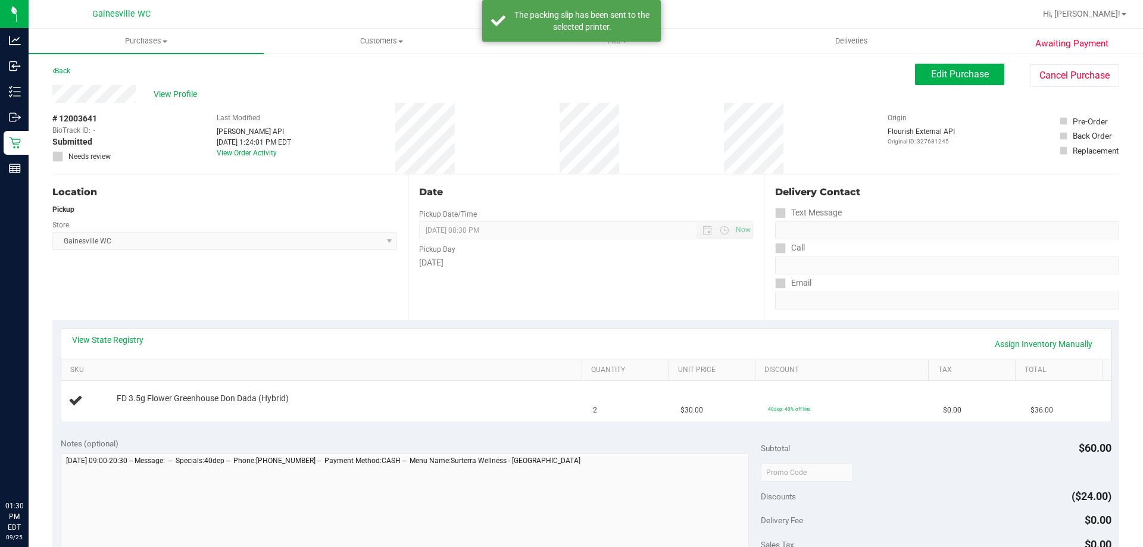
scroll to position [0, 0]
click at [1096, 79] on button "Cancel Purchase" at bounding box center [1074, 76] width 89 height 23
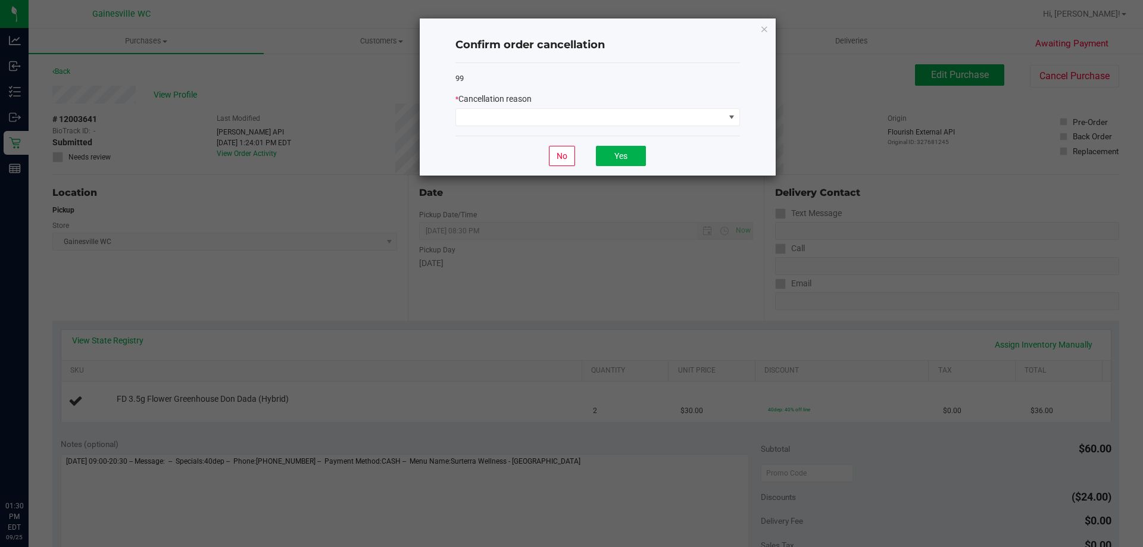
click at [579, 130] on div "99 * Cancellation reason" at bounding box center [597, 99] width 285 height 73
click at [561, 126] on span at bounding box center [590, 117] width 268 height 17
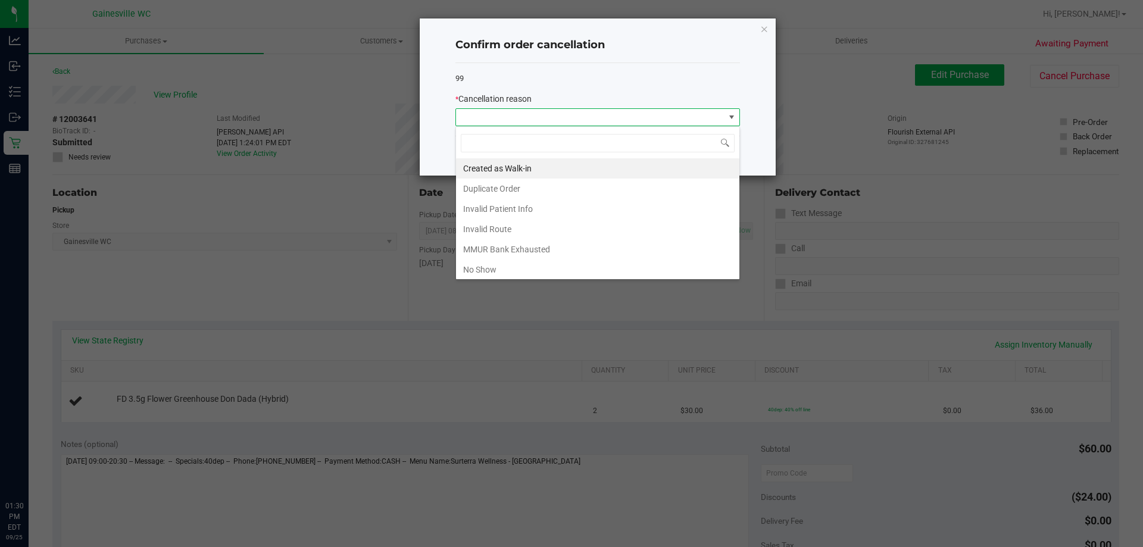
scroll to position [18, 285]
click at [515, 184] on li "Duplicate Order" at bounding box center [597, 189] width 283 height 20
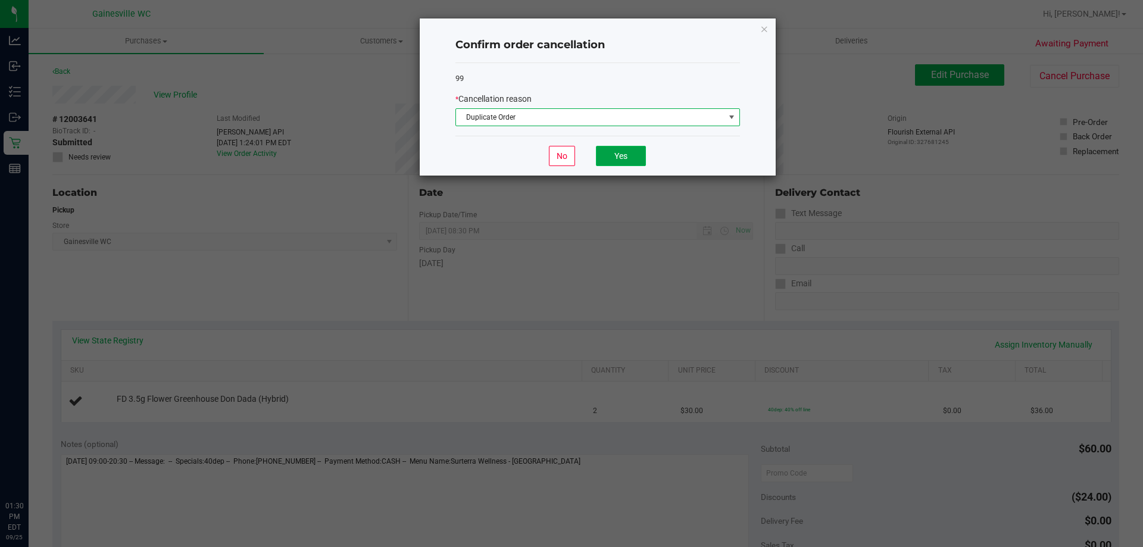
click at [596, 155] on button "Yes" at bounding box center [621, 156] width 50 height 20
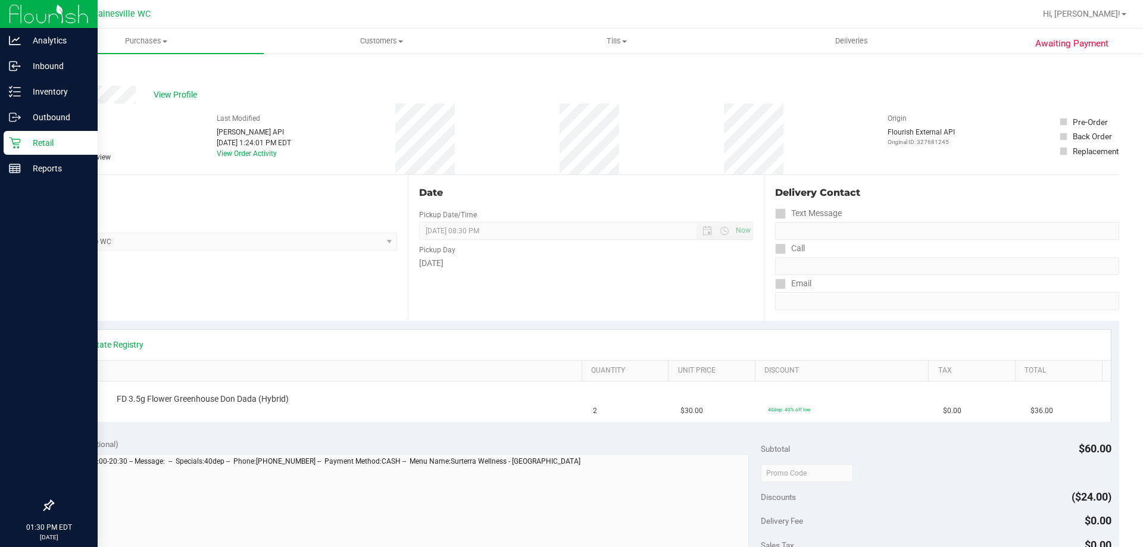
click at [26, 146] on p "Retail" at bounding box center [56, 143] width 71 height 14
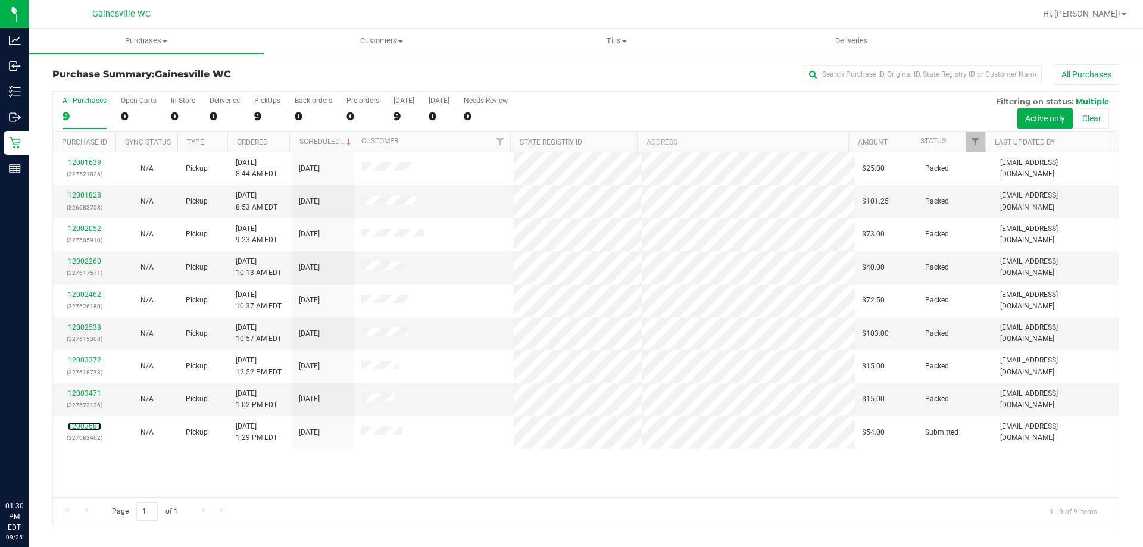
click at [89, 425] on link "12003688" at bounding box center [84, 426] width 33 height 8
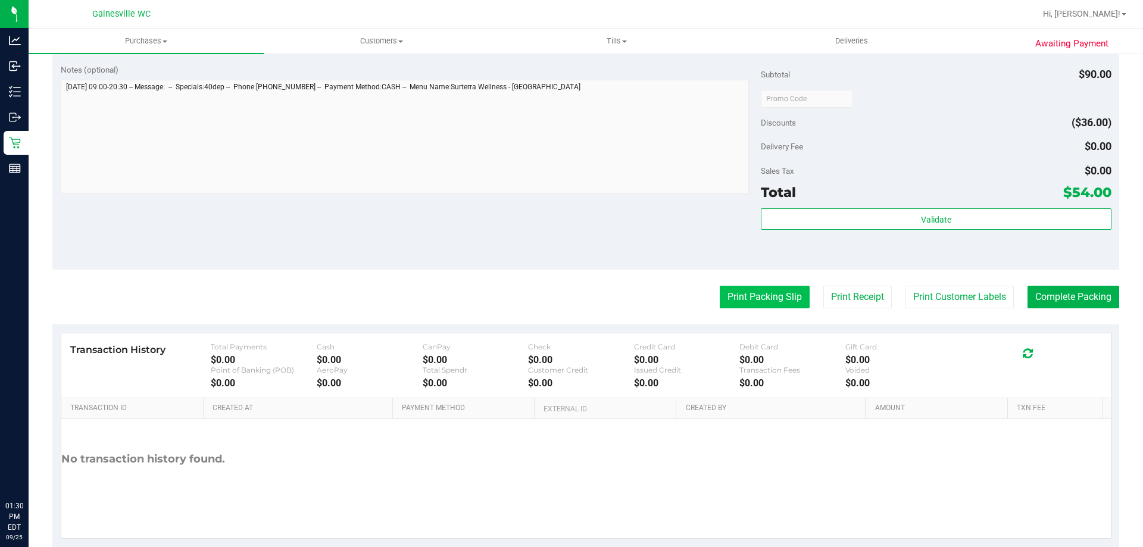
scroll to position [398, 0]
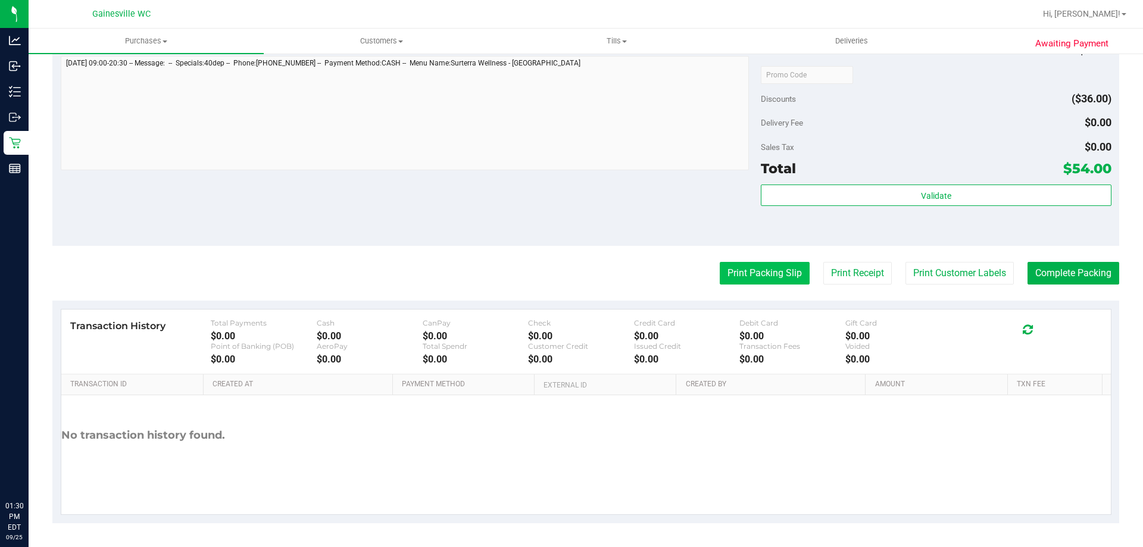
click at [775, 275] on button "Print Packing Slip" at bounding box center [765, 273] width 90 height 23
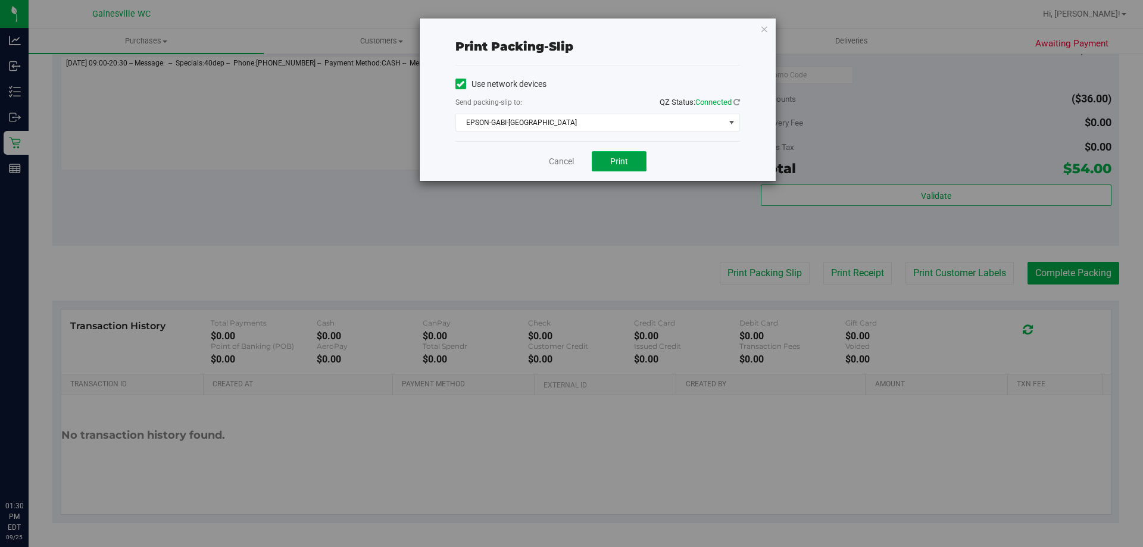
click at [634, 160] on button "Print" at bounding box center [619, 161] width 55 height 20
click at [558, 170] on div "Cancel Print" at bounding box center [597, 161] width 285 height 40
click at [555, 164] on link "Cancel" at bounding box center [561, 161] width 25 height 12
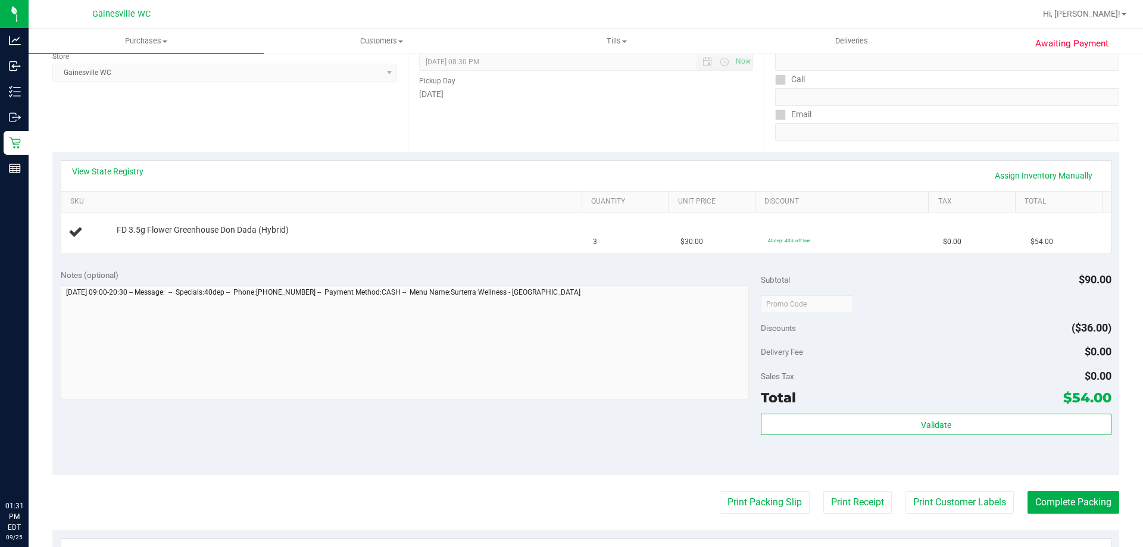
scroll to position [0, 0]
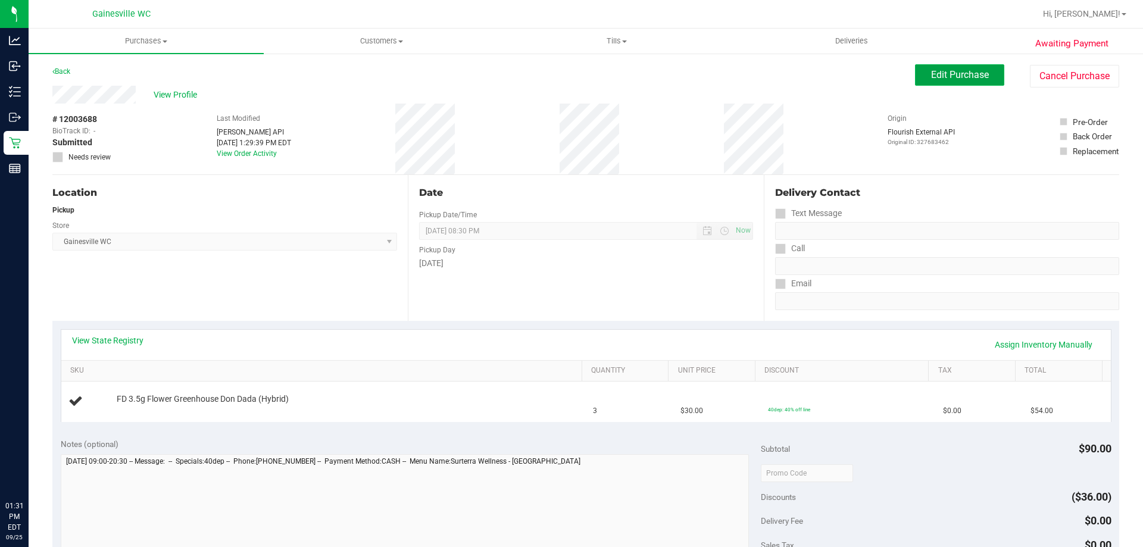
click at [931, 69] on span "Edit Purchase" at bounding box center [960, 74] width 58 height 11
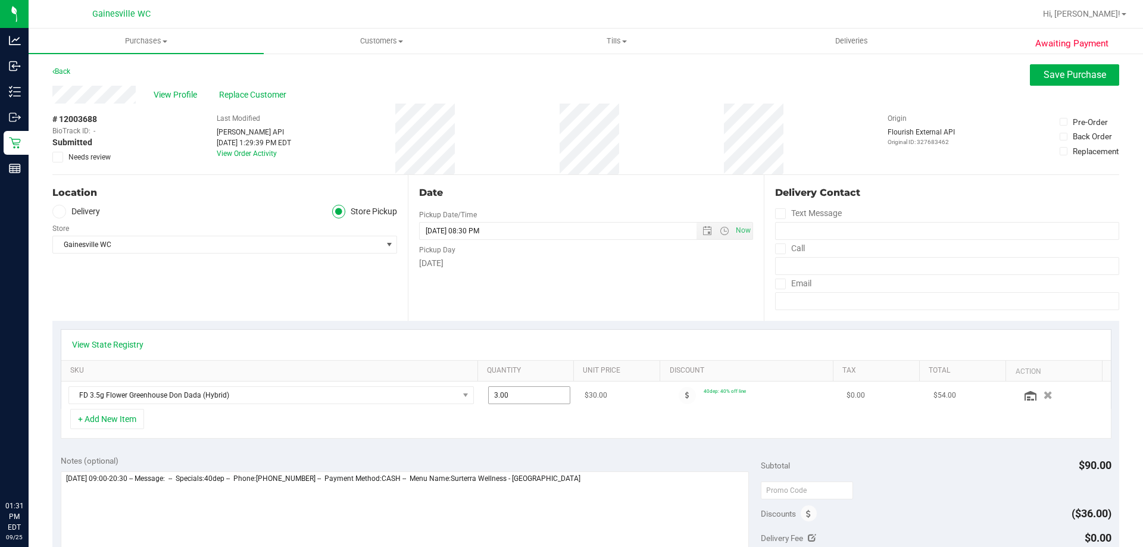
click at [505, 402] on span "3.00 3" at bounding box center [529, 395] width 83 height 18
click at [505, 402] on input "3" at bounding box center [530, 395] width 82 height 17
type input "5"
type input "5.00"
click at [553, 331] on div "View State Registry" at bounding box center [585, 345] width 1049 height 30
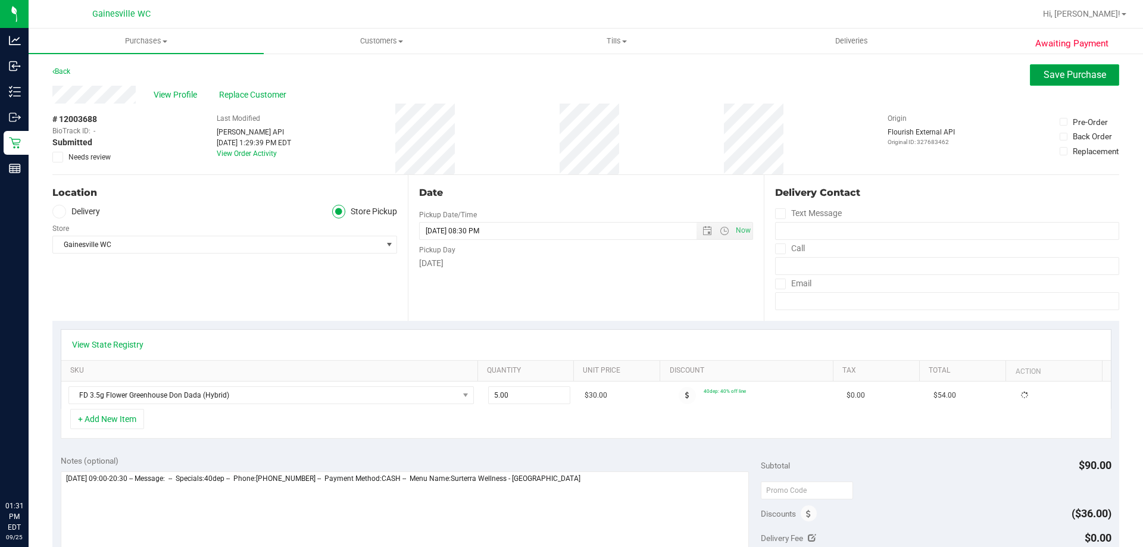
click at [1059, 68] on button "Save Purchase" at bounding box center [1074, 74] width 89 height 21
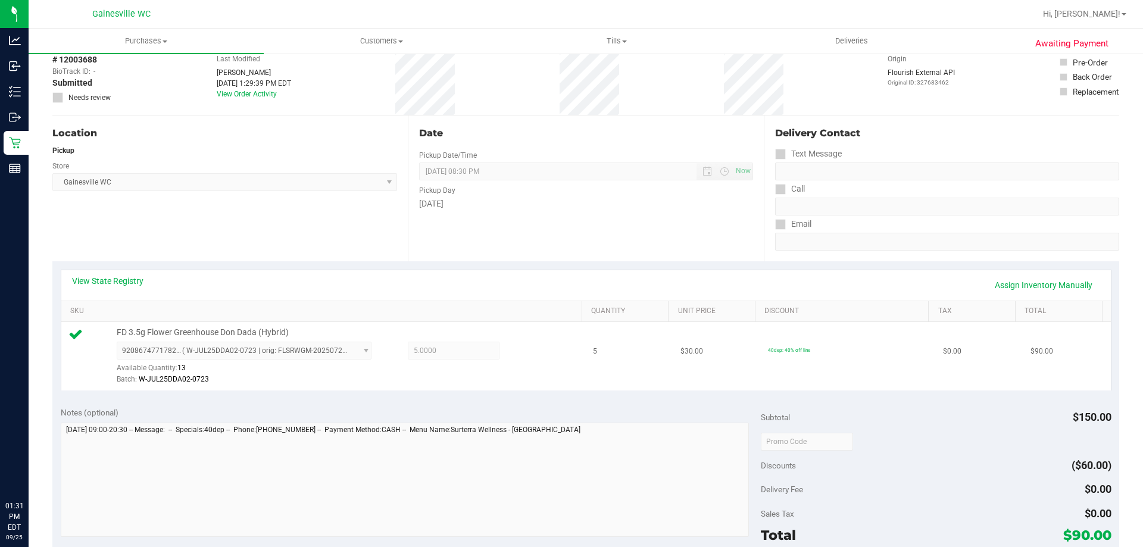
scroll to position [357, 0]
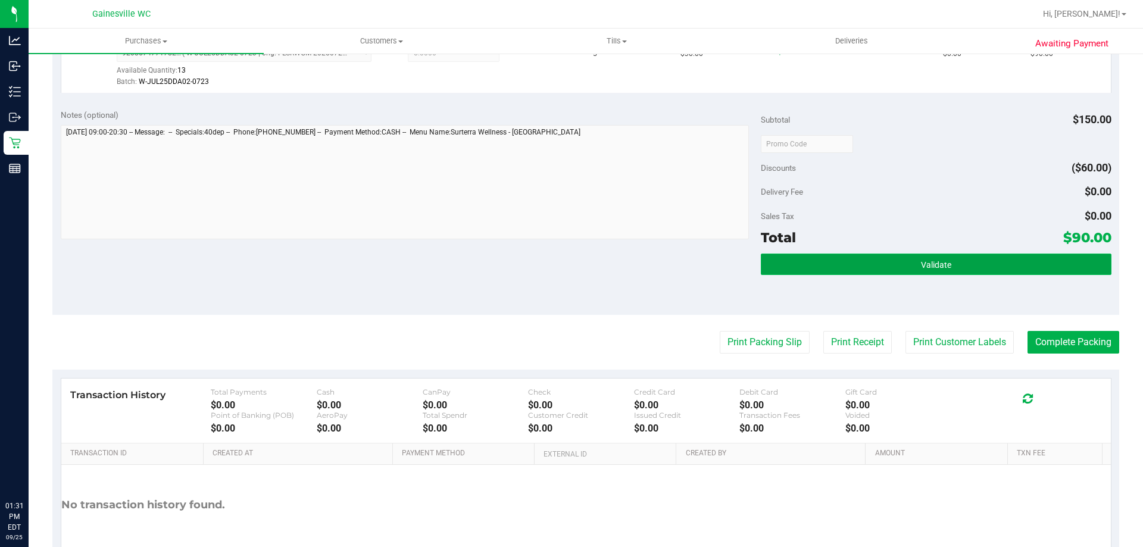
click at [996, 257] on button "Validate" at bounding box center [936, 264] width 350 height 21
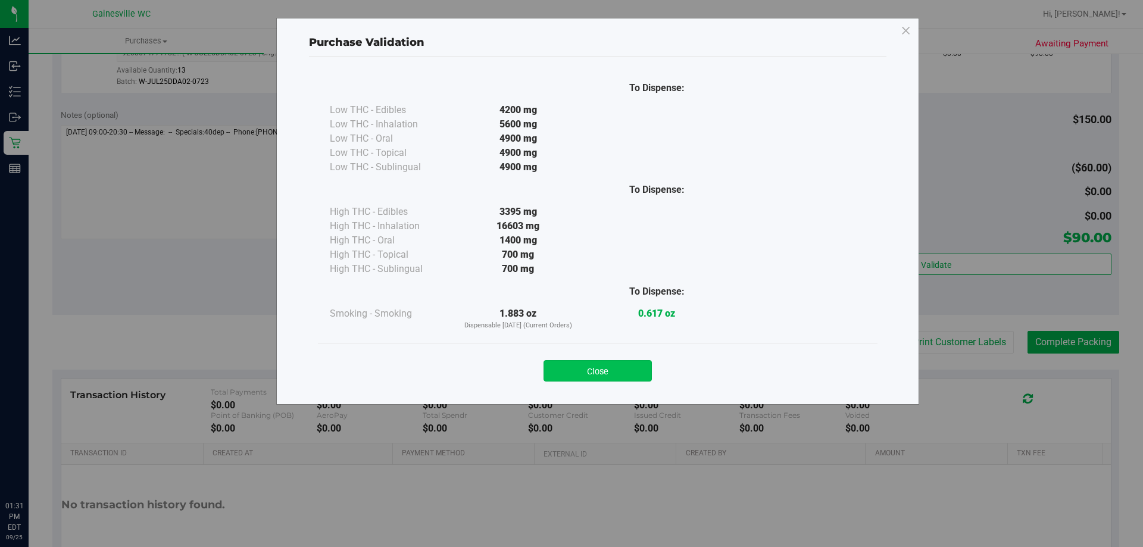
click at [601, 374] on button "Close" at bounding box center [597, 370] width 108 height 21
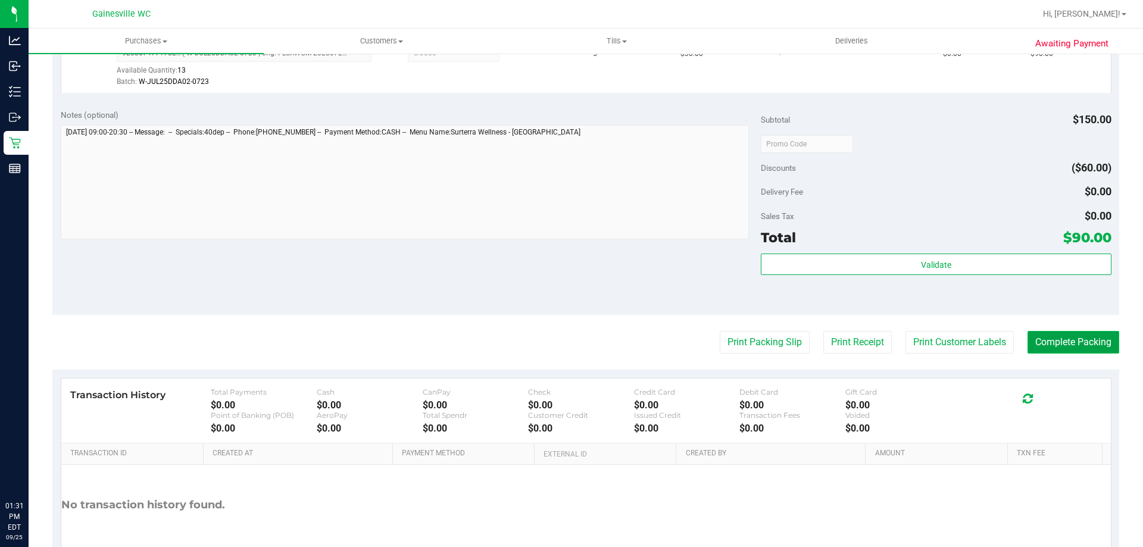
click at [1053, 343] on button "Complete Packing" at bounding box center [1073, 342] width 92 height 23
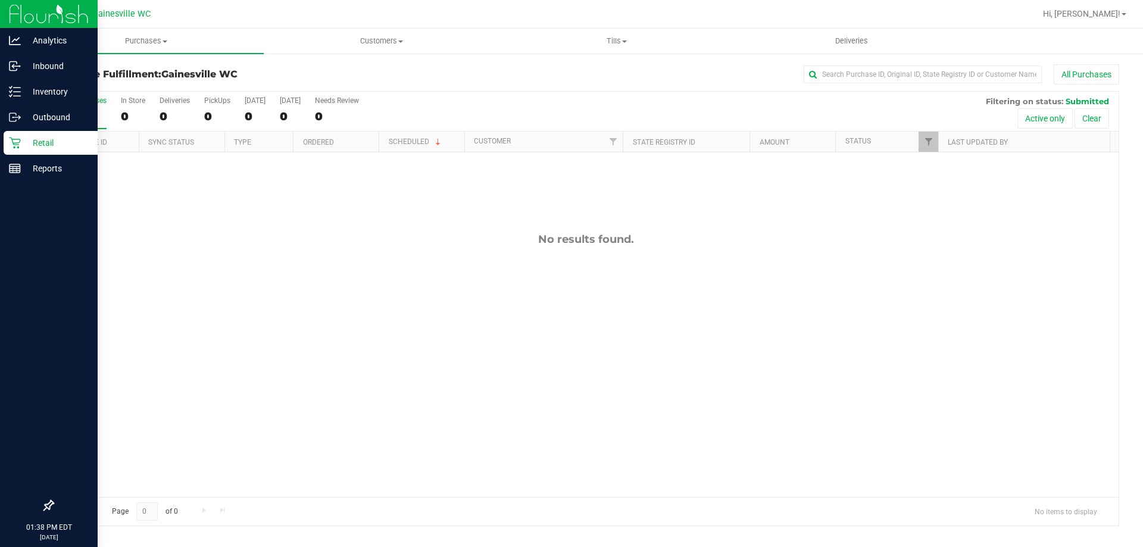
click at [29, 142] on p "Retail" at bounding box center [56, 143] width 71 height 14
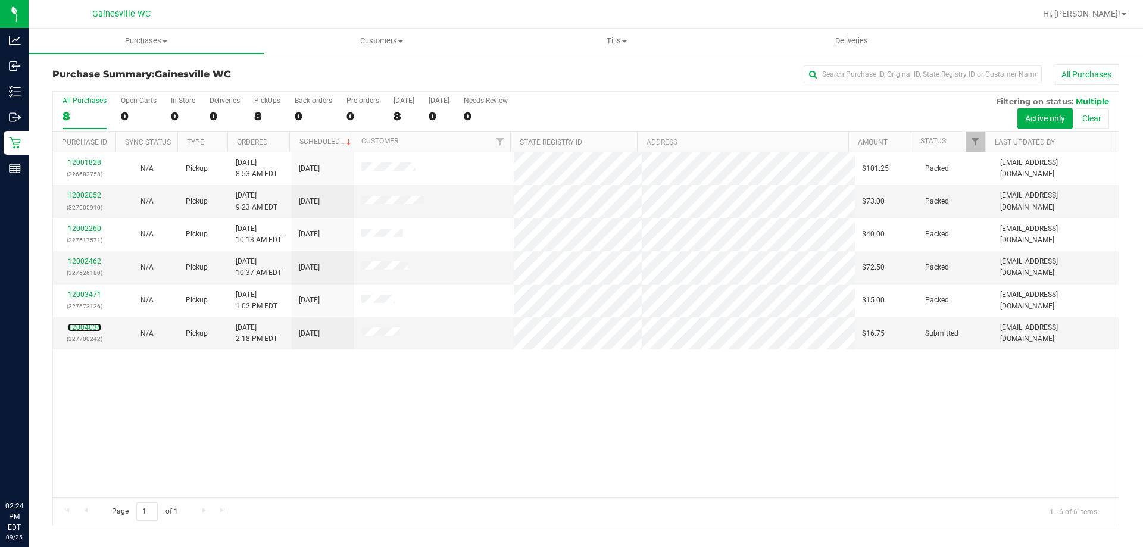
click at [90, 329] on link "12004036" at bounding box center [84, 327] width 33 height 8
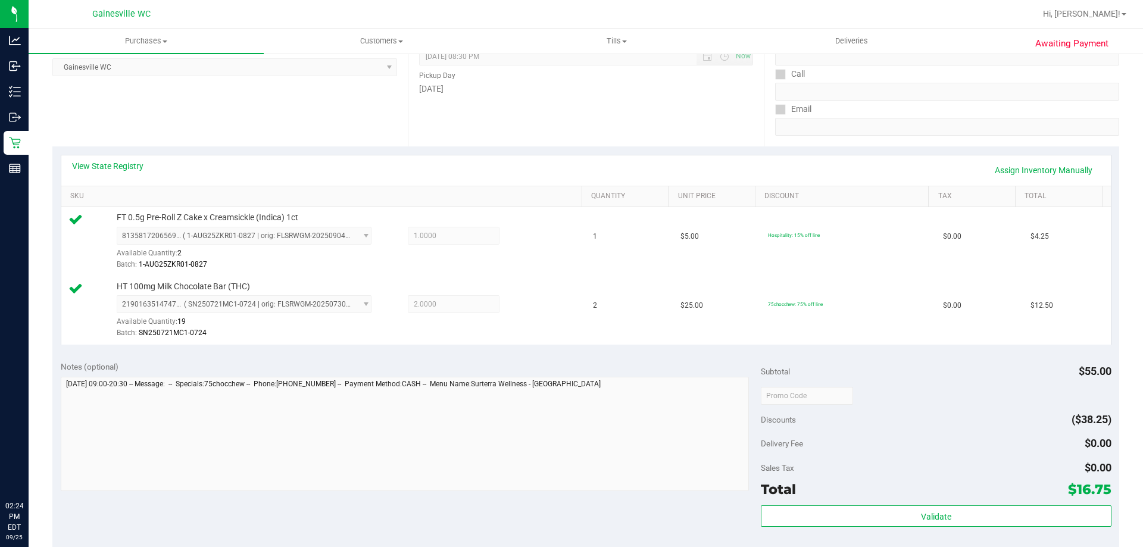
scroll to position [298, 0]
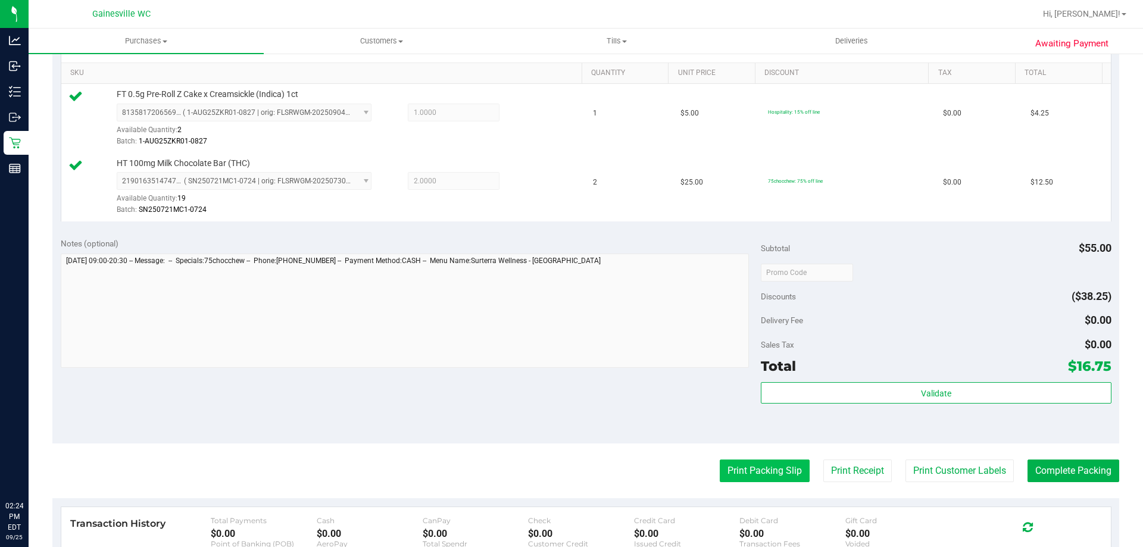
click at [782, 476] on button "Print Packing Slip" at bounding box center [765, 470] width 90 height 23
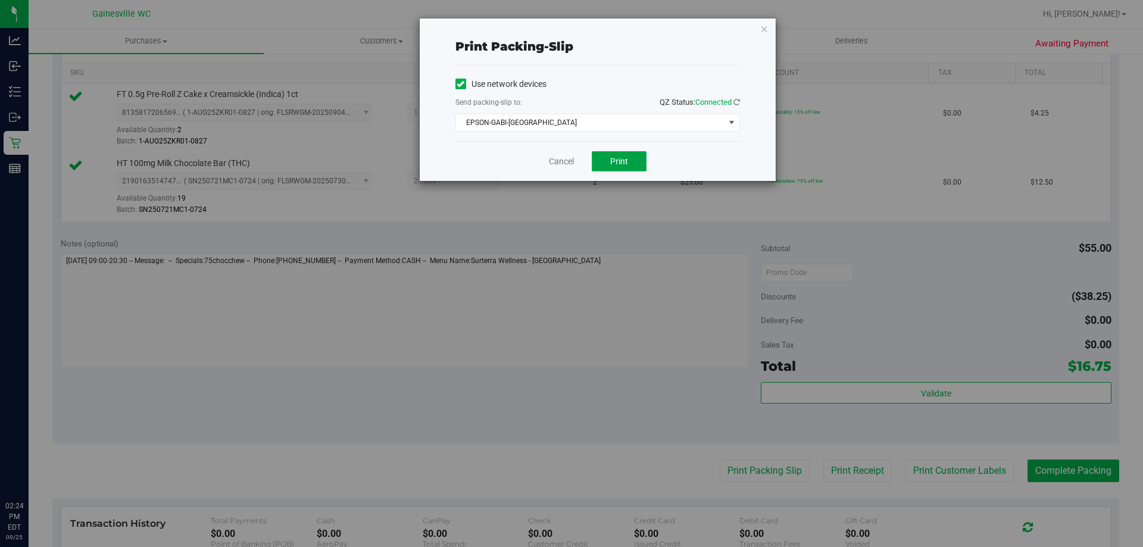
click at [614, 152] on button "Print" at bounding box center [619, 161] width 55 height 20
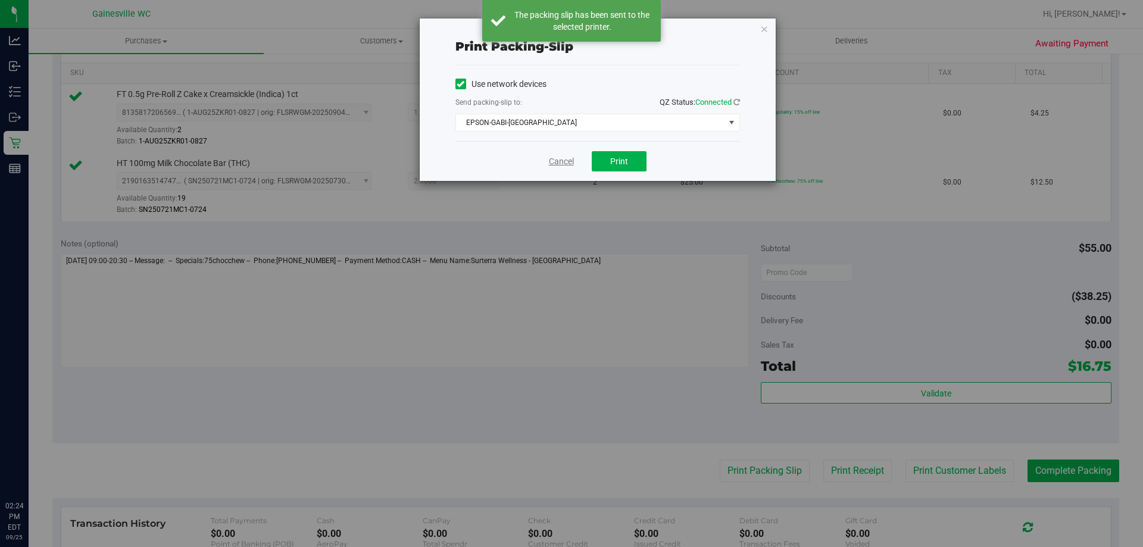
click at [543, 160] on div "Cancel Print" at bounding box center [597, 161] width 285 height 40
click at [565, 167] on link "Cancel" at bounding box center [561, 161] width 25 height 12
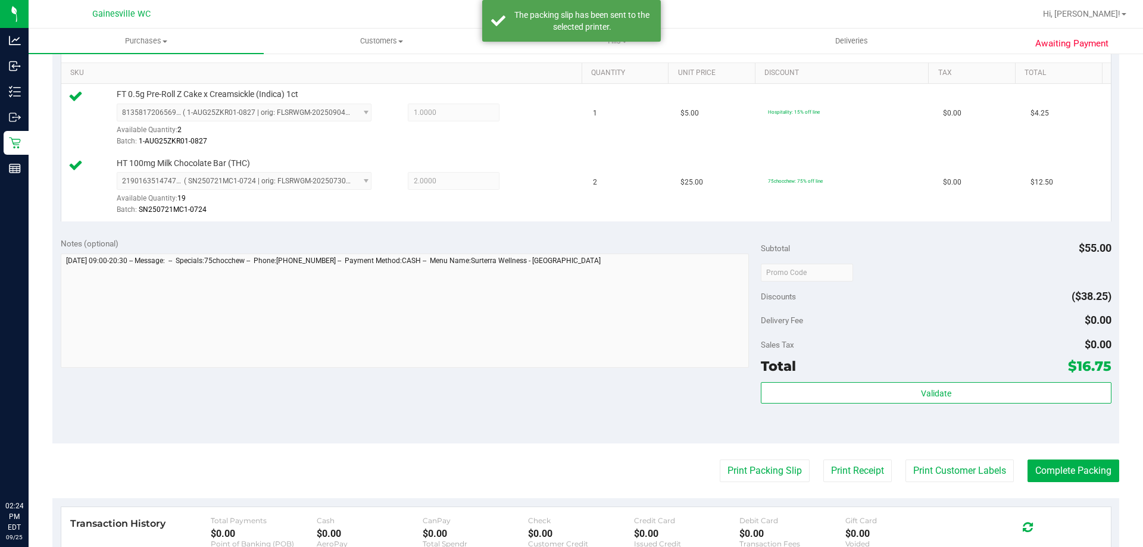
click at [1071, 486] on purchase-details "Back Edit Purchase Cancel Purchase View Profile # 12004036 BioTrack ID: - Submi…" at bounding box center [585, 244] width 1067 height 954
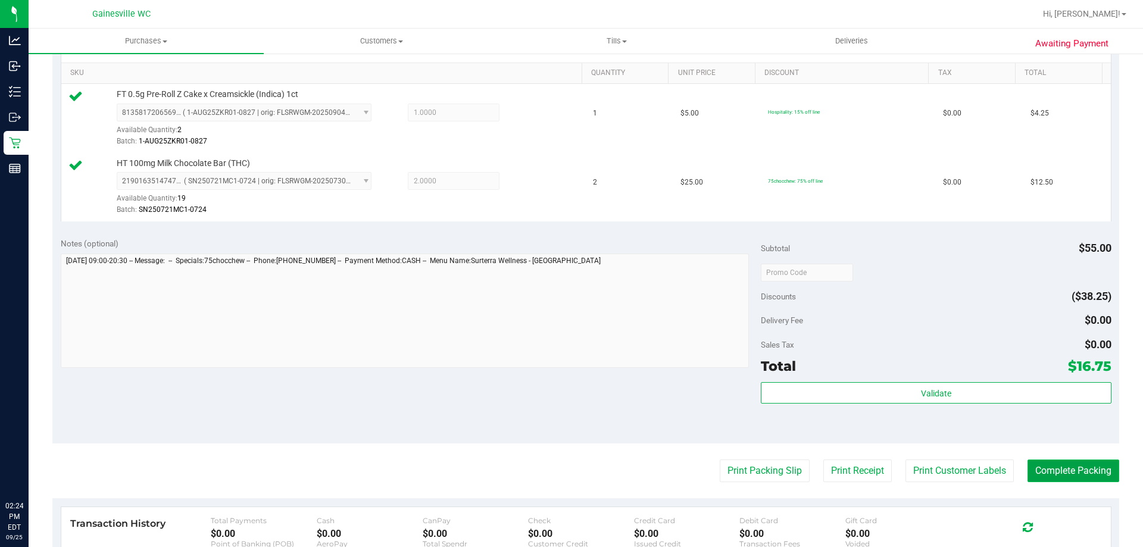
click at [1042, 460] on button "Complete Packing" at bounding box center [1073, 470] width 92 height 23
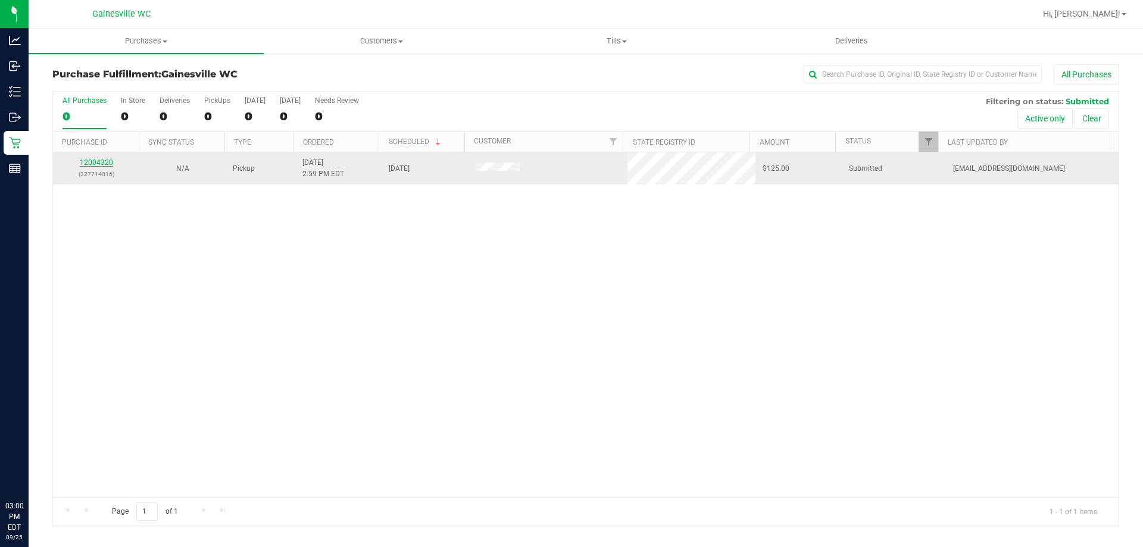
click at [90, 161] on link "12004320" at bounding box center [96, 162] width 33 height 8
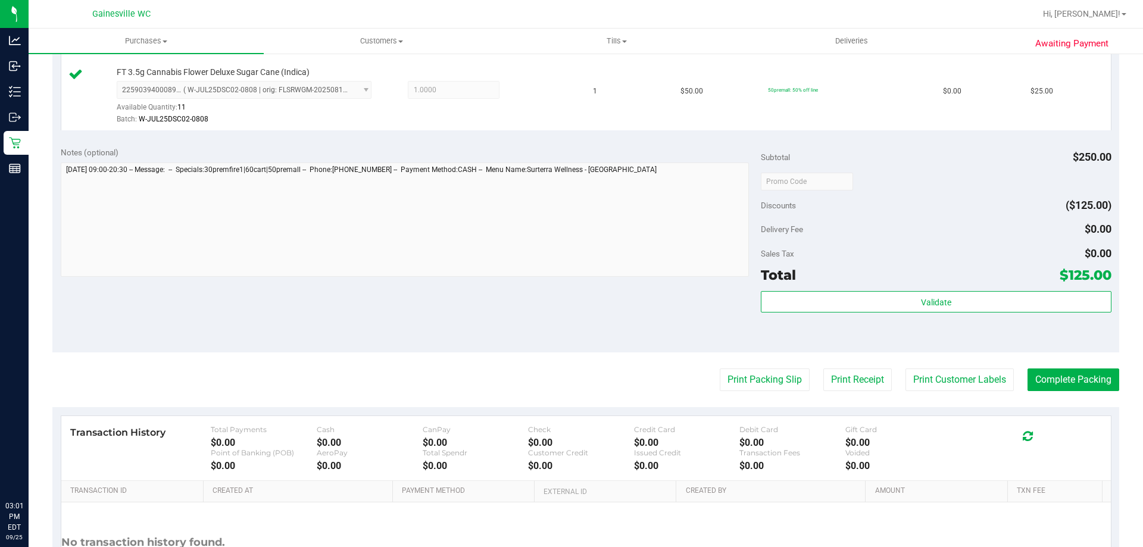
scroll to position [536, 0]
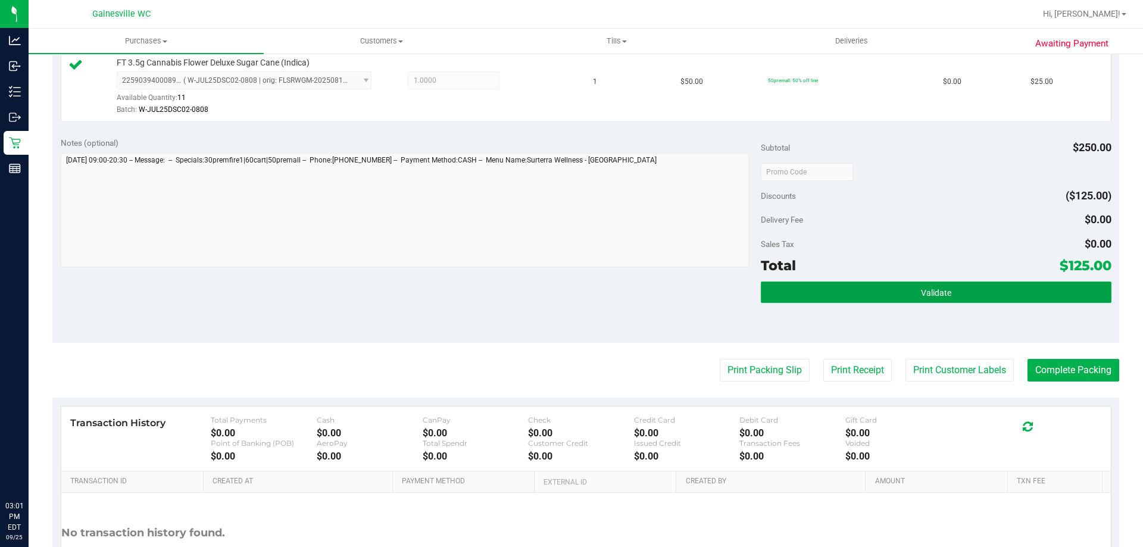
click at [854, 288] on button "Validate" at bounding box center [936, 292] width 350 height 21
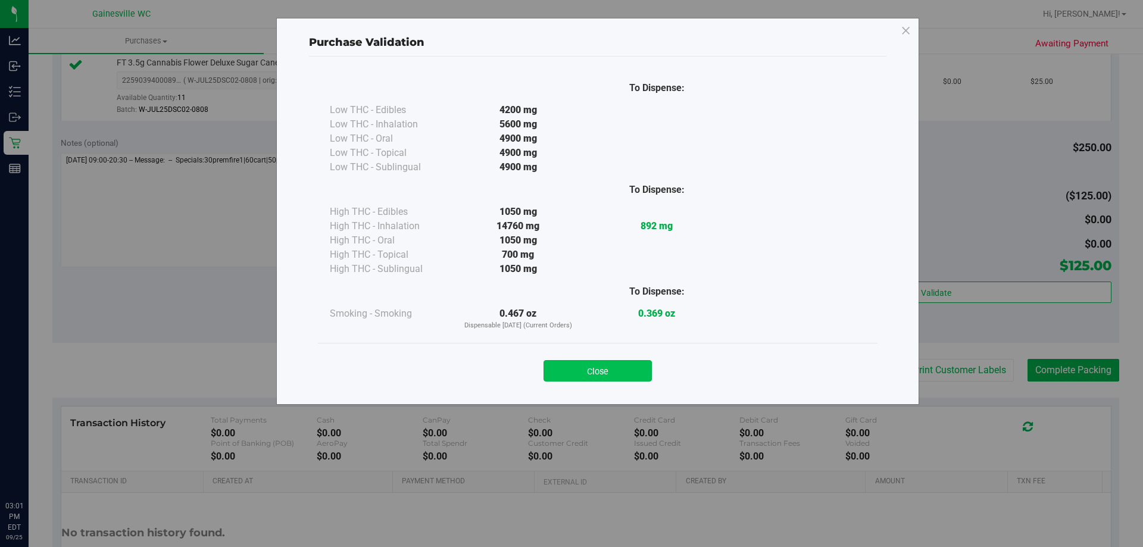
click at [589, 361] on button "Close" at bounding box center [597, 370] width 108 height 21
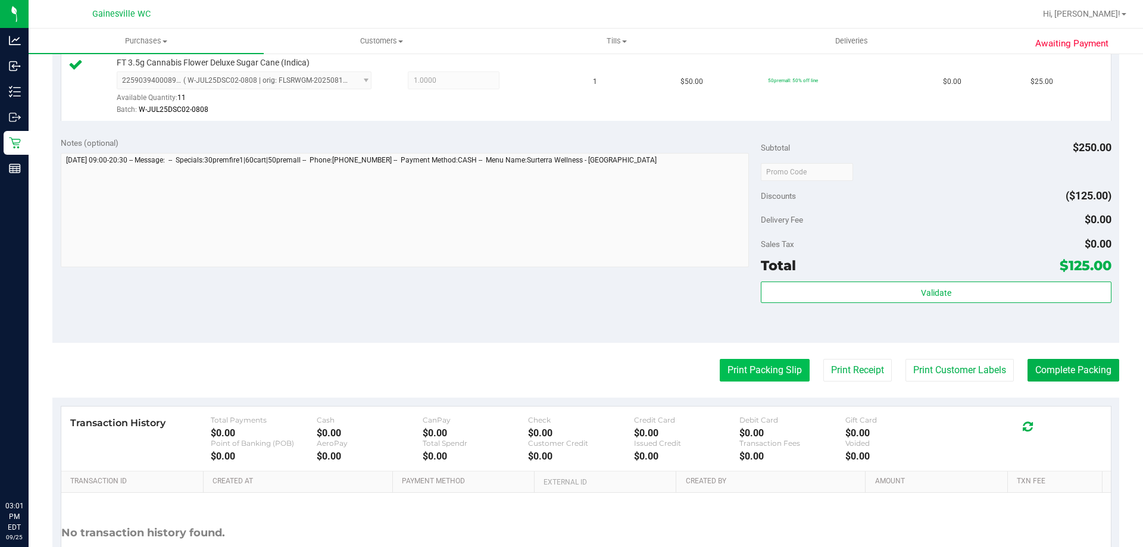
click at [730, 374] on button "Print Packing Slip" at bounding box center [765, 370] width 90 height 23
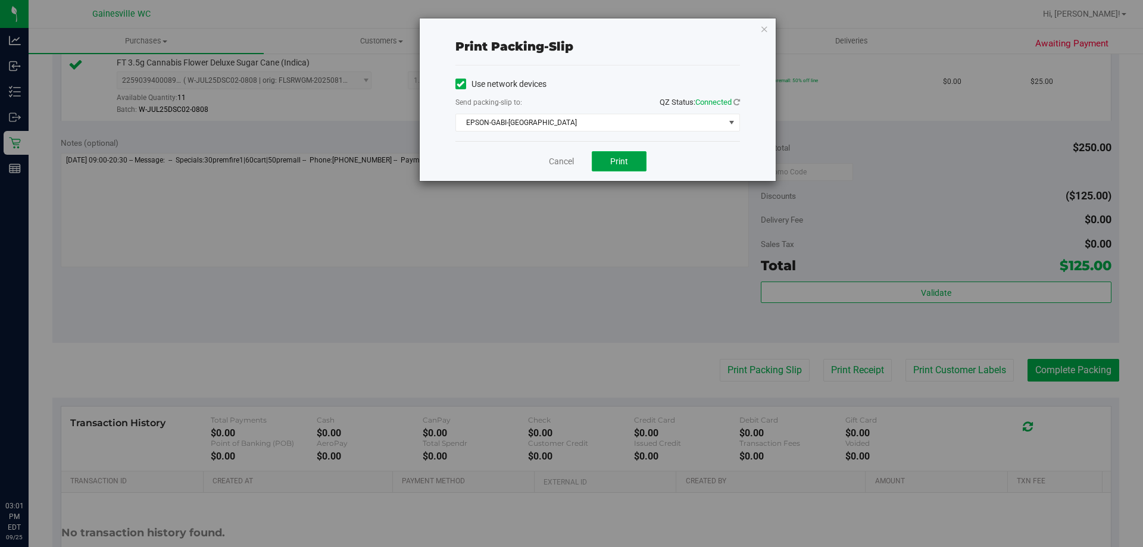
click at [631, 162] on button "Print" at bounding box center [619, 161] width 55 height 20
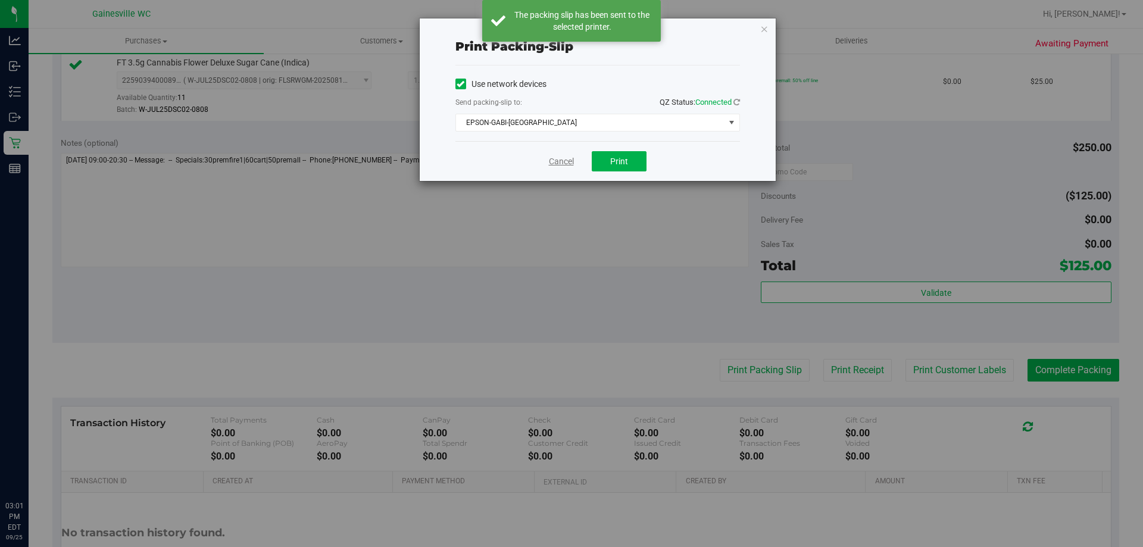
click at [559, 161] on link "Cancel" at bounding box center [561, 161] width 25 height 12
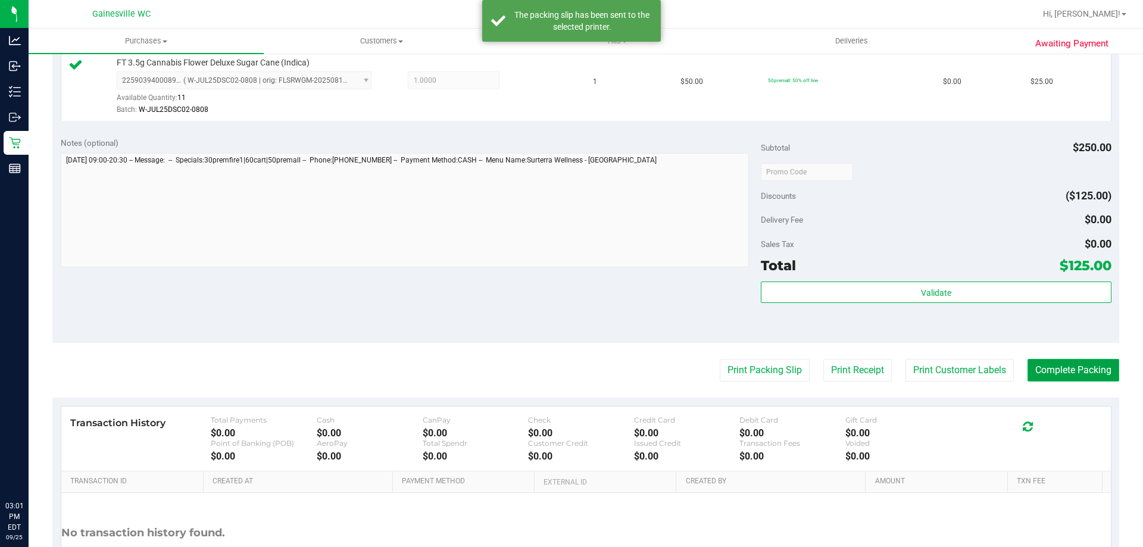
click at [1078, 374] on button "Complete Packing" at bounding box center [1073, 370] width 92 height 23
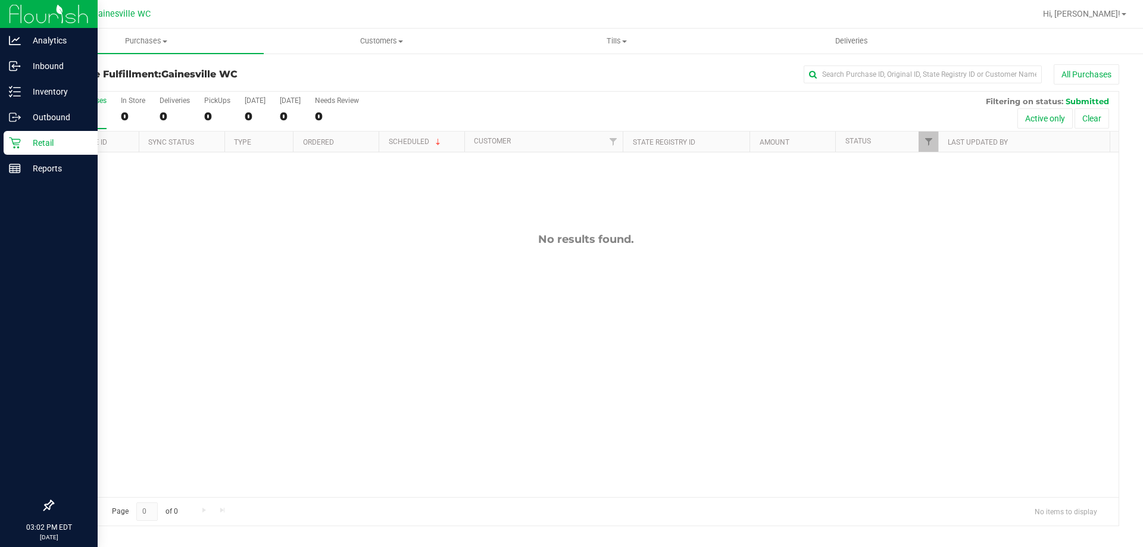
click at [13, 140] on icon at bounding box center [15, 143] width 12 height 12
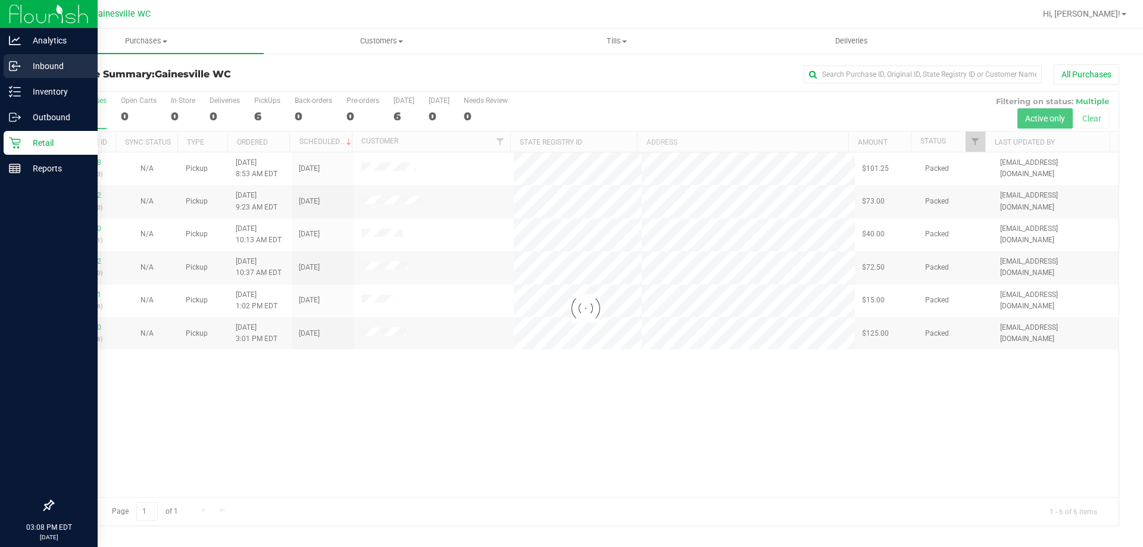
click at [52, 79] on link "Inbound" at bounding box center [49, 67] width 98 height 26
click at [54, 85] on p "Inventory" at bounding box center [56, 92] width 71 height 14
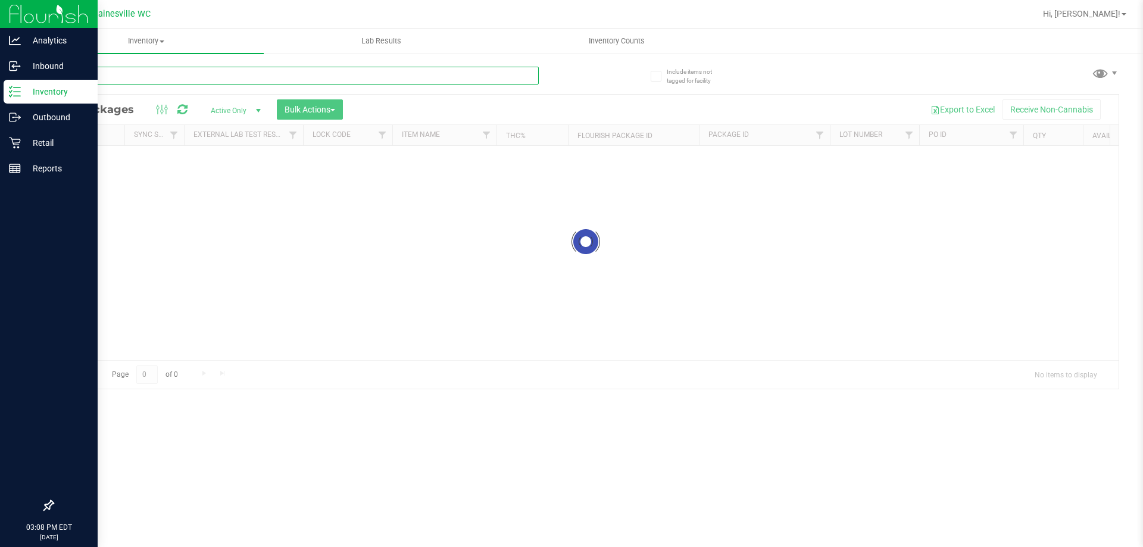
click at [147, 79] on input "text" at bounding box center [295, 76] width 486 height 18
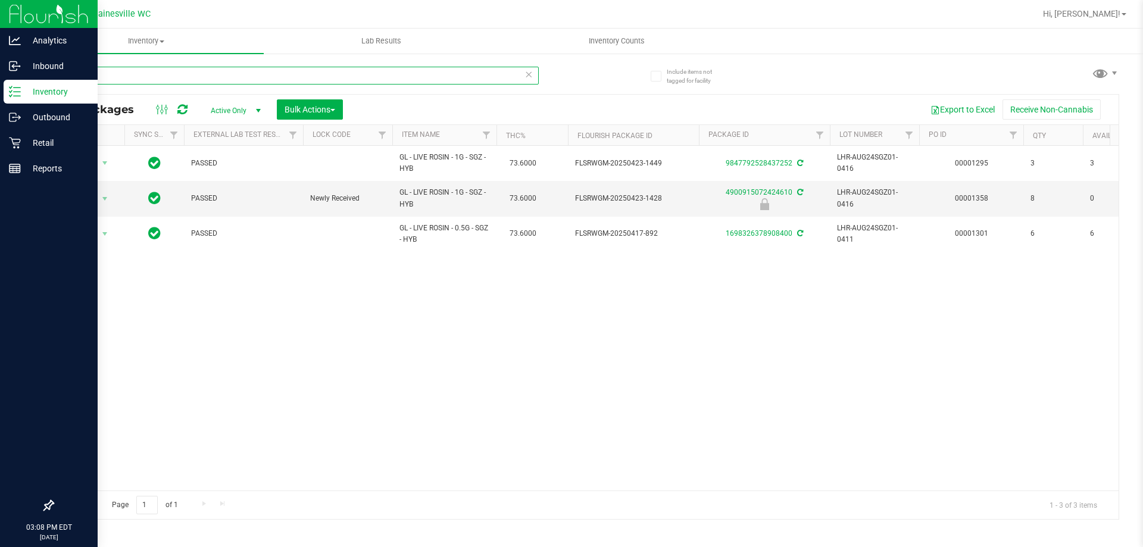
click at [498, 77] on input "space g" at bounding box center [295, 76] width 486 height 18
type input "space gello"
click at [490, 330] on div "Action Action Adjust qty Create package Edit attributes Global inventory Locate…" at bounding box center [585, 318] width 1065 height 345
click at [529, 76] on icon at bounding box center [528, 74] width 8 height 14
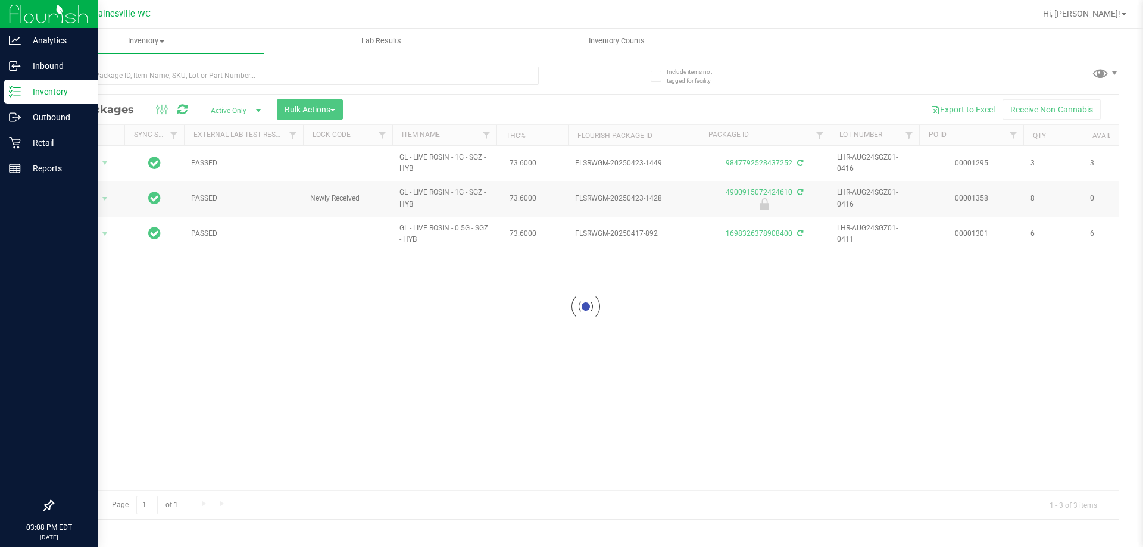
click at [568, 78] on div at bounding box center [318, 75] width 533 height 38
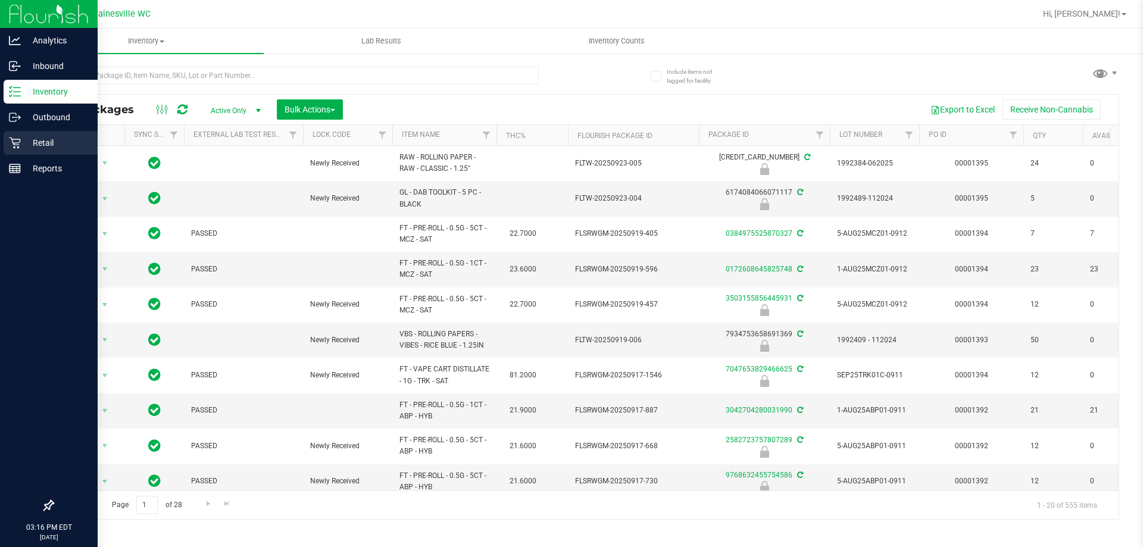
click at [11, 139] on icon at bounding box center [15, 143] width 12 height 12
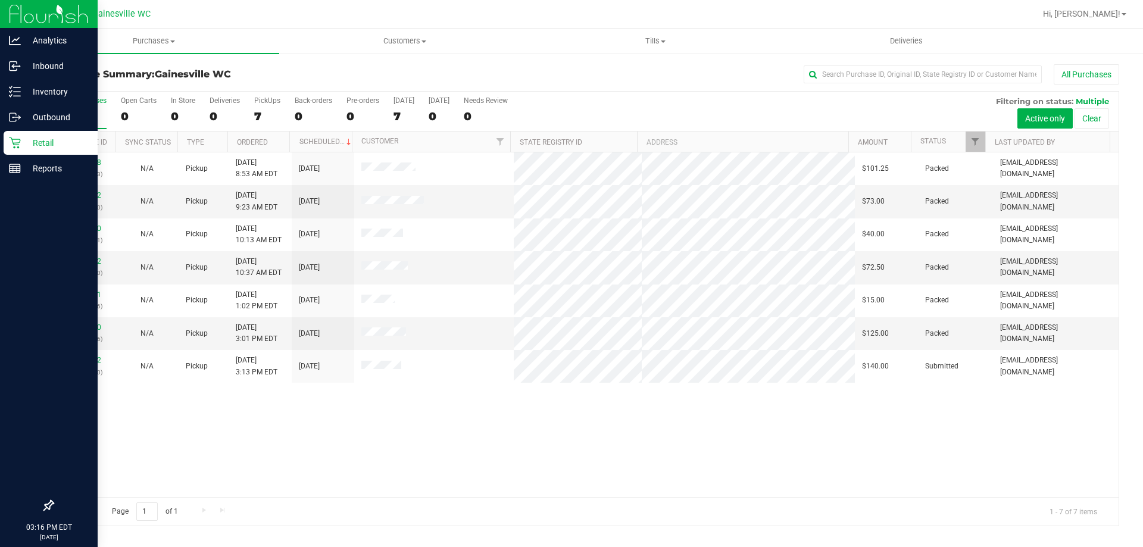
click at [563, 78] on div "All Purchases" at bounding box center [763, 74] width 711 height 20
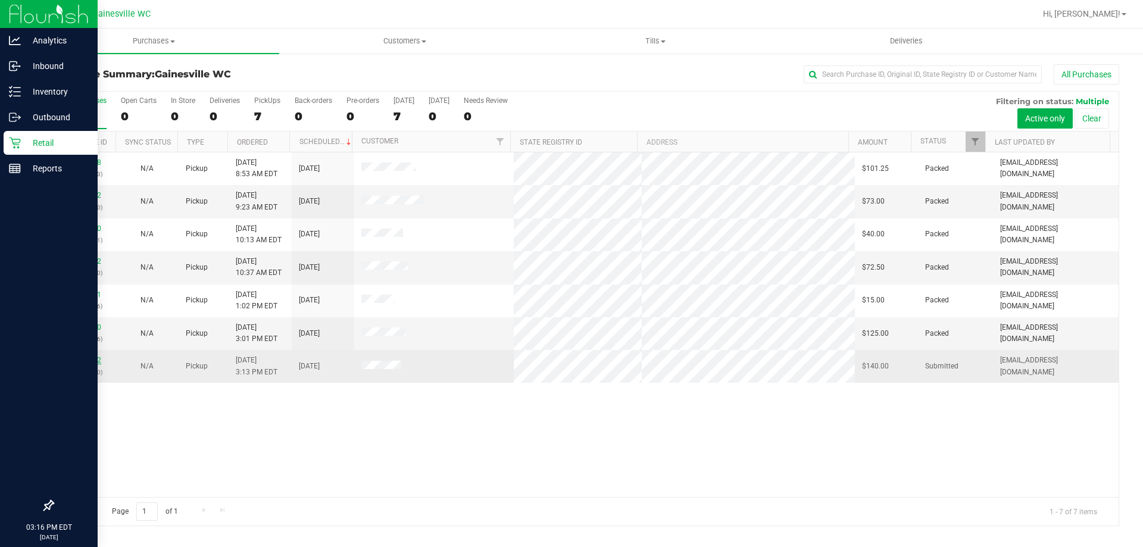
click at [79, 360] on link "12004412" at bounding box center [84, 360] width 33 height 8
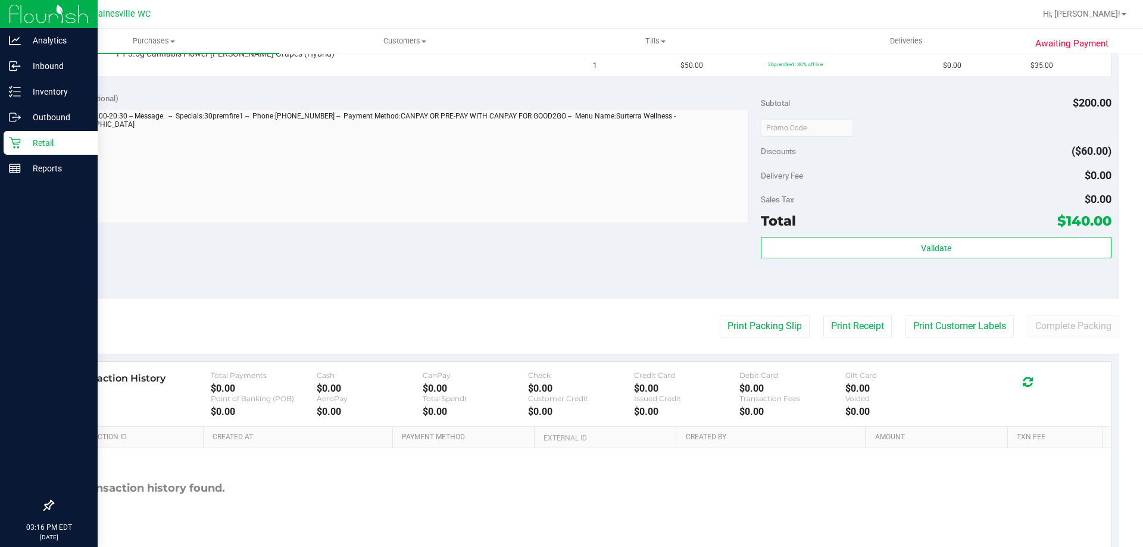
scroll to position [476, 0]
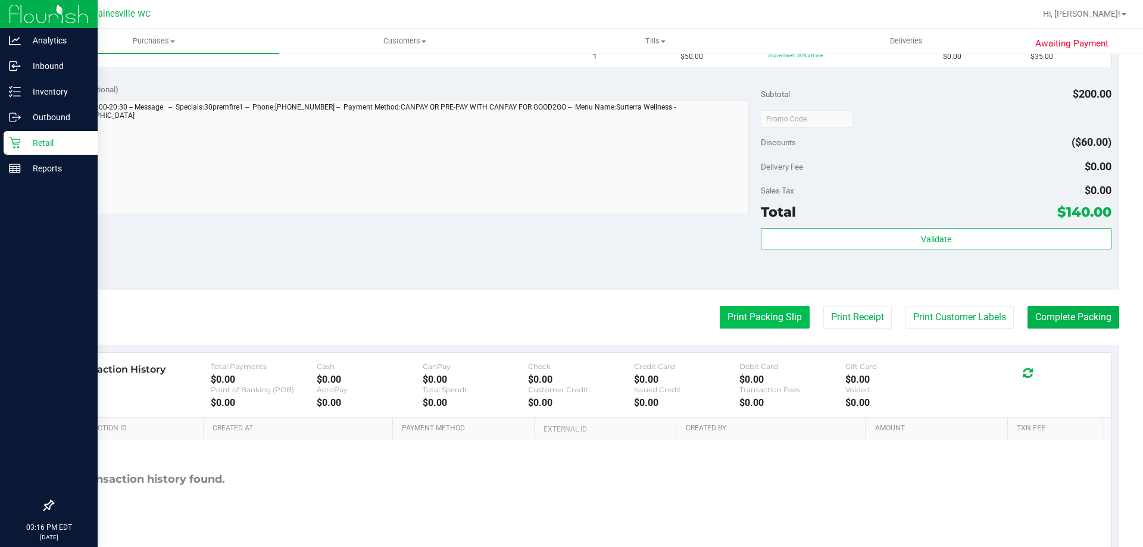
click at [770, 328] on button "Print Packing Slip" at bounding box center [765, 317] width 90 height 23
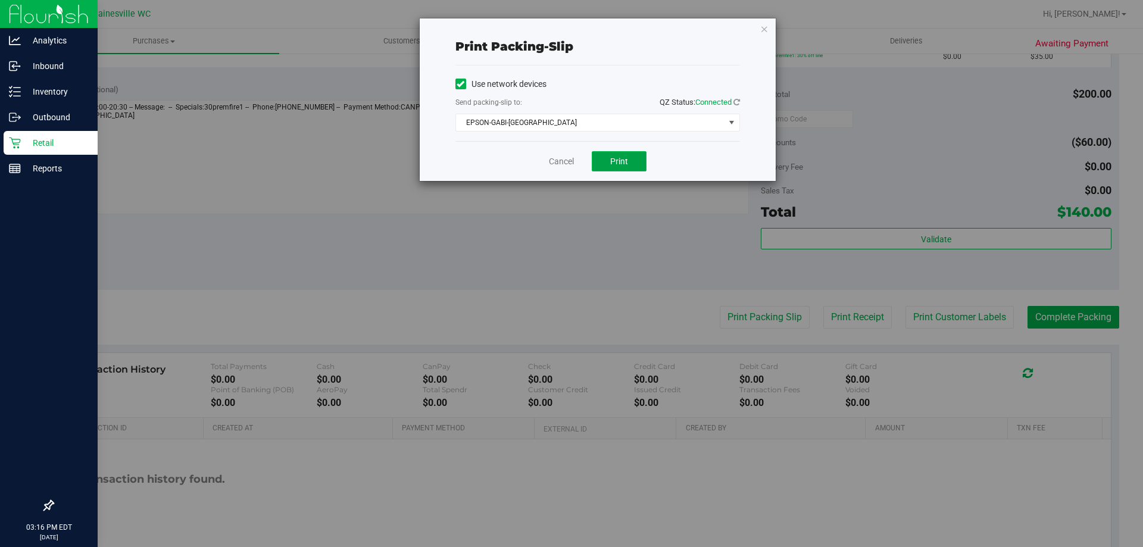
click at [629, 161] on button "Print" at bounding box center [619, 161] width 55 height 20
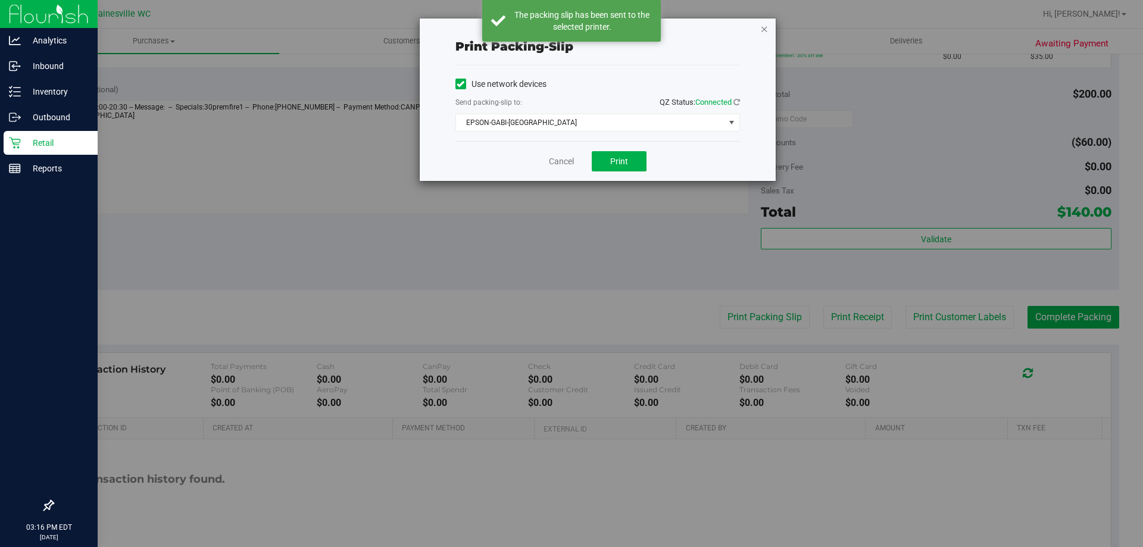
click at [764, 27] on icon "button" at bounding box center [764, 28] width 8 height 14
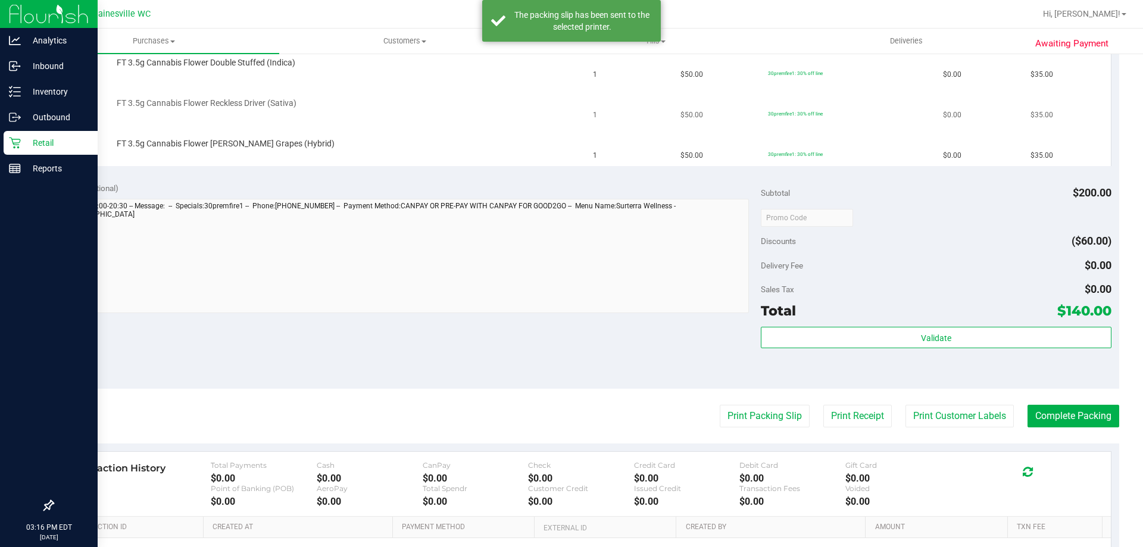
scroll to position [238, 0]
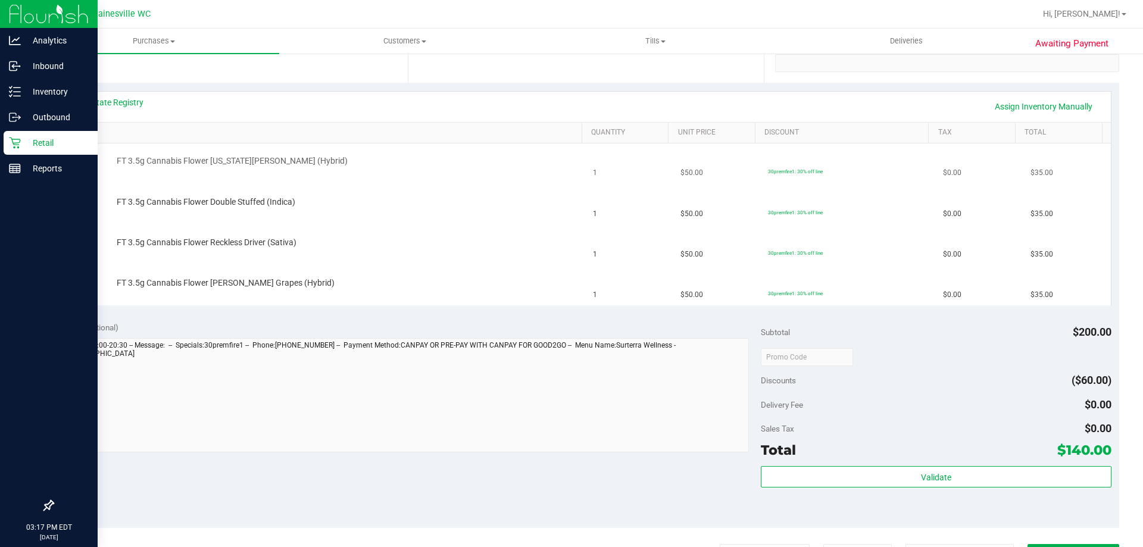
click at [720, 544] on button "Print Packing Slip" at bounding box center [765, 555] width 90 height 23
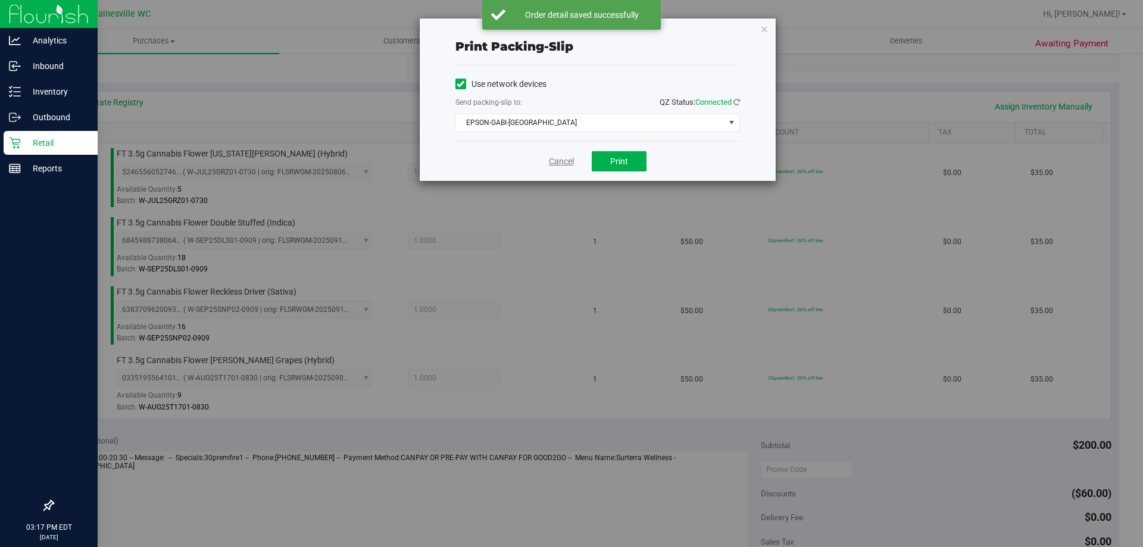
click at [563, 165] on link "Cancel" at bounding box center [561, 161] width 25 height 12
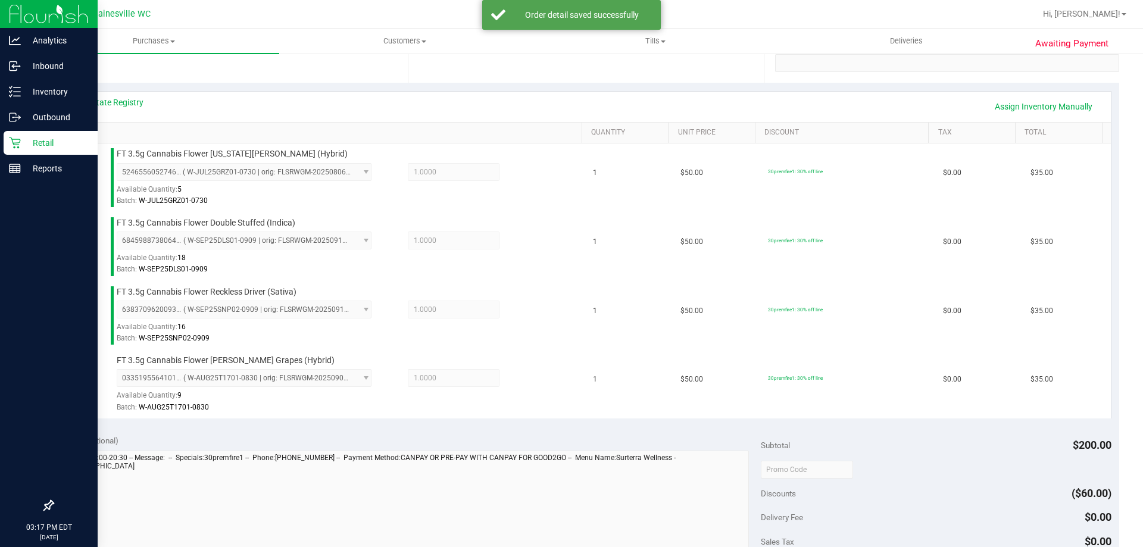
scroll to position [618, 0]
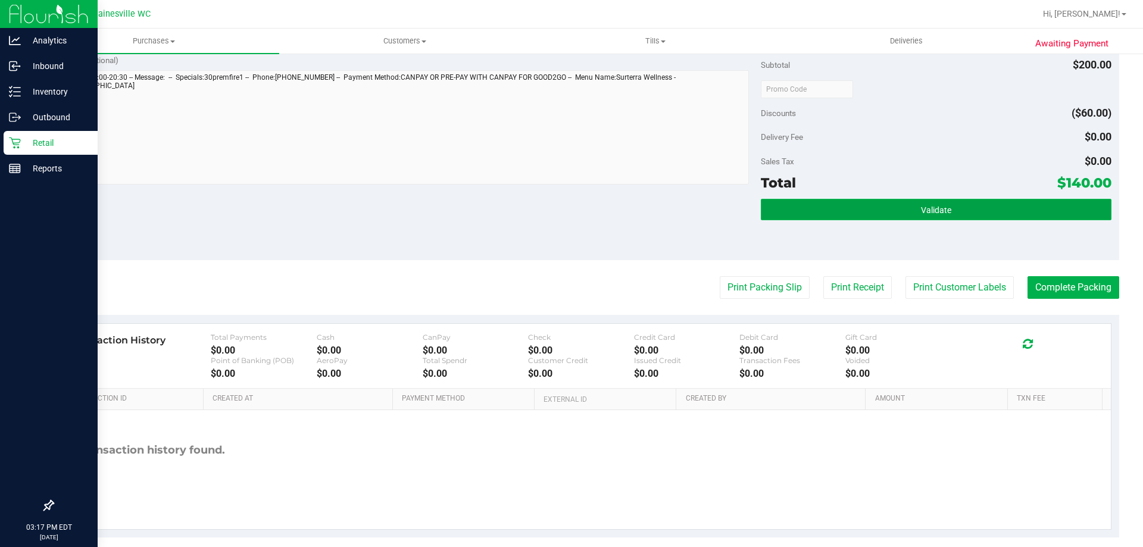
click at [992, 204] on button "Validate" at bounding box center [936, 209] width 350 height 21
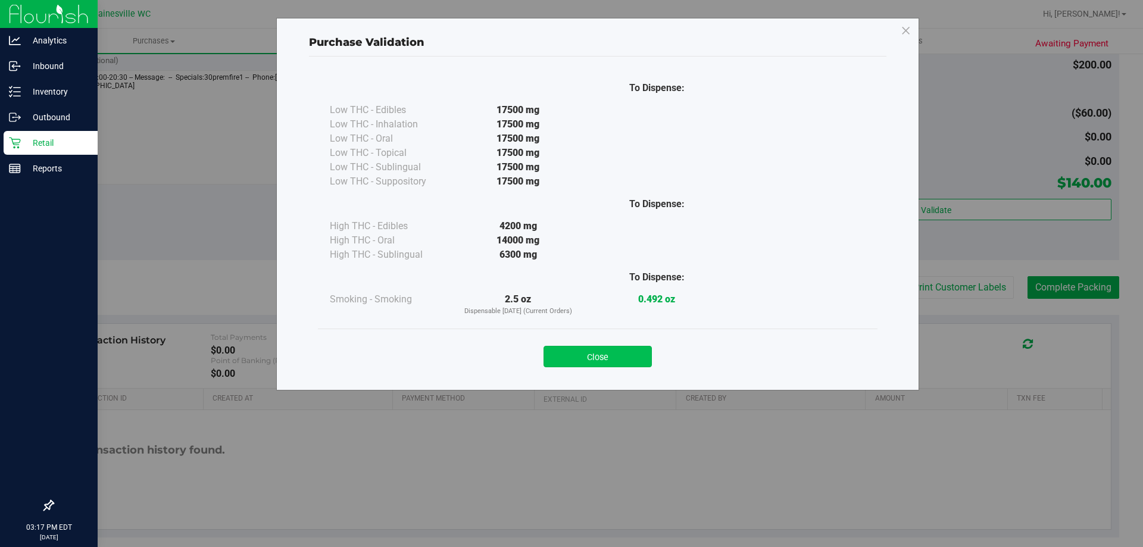
click at [639, 352] on button "Close" at bounding box center [597, 356] width 108 height 21
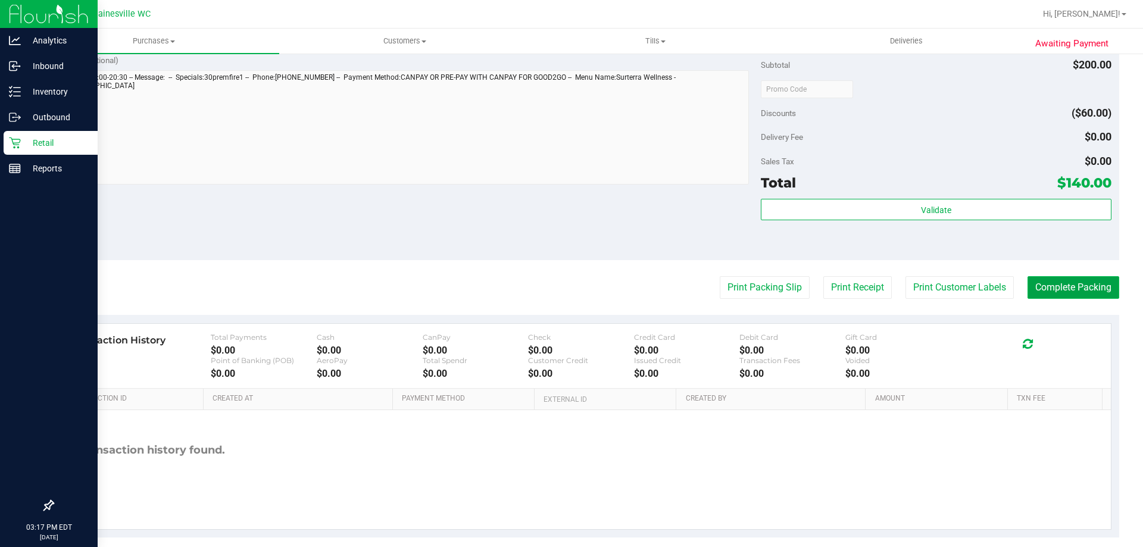
click at [1039, 279] on button "Complete Packing" at bounding box center [1073, 287] width 92 height 23
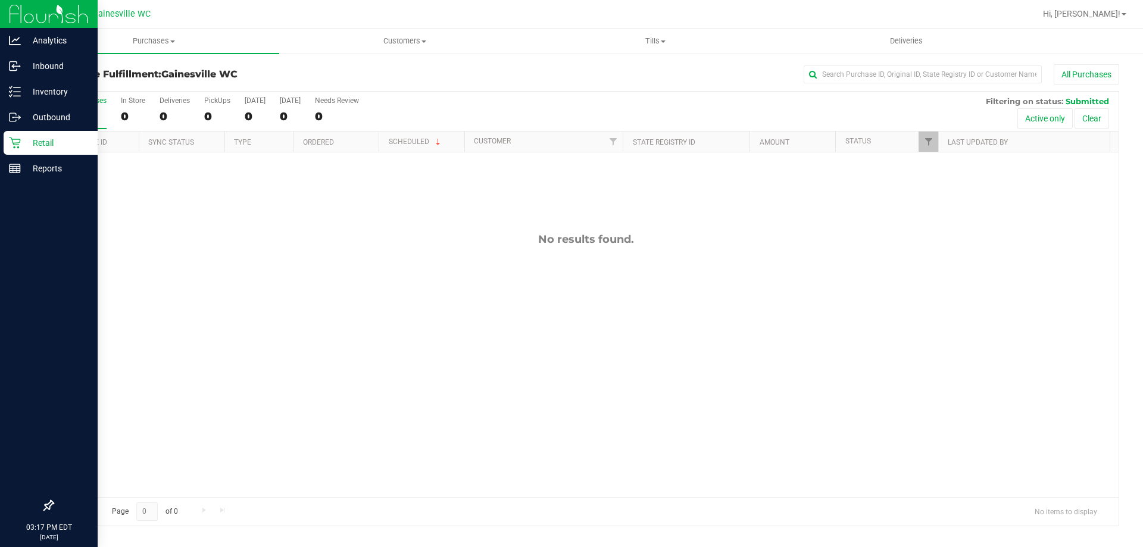
click at [56, 137] on p "Retail" at bounding box center [56, 143] width 71 height 14
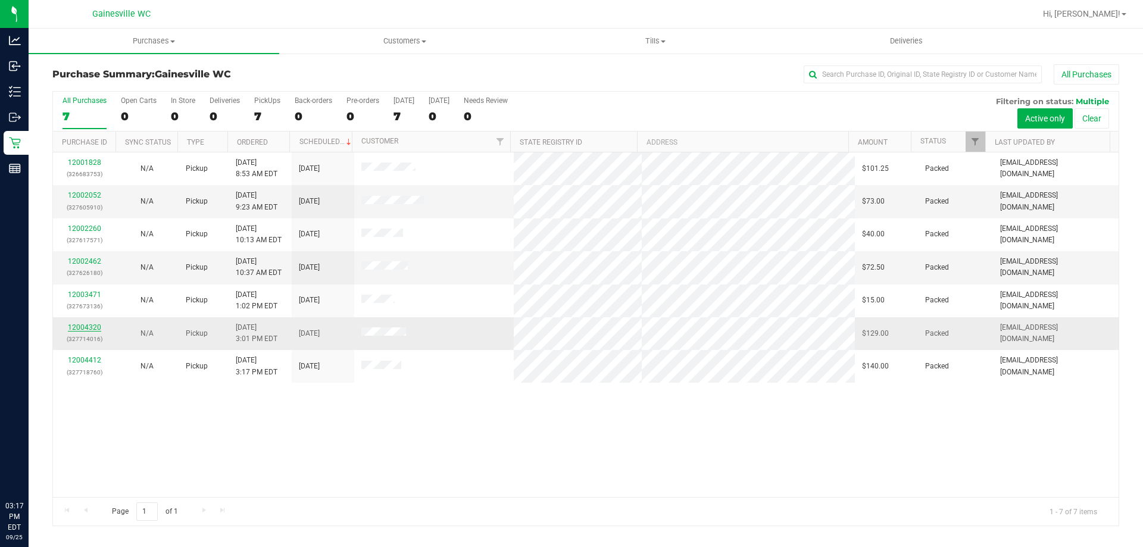
click at [80, 326] on link "12004320" at bounding box center [84, 327] width 33 height 8
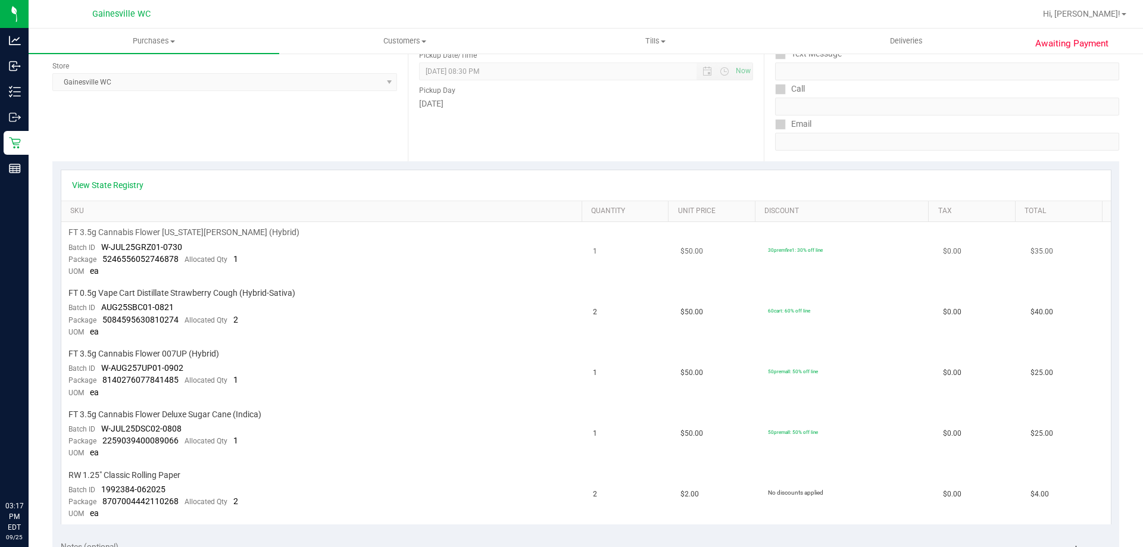
scroll to position [179, 0]
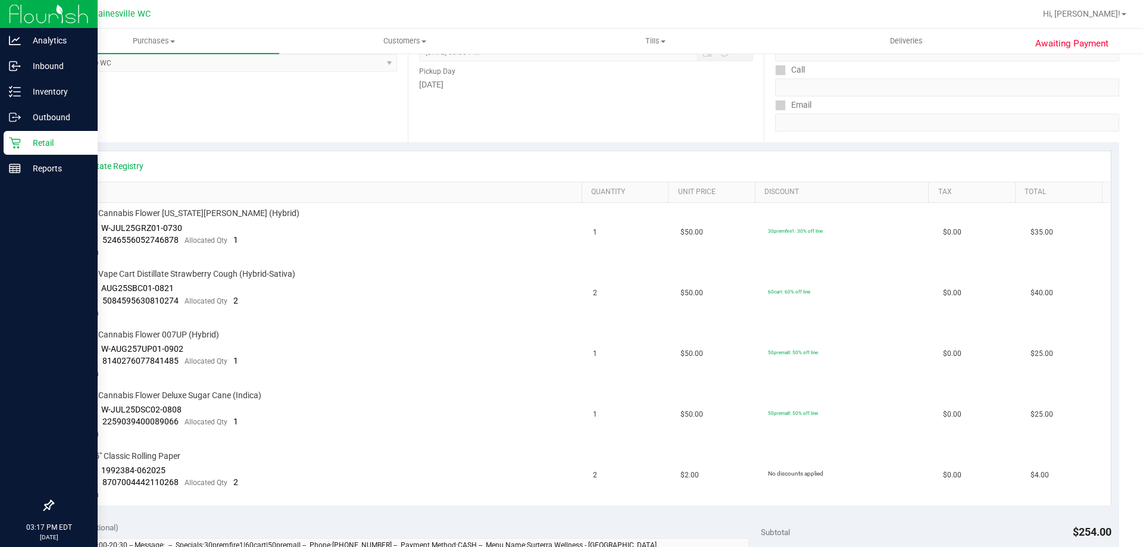
click at [20, 145] on icon at bounding box center [15, 143] width 12 height 12
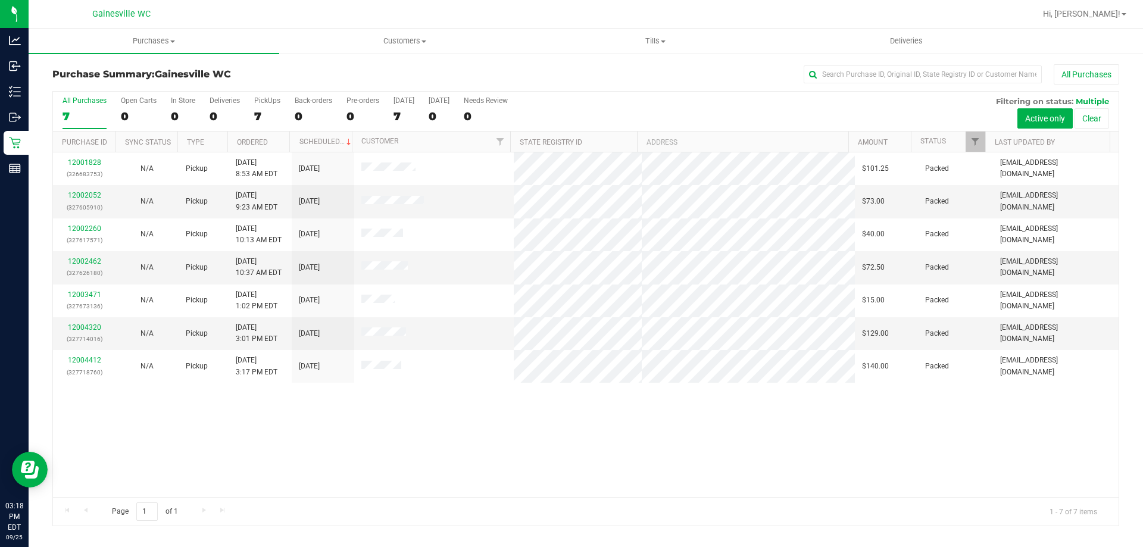
click at [425, 415] on div "12001828 (326683753) N/A Pickup [DATE] 8:53 AM EDT 9/25/2025 $101.25 Packed [EM…" at bounding box center [585, 324] width 1065 height 345
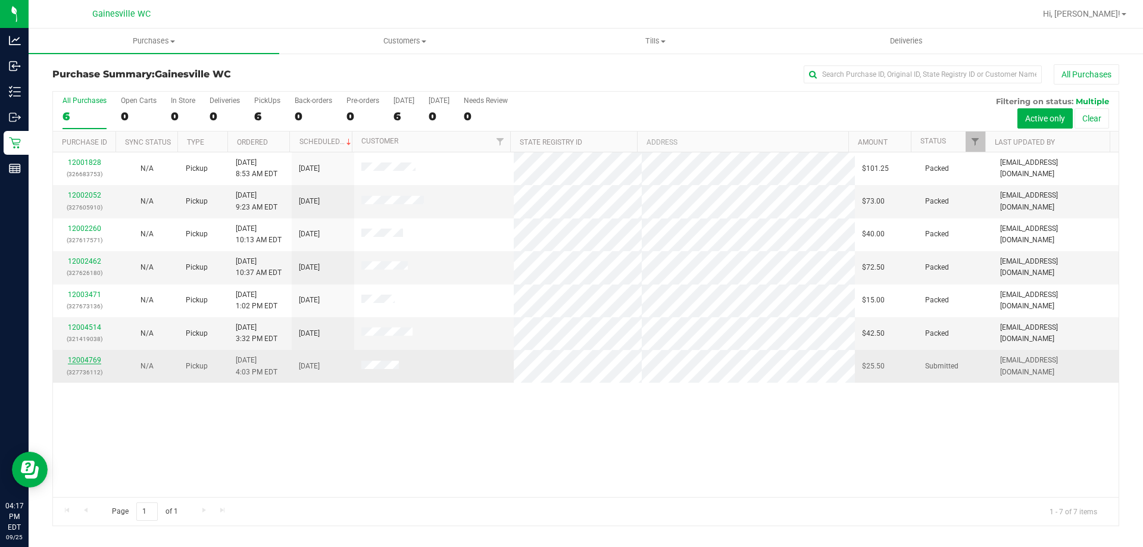
click at [85, 356] on link "12004769" at bounding box center [84, 360] width 33 height 8
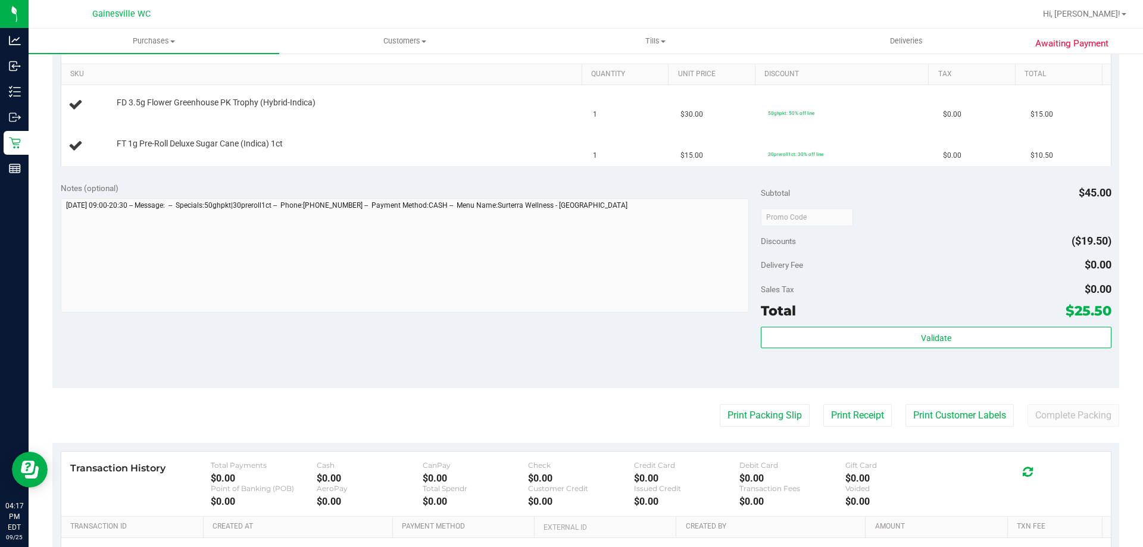
scroll to position [298, 0]
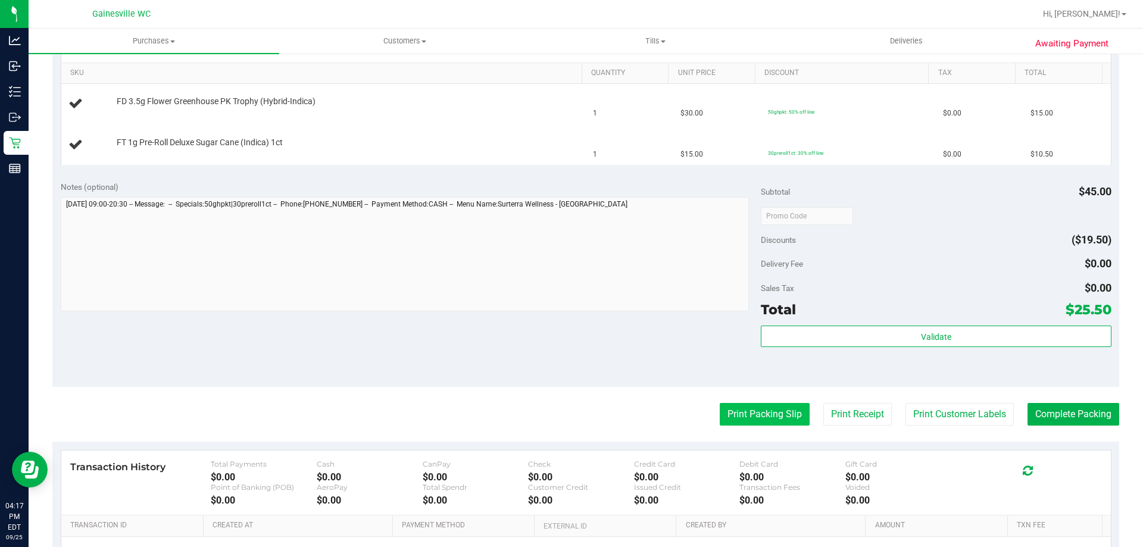
click at [769, 412] on button "Print Packing Slip" at bounding box center [765, 414] width 90 height 23
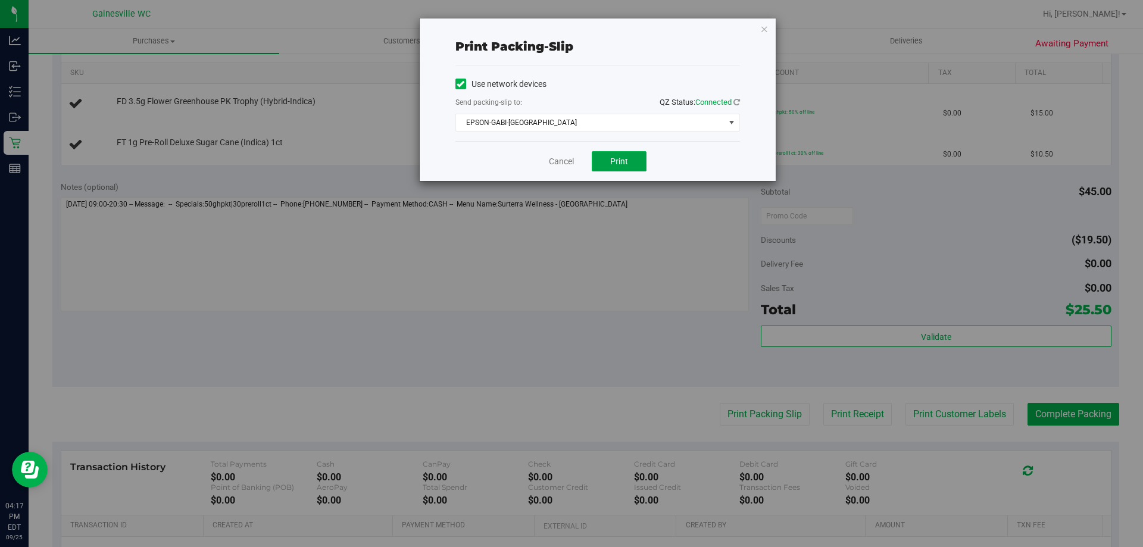
click at [604, 160] on button "Print" at bounding box center [619, 161] width 55 height 20
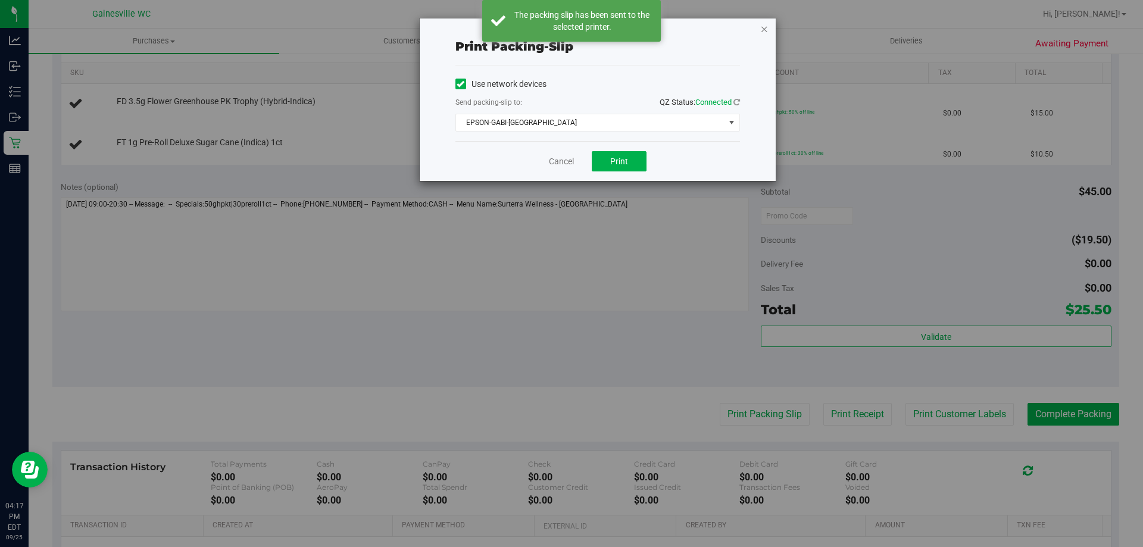
click at [765, 28] on icon "button" at bounding box center [764, 28] width 8 height 14
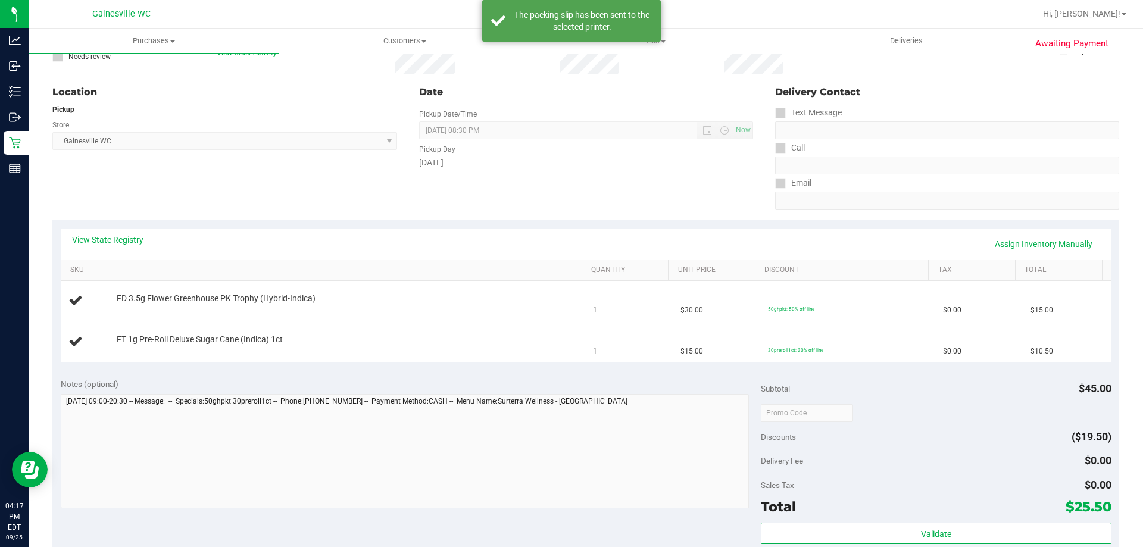
scroll to position [60, 0]
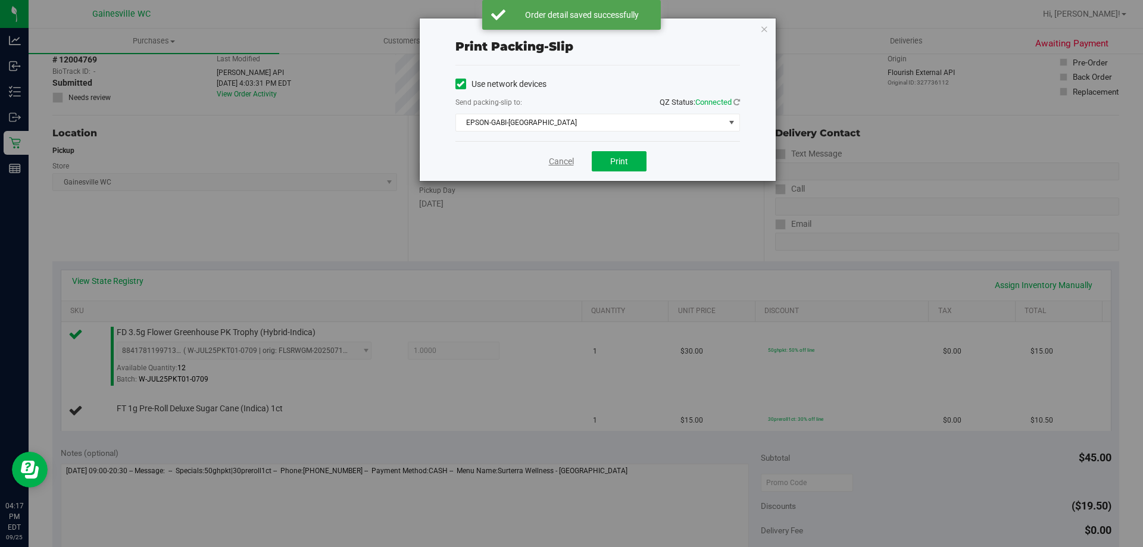
click at [567, 165] on link "Cancel" at bounding box center [561, 161] width 25 height 12
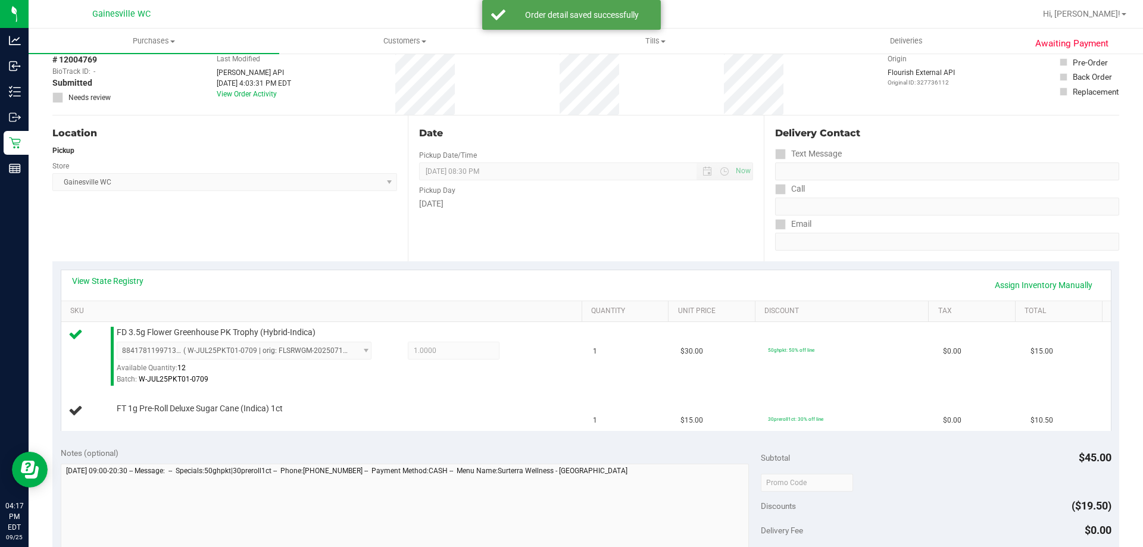
scroll to position [452, 0]
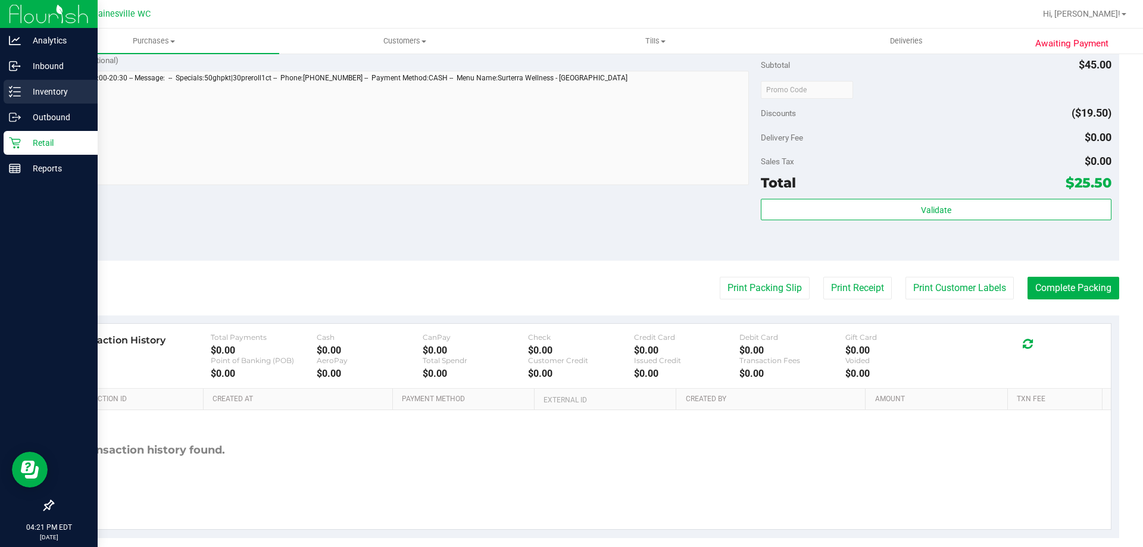
click at [31, 98] on p "Inventory" at bounding box center [56, 92] width 71 height 14
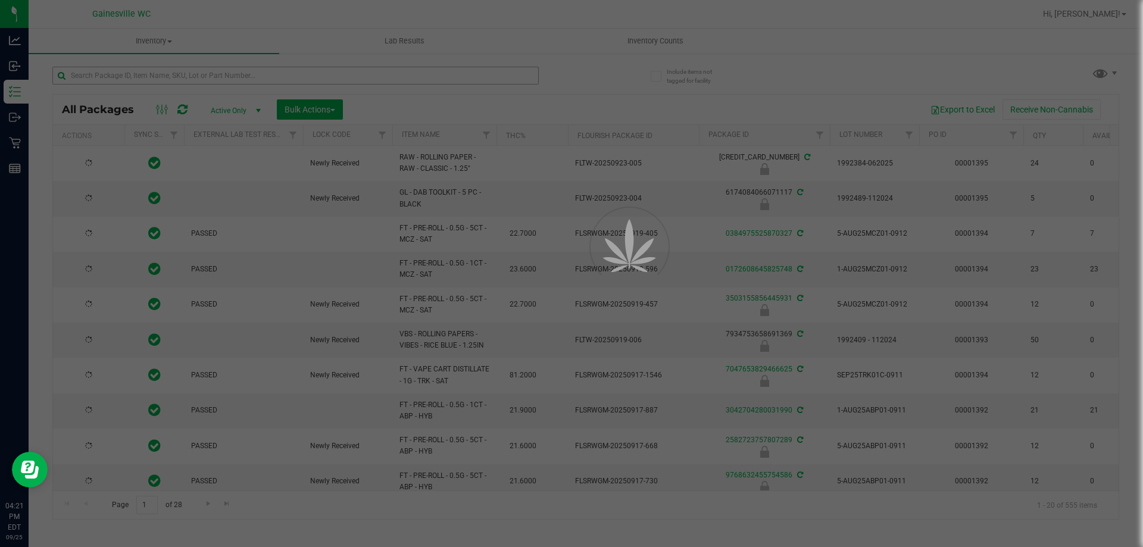
type input "[DATE]"
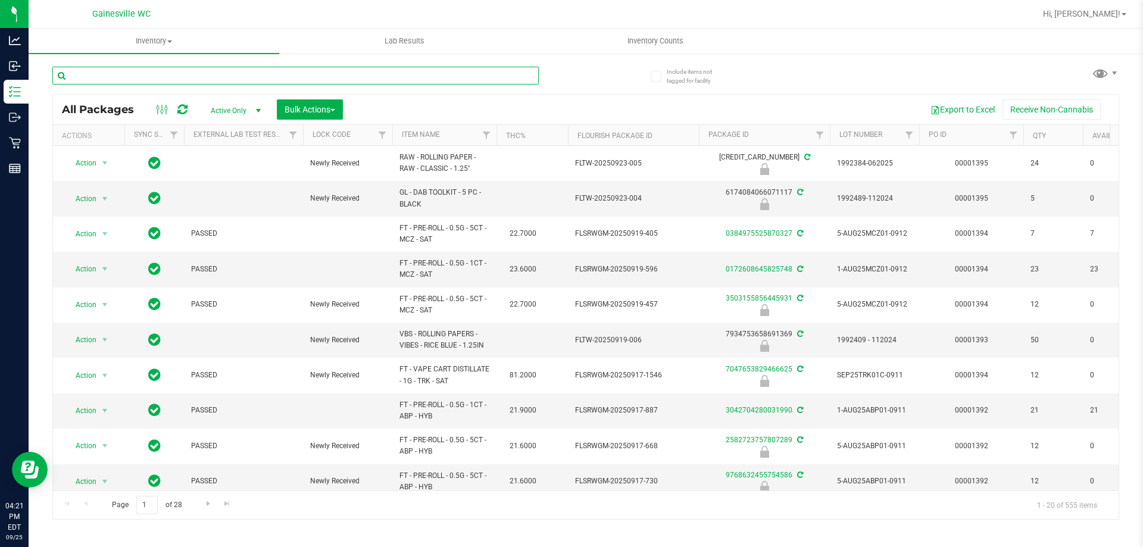
click at [207, 73] on input "text" at bounding box center [295, 76] width 486 height 18
type input "cone"
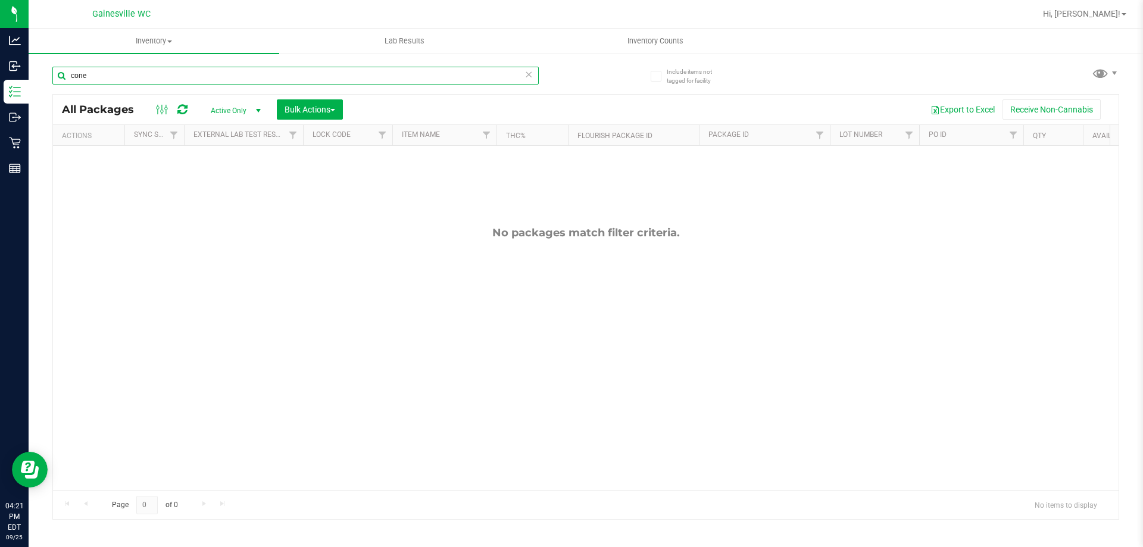
click at [533, 80] on input "cone" at bounding box center [295, 76] width 486 height 18
click at [528, 71] on icon at bounding box center [528, 74] width 8 height 14
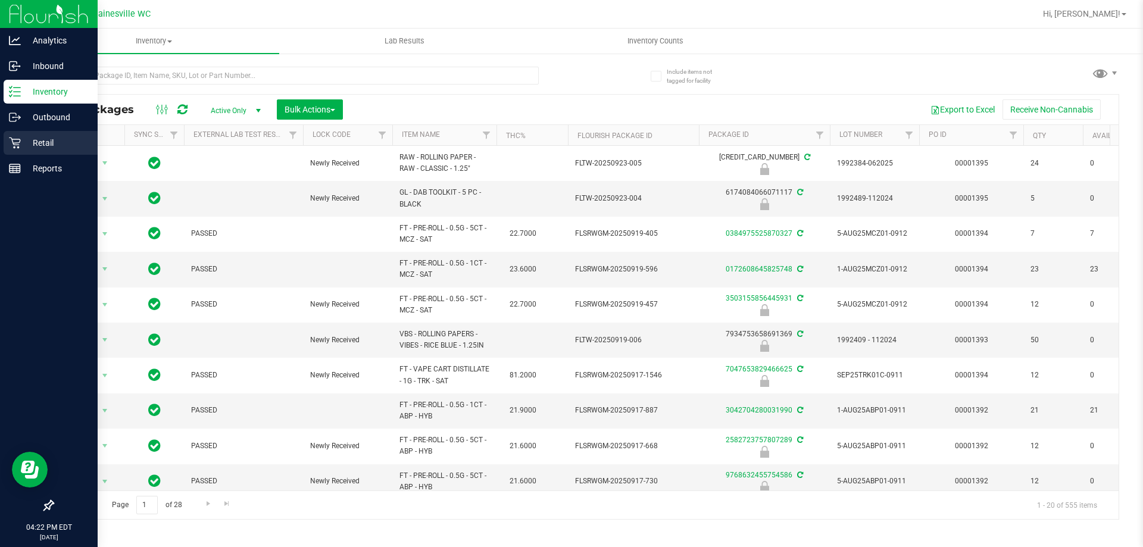
click at [11, 140] on icon at bounding box center [15, 143] width 12 height 12
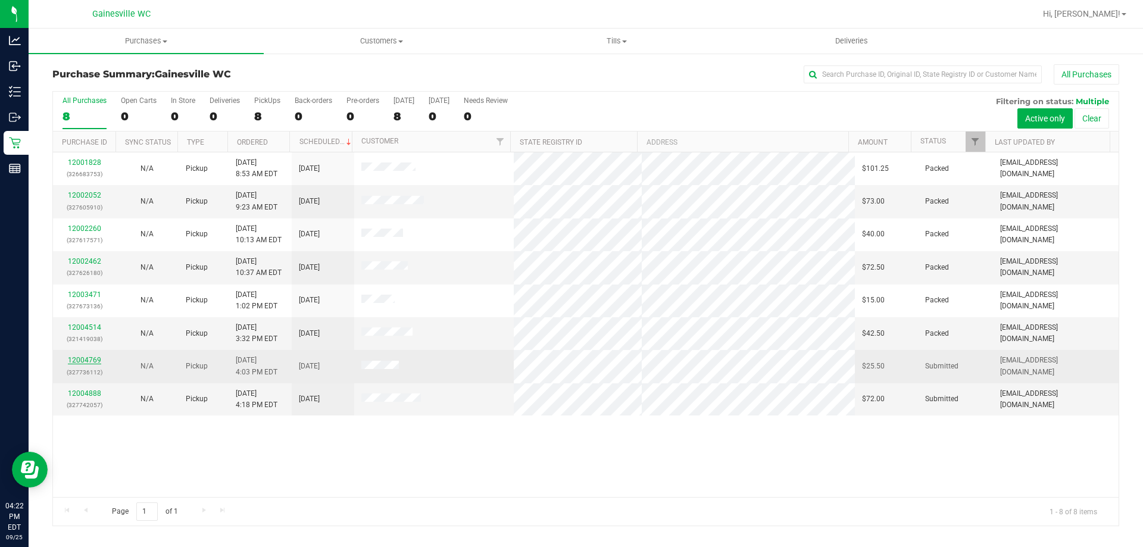
click at [83, 357] on link "12004769" at bounding box center [84, 360] width 33 height 8
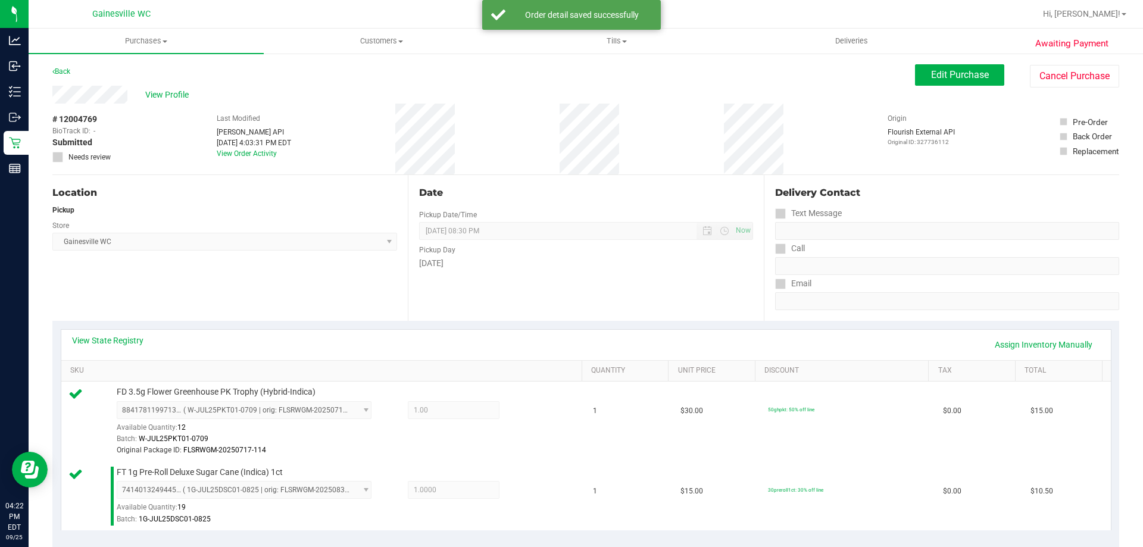
scroll to position [357, 0]
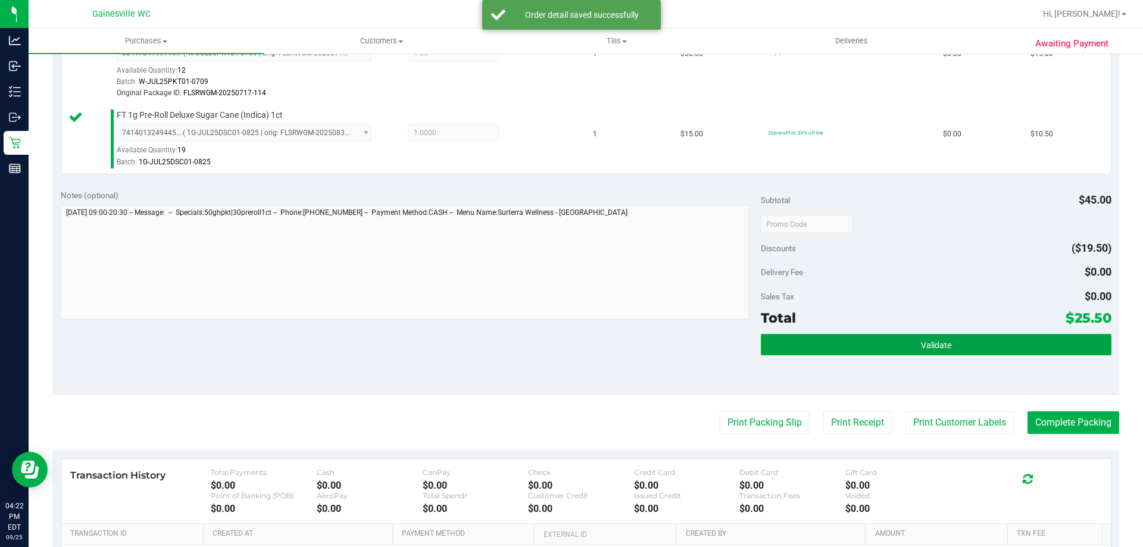
click at [827, 336] on button "Validate" at bounding box center [936, 344] width 350 height 21
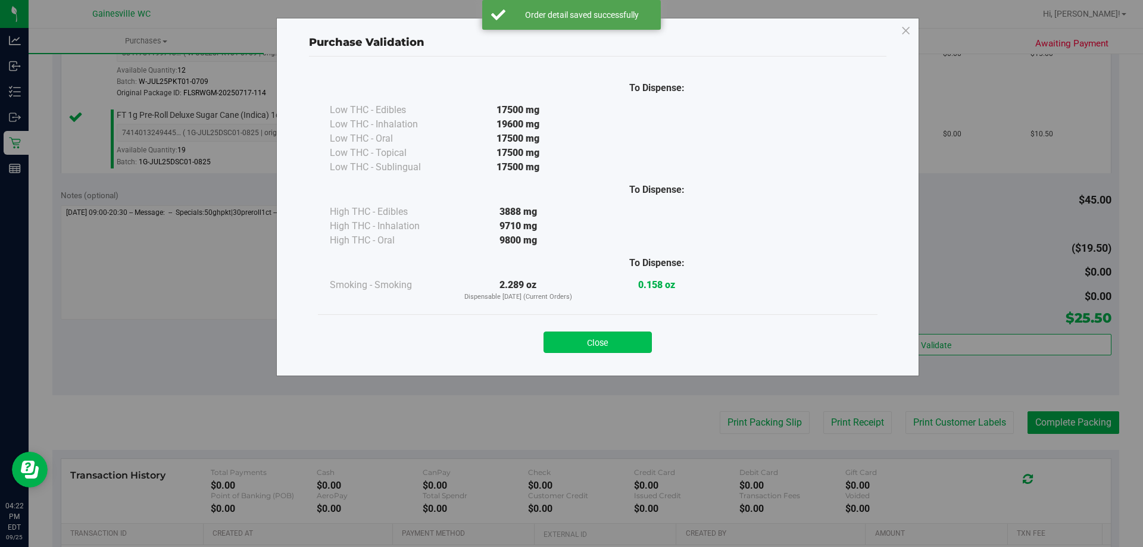
click at [593, 344] on button "Close" at bounding box center [597, 342] width 108 height 21
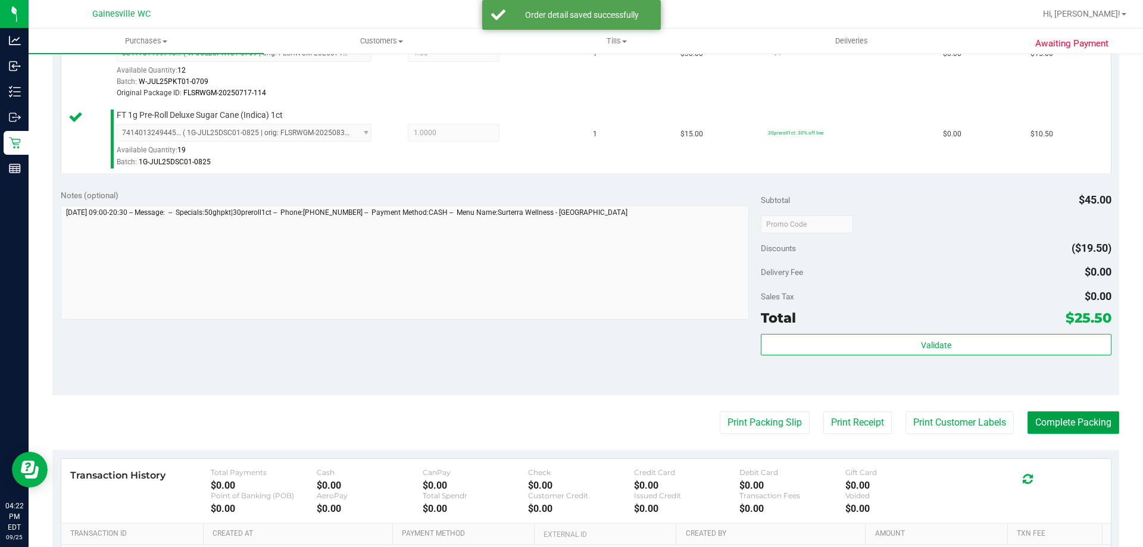
drag, startPoint x: 1033, startPoint y: 423, endPoint x: 1026, endPoint y: 423, distance: 7.2
click at [1034, 423] on button "Complete Packing" at bounding box center [1073, 422] width 92 height 23
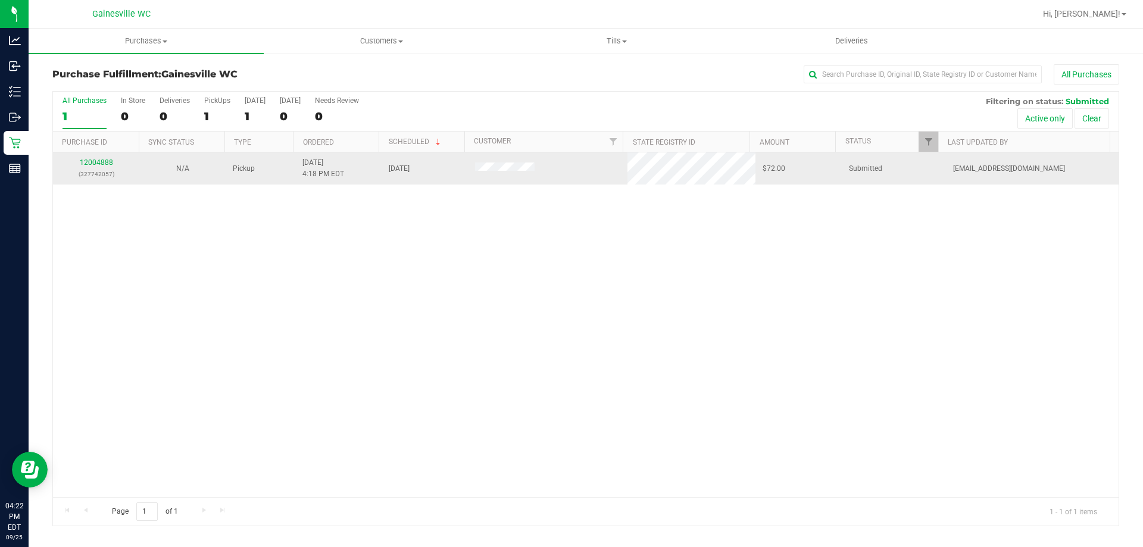
click at [77, 166] on div "12004888 (327742057)" at bounding box center [96, 168] width 72 height 23
click at [92, 165] on link "12004888" at bounding box center [96, 162] width 33 height 8
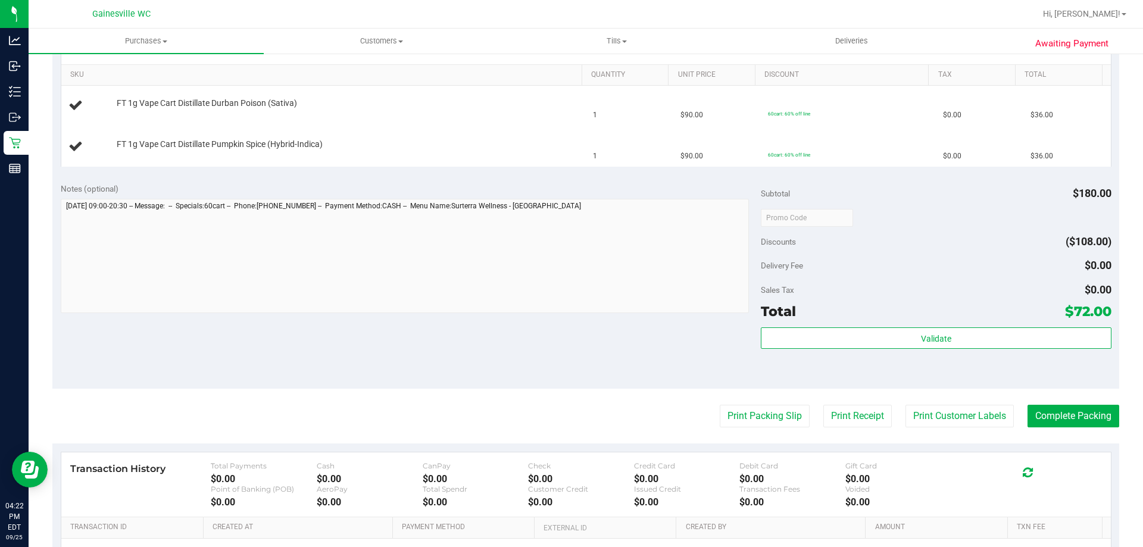
scroll to position [298, 0]
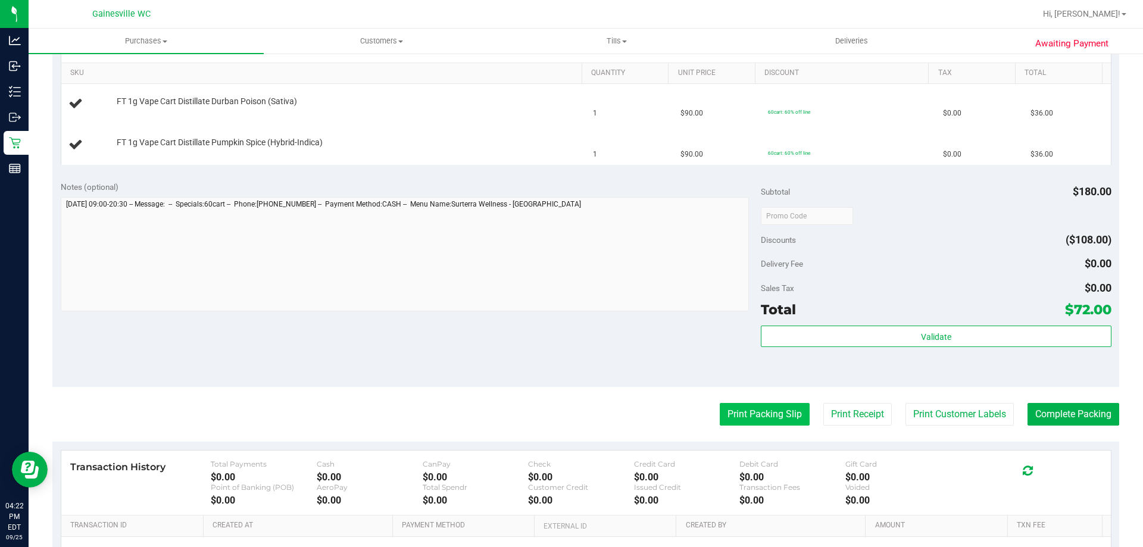
click at [751, 421] on button "Print Packing Slip" at bounding box center [765, 414] width 90 height 23
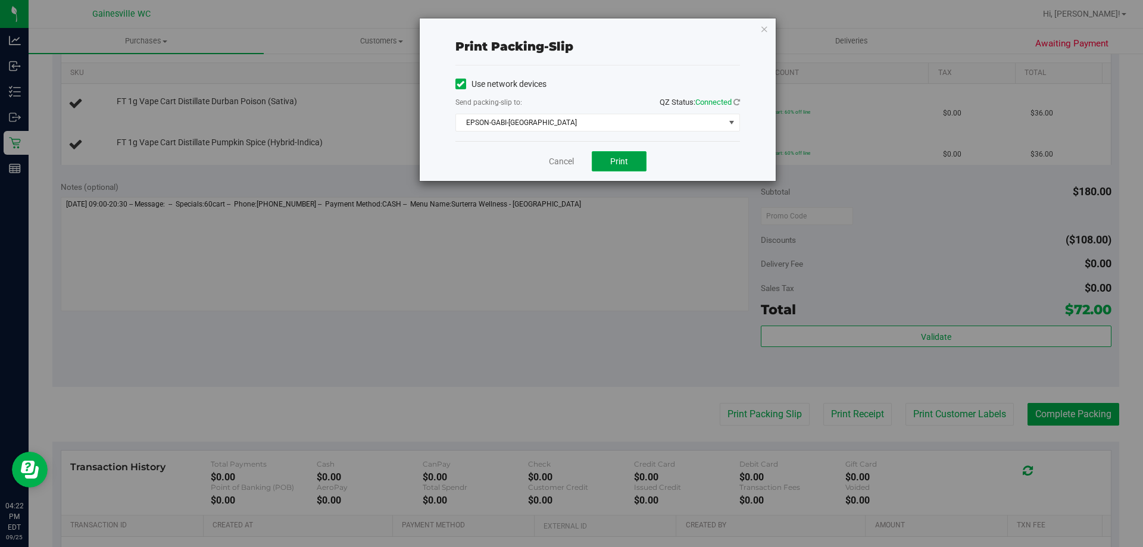
click at [624, 165] on span "Print" at bounding box center [619, 162] width 18 height 10
click at [562, 165] on link "Cancel" at bounding box center [561, 161] width 25 height 12
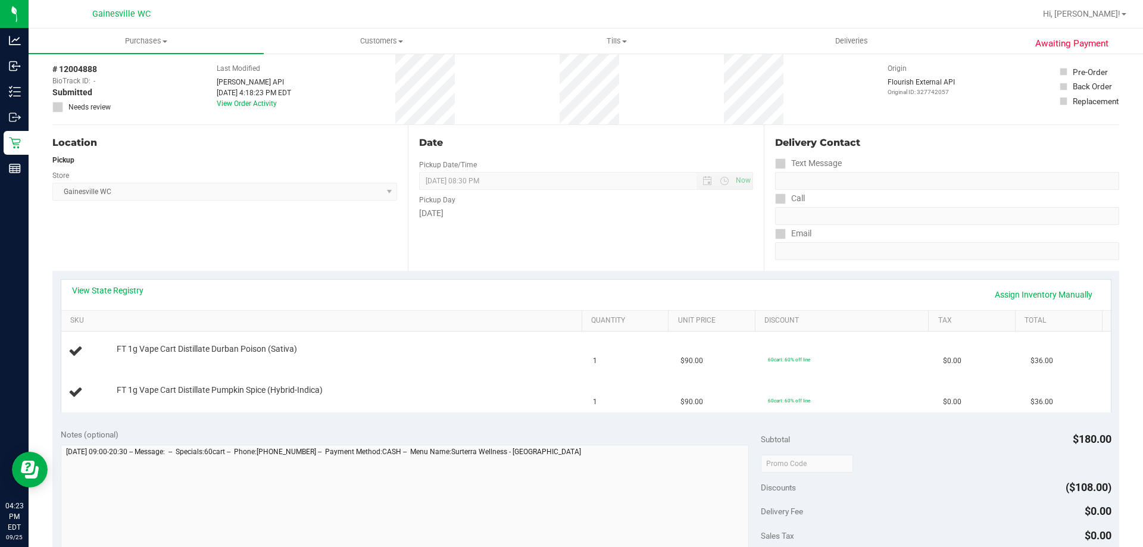
scroll to position [0, 0]
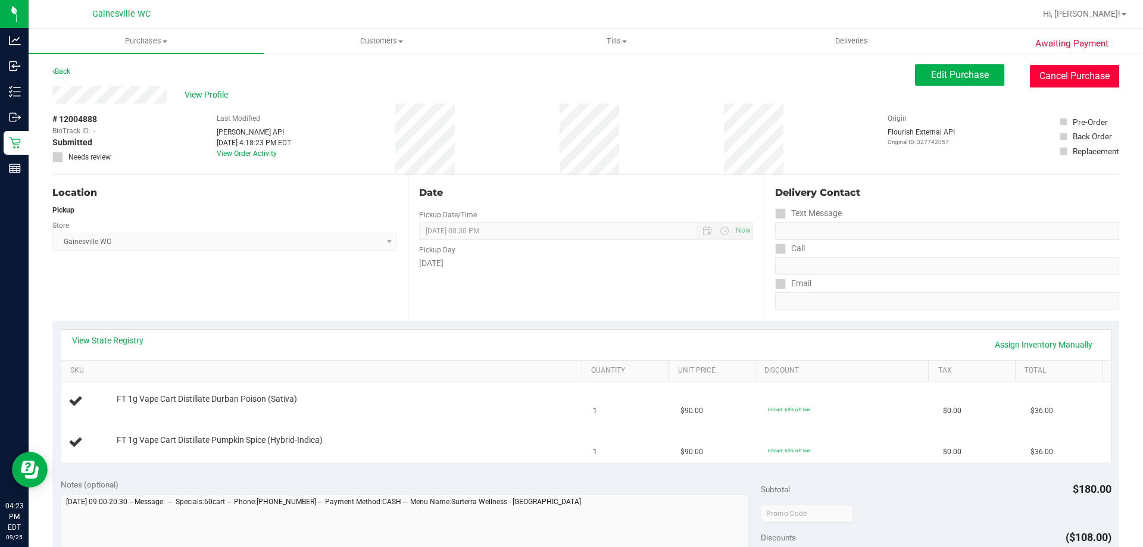
click at [1091, 71] on button "Cancel Purchase" at bounding box center [1074, 76] width 89 height 23
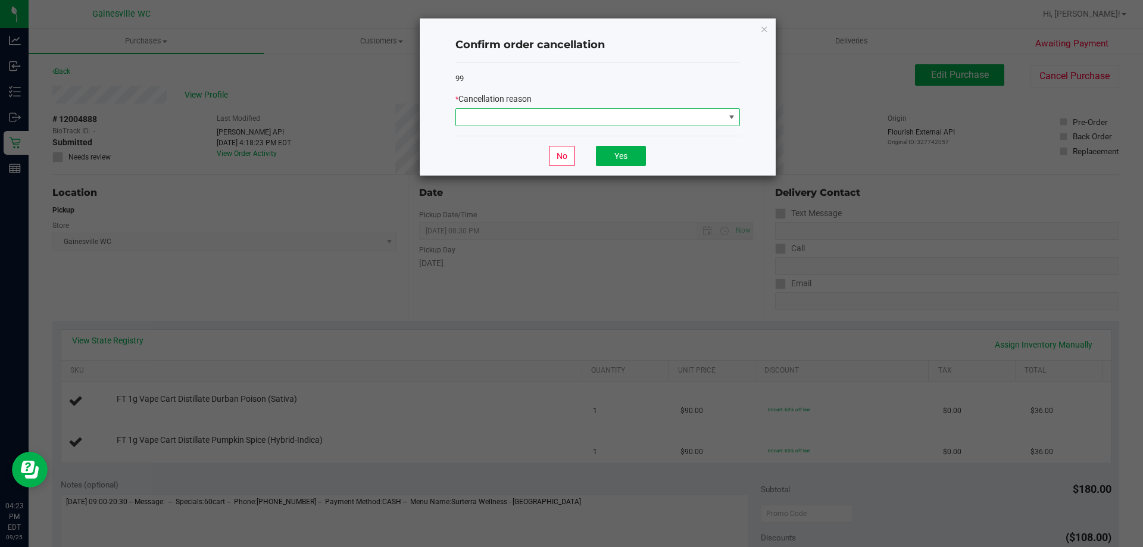
click at [517, 121] on span at bounding box center [590, 117] width 268 height 17
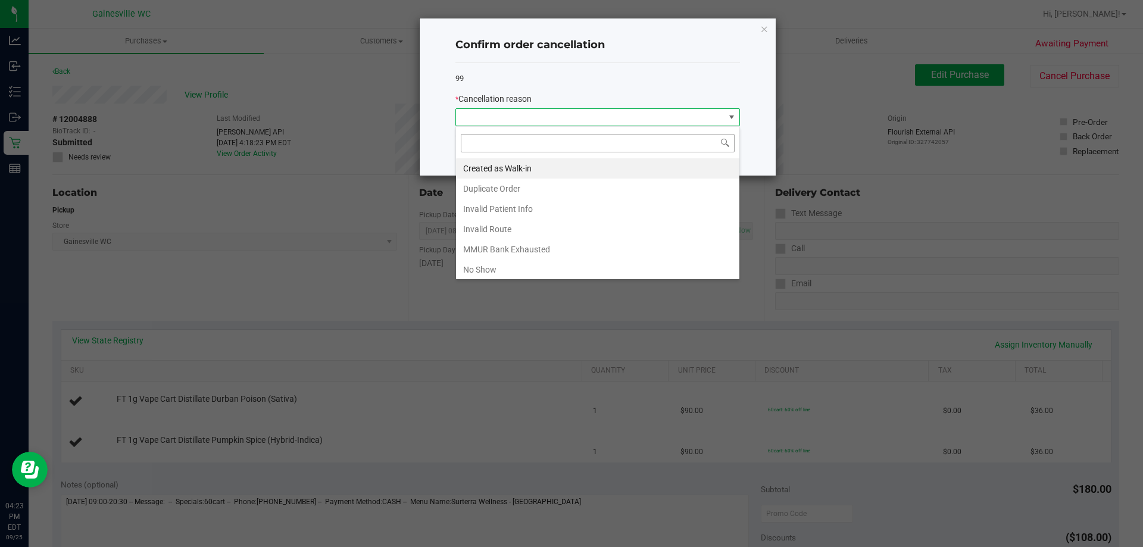
scroll to position [18, 285]
click at [539, 173] on li "Created as Walk-in" at bounding box center [597, 168] width 283 height 20
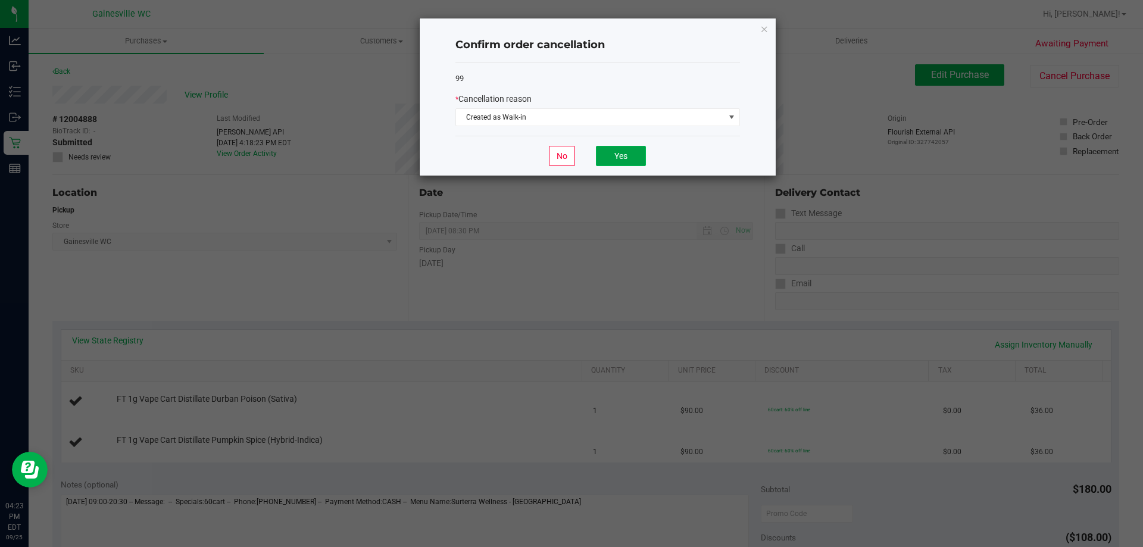
click at [613, 156] on button "Yes" at bounding box center [621, 156] width 50 height 20
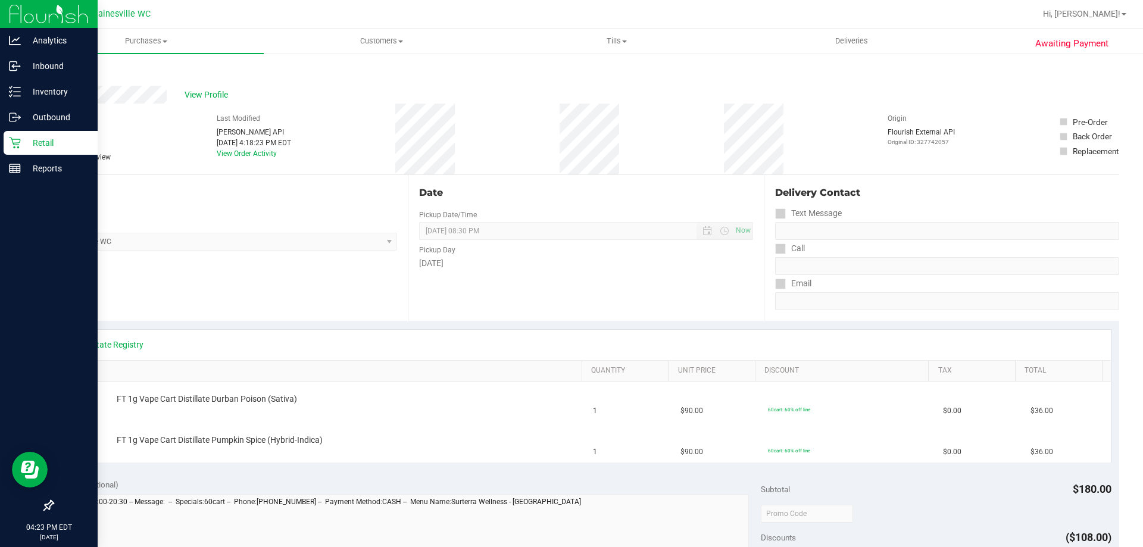
click at [21, 135] on div "Retail" at bounding box center [51, 143] width 94 height 24
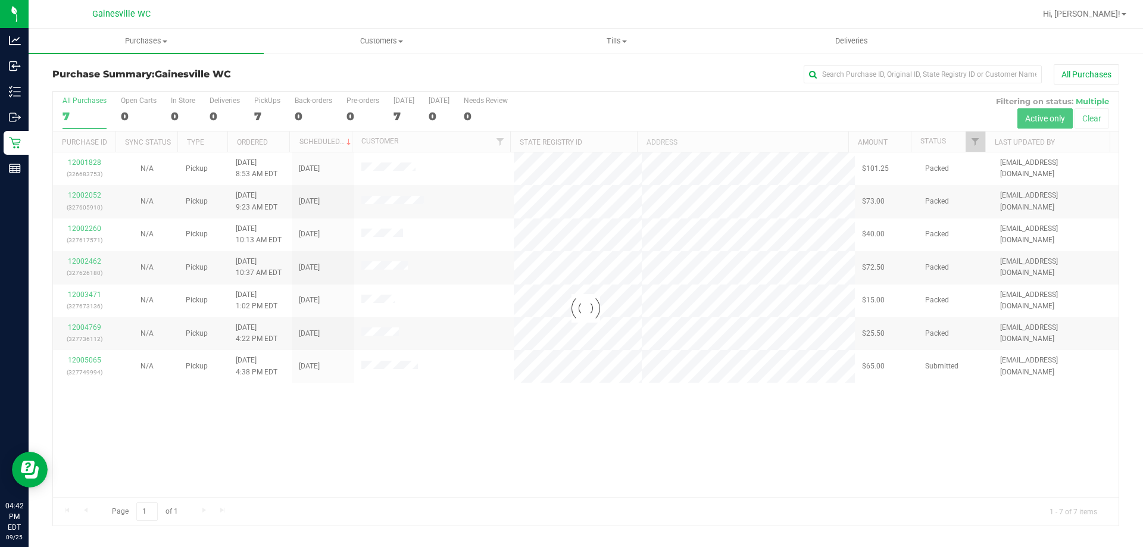
click at [86, 358] on div at bounding box center [585, 309] width 1065 height 434
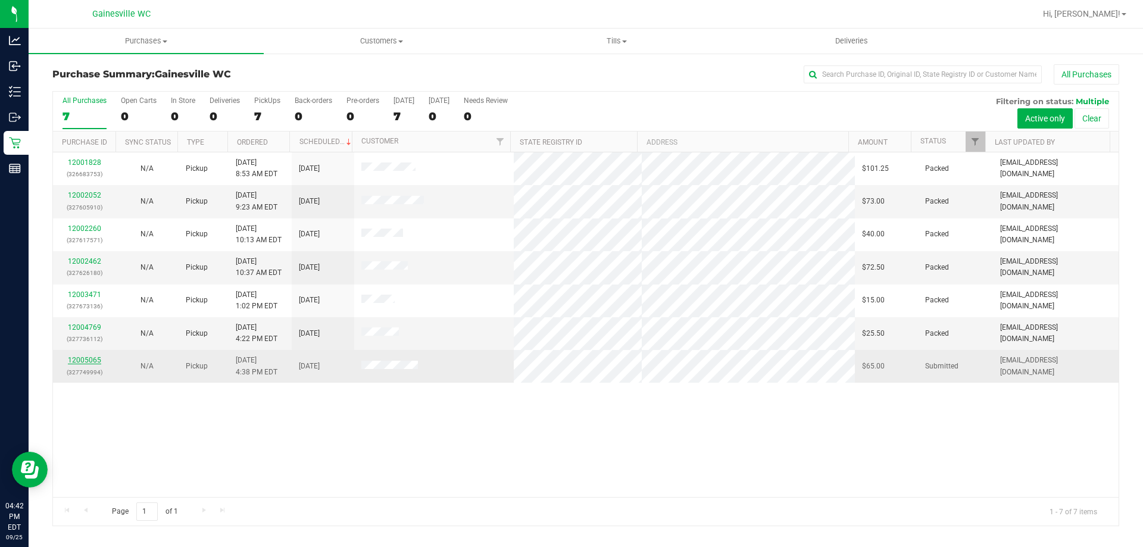
click at [86, 361] on link "12005065" at bounding box center [84, 360] width 33 height 8
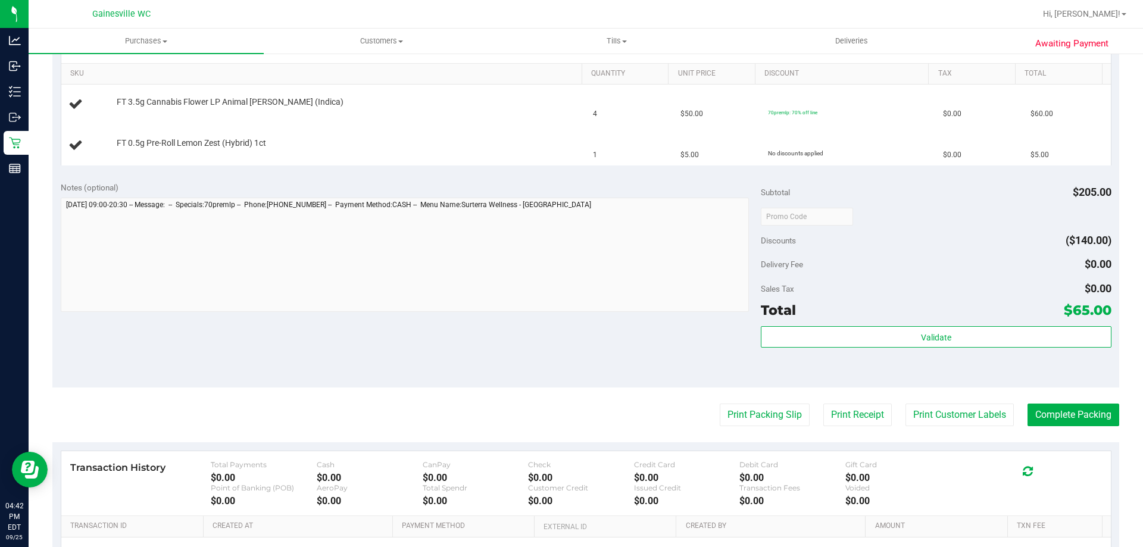
scroll to position [298, 0]
click at [751, 407] on button "Print Packing Slip" at bounding box center [765, 414] width 90 height 23
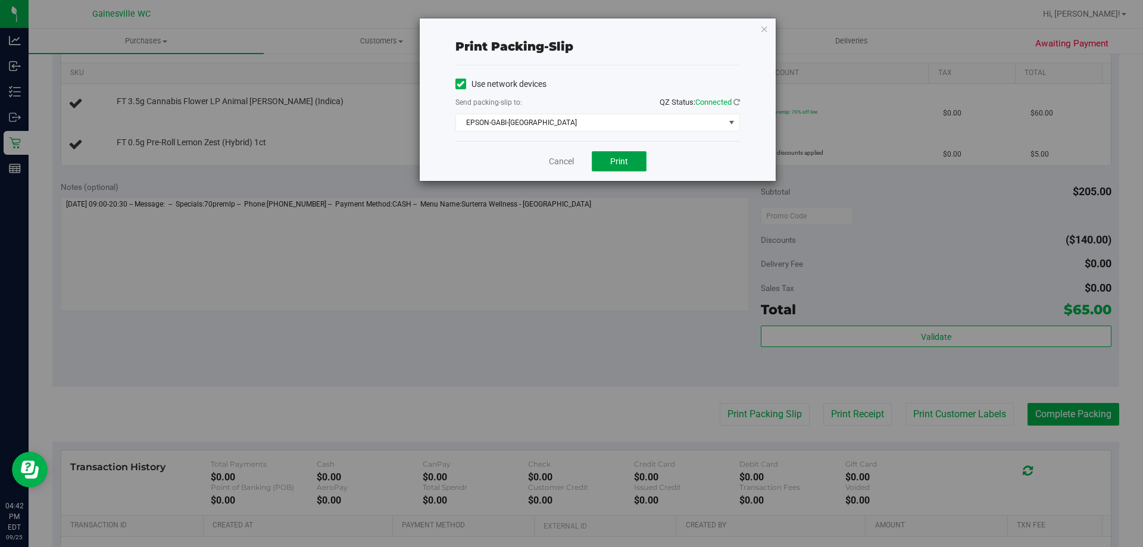
click at [630, 156] on button "Print" at bounding box center [619, 161] width 55 height 20
click at [768, 35] on icon "button" at bounding box center [764, 28] width 8 height 14
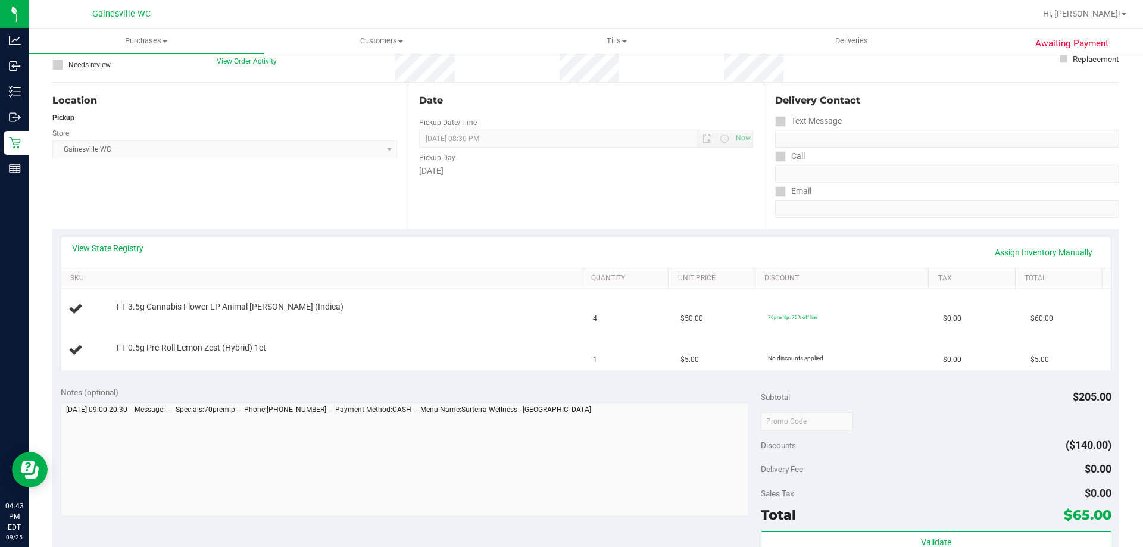
scroll to position [0, 0]
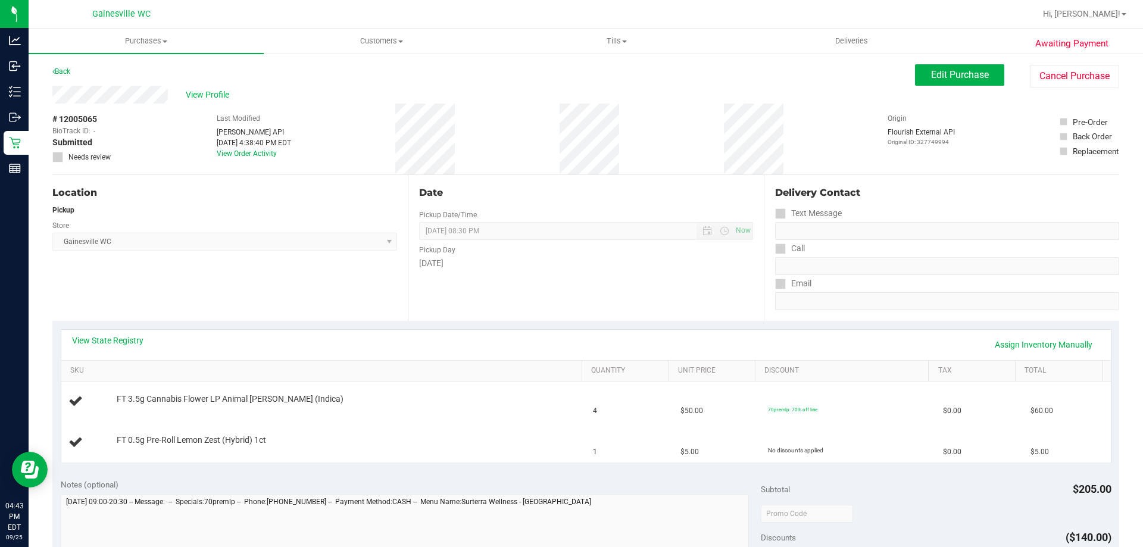
drag, startPoint x: 276, startPoint y: 351, endPoint x: 249, endPoint y: 346, distance: 26.7
click at [271, 352] on div "View State Registry Assign Inventory Manually" at bounding box center [586, 344] width 1028 height 20
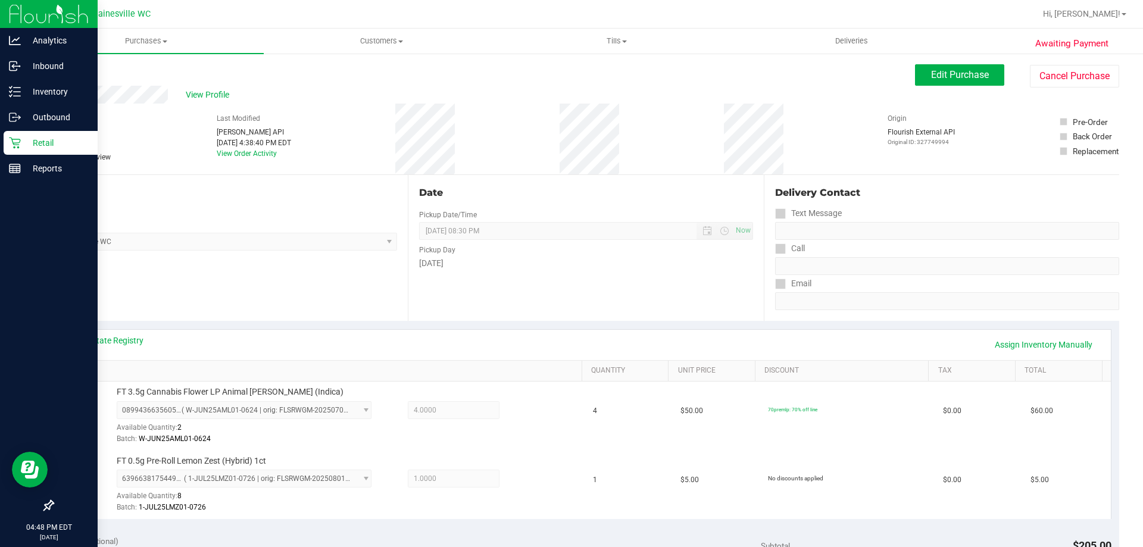
click at [45, 152] on div "Retail" at bounding box center [51, 143] width 94 height 24
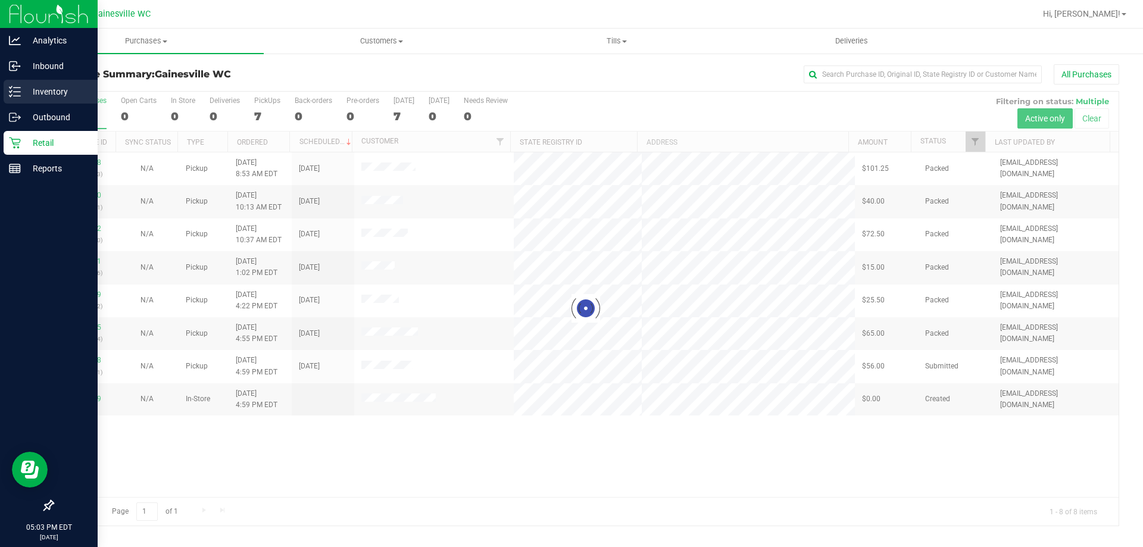
click at [21, 93] on p "Inventory" at bounding box center [56, 92] width 71 height 14
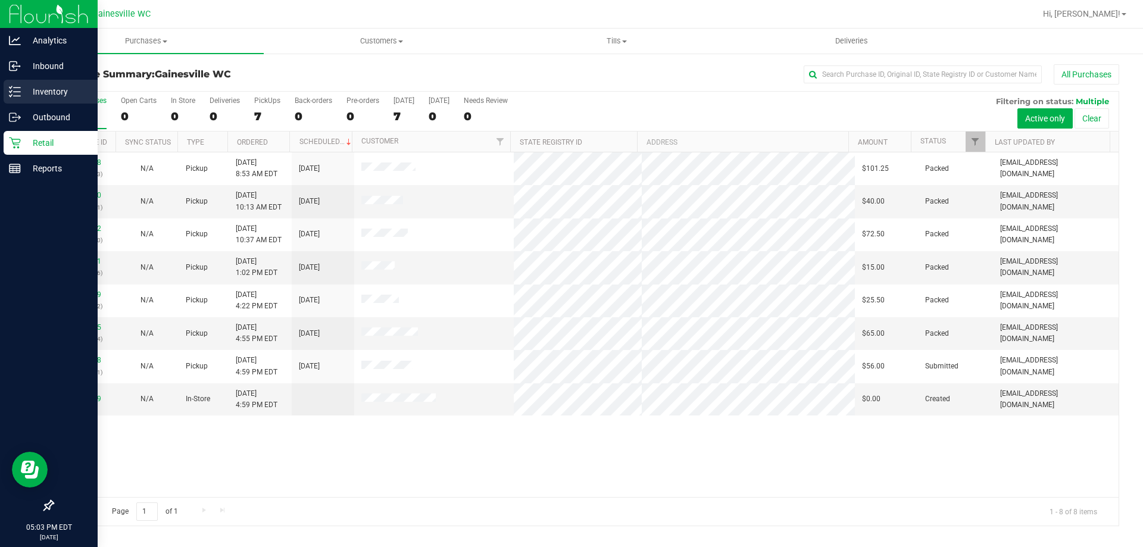
click at [3, 98] on link "Inventory" at bounding box center [49, 93] width 98 height 26
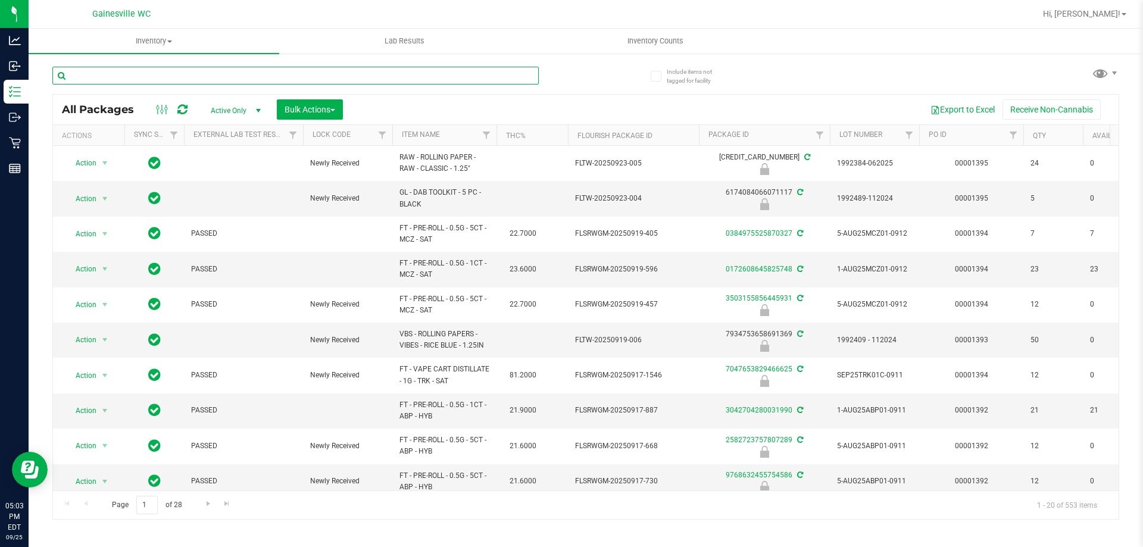
click at [192, 72] on input "text" at bounding box center [295, 76] width 486 height 18
type input "8296746128997808"
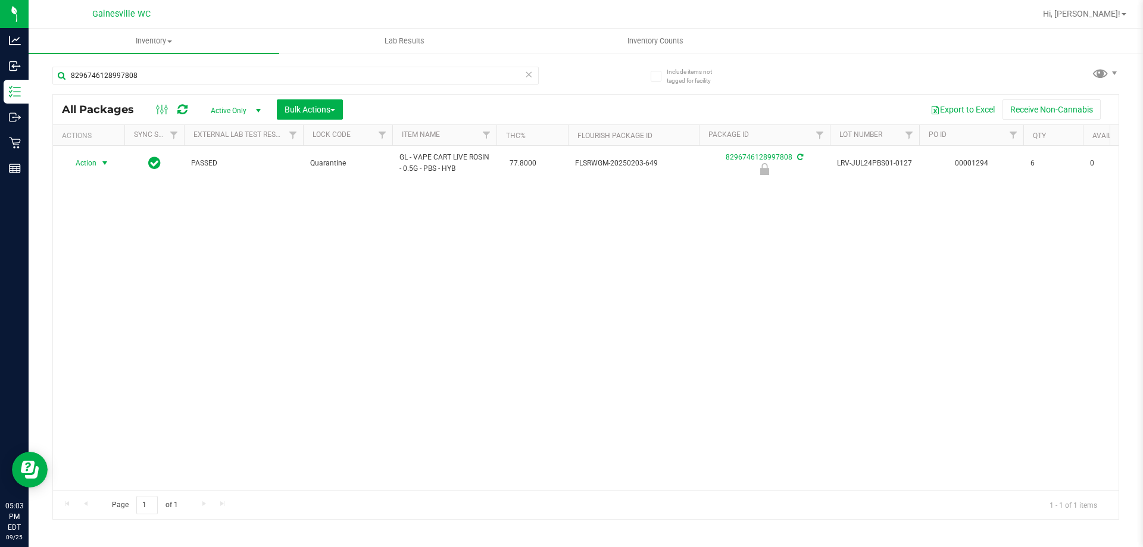
click at [101, 162] on span "select" at bounding box center [105, 163] width 10 height 10
click at [85, 296] on li "Unlock package" at bounding box center [103, 305] width 76 height 18
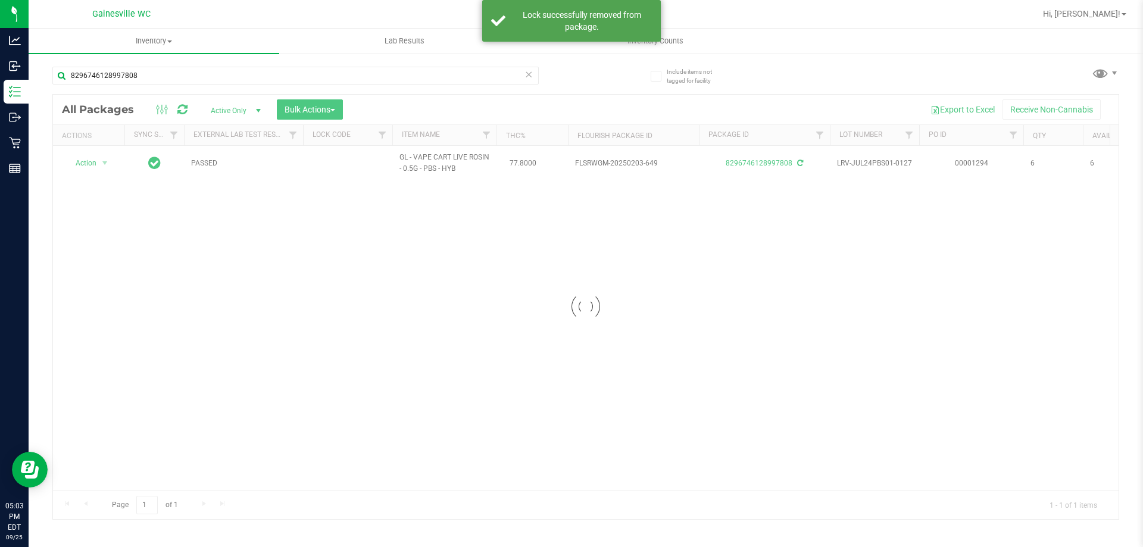
click at [527, 73] on icon at bounding box center [528, 74] width 8 height 14
click at [512, 73] on input "text" at bounding box center [295, 76] width 486 height 18
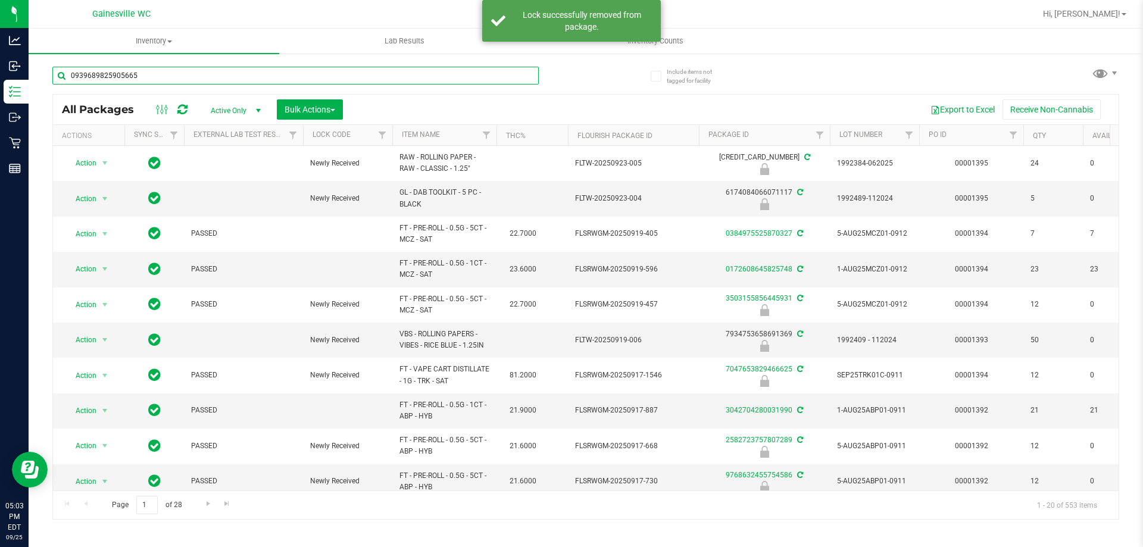
type input "0939689825905665"
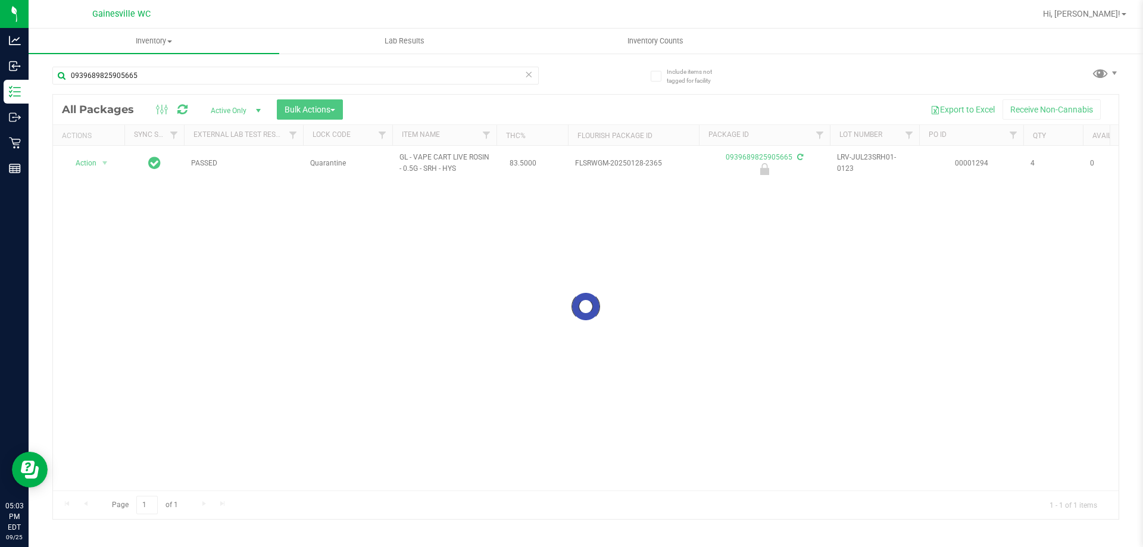
click at [105, 162] on div at bounding box center [585, 307] width 1065 height 424
click at [104, 165] on span "select" at bounding box center [105, 163] width 10 height 10
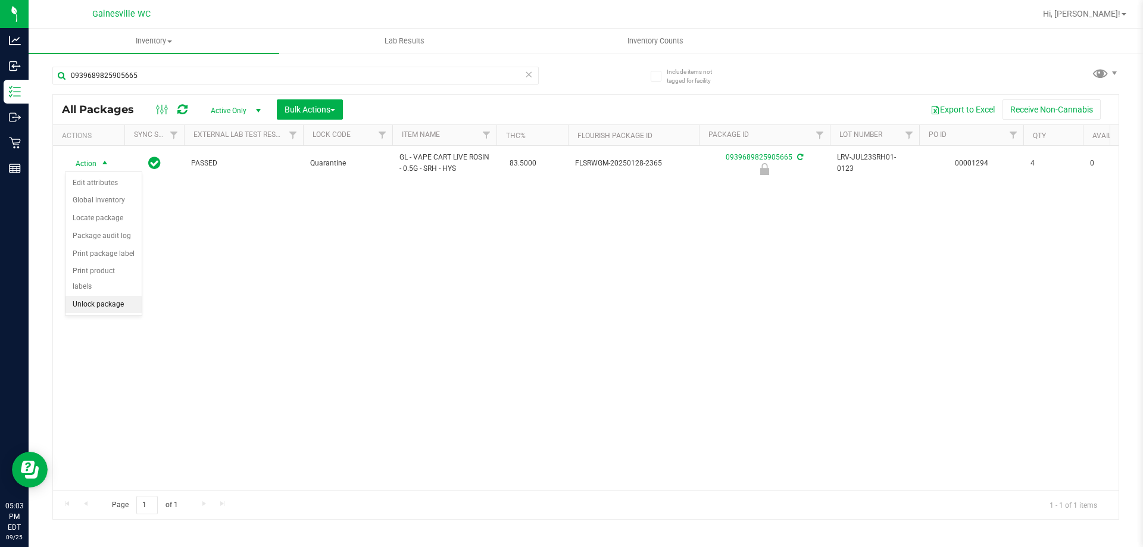
click at [104, 296] on li "Unlock package" at bounding box center [103, 305] width 76 height 18
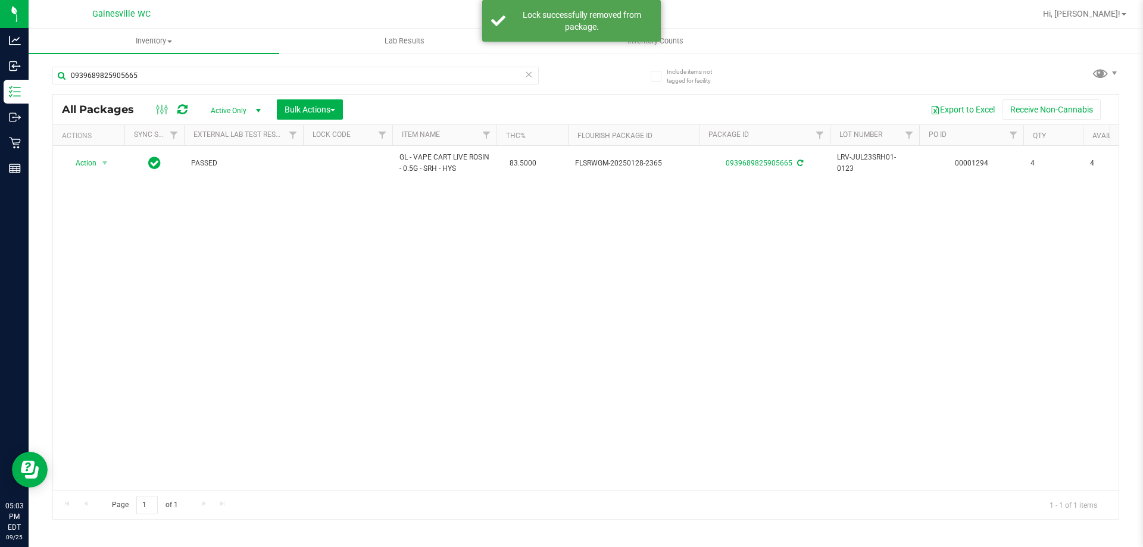
click at [529, 74] on icon at bounding box center [528, 74] width 8 height 14
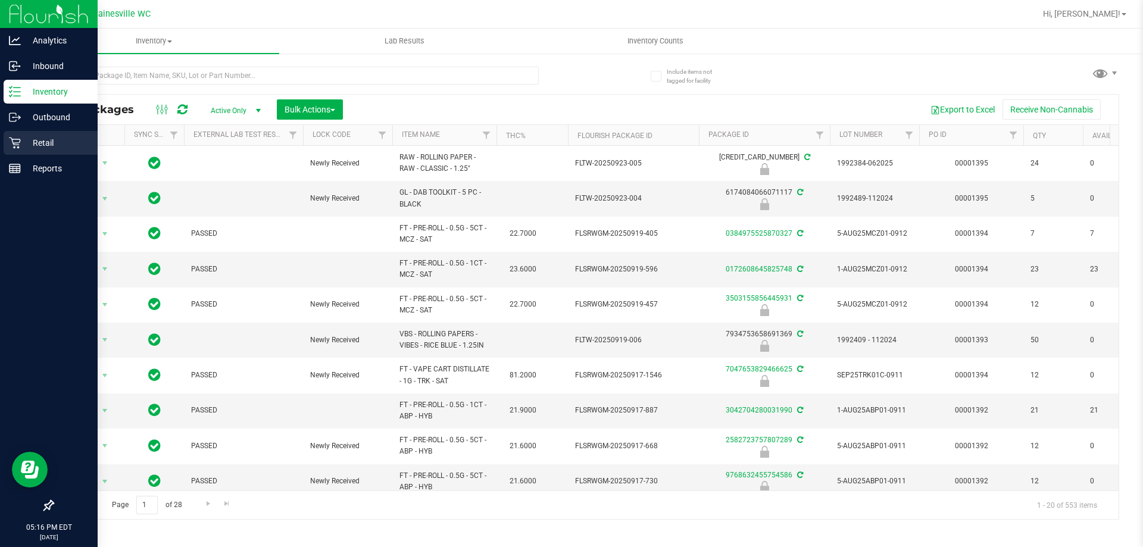
click at [27, 143] on p "Retail" at bounding box center [56, 143] width 71 height 14
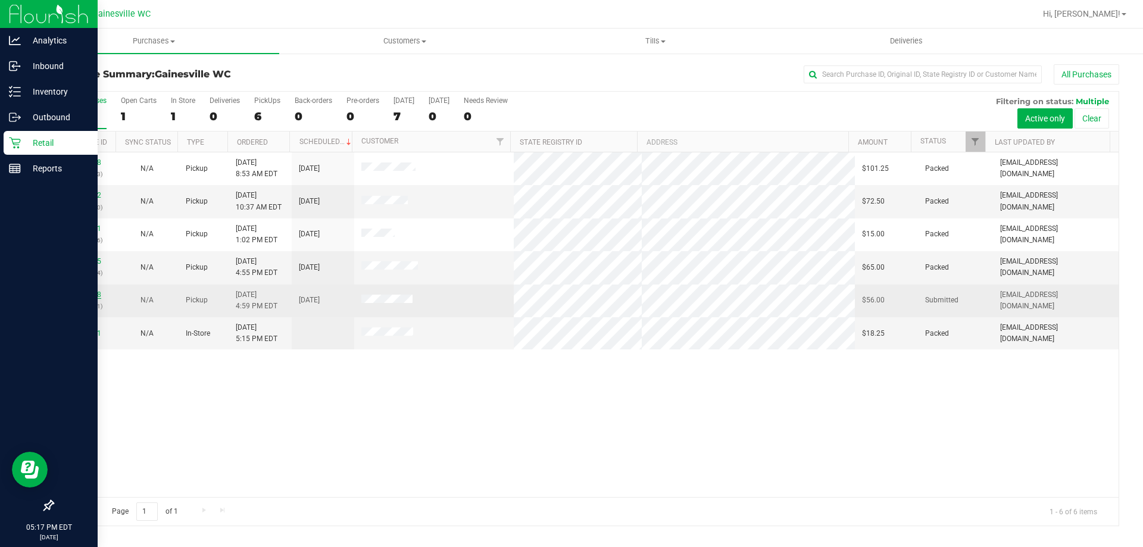
click at [93, 296] on link "12005228" at bounding box center [84, 294] width 33 height 8
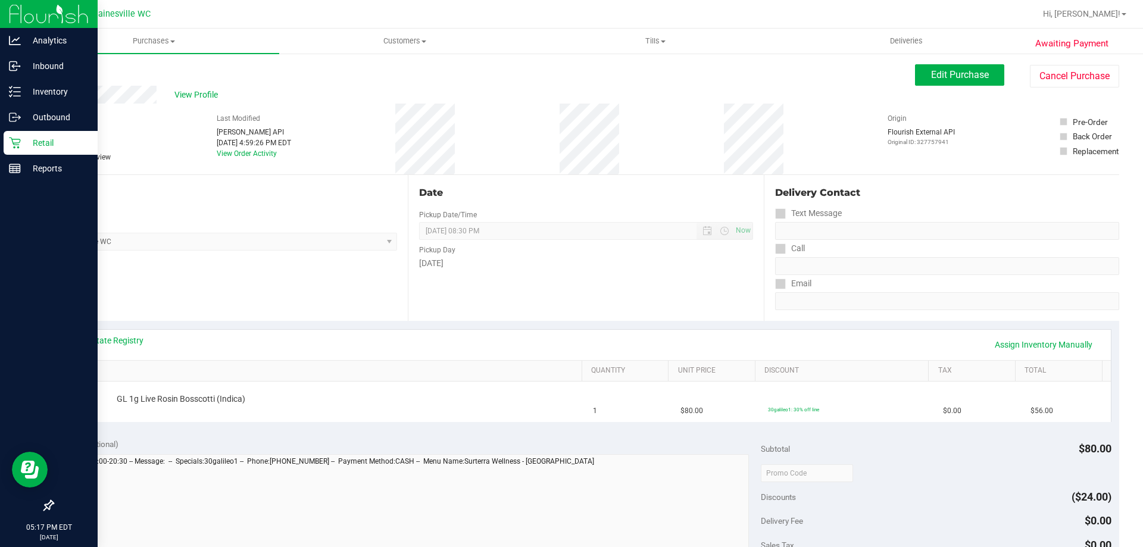
scroll to position [398, 0]
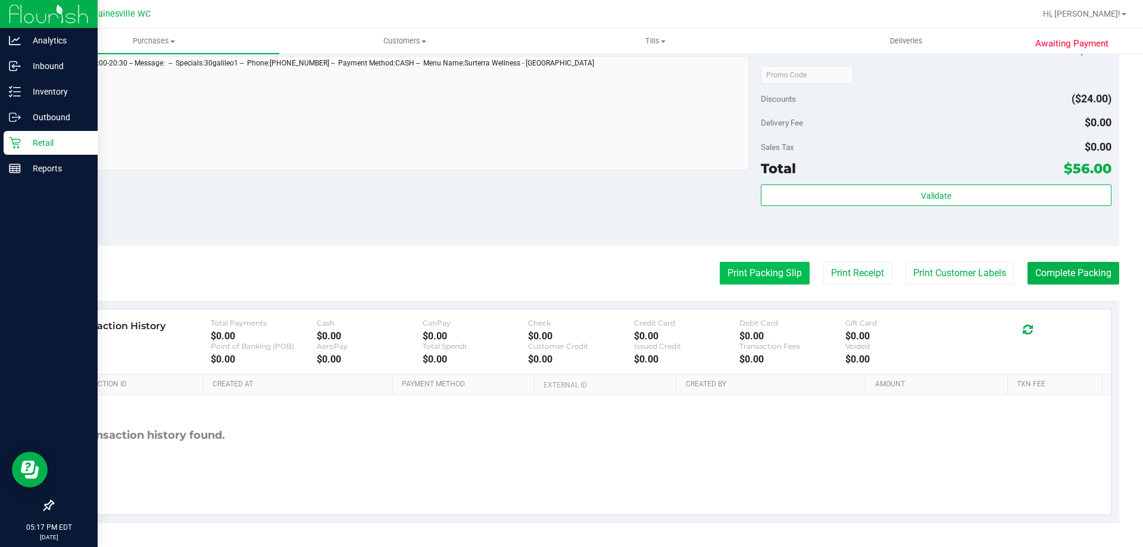
click at [733, 274] on button "Print Packing Slip" at bounding box center [765, 273] width 90 height 23
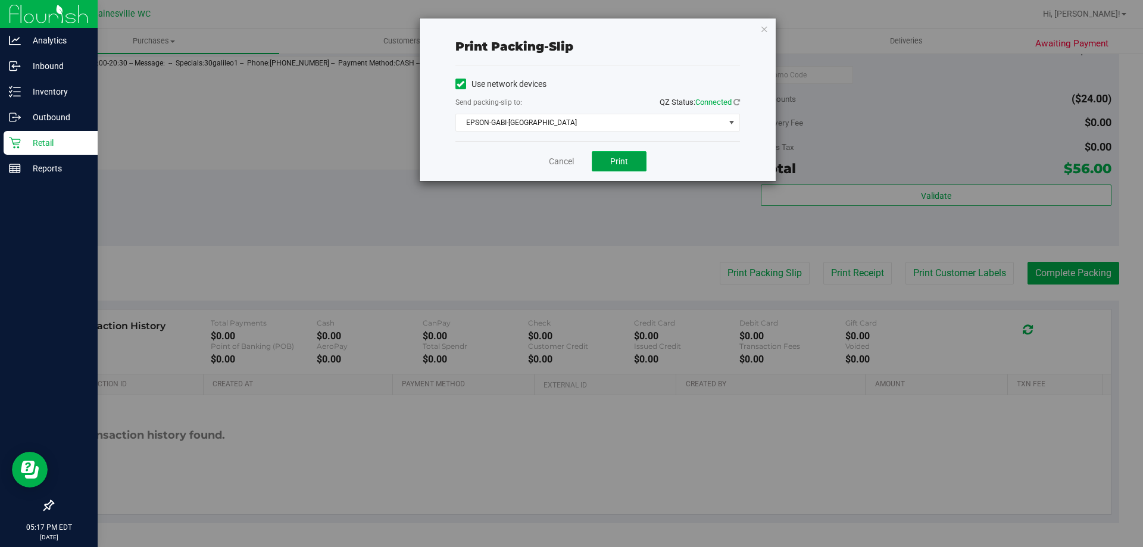
click at [631, 159] on button "Print" at bounding box center [619, 161] width 55 height 20
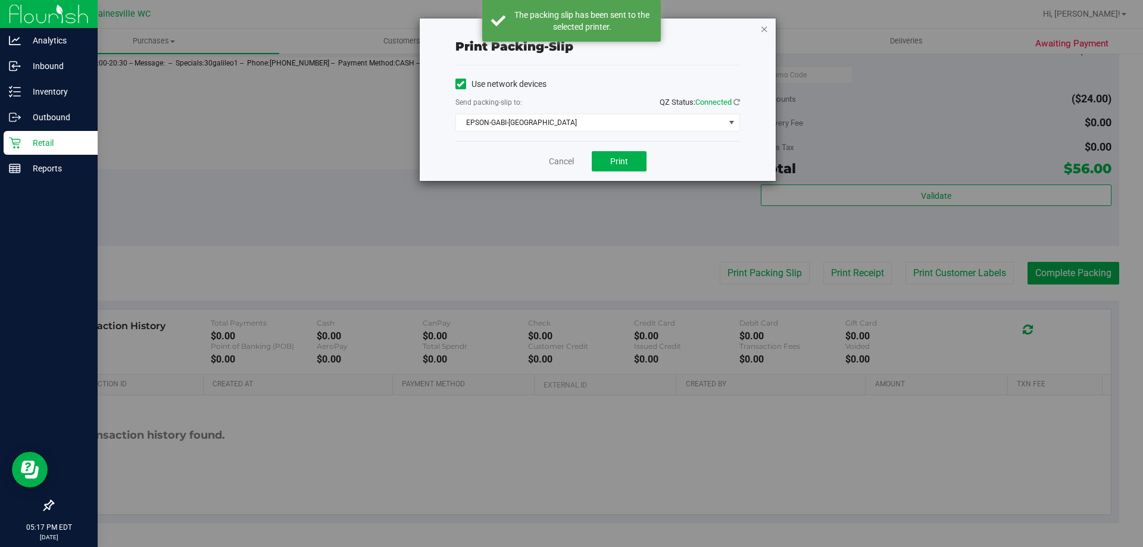
click at [765, 29] on icon "button" at bounding box center [764, 28] width 8 height 14
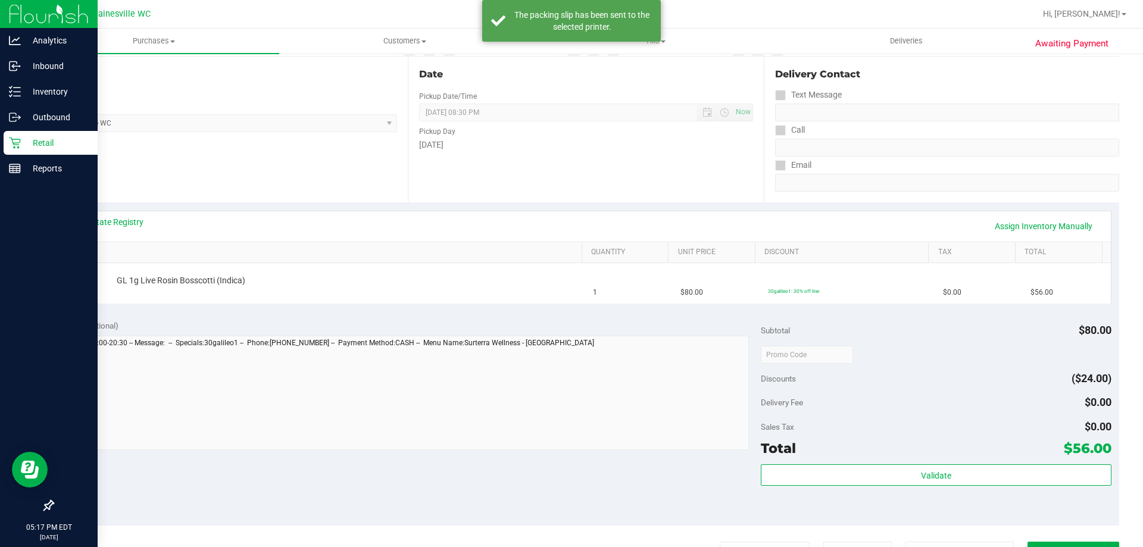
scroll to position [101, 0]
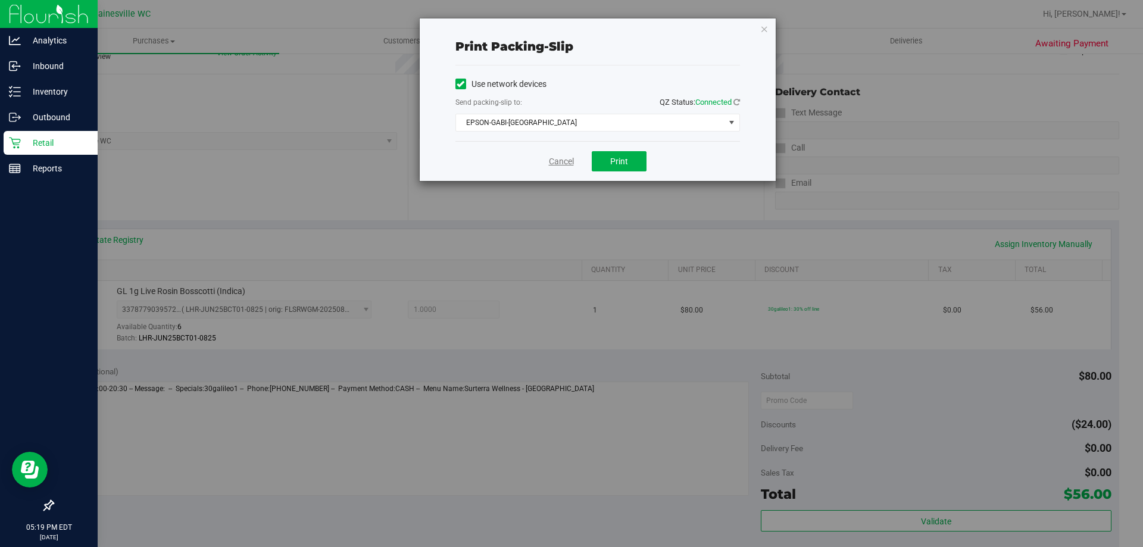
click at [570, 163] on link "Cancel" at bounding box center [561, 161] width 25 height 12
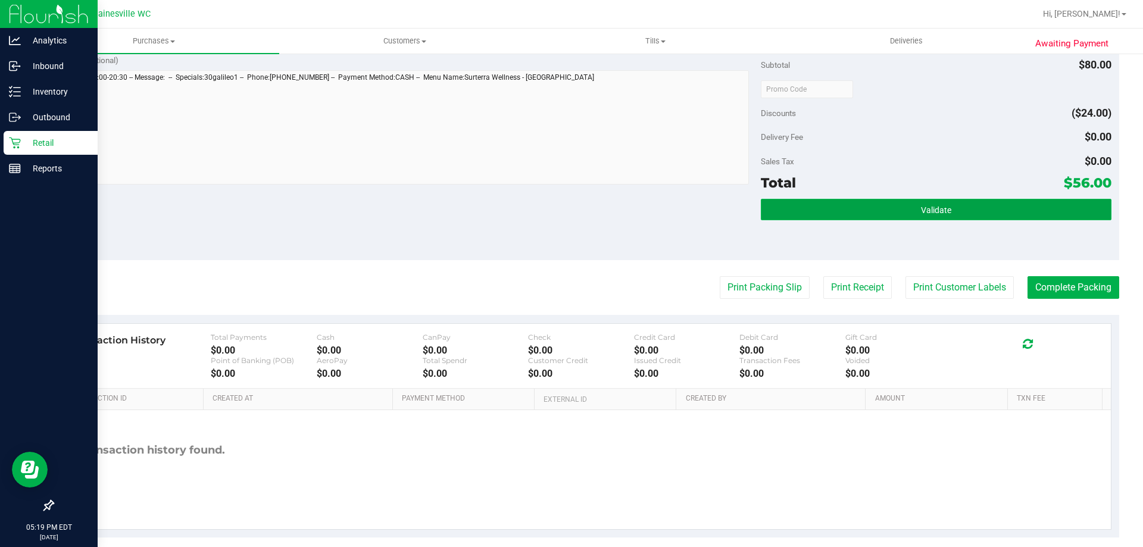
click at [948, 212] on button "Validate" at bounding box center [936, 209] width 350 height 21
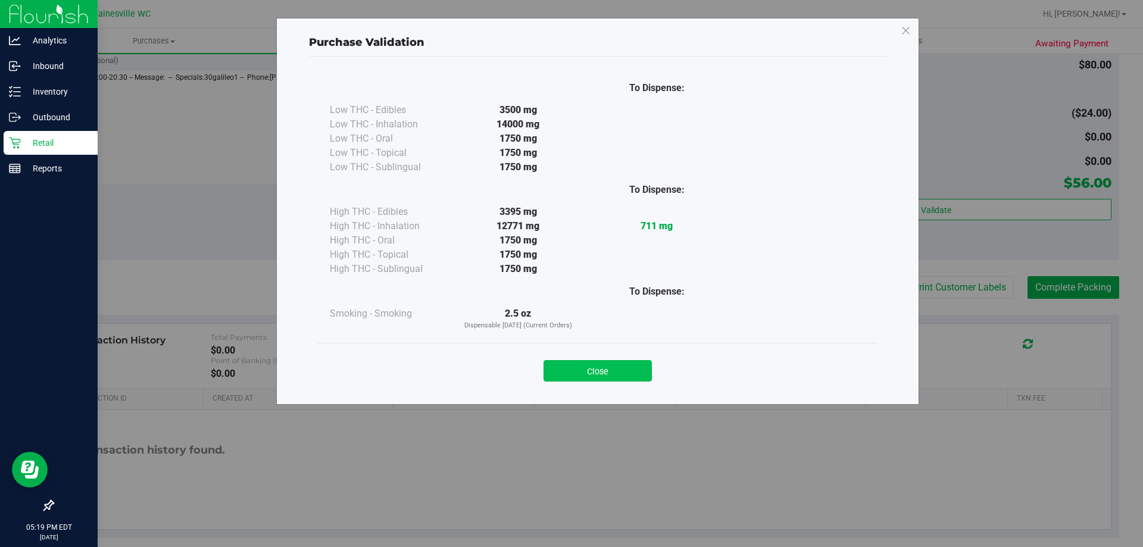
click at [623, 367] on button "Close" at bounding box center [597, 370] width 108 height 21
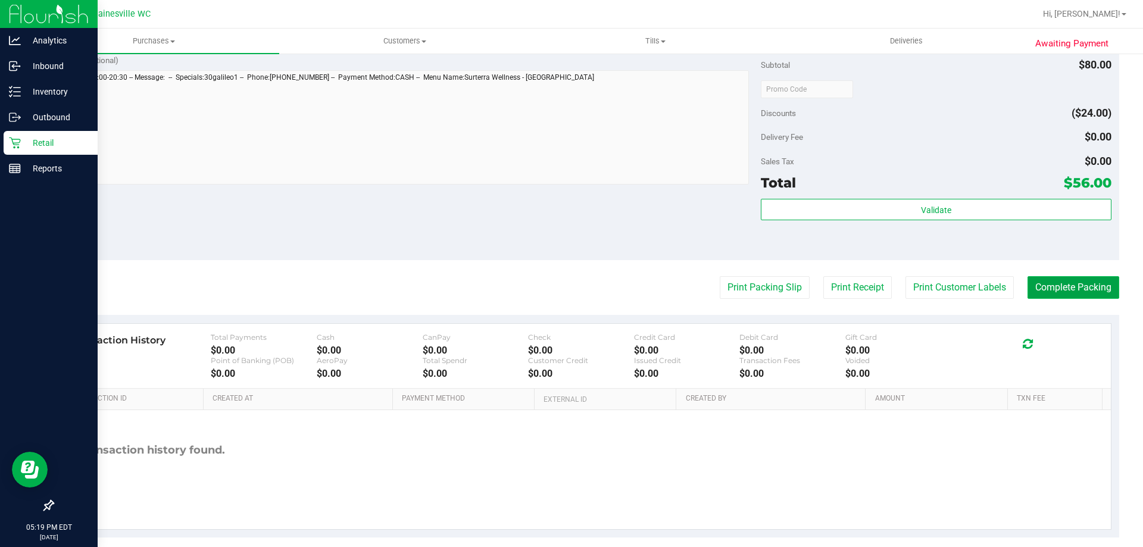
click at [1046, 287] on button "Complete Packing" at bounding box center [1073, 287] width 92 height 23
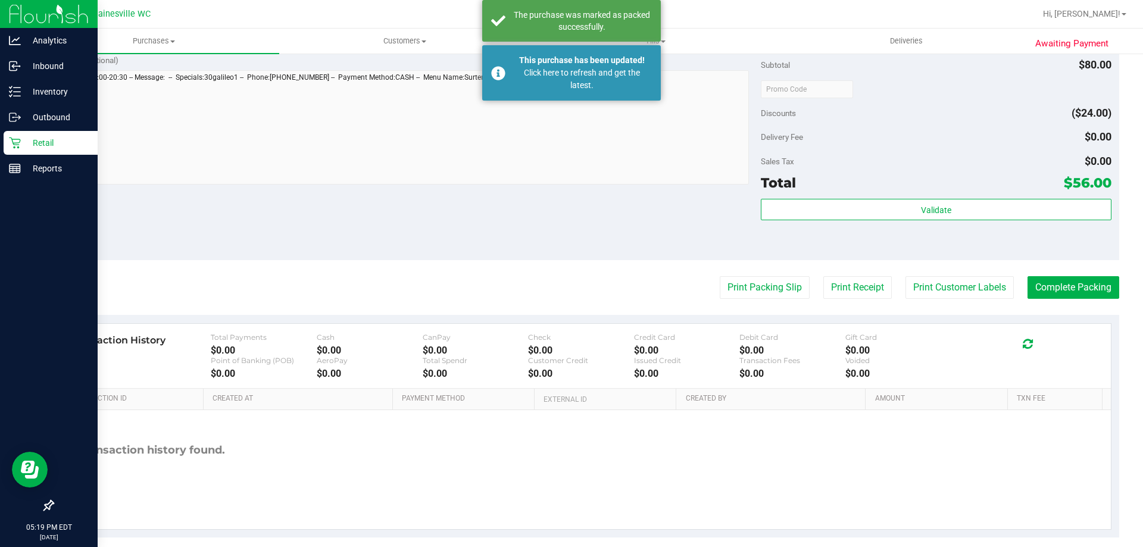
click at [48, 146] on p "Retail" at bounding box center [56, 143] width 71 height 14
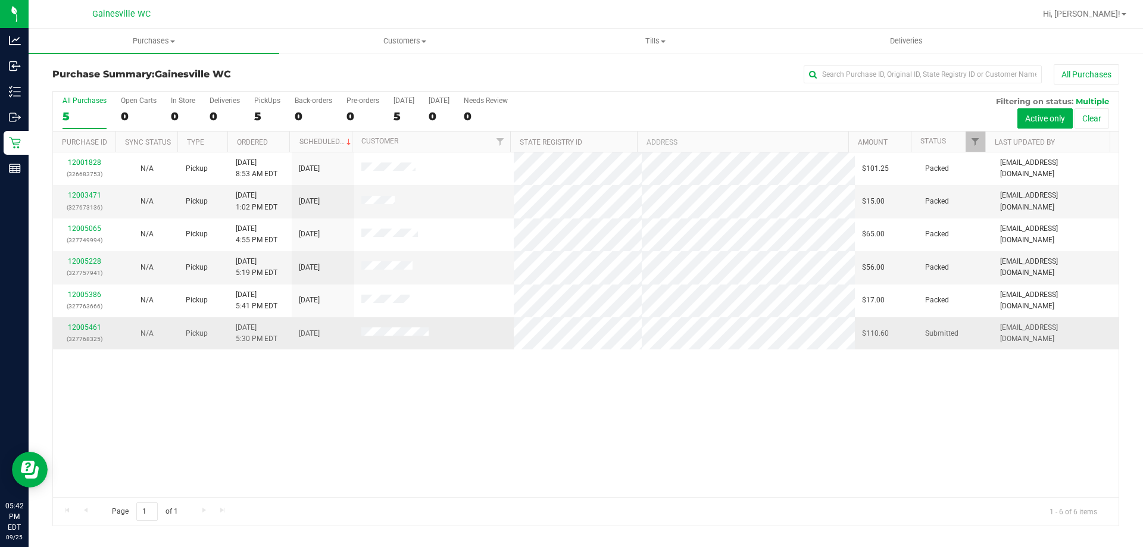
click at [102, 325] on div "12005461 (327768325)" at bounding box center [84, 333] width 48 height 23
click at [92, 325] on link "12005461" at bounding box center [84, 327] width 33 height 8
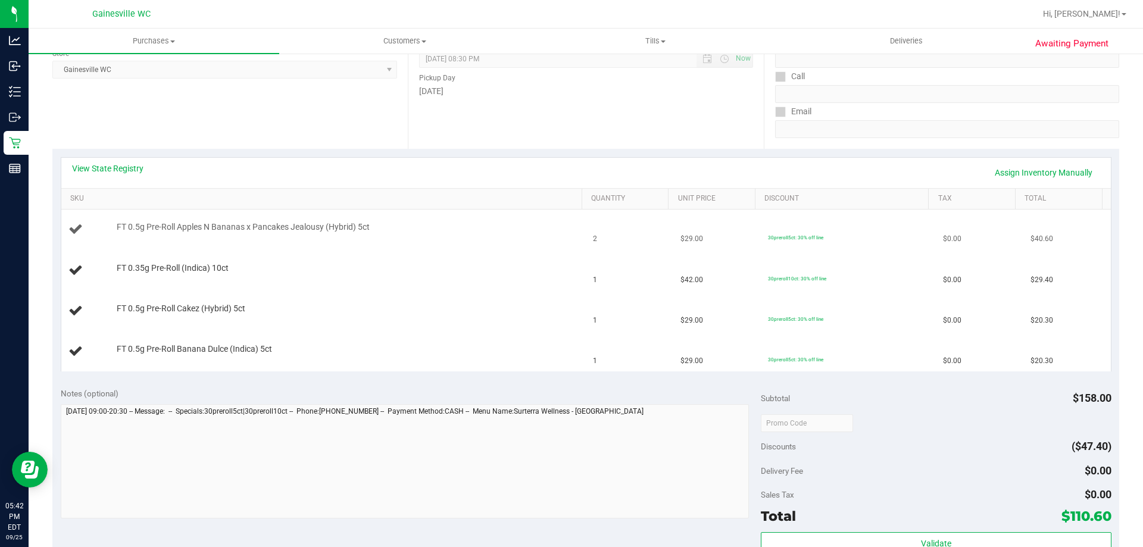
scroll to position [179, 0]
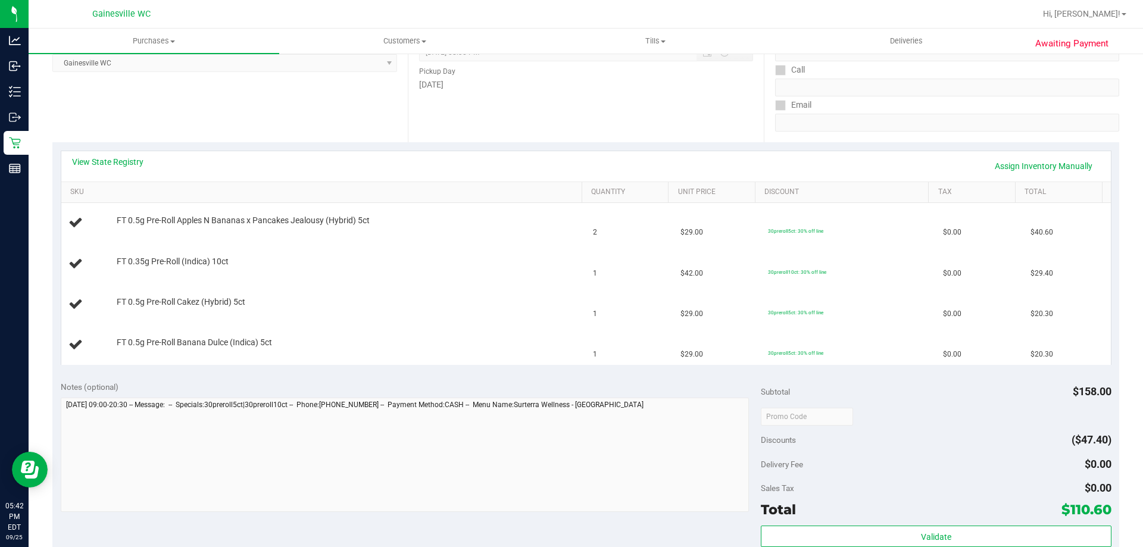
click at [387, 365] on div "View State Registry Assign Inventory Manually SKU Quantity Unit Price Discount …" at bounding box center [585, 257] width 1067 height 231
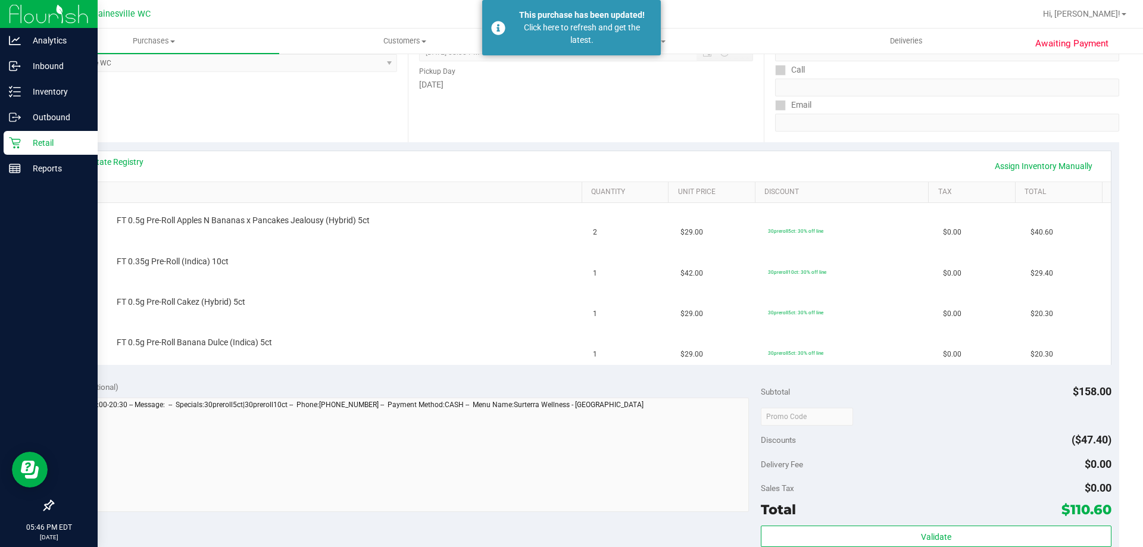
click at [16, 140] on icon at bounding box center [15, 143] width 12 height 12
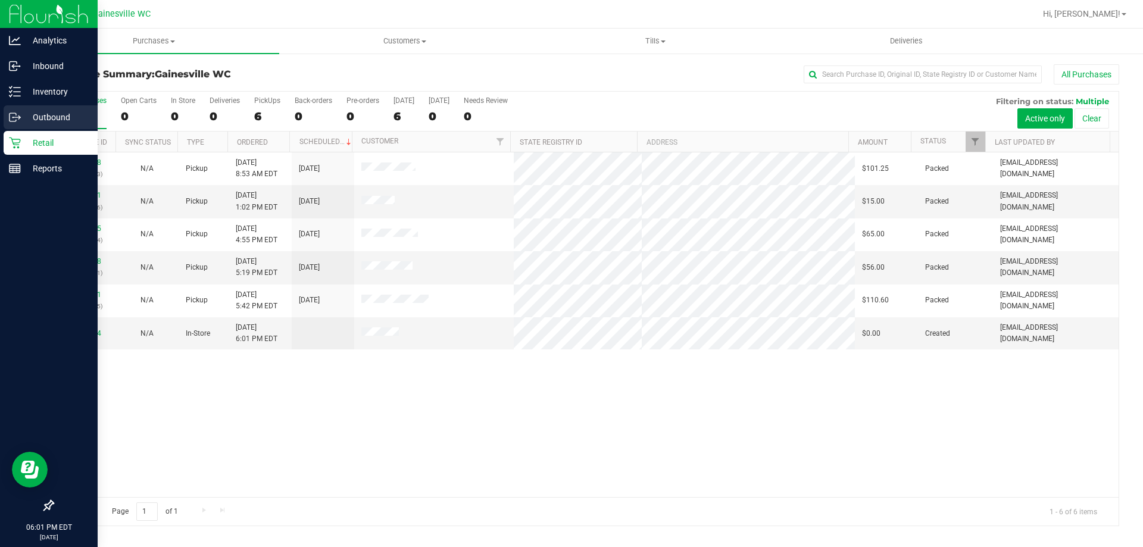
click at [28, 112] on p "Outbound" at bounding box center [56, 117] width 71 height 14
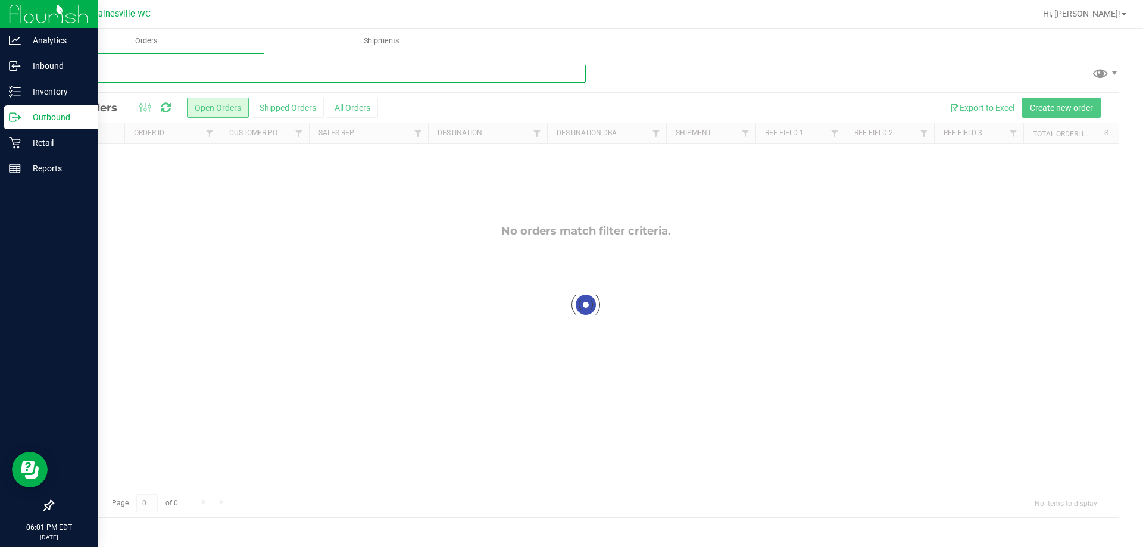
click at [192, 69] on input "text" at bounding box center [318, 74] width 533 height 18
type input "white hot"
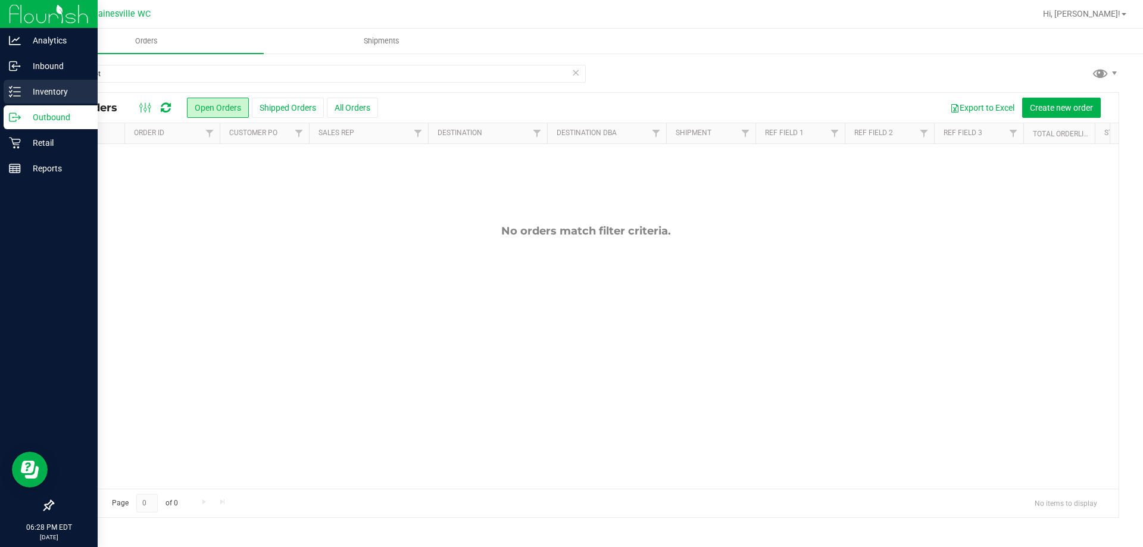
click at [17, 87] on icon at bounding box center [15, 92] width 12 height 12
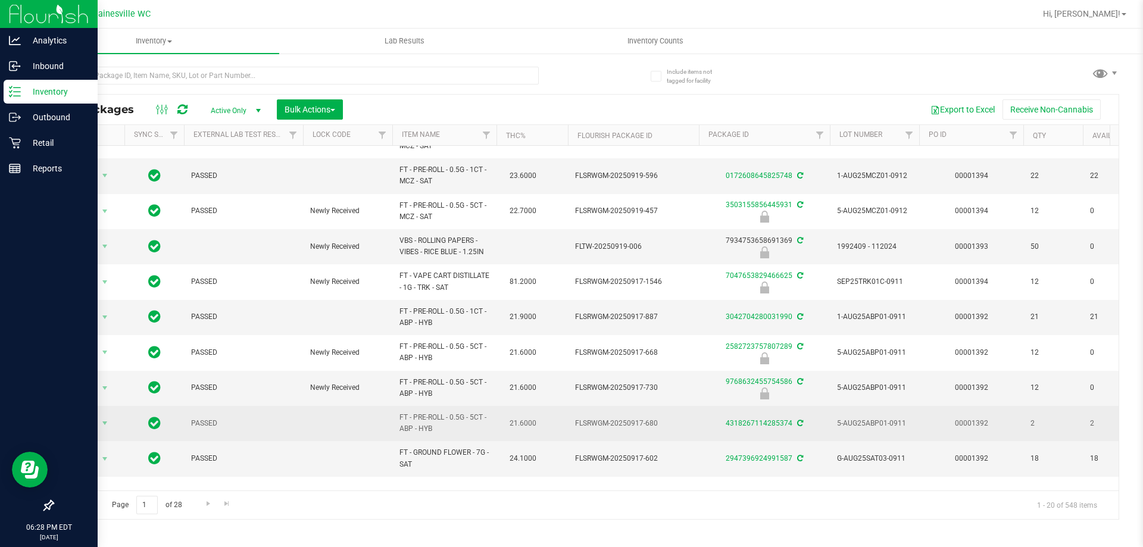
scroll to position [298, 0]
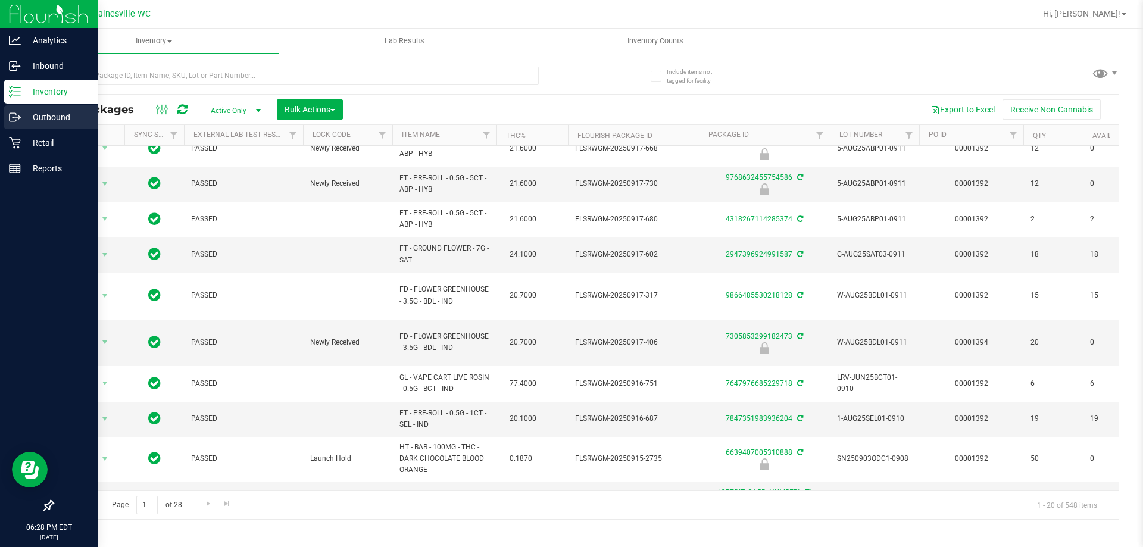
click at [12, 124] on div "Outbound" at bounding box center [51, 117] width 94 height 24
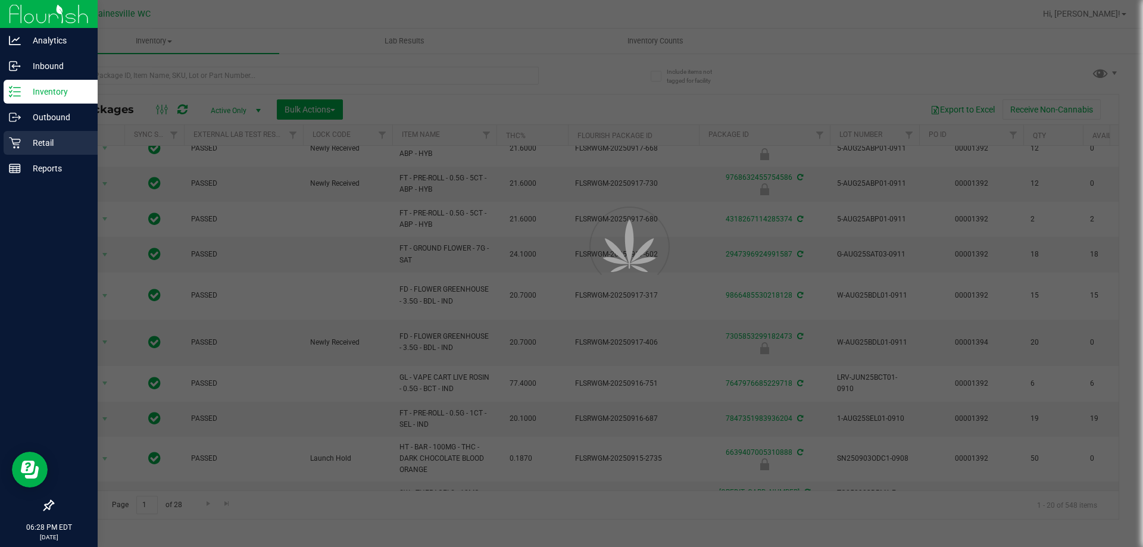
click at [25, 149] on p "Retail" at bounding box center [56, 143] width 71 height 14
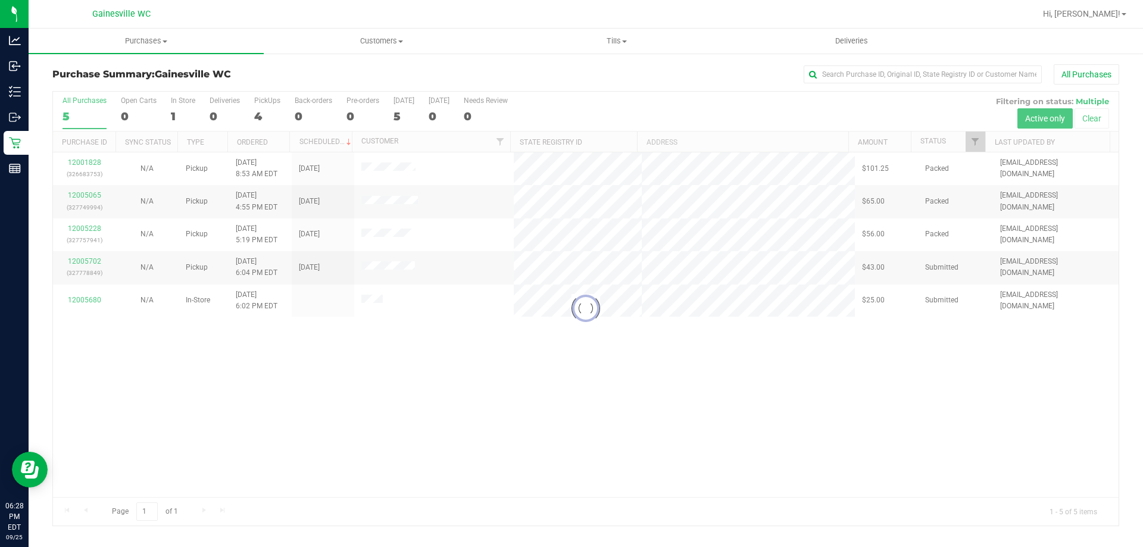
click at [102, 301] on div at bounding box center [585, 309] width 1065 height 434
click at [92, 301] on div at bounding box center [585, 309] width 1065 height 434
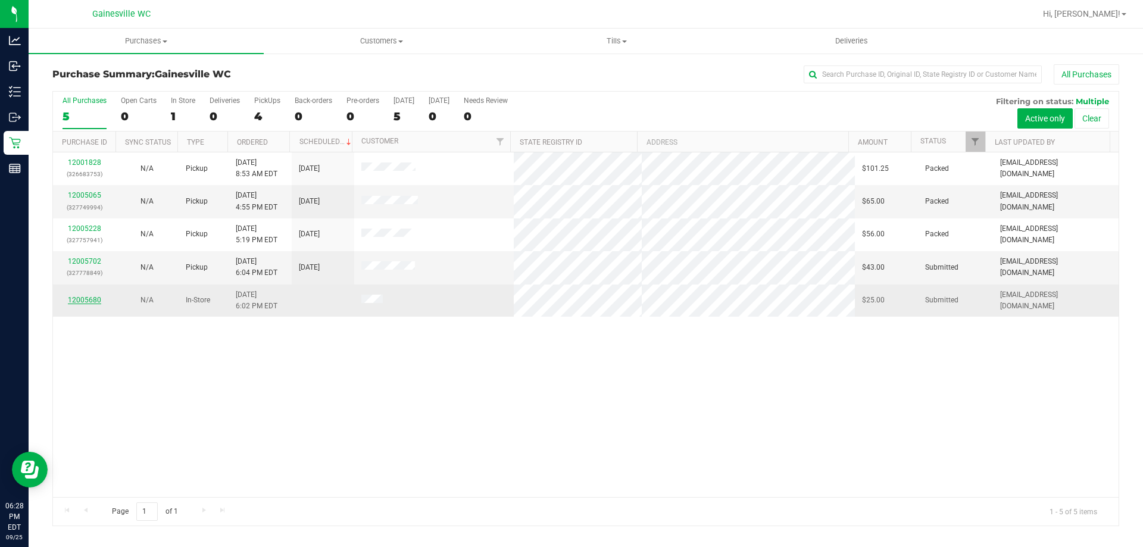
click at [87, 299] on link "12005680" at bounding box center [84, 300] width 33 height 8
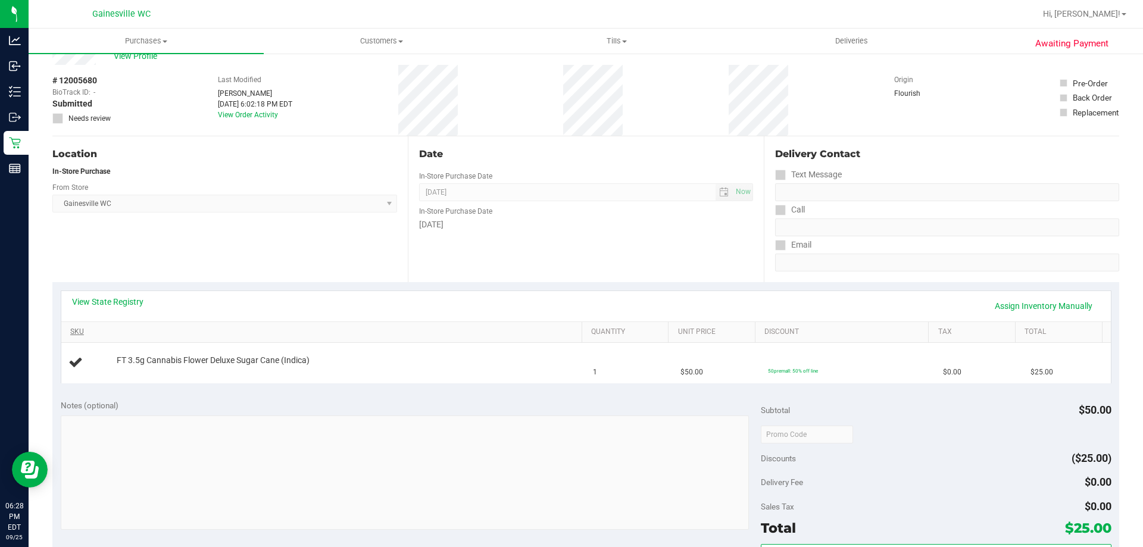
scroll to position [60, 0]
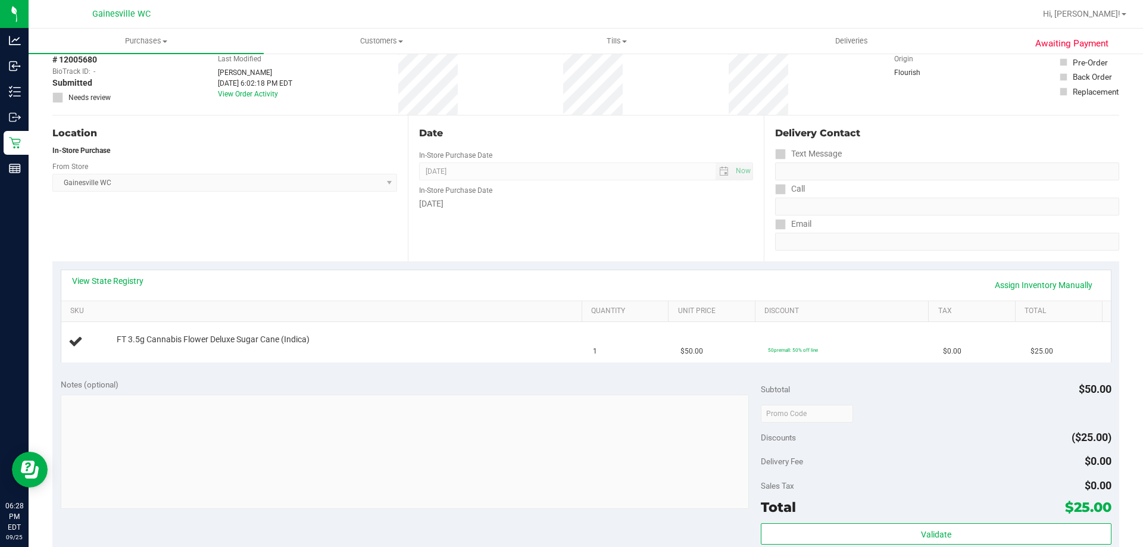
click at [442, 371] on div "Notes (optional) Subtotal $50.00 Discounts ($25.00) Delivery Fee $0.00 Sales Ta…" at bounding box center [585, 477] width 1067 height 214
click at [500, 254] on div "Date In-Store Purchase Date Sep 25, 2025 Now In-Store Purchase Date Thursday" at bounding box center [585, 188] width 355 height 146
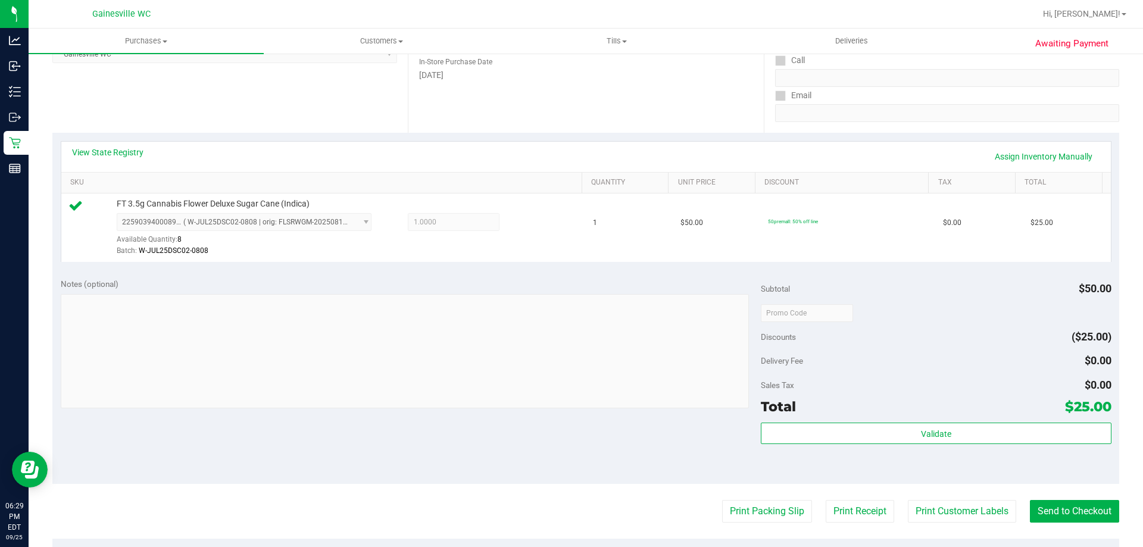
scroll to position [298, 0]
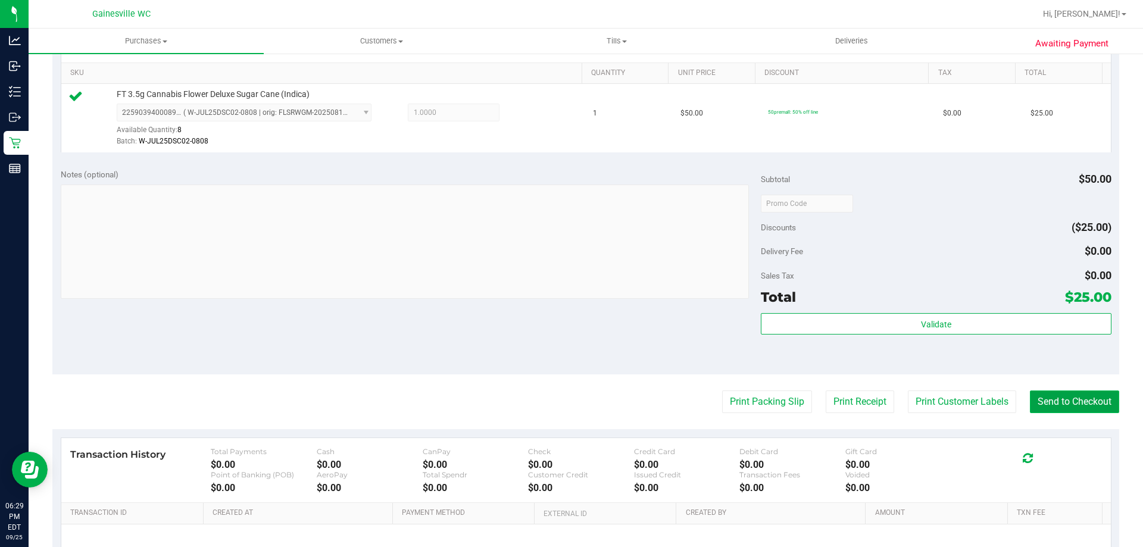
click at [1042, 405] on button "Send to Checkout" at bounding box center [1074, 401] width 89 height 23
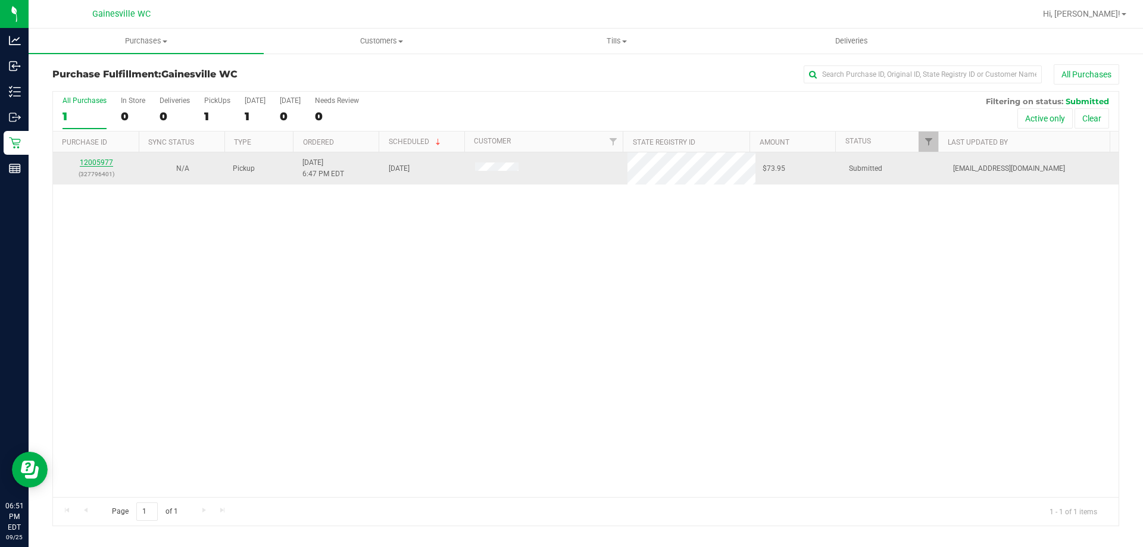
click at [104, 160] on link "12005977" at bounding box center [96, 162] width 33 height 8
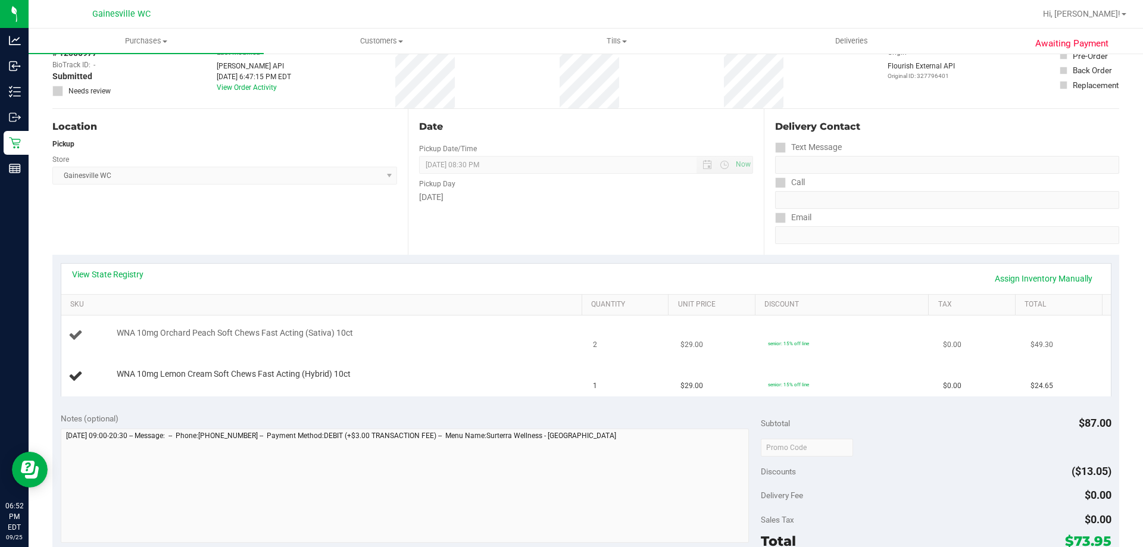
scroll to position [179, 0]
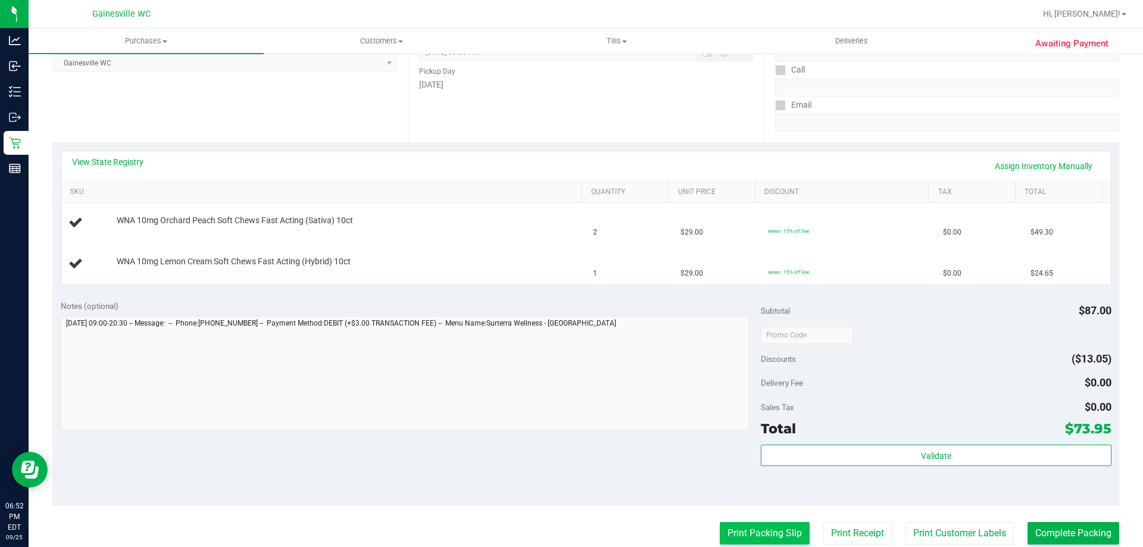
click at [752, 533] on button "Print Packing Slip" at bounding box center [765, 533] width 90 height 23
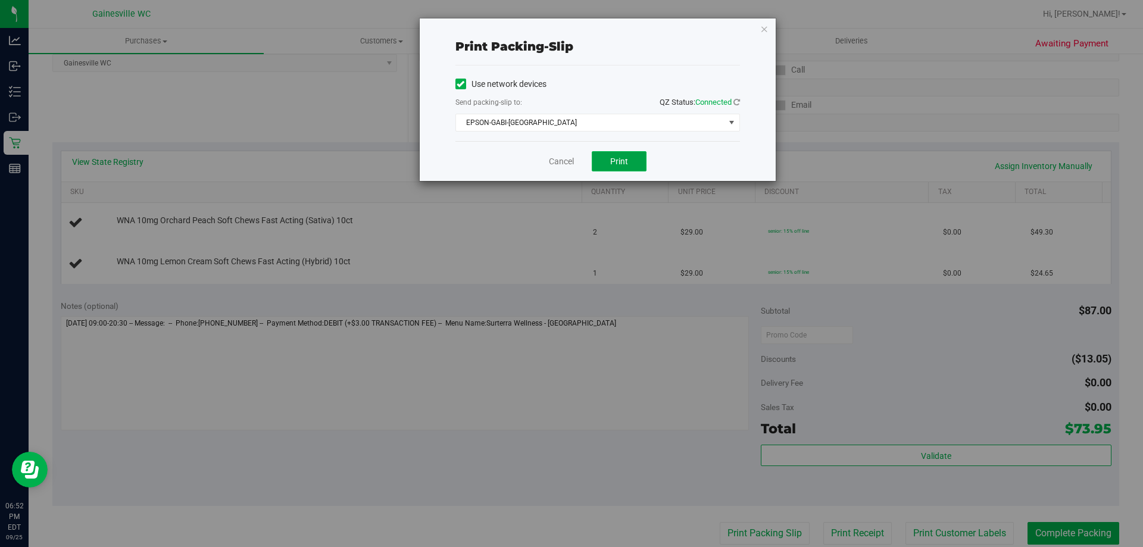
click at [611, 168] on button "Print" at bounding box center [619, 161] width 55 height 20
click at [566, 159] on link "Cancel" at bounding box center [561, 161] width 25 height 12
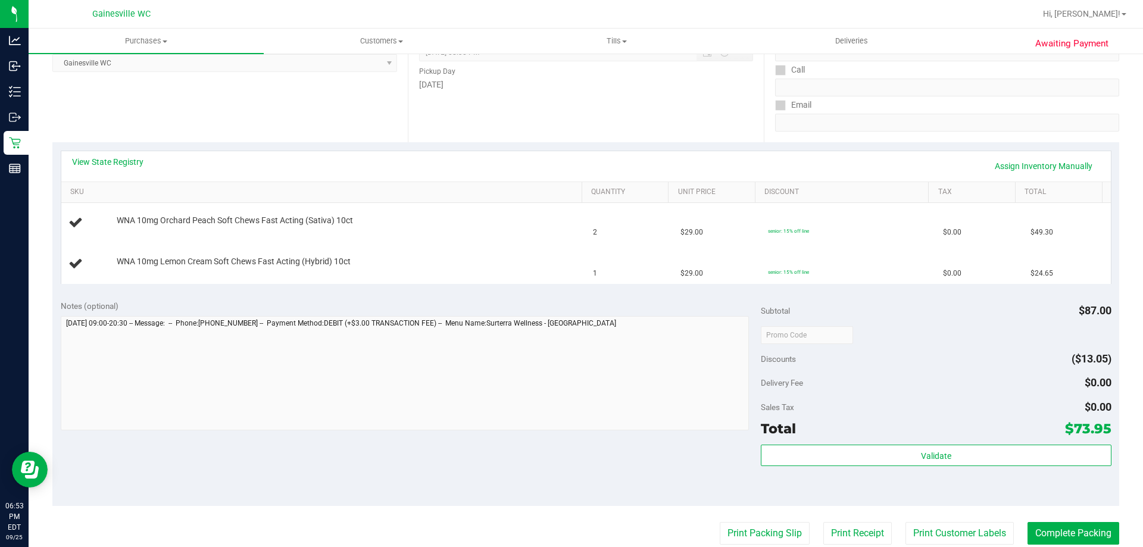
scroll to position [0, 0]
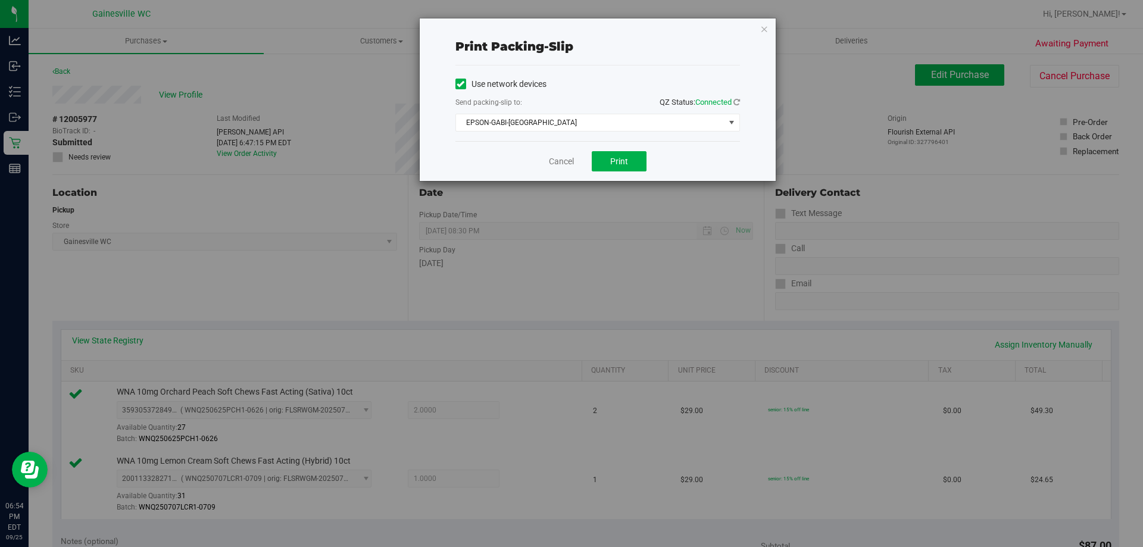
click at [576, 160] on div "Cancel Print" at bounding box center [597, 161] width 285 height 40
click at [565, 165] on link "Cancel" at bounding box center [561, 161] width 25 height 12
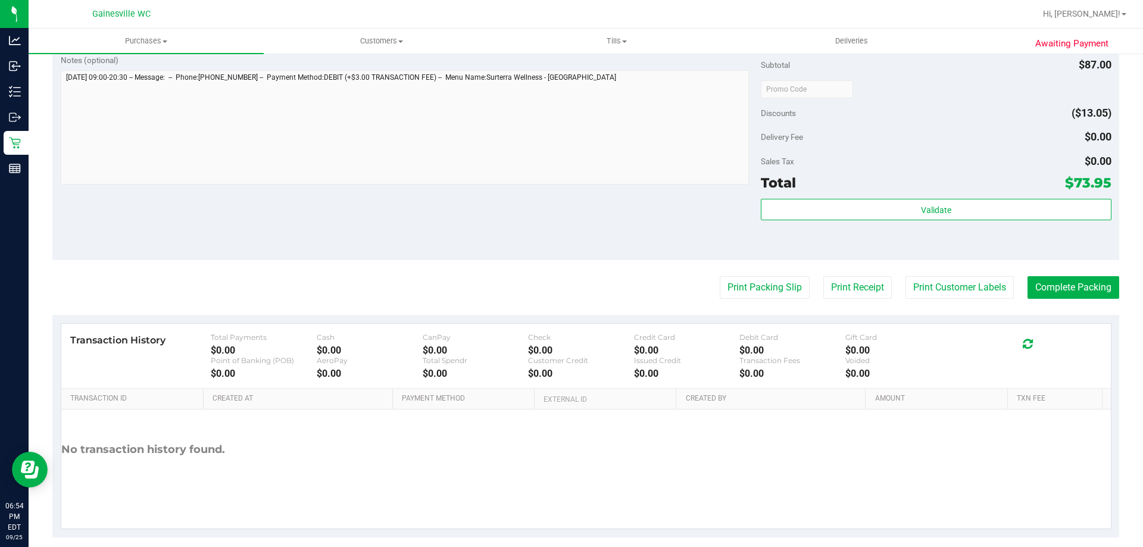
scroll to position [495, 0]
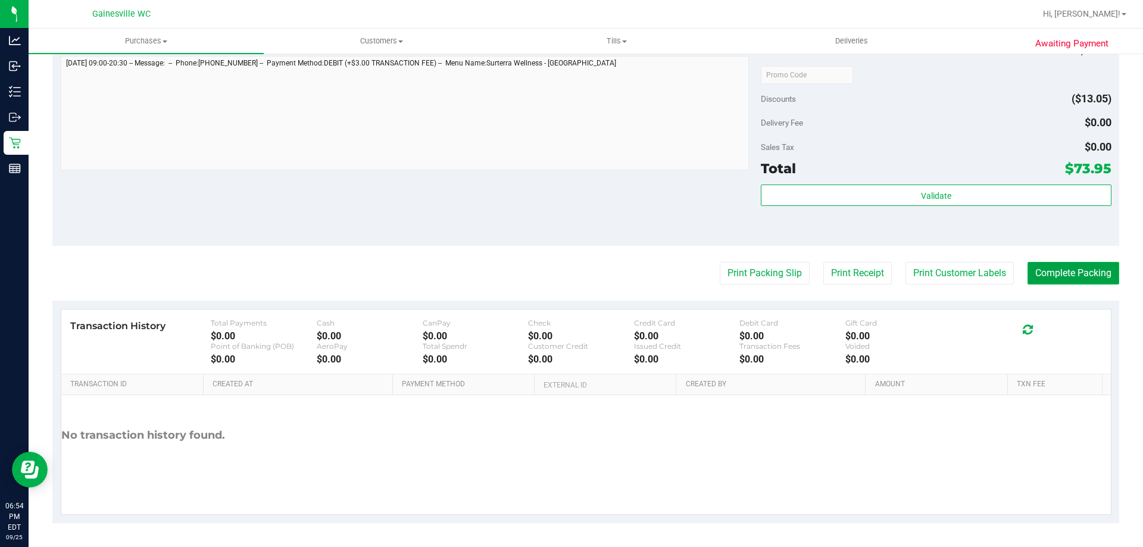
click at [1047, 271] on button "Complete Packing" at bounding box center [1073, 273] width 92 height 23
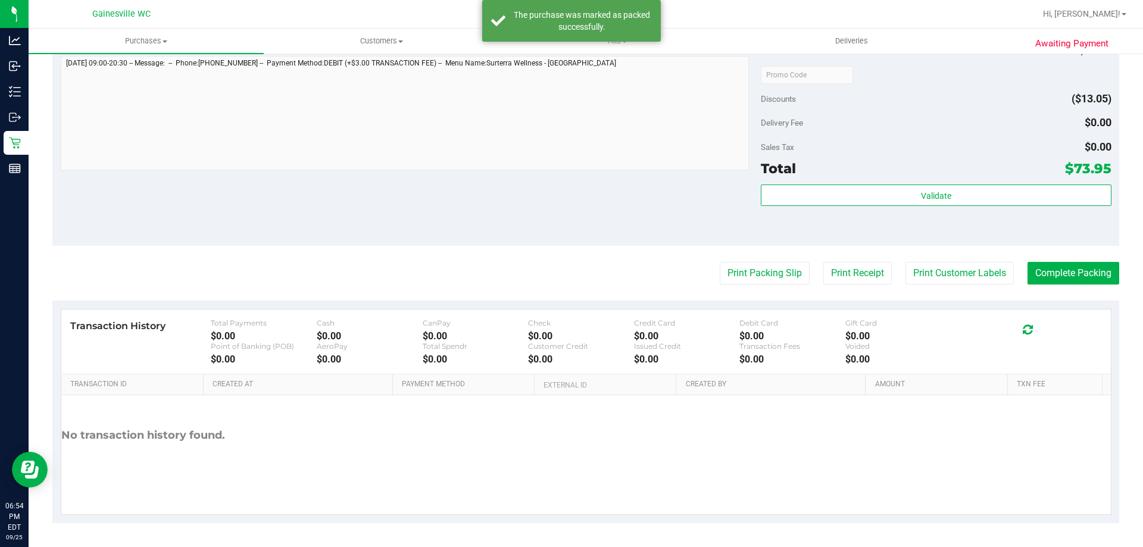
click at [680, 203] on div "Notes (optional) Subtotal $87.00 Discounts ($13.05) Delivery Fee $0.00 Sales Ta…" at bounding box center [585, 139] width 1067 height 214
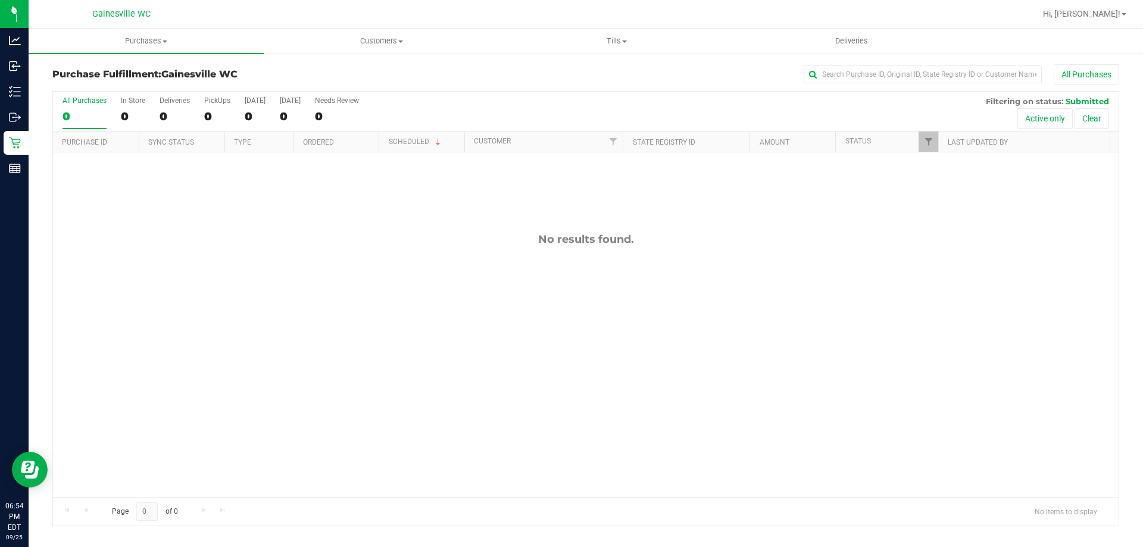
click at [684, 203] on div "No results found." at bounding box center [585, 364] width 1065 height 425
click at [675, 231] on div "No results found." at bounding box center [585, 364] width 1065 height 425
